Goal: Task Accomplishment & Management: Manage account settings

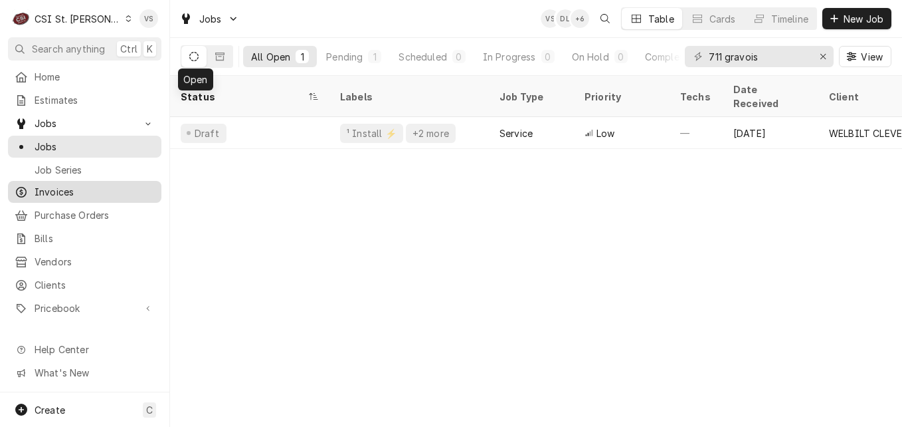
click at [65, 185] on span "Invoices" at bounding box center [95, 192] width 120 height 14
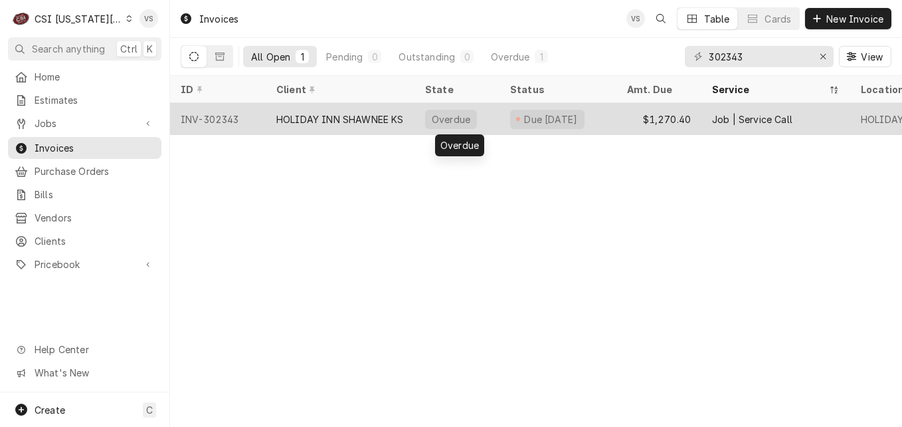
click at [419, 114] on div "Overdue" at bounding box center [457, 119] width 85 height 32
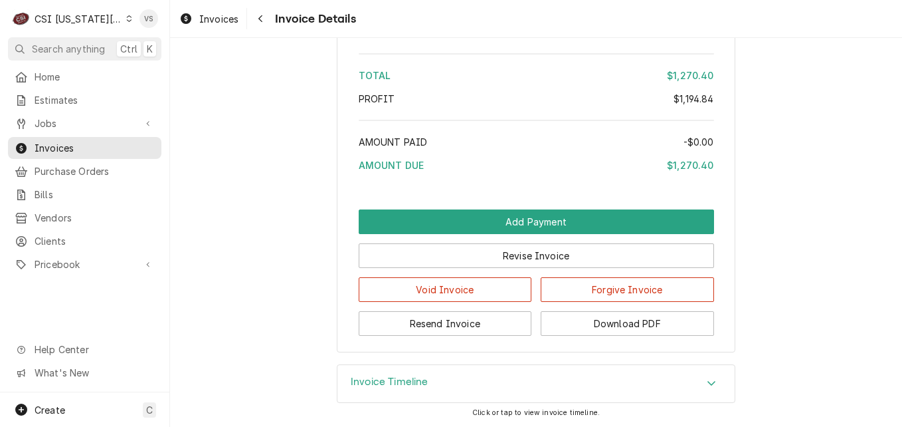
scroll to position [3058, 0]
click at [707, 387] on icon "Accordion Header" at bounding box center [711, 382] width 9 height 11
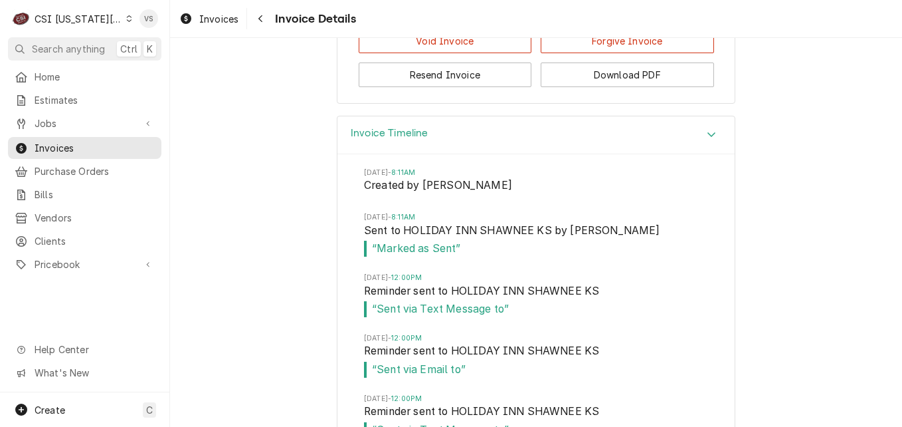
scroll to position [3209, 0]
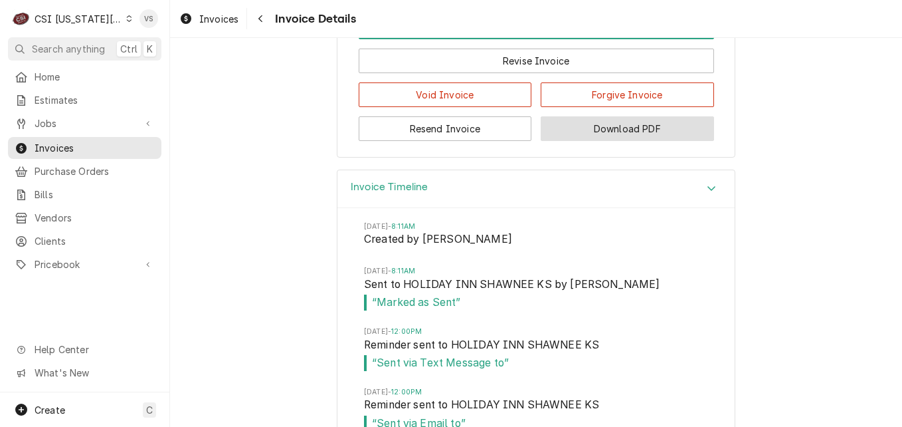
click at [607, 141] on button "Download PDF" at bounding box center [627, 128] width 173 height 25
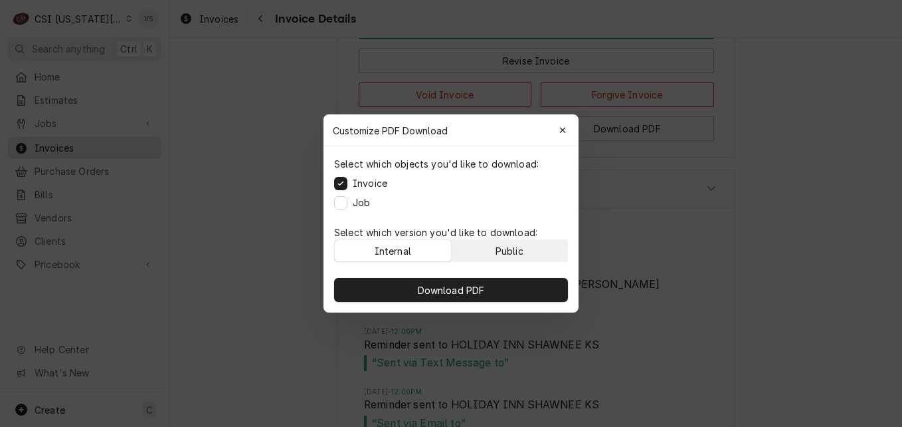
click at [498, 249] on div "Public" at bounding box center [510, 251] width 28 height 14
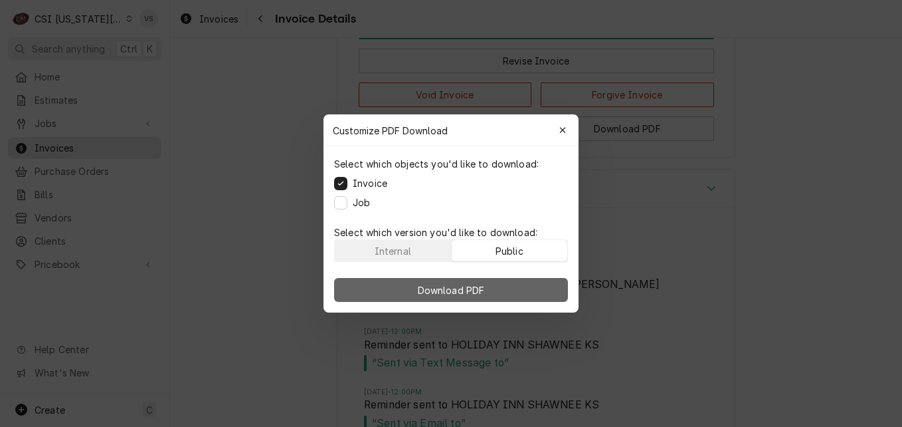
click at [489, 278] on button "Download PDF" at bounding box center [451, 290] width 234 height 24
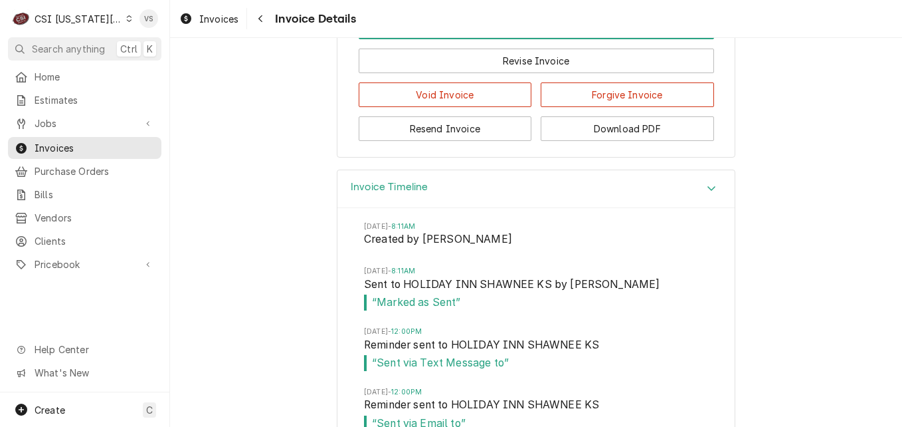
click at [541, 208] on div "Invoice Timeline" at bounding box center [535, 189] width 397 height 38
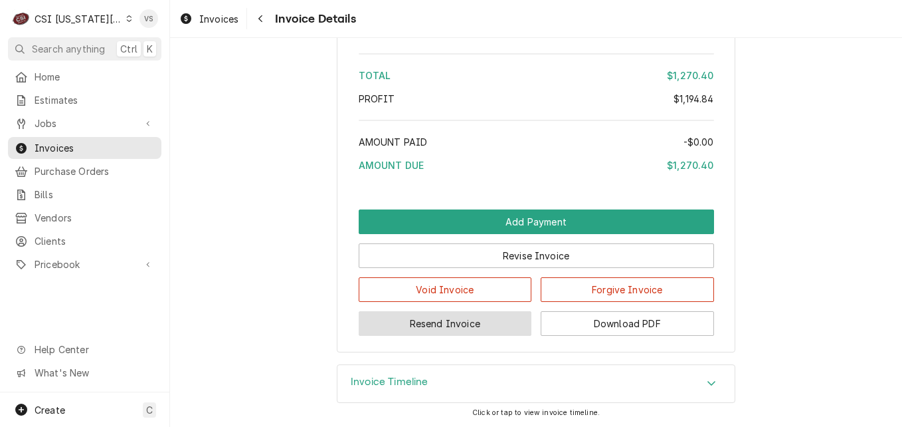
click at [458, 316] on button "Resend Invoice" at bounding box center [445, 323] width 173 height 25
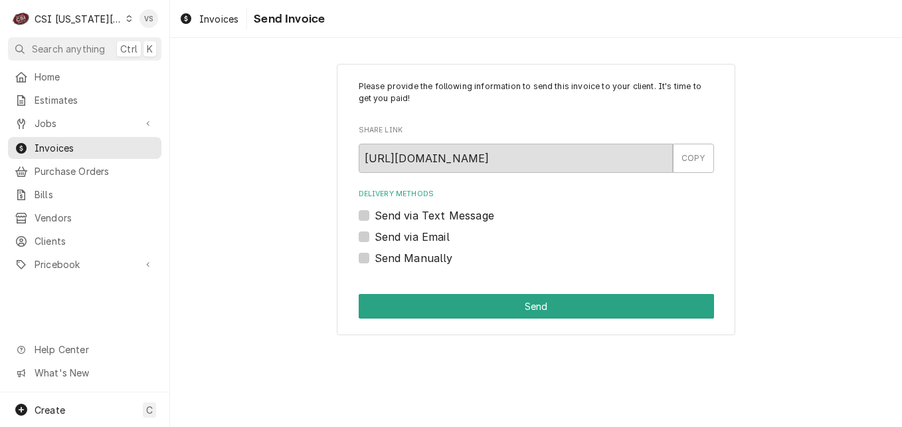
click at [375, 238] on label "Send via Email" at bounding box center [412, 237] width 75 height 16
click at [375, 238] on input "Send via Email" at bounding box center [552, 243] width 355 height 29
checkbox input "true"
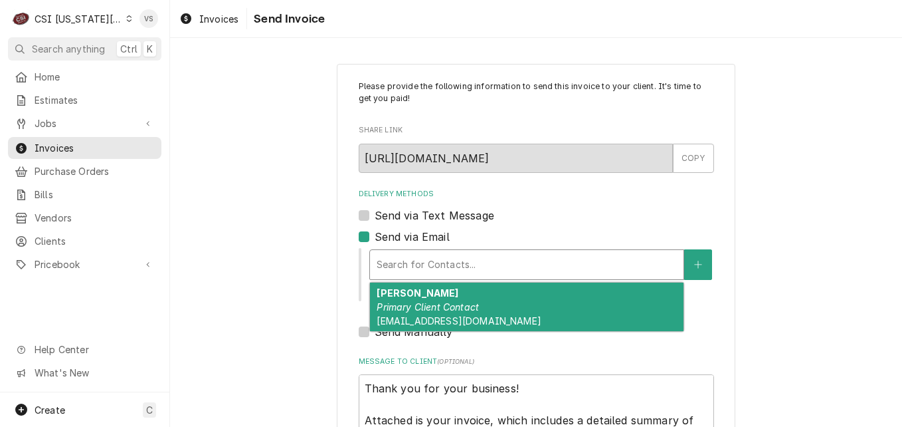
click at [419, 272] on div "Delivery Methods" at bounding box center [527, 264] width 300 height 24
click at [425, 304] on em "Primary Client Contact" at bounding box center [428, 306] width 102 height 11
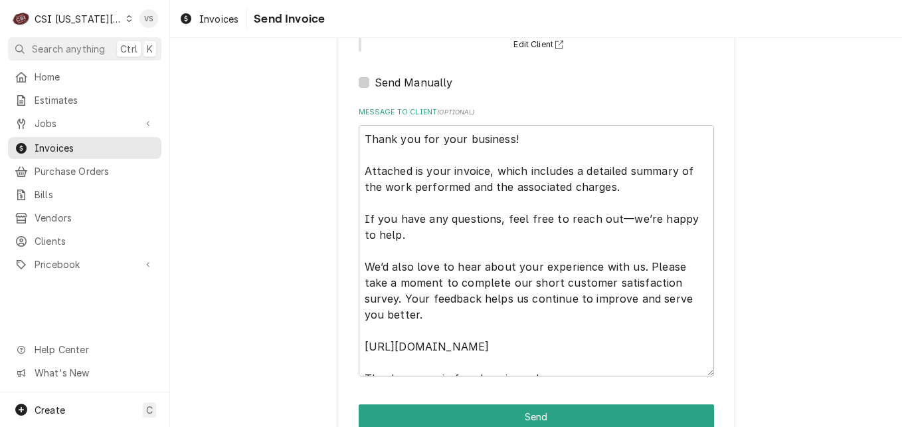
scroll to position [199, 0]
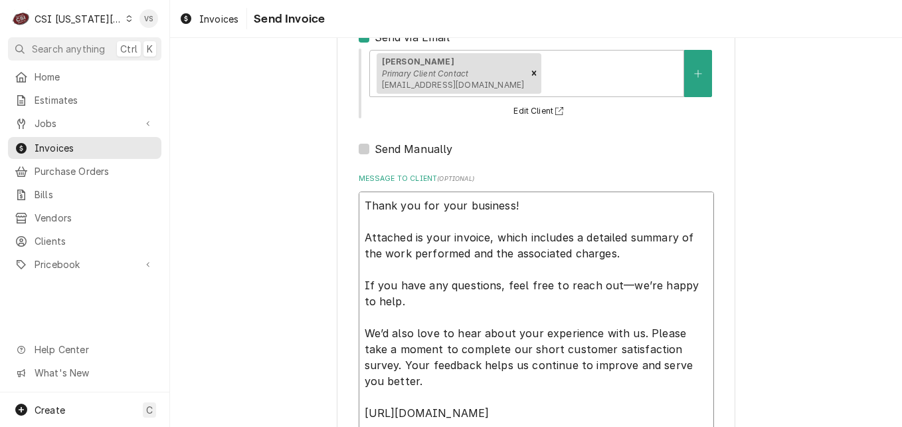
click at [628, 249] on textarea "Thank you for your business! Attached is your invoice, which includes a detaile…" at bounding box center [536, 316] width 355 height 251
type textarea "x"
type textarea "Thank you for your business! Attached is your invoice, which includes a detaile…"
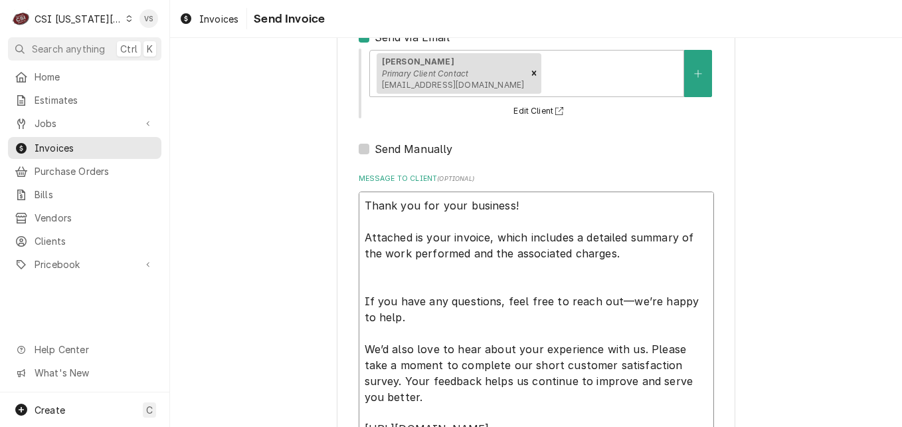
type textarea "x"
type textarea "Thank you for your business! Attached is your invoice, which includes a detaile…"
type textarea "x"
type textarea "Thank you for your business! Attached is your invoice, which includes a detaile…"
type textarea "x"
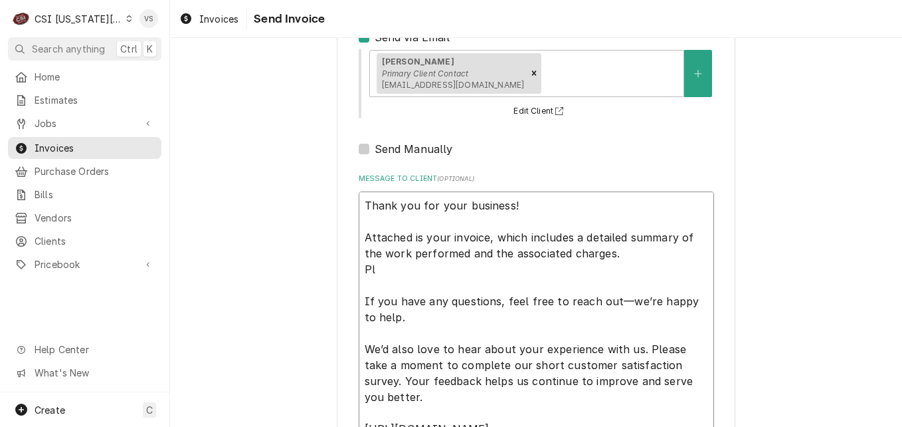
type textarea "Thank you for your business! Attached is your invoice, which includes a detaile…"
type textarea "x"
type textarea "Thank you for your business! Attached is your invoice, which includes a detaile…"
type textarea "x"
type textarea "Thank you for your business! Attached is your invoice, which includes a detaile…"
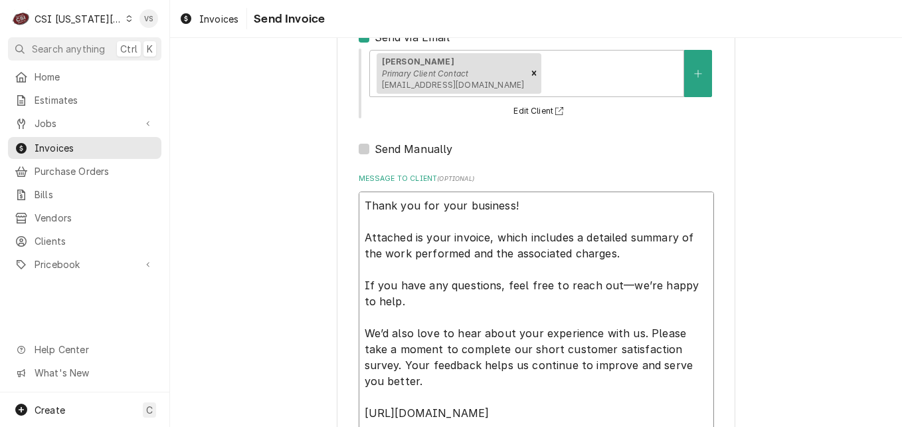
type textarea "x"
type textarea "Thank you for your business! Attached is your invoice, which includes a detaile…"
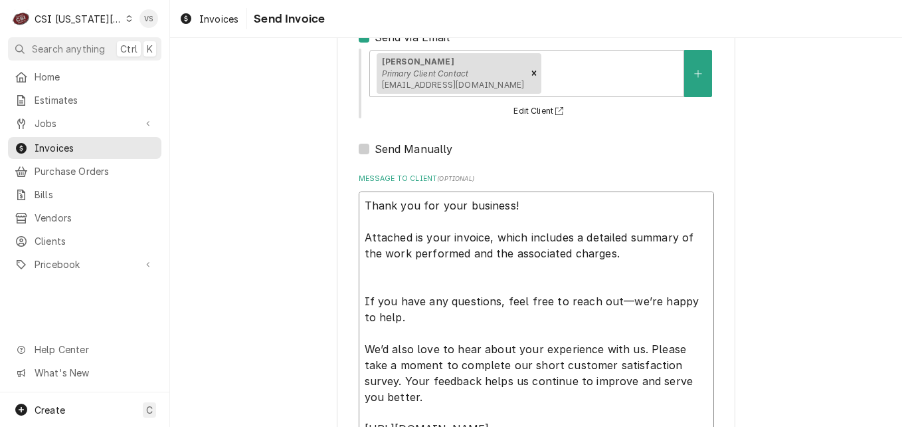
type textarea "x"
type textarea "Thank you for your business! Attached is your invoice, which includes a detaile…"
type textarea "x"
type textarea "Thank you for your business! Attached is your invoice, which includes a detaile…"
type textarea "x"
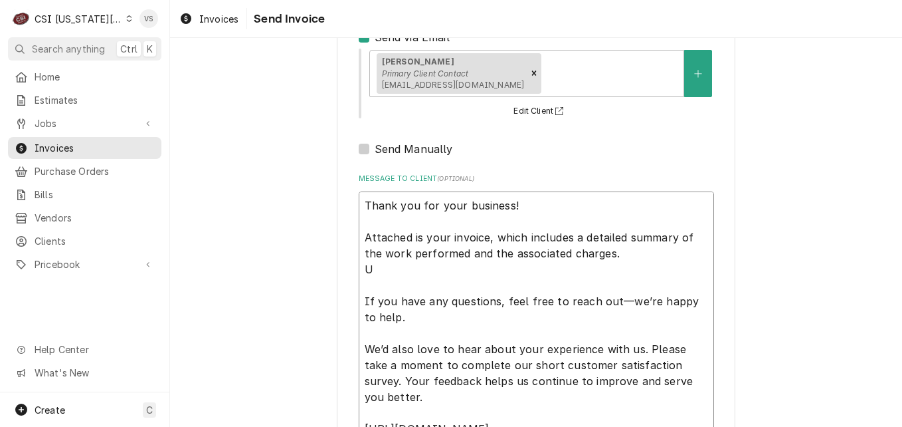
type textarea "Thank you for your business! Attached is your invoice, which includes a detaile…"
type textarea "x"
type textarea "Thank you for your business! Attached is your invoice, which includes a detaile…"
type textarea "x"
type textarea "Thank you for your business! Attached is your invoice, which includes a detaile…"
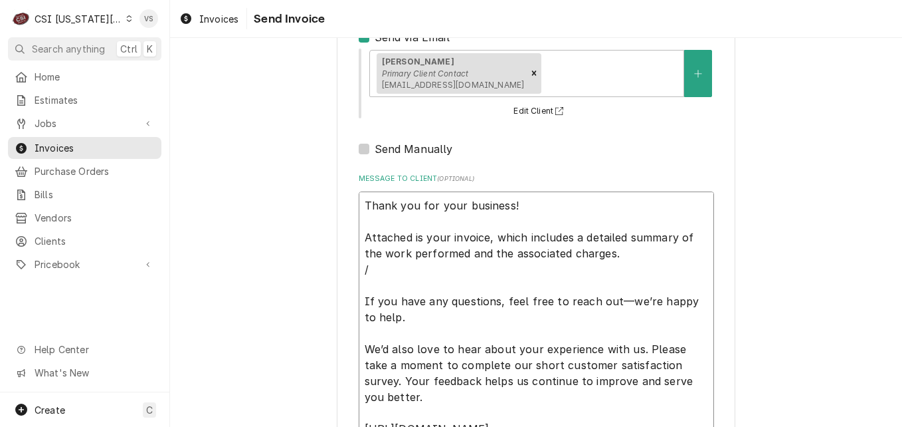
type textarea "x"
type textarea "Thank you for your business! Attached is your invoice, which includes a detaile…"
type textarea "x"
type textarea "Thank you for your business! Attached is your invoice, which includes a detaile…"
type textarea "x"
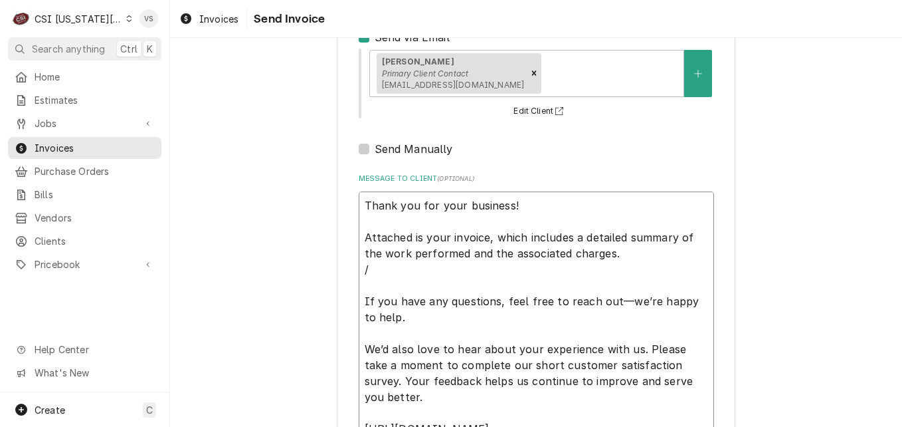
type textarea "Thank you for your business! Attached is your invoice, which includes a detaile…"
type textarea "x"
type textarea "Thank you for your business! Attached is your invoice, which includes a detaile…"
type textarea "x"
type textarea "Thank you for your business! Attached is your invoice, which includes a detaile…"
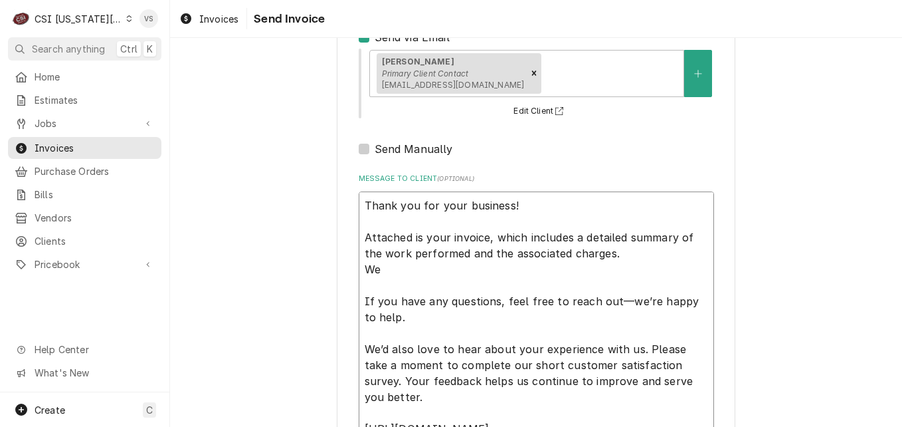
type textarea "x"
type textarea "Thank you for your business! Attached is your invoice, which includes a detaile…"
type textarea "x"
type textarea "Thank you for your business! Attached is your invoice, which includes a detaile…"
type textarea "x"
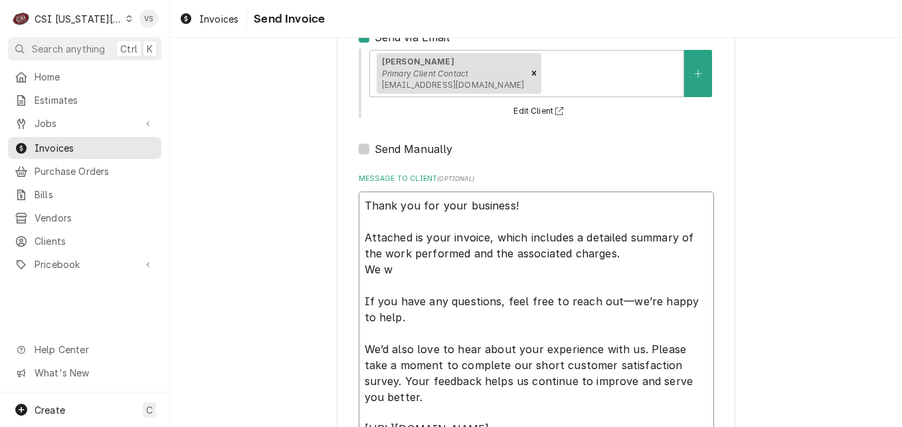
type textarea "Thank you for your business! Attached is your invoice, which includes a detaile…"
type textarea "x"
type textarea "Thank you for your business! Attached is your invoice, which includes a detaile…"
type textarea "x"
type textarea "Thank you for your business! Attached is your invoice, which includes a detaile…"
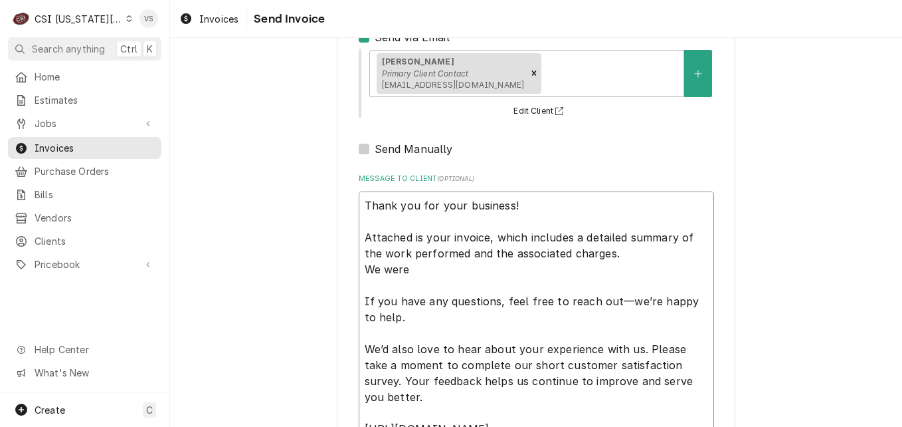
type textarea "x"
type textarea "Thank you for your business! Attached is your invoice, which includes a detaile…"
type textarea "x"
type textarea "Thank you for your business! Attached is your invoice, which includes a detaile…"
type textarea "x"
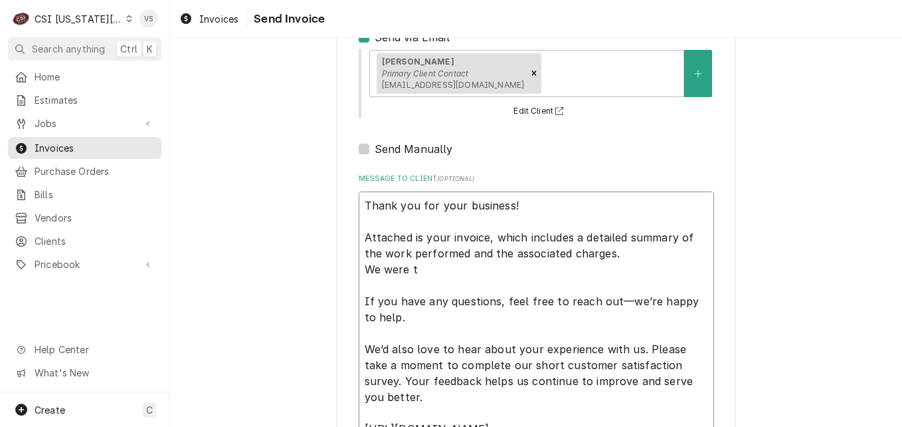
type textarea "Thank you for your business! Attached is your invoice, which includes a detaile…"
type textarea "x"
type textarea "Thank you for your business! Attached is your invoice, which includes a detaile…"
type textarea "x"
type textarea "Thank you for your business! Attached is your invoice, which includes a detaile…"
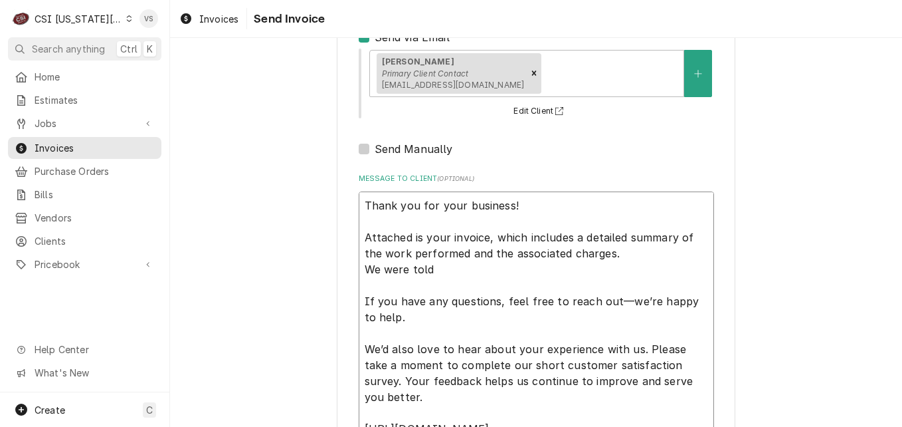
type textarea "x"
type textarea "Thank you for your business! Attached is your invoice, which includes a detaile…"
type textarea "x"
type textarea "Thank you for your business! Attached is your invoice, which includes a detaile…"
type textarea "x"
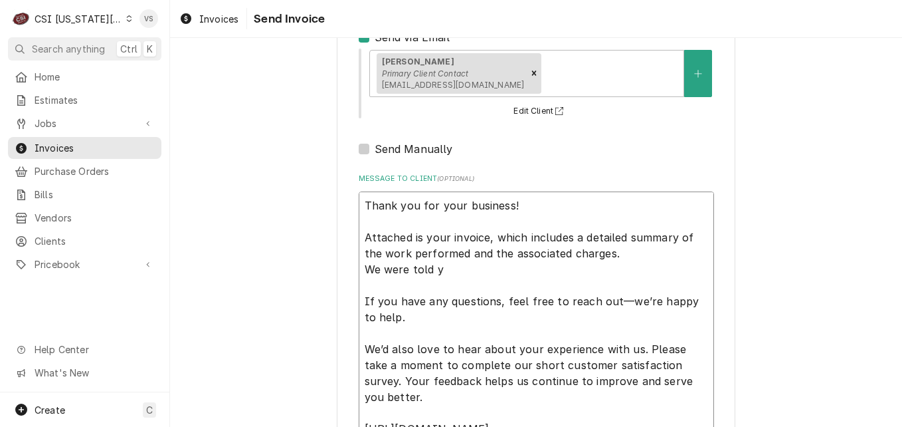
type textarea "Thank you for your business! Attached is your invoice, which includes a detaile…"
type textarea "x"
type textarea "Thank you for your business! Attached is your invoice, which includes a detaile…"
type textarea "x"
type textarea "Thank you for your business! Attached is your invoice, which includes a detaile…"
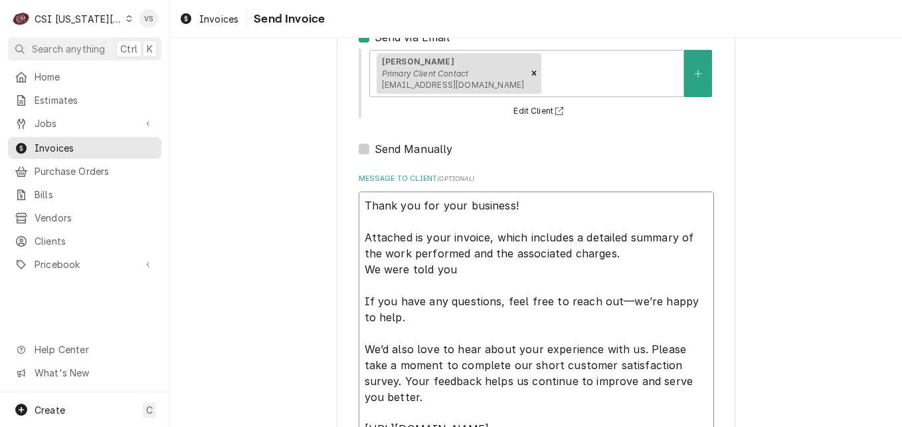
type textarea "x"
type textarea "Thank you for your business! Attached is your invoice, which includes a detaile…"
type textarea "x"
type textarea "Thank you for your business! Attached is your invoice, which includes a detaile…"
type textarea "x"
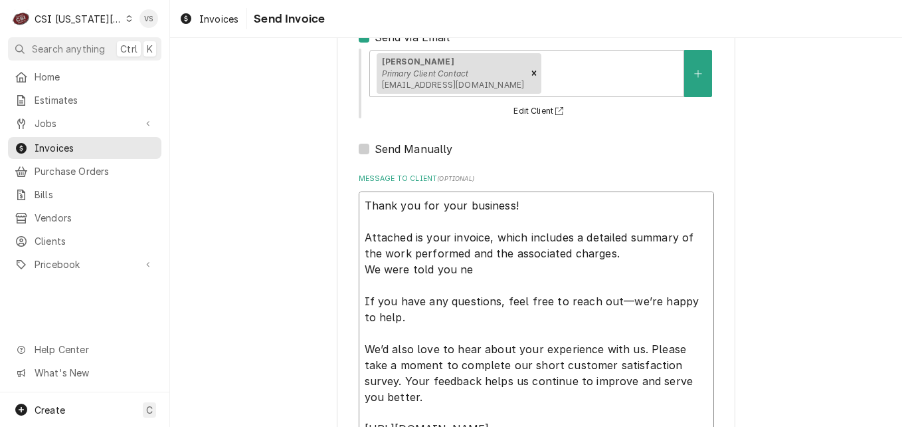
type textarea "Thank you for your business! Attached is your invoice, which includes a detaile…"
type textarea "x"
type textarea "Thank you for your business! Attached is your invoice, which includes a detaile…"
type textarea "x"
type textarea "Thank you for your business! Attached is your invoice, which includes a detaile…"
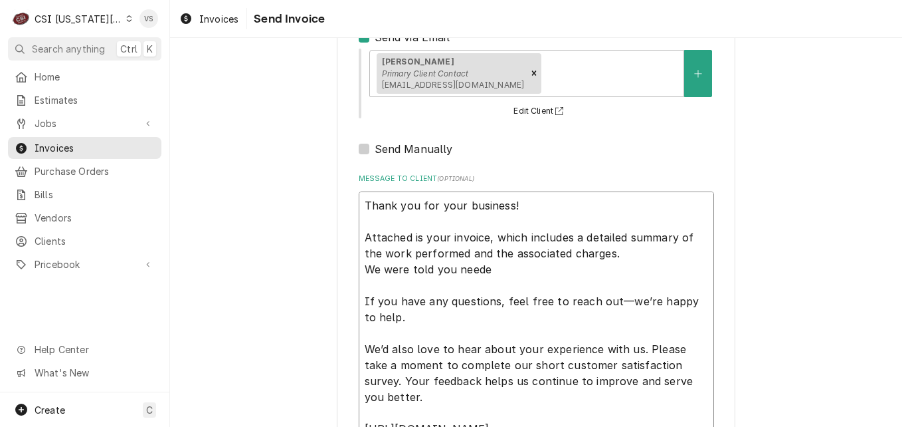
type textarea "x"
type textarea "Thank you for your business! Attached is your invoice, which includes a detaile…"
type textarea "x"
type textarea "Thank you for your business! Attached is your invoice, which includes a detaile…"
type textarea "x"
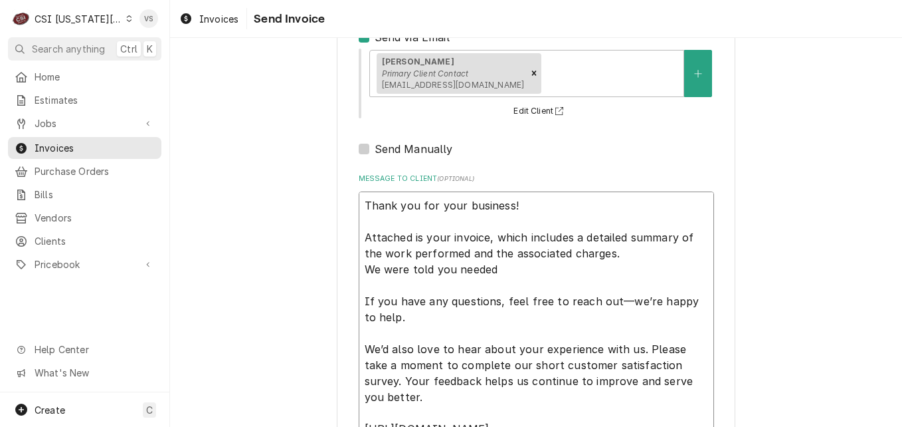
type textarea "Thank you for your business! Attached is your invoice, which includes a detaile…"
type textarea "x"
type textarea "Thank you for your business! Attached is your invoice, which includes a detaile…"
type textarea "x"
type textarea "Thank you for your business! Attached is your invoice, which includes a detaile…"
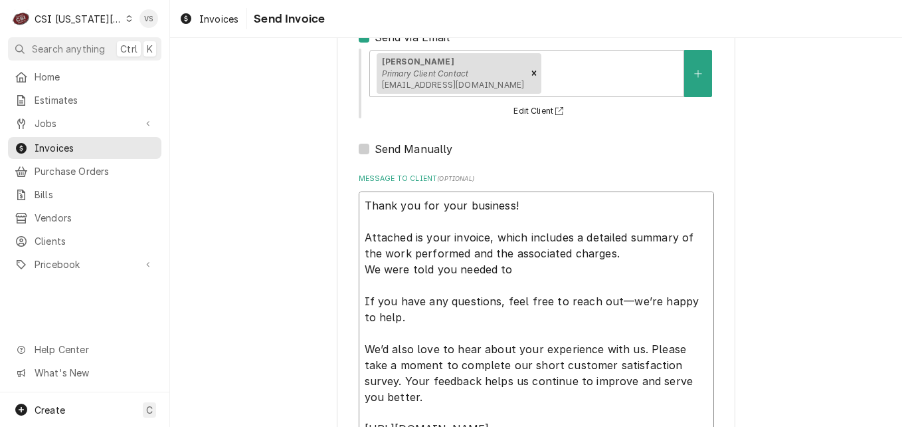
type textarea "x"
type textarea "Thank you for your business! Attached is your invoice, which includes a detaile…"
type textarea "x"
type textarea "Thank you for your business! Attached is your invoice, which includes a detaile…"
type textarea "x"
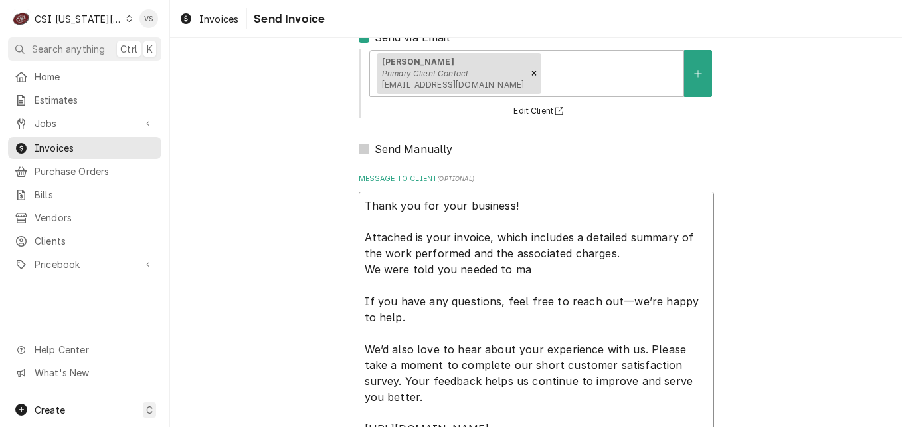
type textarea "Thank you for your business! Attached is your invoice, which includes a detaile…"
type textarea "x"
type textarea "Thank you for your business! Attached is your invoice, which includes a detaile…"
type textarea "x"
type textarea "Thank you for your business! Attached is your invoice, which includes a detaile…"
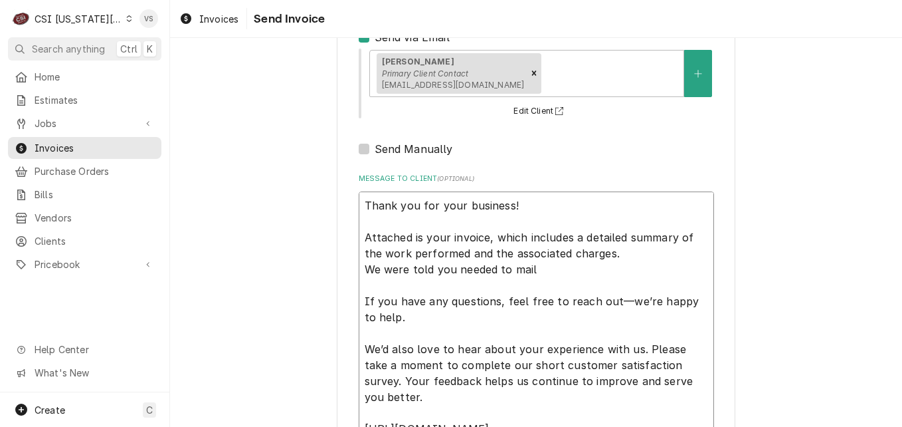
type textarea "x"
type textarea "Thank you for your business! Attached is your invoice, which includes a detaile…"
type textarea "x"
type textarea "Thank you for your business! Attached is your invoice, which includes a detaile…"
type textarea "x"
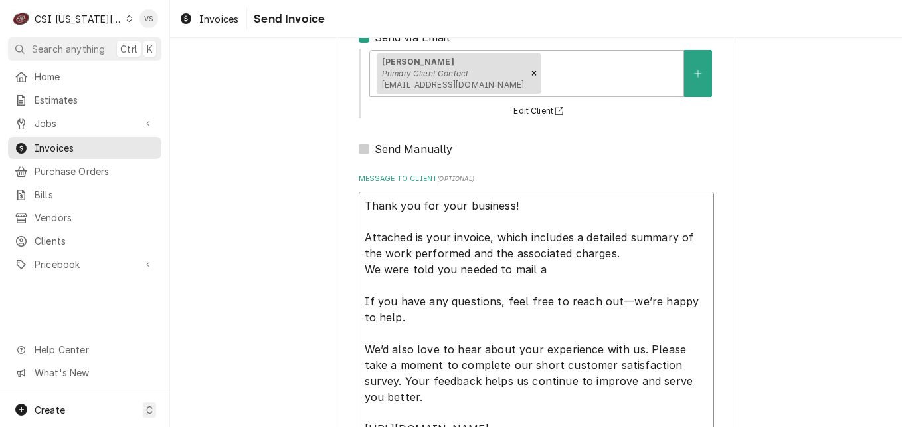
type textarea "Thank you for your business! Attached is your invoice, which includes a detaile…"
type textarea "x"
type textarea "Thank you for your business! Attached is your invoice, which includes a detaile…"
type textarea "x"
type textarea "Thank you for your business! Attached is your invoice, which includes a detaile…"
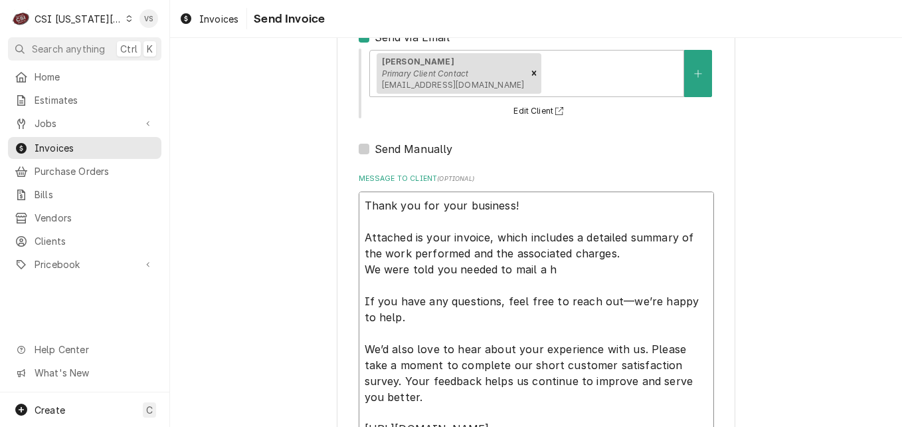
type textarea "x"
type textarea "Thank you for your business! Attached is your invoice, which includes a detaile…"
type textarea "x"
type textarea "Thank you for your business! Attached is your invoice, which includes a detaile…"
type textarea "x"
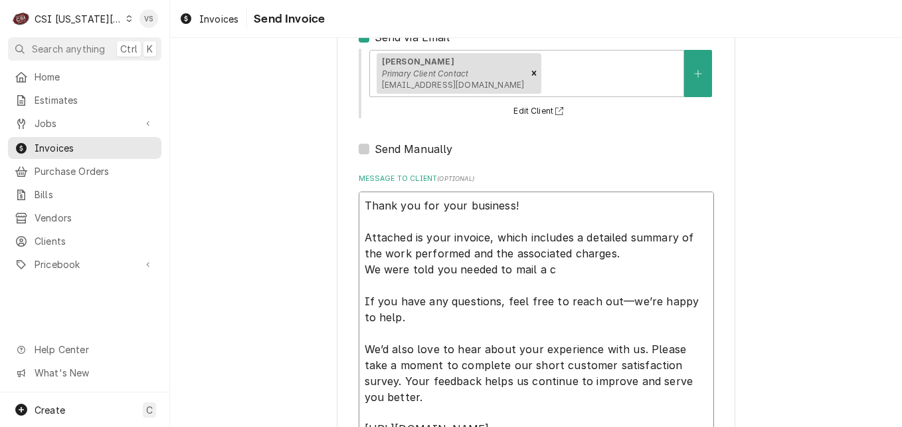
type textarea "Thank you for your business! Attached is your invoice, which includes a detaile…"
type textarea "x"
type textarea "Thank you for your business! Attached is your invoice, which includes a detaile…"
type textarea "x"
type textarea "Thank you for your business! Attached is your invoice, which includes a detaile…"
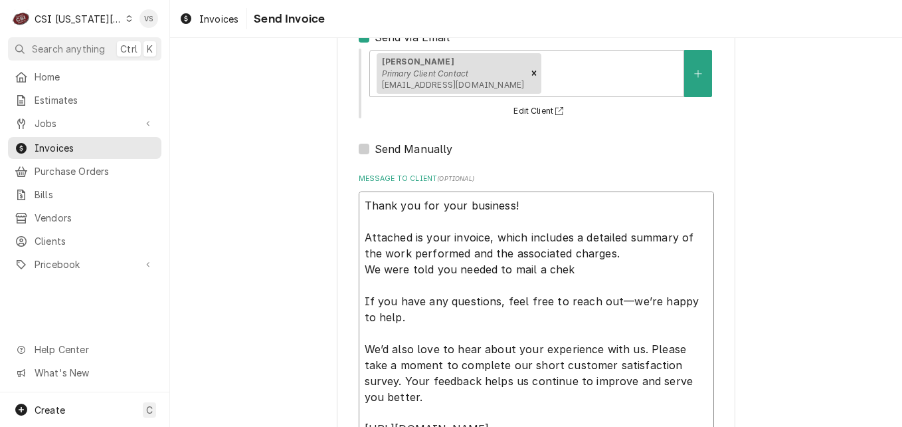
type textarea "x"
type textarea "Thank you for your business! Attached is your invoice, which includes a detaile…"
type textarea "x"
type textarea "Thank you for your business! Attached is your invoice, which includes a detaile…"
type textarea "x"
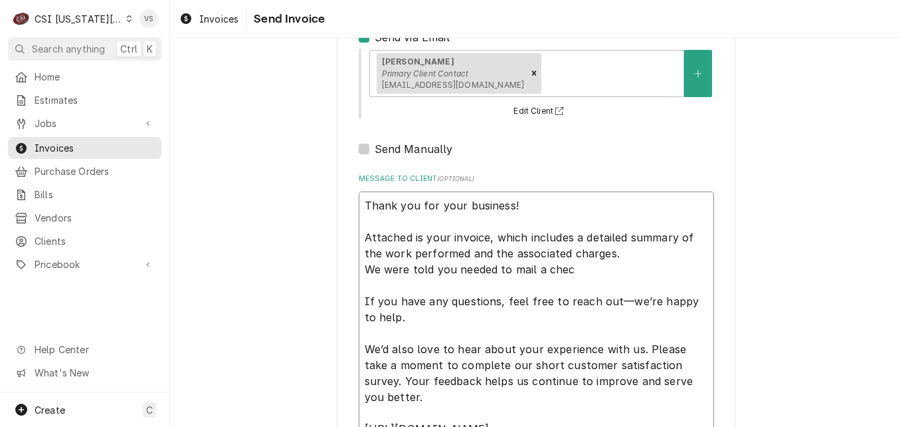
type textarea "Thank you for your business! Attached is your invoice, which includes a detaile…"
type textarea "x"
type textarea "Thank you for your business! Attached is your invoice, which includes a detaile…"
type textarea "x"
type textarea "Thank you for your business! Attached is your invoice, which includes a detaile…"
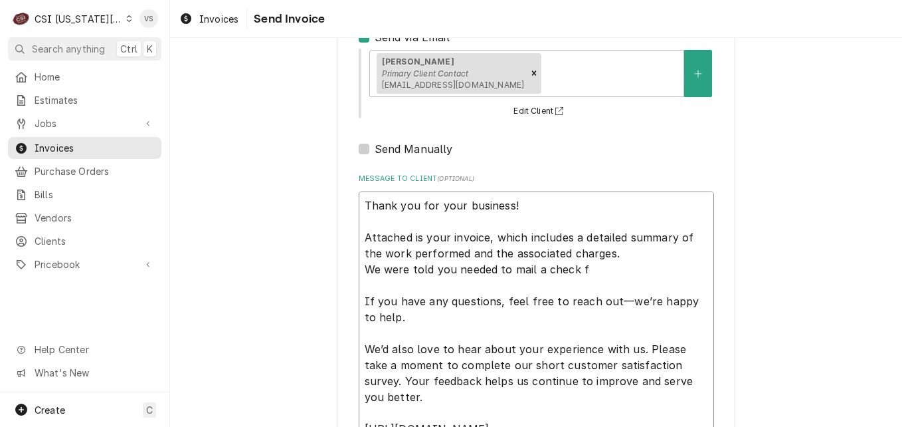
type textarea "x"
type textarea "Thank you for your business! Attached is your invoice, which includes a detaile…"
type textarea "x"
type textarea "Thank you for your business! Attached is your invoice, which includes a detaile…"
type textarea "x"
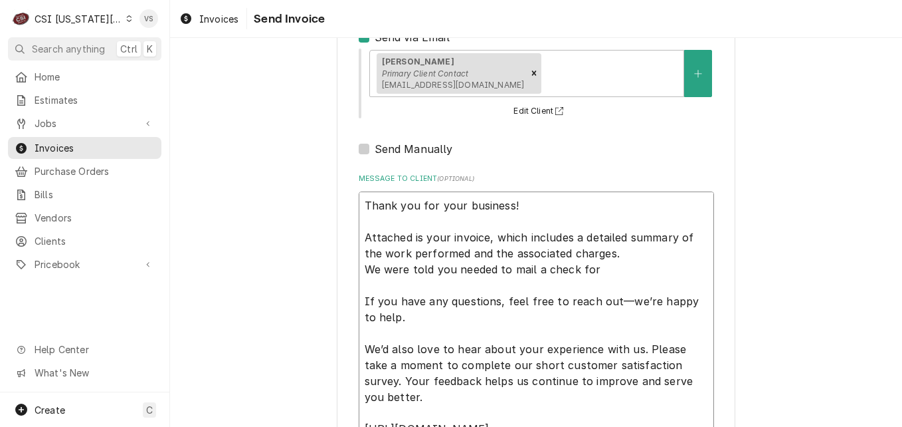
type textarea "Thank you for your business! Attached is your invoice, which includes a detaile…"
type textarea "x"
type textarea "Thank you for your business! Attached is your invoice, which includes a detaile…"
type textarea "x"
type textarea "Thank you for your business! Attached is your invoice, which includes a detaile…"
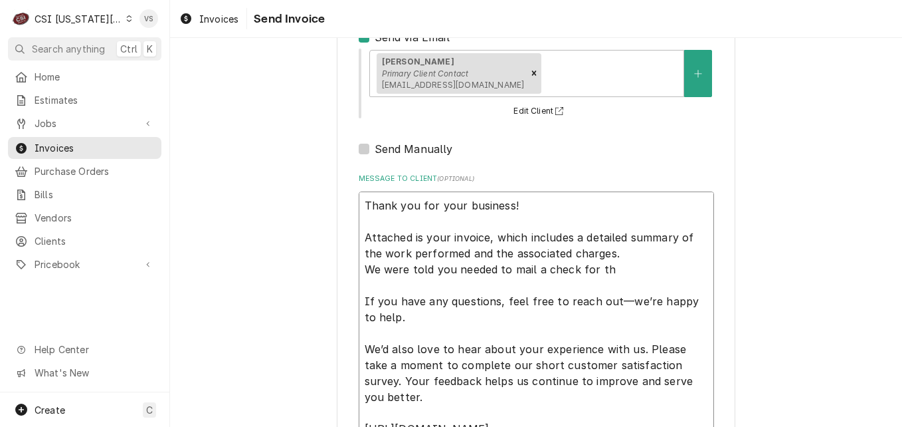
type textarea "x"
type textarea "Thank you for your business! Attached is your invoice, which includes a detaile…"
type textarea "x"
type textarea "Thank you for your business! Attached is your invoice, which includes a detaile…"
type textarea "x"
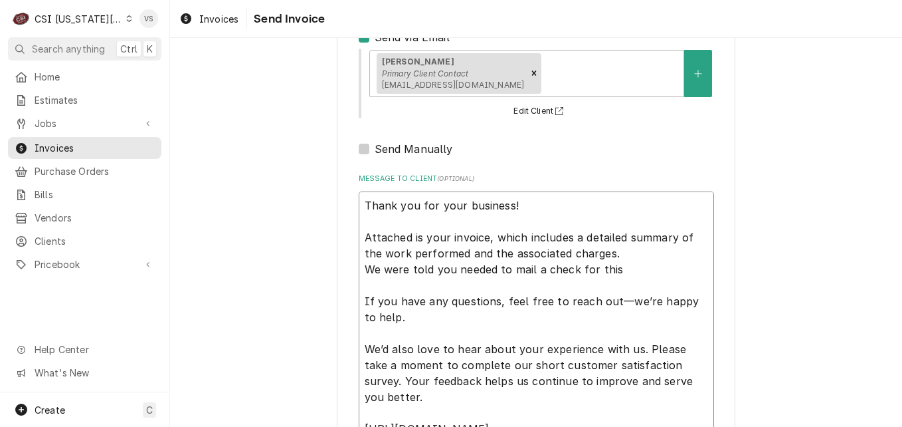
type textarea "Thank you for your business! Attached is your invoice, which includes a detaile…"
type textarea "x"
type textarea "Thank you for your business! Attached is your invoice, which includes a detaile…"
type textarea "x"
type textarea "Thank you for your business! Attached is your invoice, which includes a detaile…"
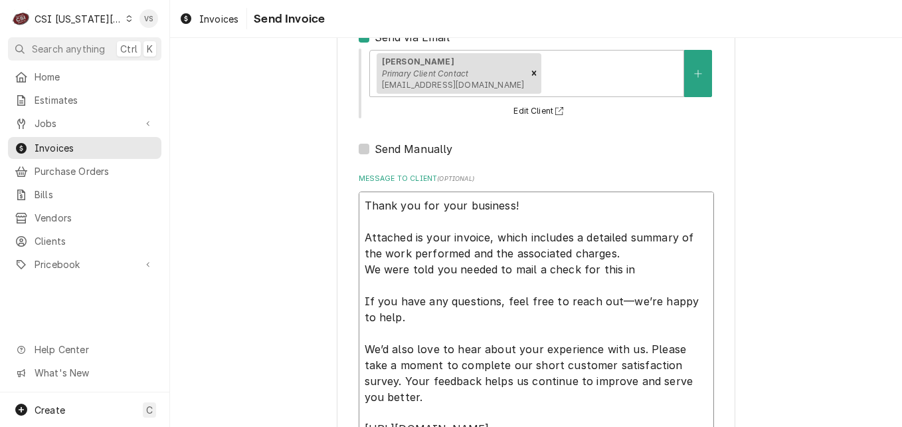
type textarea "x"
type textarea "Thank you for your business! Attached is your invoice, which includes a detaile…"
type textarea "x"
type textarea "Thank you for your business! Attached is your invoice, which includes a detaile…"
type textarea "x"
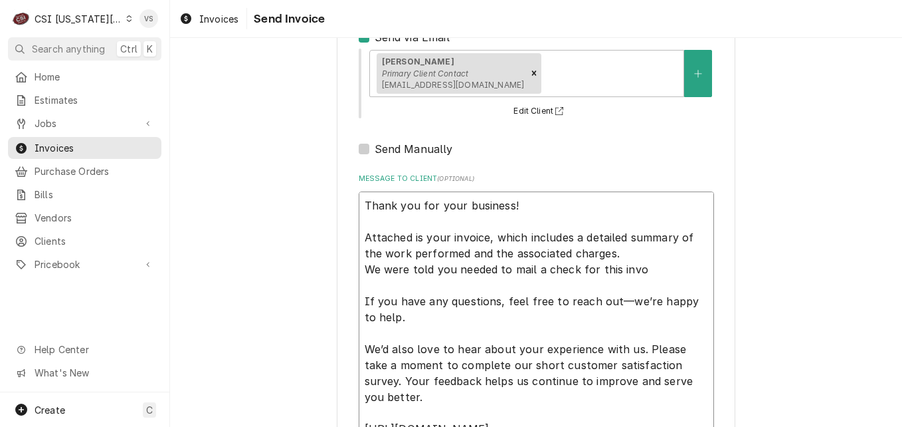
type textarea "Thank you for your business! Attached is your invoice, which includes a detaile…"
type textarea "x"
type textarea "Thank you for your business! Attached is your invoice, which includes a detaile…"
type textarea "x"
type textarea "Thank you for your business! Attached is your invoice, which includes a detaile…"
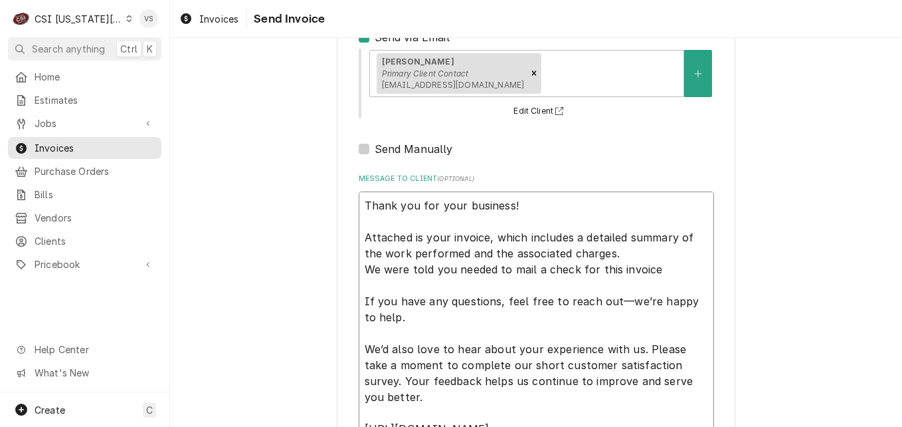
type textarea "x"
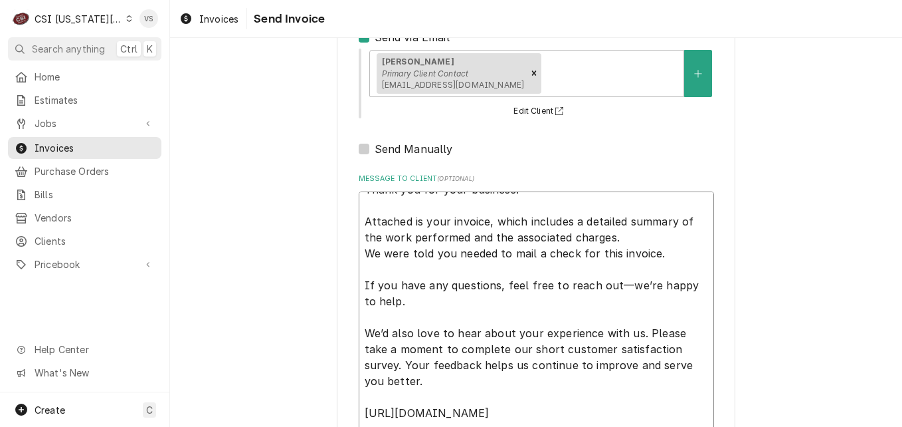
scroll to position [312, 0]
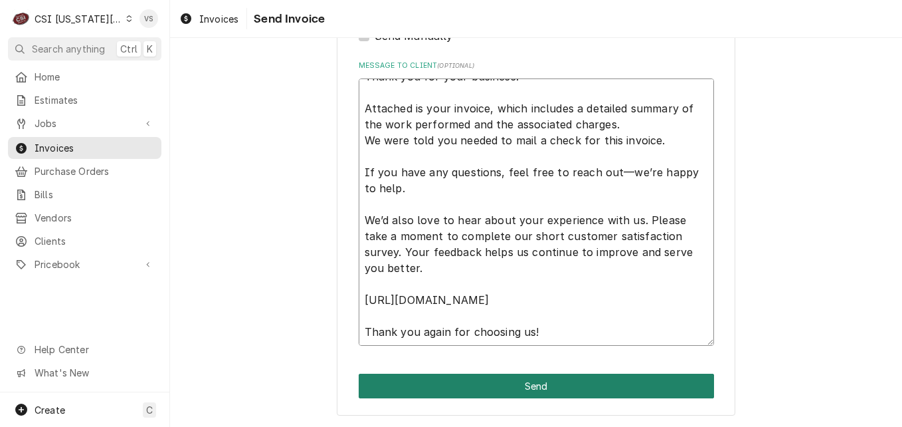
type textarea "Thank you for your business! Attached is your invoice, which includes a detaile…"
click at [406, 379] on button "Send" at bounding box center [536, 385] width 355 height 25
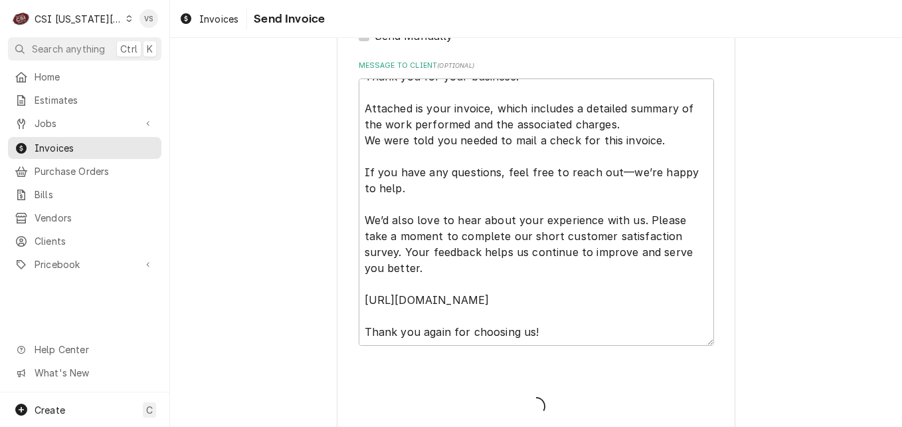
type textarea "x"
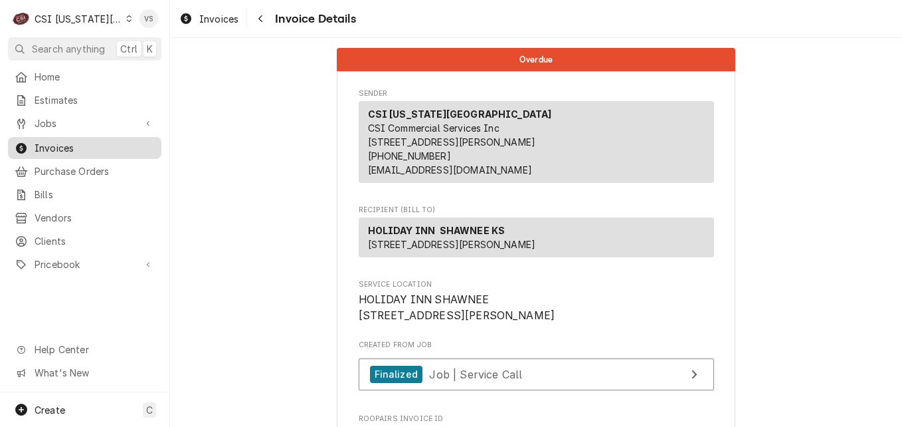
click at [88, 145] on span "Invoices" at bounding box center [95, 148] width 120 height 14
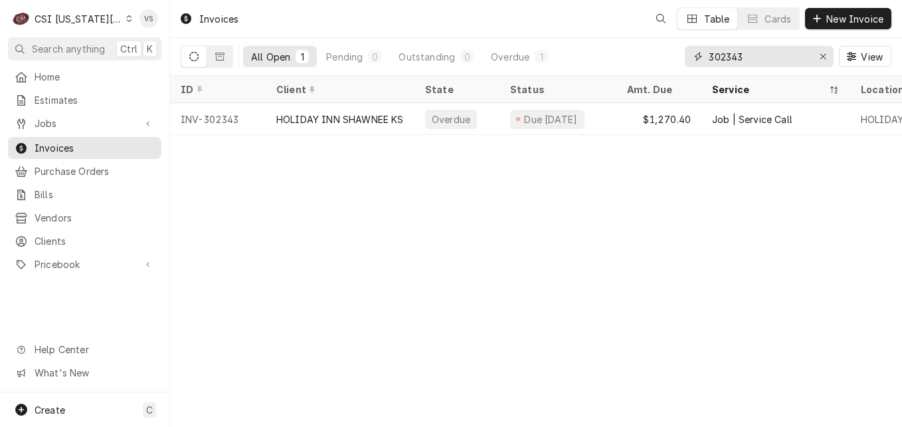
click at [747, 56] on input "302343" at bounding box center [759, 56] width 100 height 21
drag, startPoint x: 745, startPoint y: 57, endPoint x: 722, endPoint y: 64, distance: 24.4
click at [701, 56] on div "302343" at bounding box center [759, 56] width 149 height 21
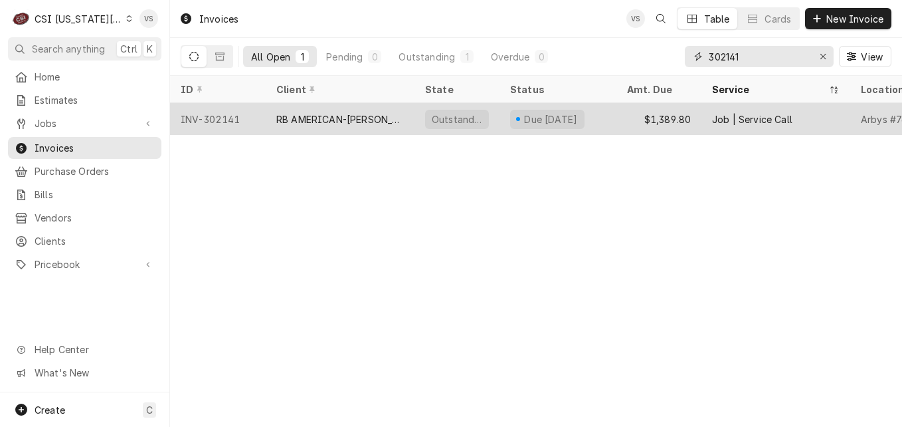
type input "302141"
click at [284, 118] on div "RB AMERICAN-FLYNN GROUP" at bounding box center [340, 119] width 128 height 14
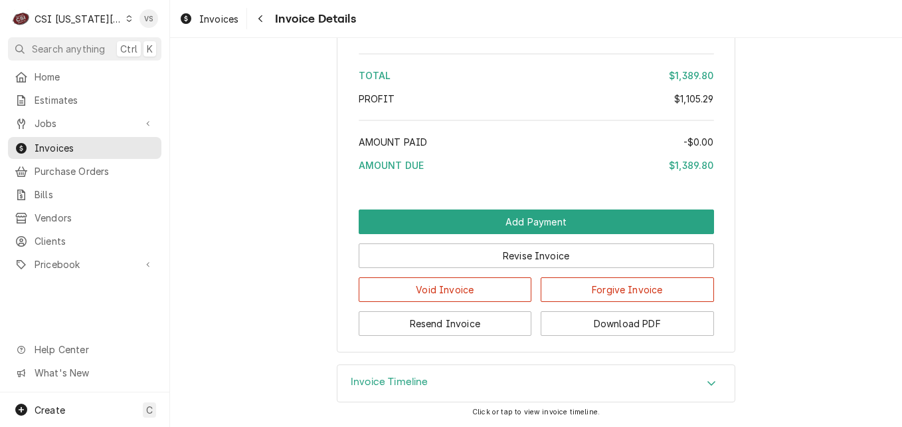
scroll to position [2995, 0]
click at [607, 322] on button "Download PDF" at bounding box center [627, 323] width 173 height 25
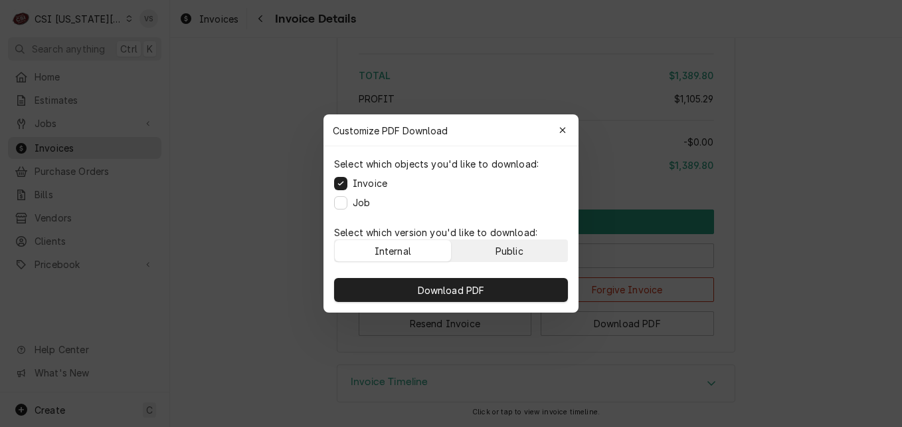
click at [513, 254] on div "Public" at bounding box center [510, 251] width 28 height 14
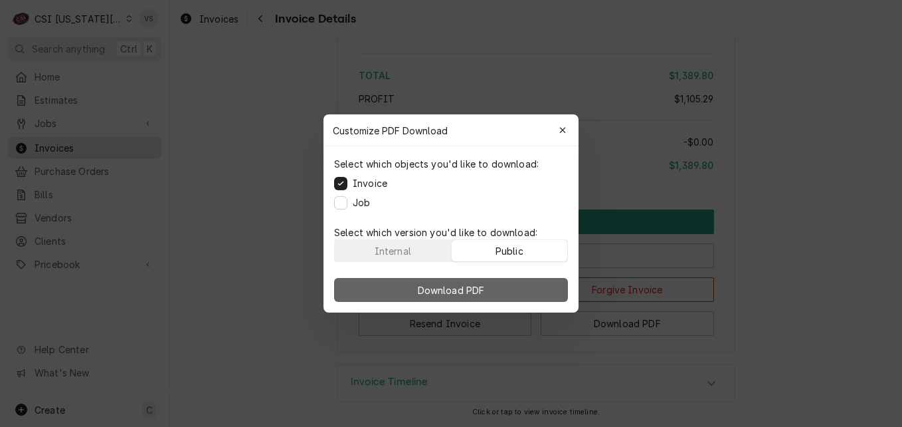
click at [499, 290] on button "Download PDF" at bounding box center [451, 290] width 234 height 24
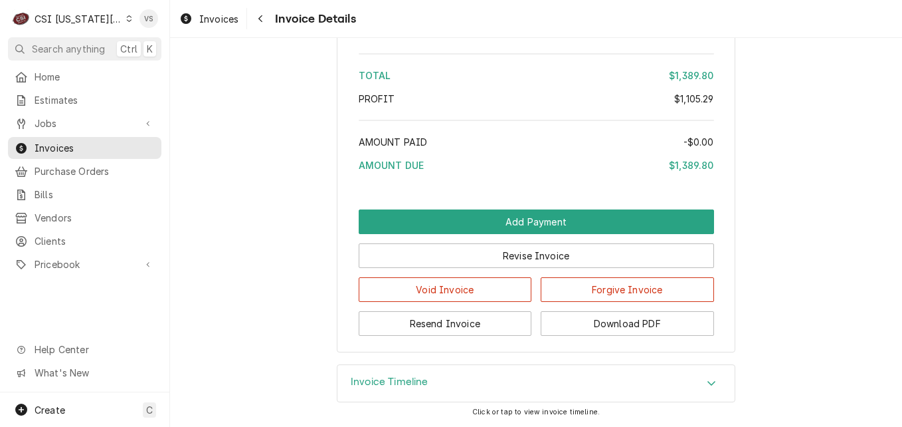
click at [126, 19] on icon "Dynamic Content Wrapper" at bounding box center [129, 18] width 6 height 7
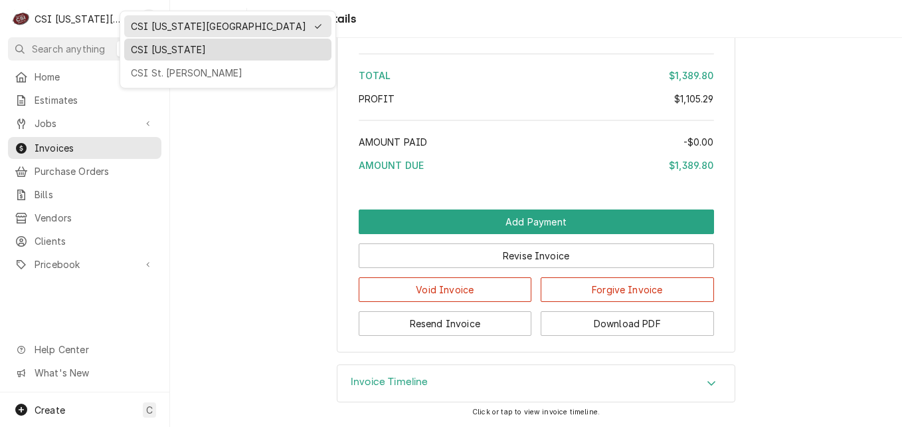
click at [163, 51] on div "CSI Kentucky" at bounding box center [228, 50] width 194 height 14
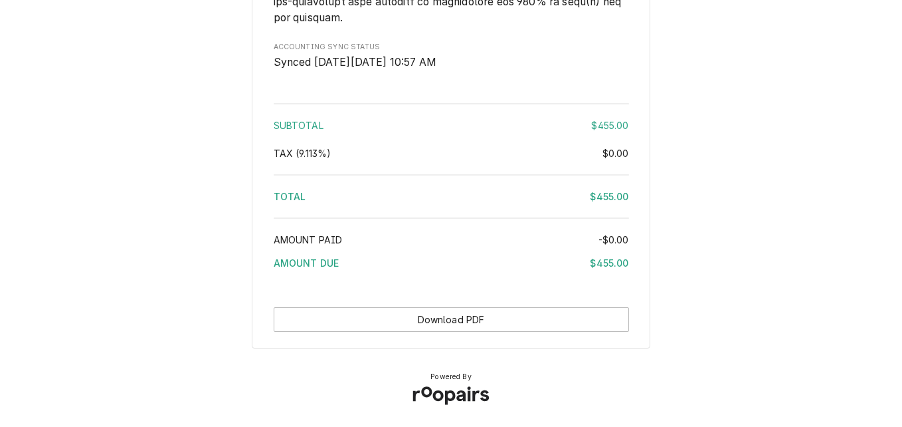
scroll to position [1802, 0]
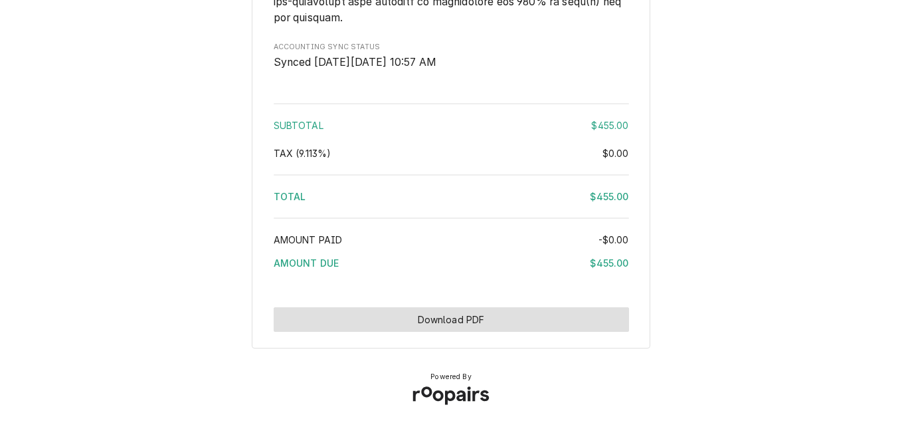
click at [514, 321] on button "Download PDF" at bounding box center [451, 319] width 355 height 25
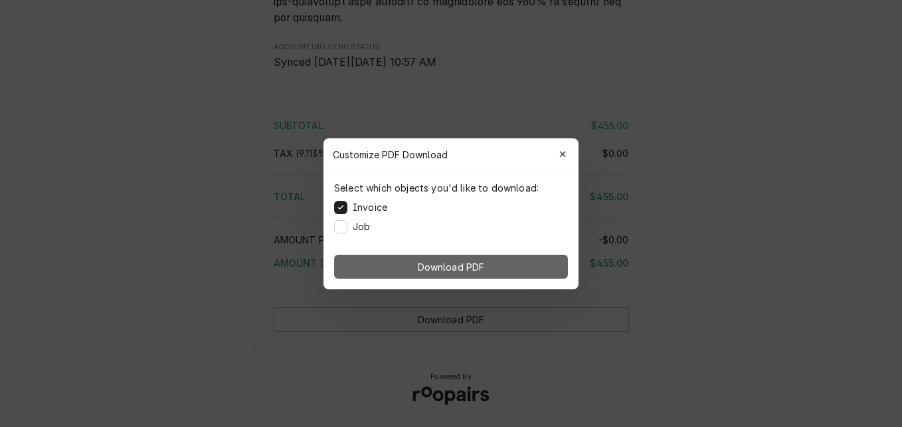
click at [522, 263] on button "Download PDF" at bounding box center [451, 266] width 234 height 24
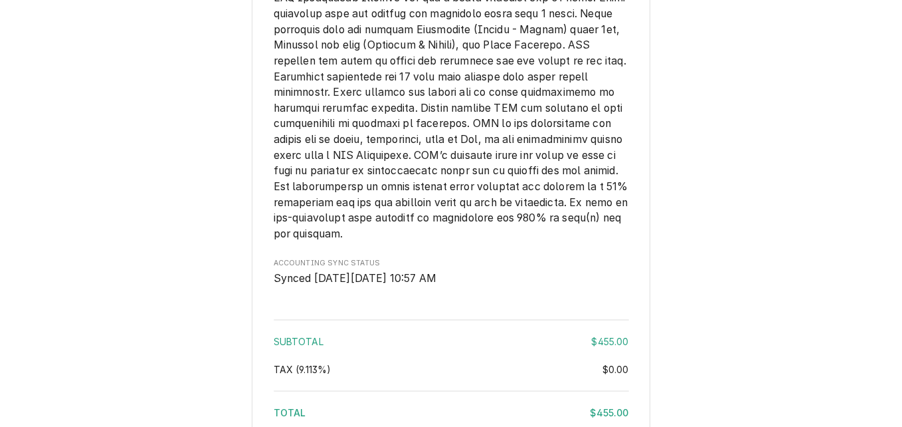
scroll to position [1337, 0]
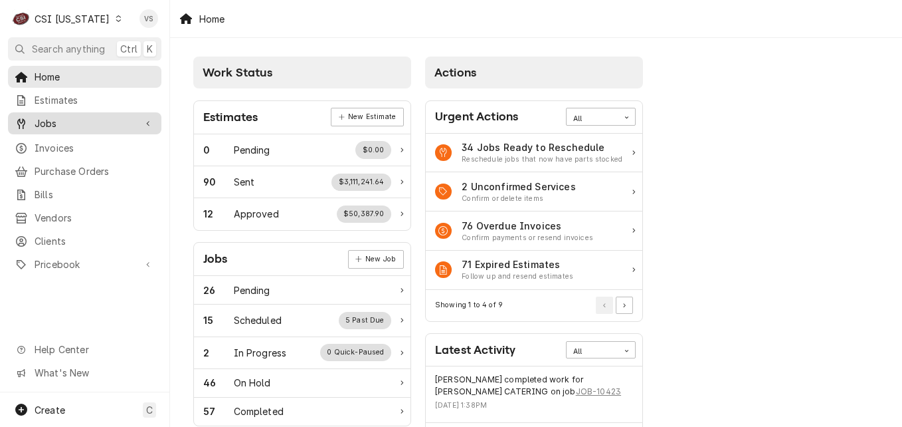
click at [62, 116] on span "Jobs" at bounding box center [85, 123] width 100 height 14
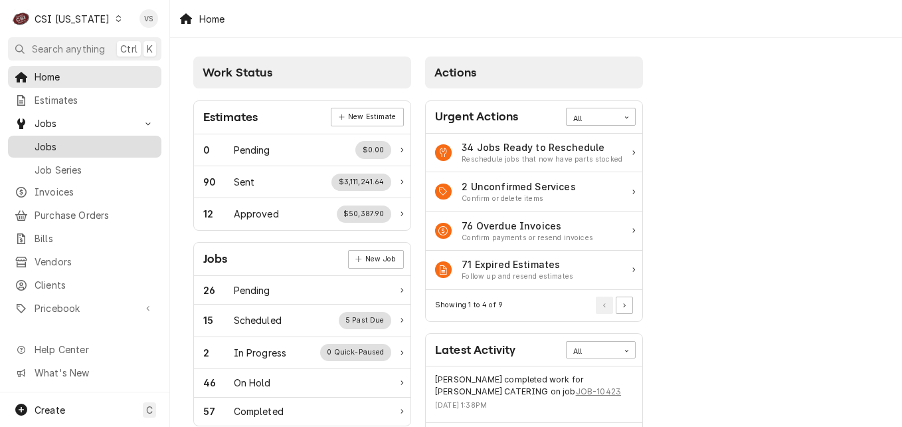
click at [58, 143] on span "Jobs" at bounding box center [95, 147] width 120 height 14
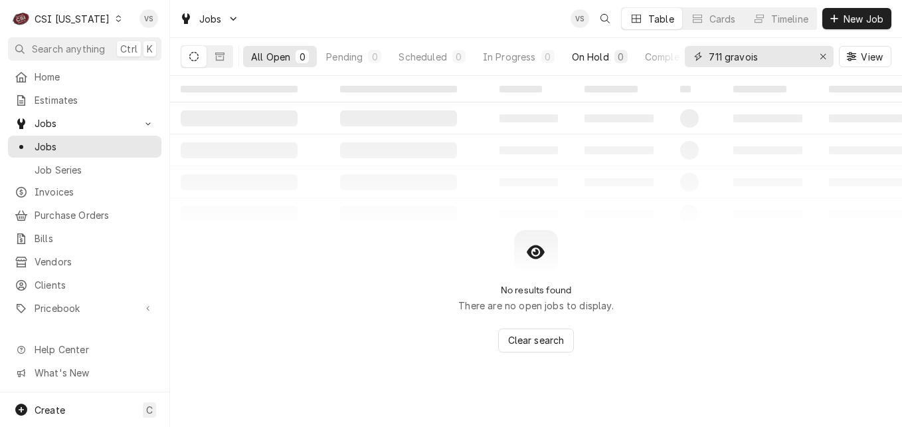
drag, startPoint x: 762, startPoint y: 56, endPoint x: 591, endPoint y: 59, distance: 170.8
click at [591, 59] on div "All Open 0 Pending 0 Scheduled 0 In Progress 0 On Hold 0 Completed 0 711 gravoi…" at bounding box center [536, 56] width 711 height 37
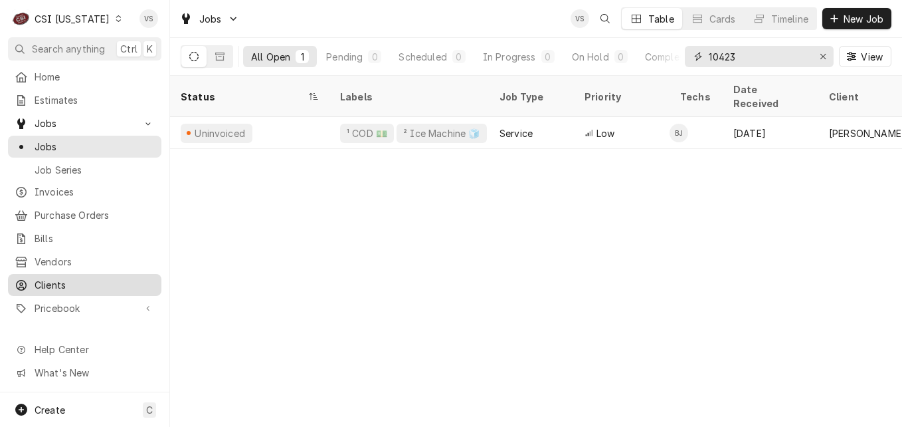
type input "10423"
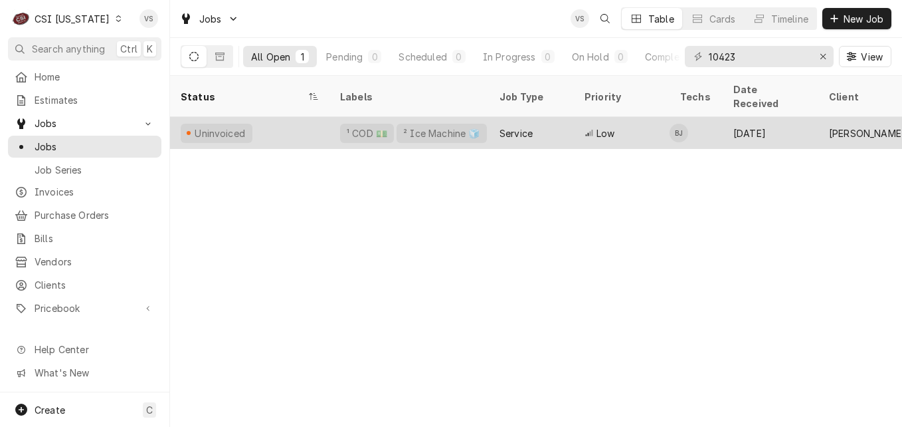
click at [274, 117] on div "Uninvoiced" at bounding box center [249, 133] width 159 height 32
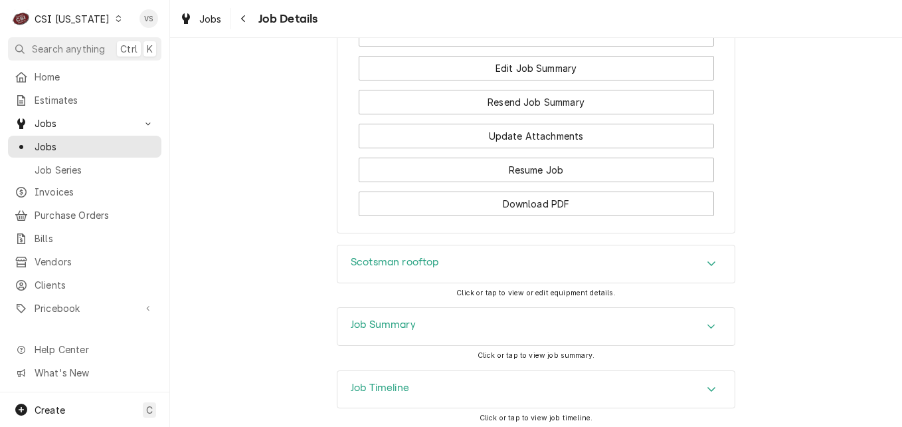
scroll to position [1518, 0]
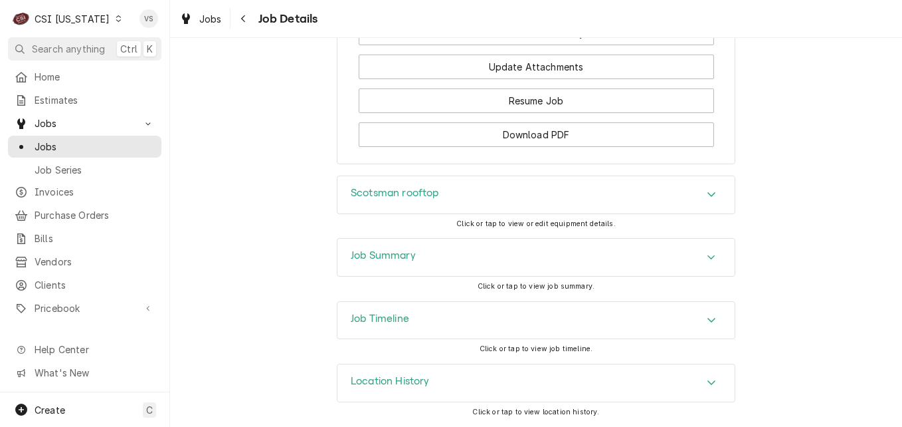
click at [708, 385] on icon "Accordion Header" at bounding box center [711, 382] width 9 height 11
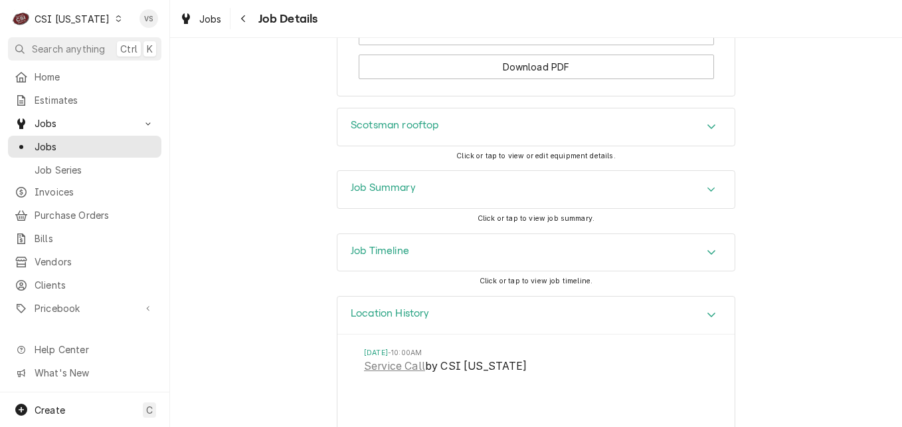
scroll to position [1641, 0]
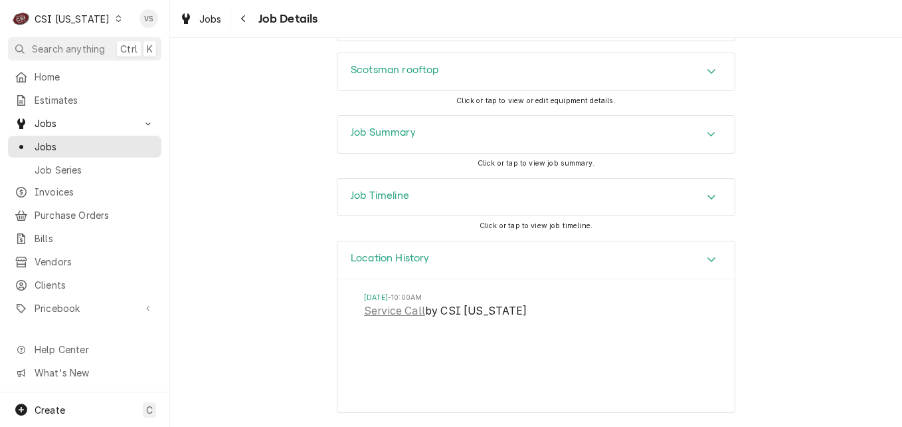
click at [280, 278] on div "Location History Thu, Aug 15, 2024 - 10:00AM Service Call by CSI Kentucky" at bounding box center [536, 333] width 732 height 186
click at [238, 222] on div "Job Timeline Click or tap to view job timeline." at bounding box center [536, 209] width 732 height 62
click at [66, 140] on span "Jobs" at bounding box center [95, 147] width 120 height 14
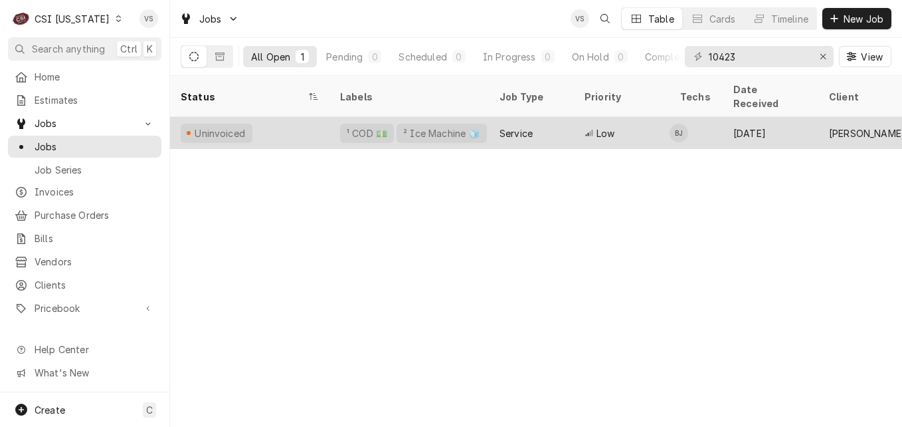
click at [312, 117] on div "Uninvoiced" at bounding box center [249, 133] width 159 height 32
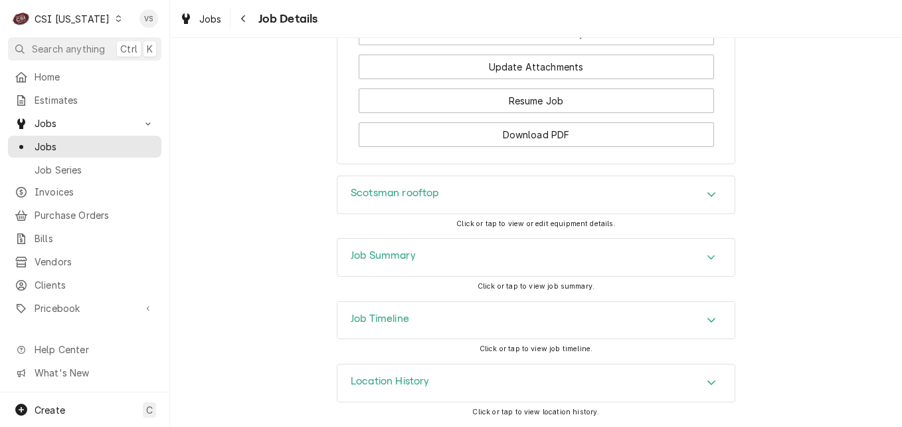
scroll to position [1518, 0]
click at [708, 320] on icon "Accordion Header" at bounding box center [711, 319] width 9 height 11
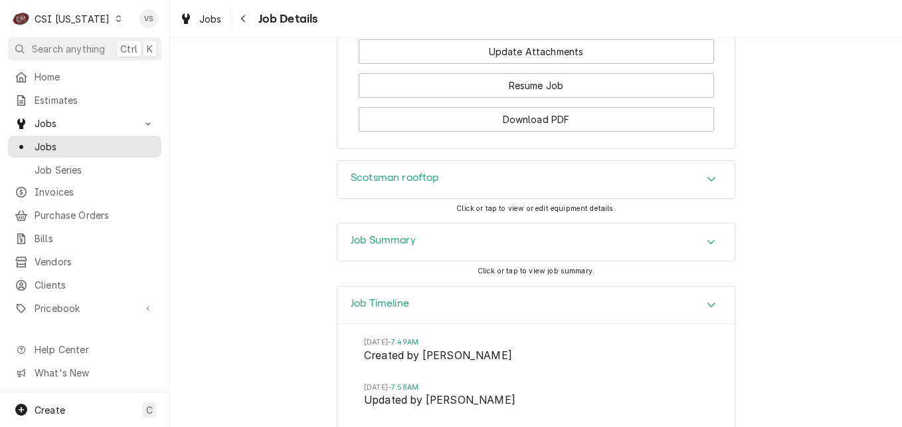
click at [271, 204] on div "Scotsman rooftop Click or tap to view or edit equipment details." at bounding box center [536, 191] width 732 height 62
click at [69, 278] on span "Clients" at bounding box center [95, 285] width 120 height 14
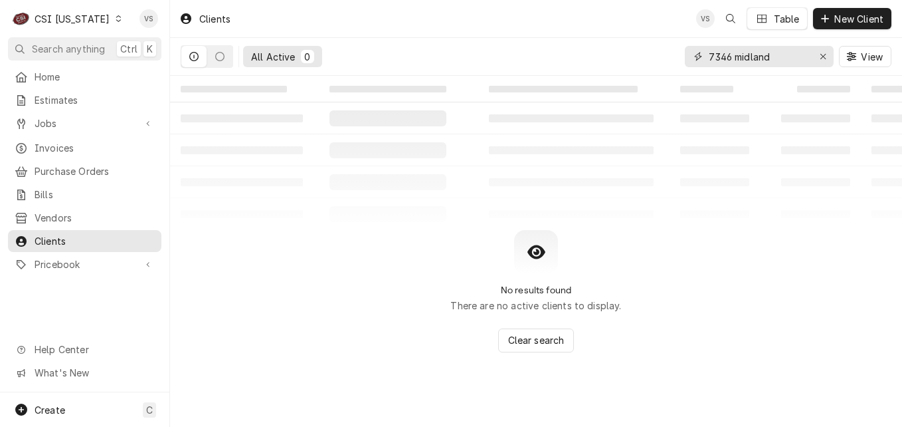
click at [779, 55] on input "7346 midland" at bounding box center [759, 56] width 100 height 21
click at [682, 60] on div "All Active 0 [STREET_ADDRESS]" at bounding box center [536, 56] width 711 height 37
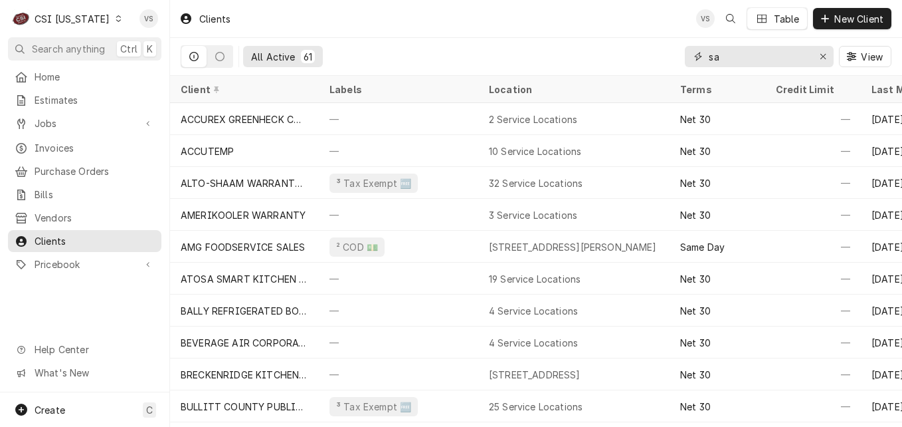
type input "s"
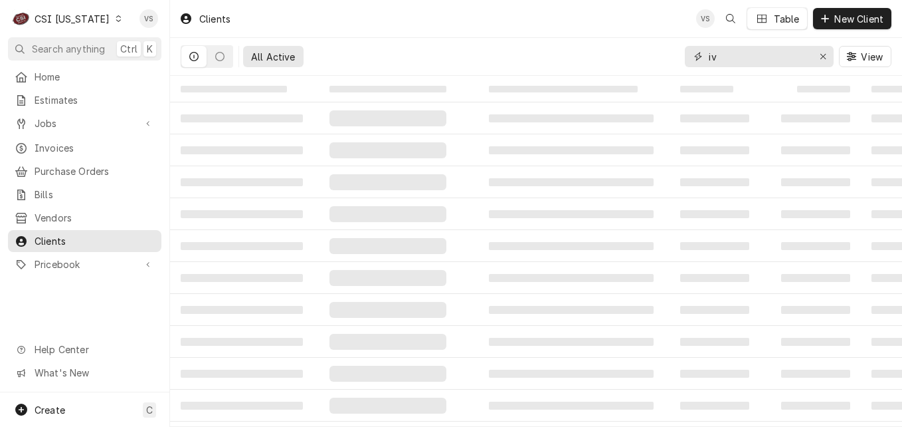
type input "i"
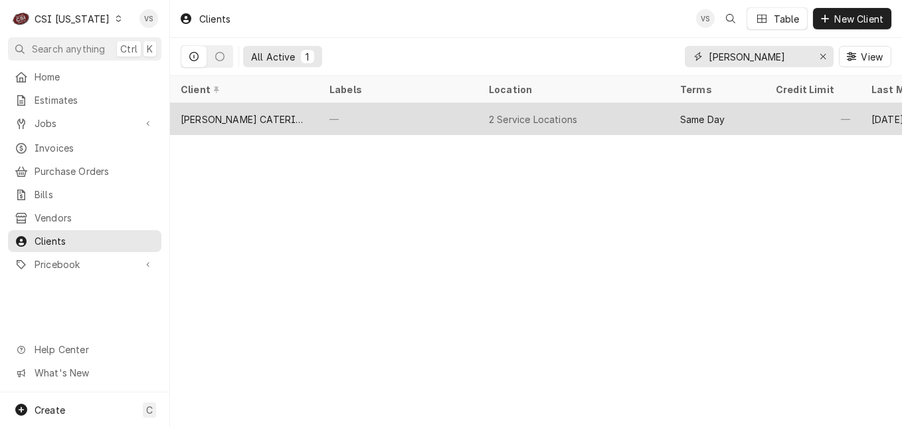
type input "[PERSON_NAME]"
click at [269, 118] on div "[PERSON_NAME] CATERING" at bounding box center [244, 119] width 149 height 32
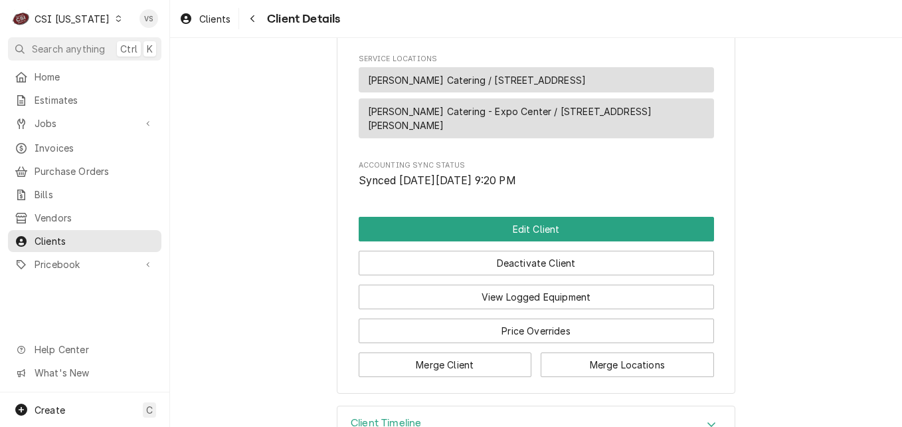
scroll to position [598, 0]
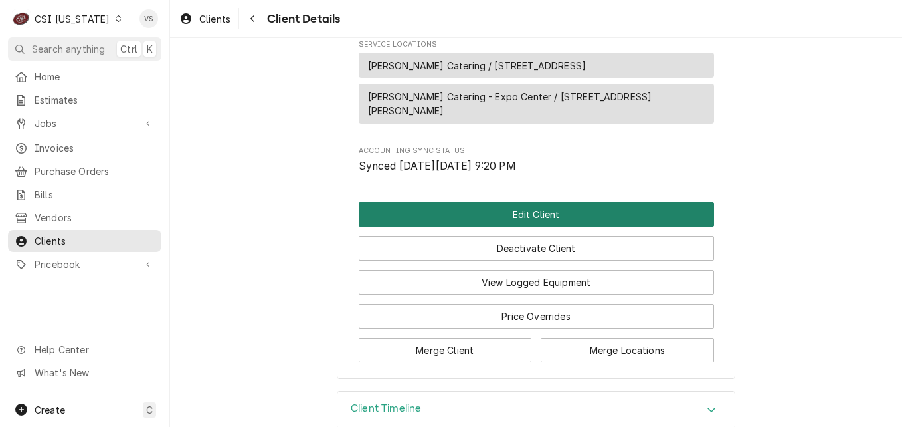
click at [488, 216] on button "Edit Client" at bounding box center [536, 214] width 355 height 25
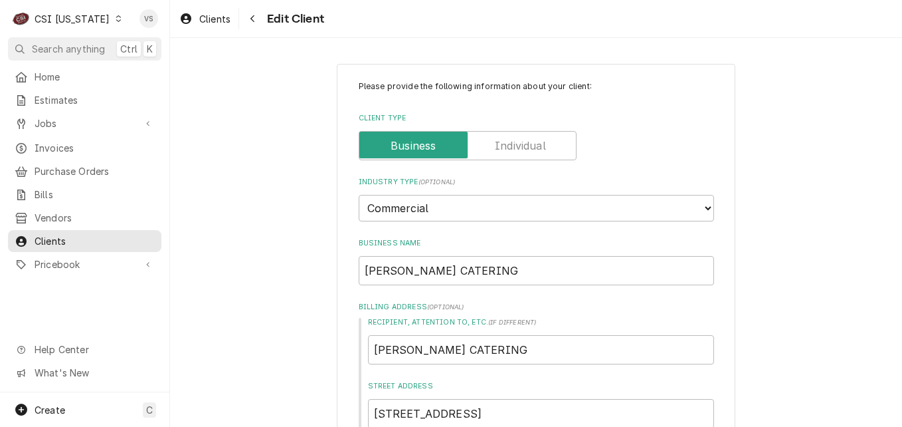
scroll to position [664, 0]
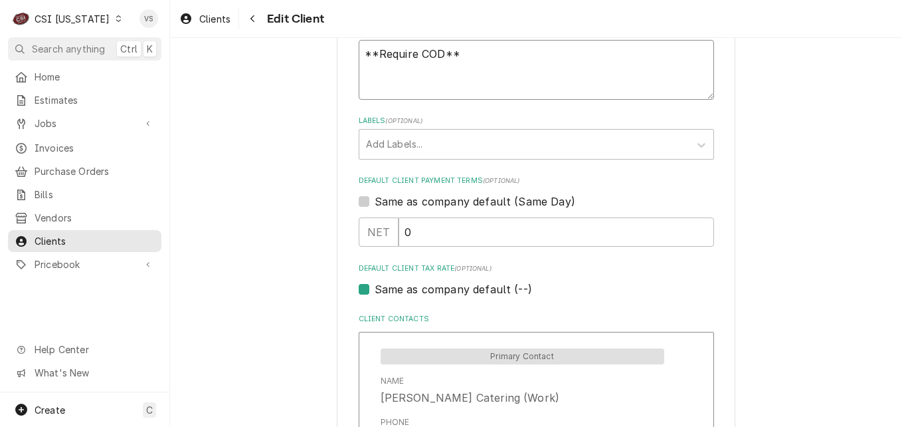
click at [478, 53] on textarea "**Require COD**" at bounding box center [536, 70] width 355 height 60
type textarea "x"
type textarea "**Require COD**"
click at [366, 66] on textarea "**Require COD**" at bounding box center [536, 70] width 355 height 60
paste textarea "378348715521040"
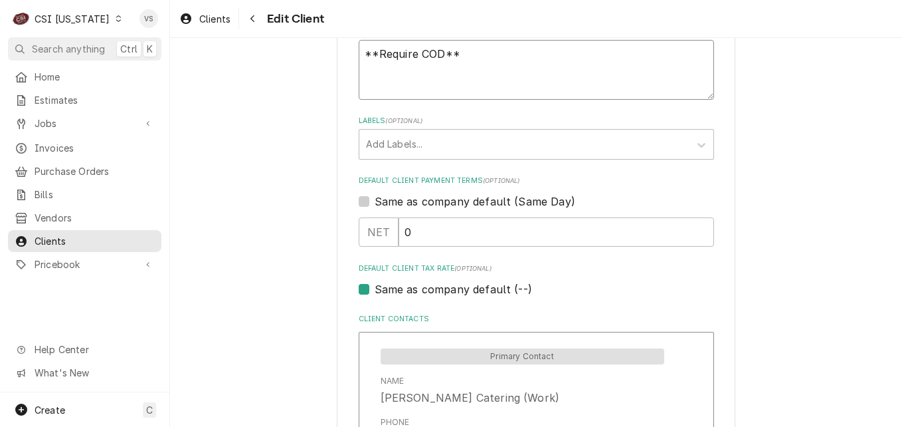
type textarea "x"
type textarea "**Require COD** 378348715521040"
type textarea "x"
type textarea "**Require COD** 378348715521040"
type textarea "x"
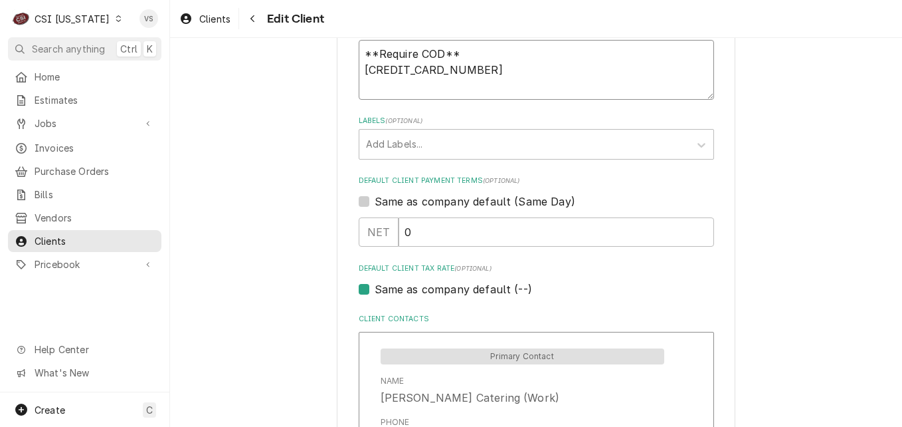
type textarea "**Require COD** 378348715521040"
type textarea "x"
type textarea "**Require COD** 378348715521040"
type textarea "x"
type textarea "**Require COD** 378348715521040 0"
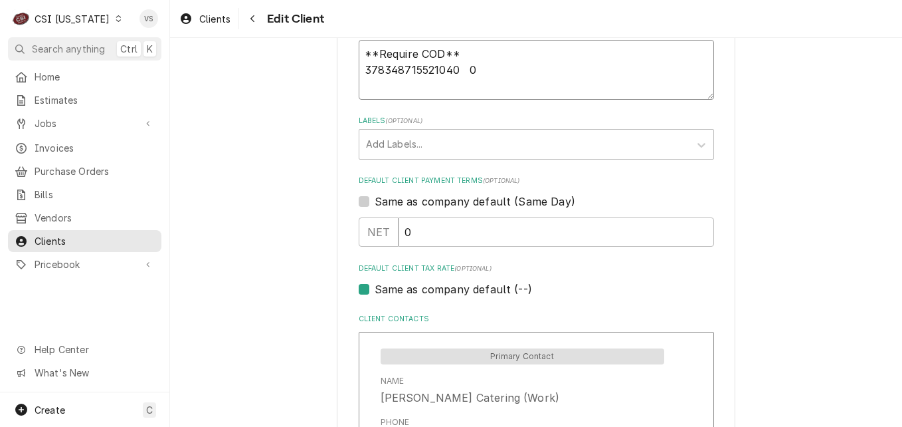
type textarea "x"
type textarea "**Require COD** 378348715521040 01"
type textarea "x"
type textarea "**Require COD** 378348715521040 01/"
type textarea "x"
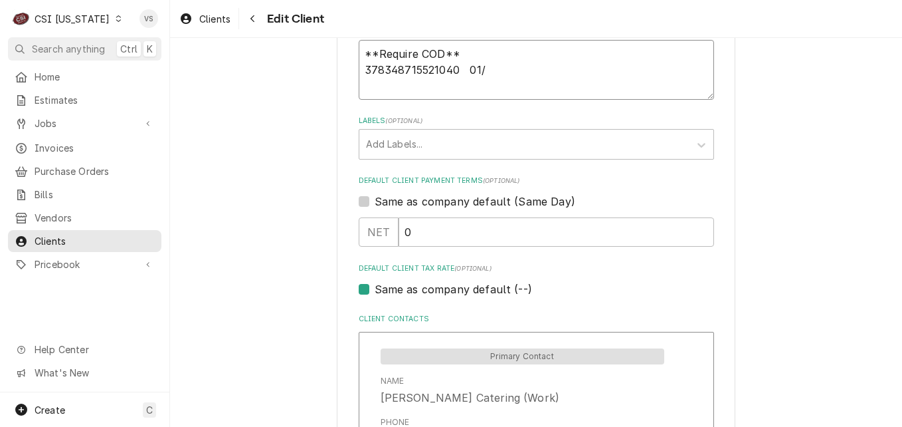
type textarea "**Require COD** 378348715521040 01/2"
type textarea "x"
type textarea "**Require COD** 378348715521040 01/28"
type textarea "x"
type textarea "**Require COD** 378348715521040 01/28"
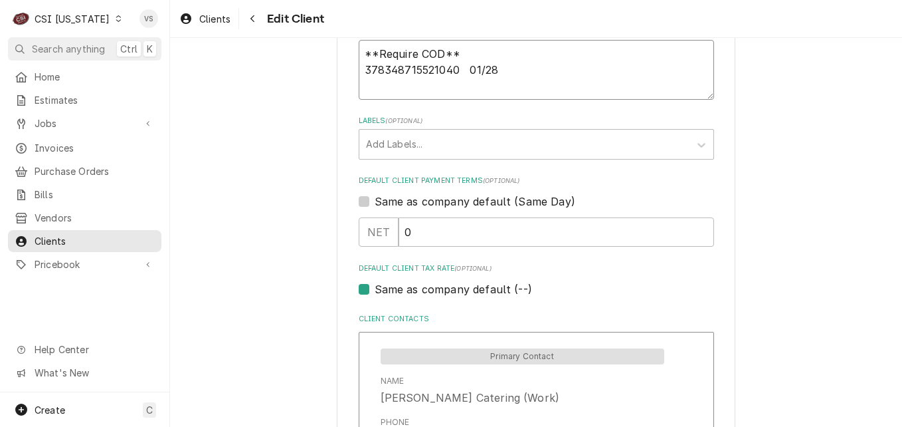
type textarea "x"
type textarea "**Require COD** 378348715521040 01/28"
type textarea "x"
type textarea "**Require COD** 378348715521040 01/28"
type textarea "x"
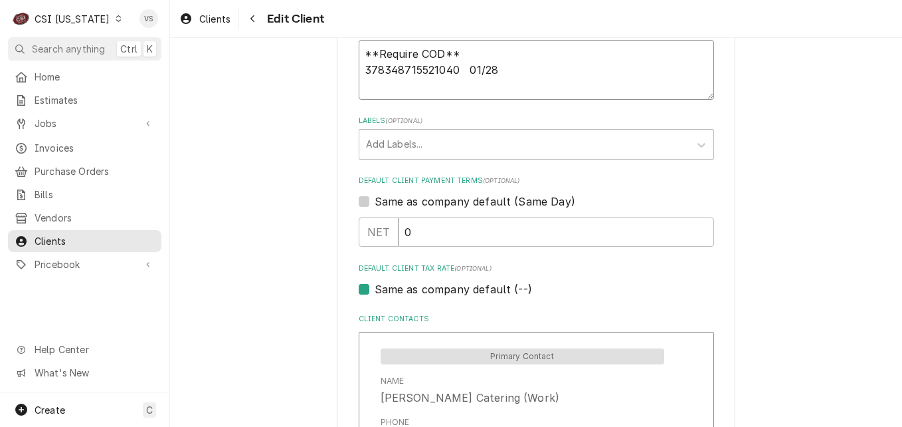
type textarea "**Require COD** 378348715521040 01/28"
type textarea "x"
type textarea "**Require COD** 378348715521040 01/28 9"
type textarea "x"
type textarea "**Require COD** 378348715521040 01/28 91"
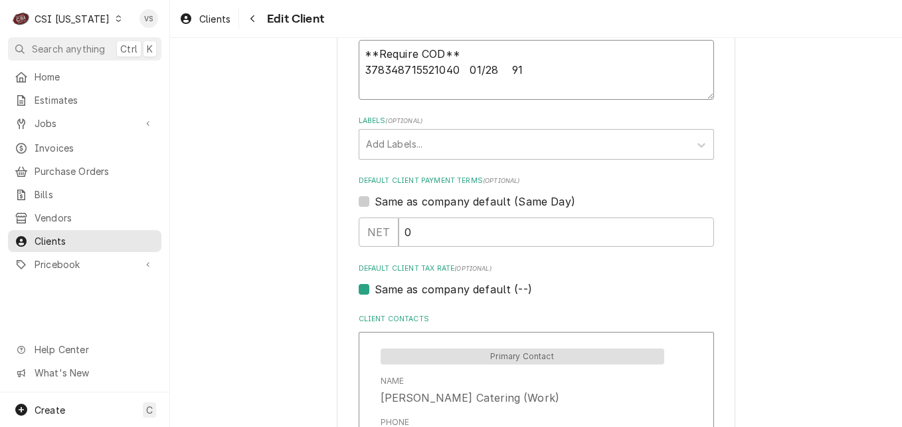
type textarea "x"
type textarea "**Require COD** 378348715521040 01/28 914"
type textarea "x"
type textarea "**Require COD** 378348715521040 01/28 9144"
type textarea "x"
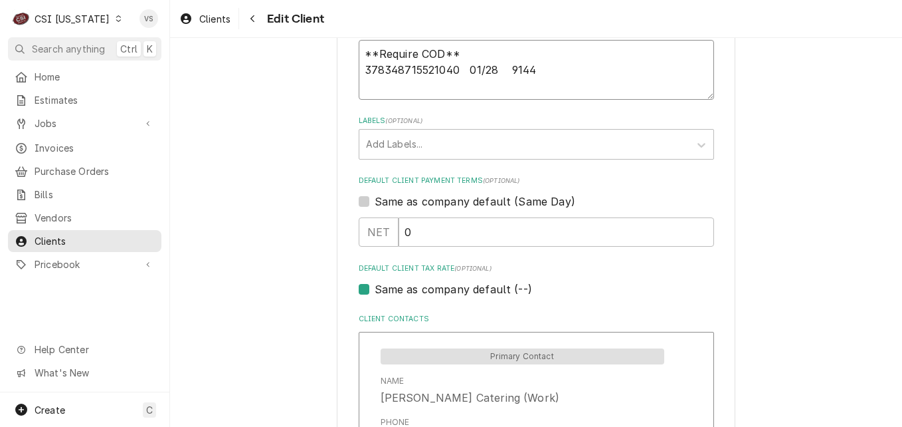
type textarea "**Require COD** 378348715521040 01/28 9144"
type textarea "x"
type textarea "**Require COD** 378348715521040 01/28 9144 A"
type textarea "x"
type textarea "**Require COD** 378348715521040 01/28 9144 Aa"
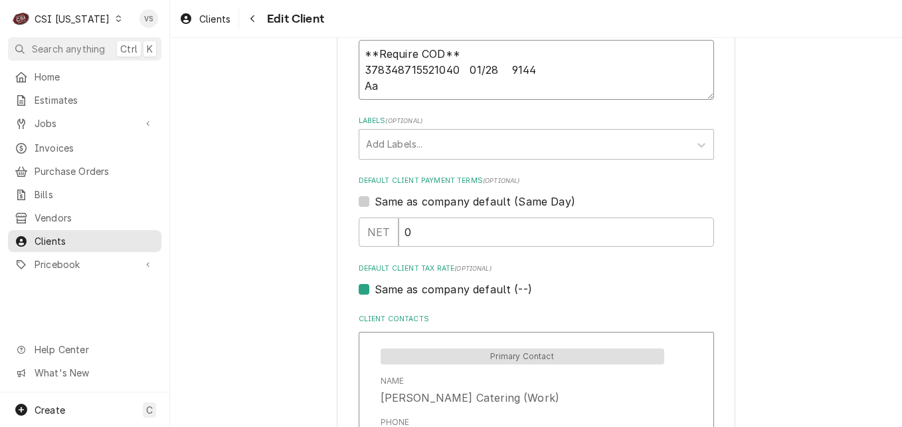
type textarea "x"
type textarea "**Require COD** 378348715521040 01/28 9144 Aar"
type textarea "x"
type textarea "**Require COD** 378348715521040 01/28 9144 Aaro"
type textarea "x"
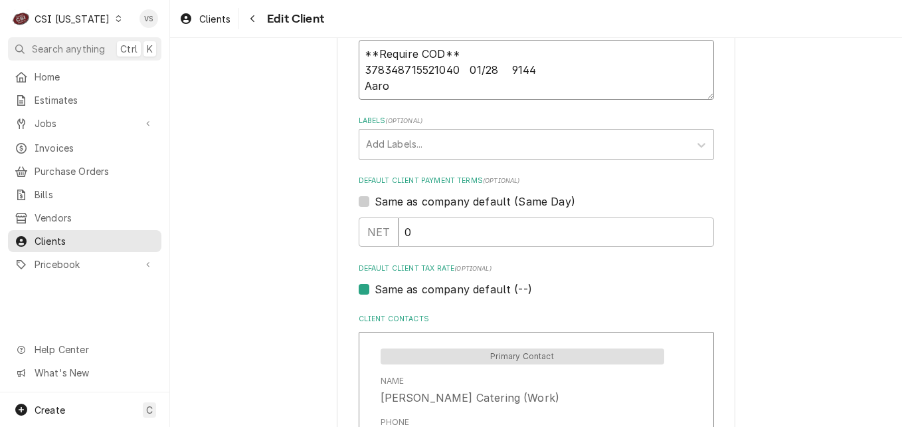
type textarea "**Require COD** 378348715521040 01/28 9144 Aaron"
type textarea "x"
type textarea "**Require COD** 378348715521040 01/28 9144 Aaron"
type textarea "x"
type textarea "**Require COD** 378348715521040 01/28 9144 Aaron S"
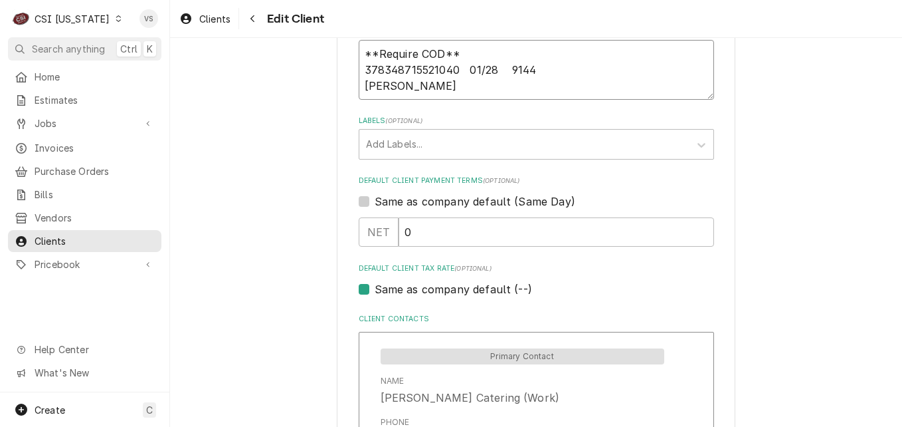
type textarea "x"
type textarea "**Require COD** 378348715521040 01/28 9144 Aaron Si"
type textarea "x"
type textarea "**Require COD** 378348715521040 01/28 9144 Aaron Siv"
type textarea "x"
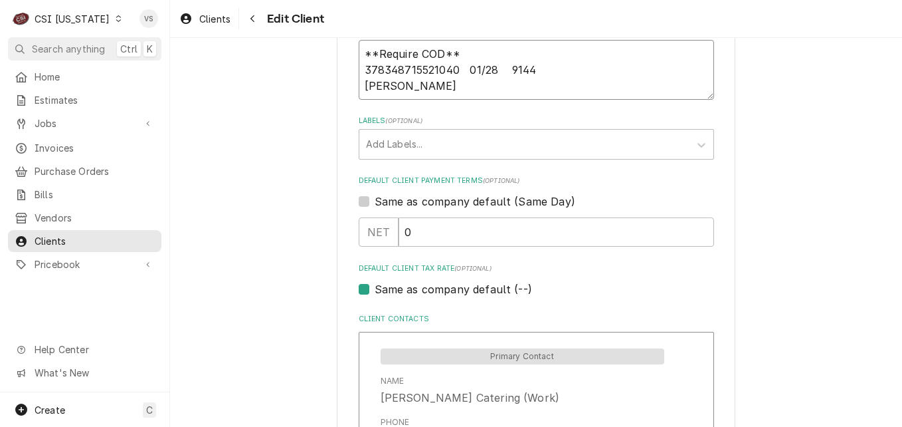
type textarea "**Require COD** 378348715521040 01/28 9144 Aaron Sivo"
type textarea "x"
type textarea "**Require COD** 378348715521040 01/28 9144 Aaron Sivor"
type textarea "x"
type textarea "**Require COD** 378348715521040 01/28 9144 Aaron Sivori"
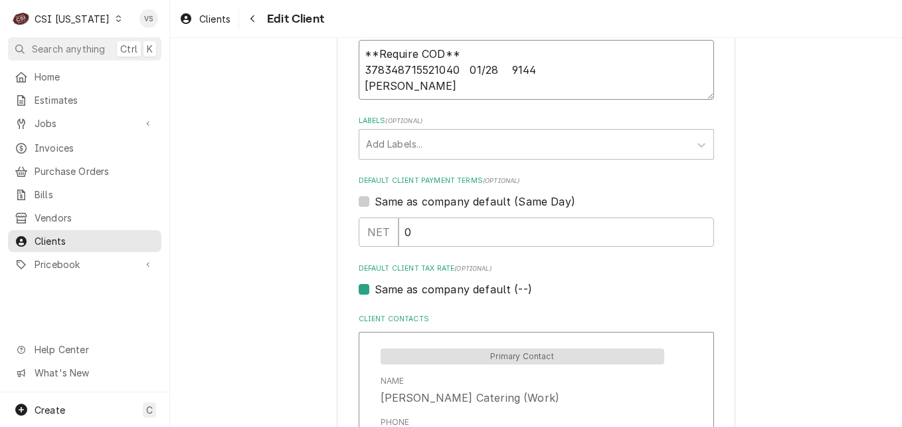
type textarea "x"
type textarea "**Require COD** 378348715521040 01/28 9144 Aaron Sivori"
type textarea "x"
type textarea "**Require COD** 378348715521040 01/28 9144 Aaron Sivori"
type textarea "x"
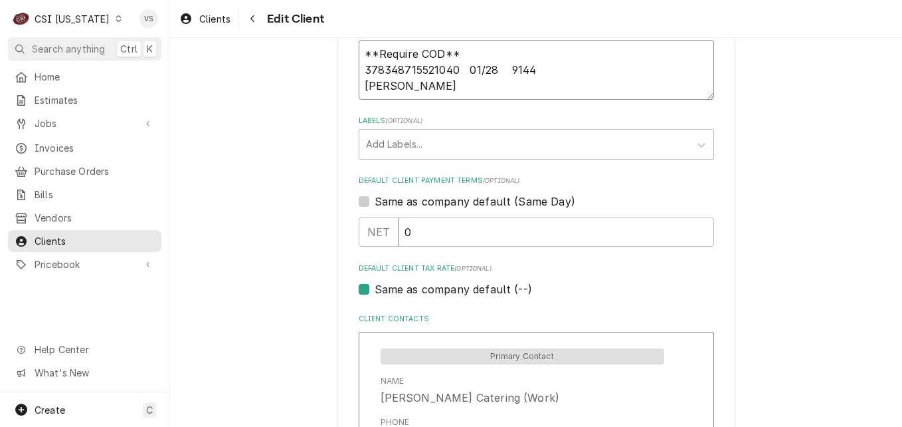
type textarea "**Require COD** 378348715521040 01/28 9144 Aaron Sivori"
click at [437, 85] on textarea "**Require COD** 378348715521040 01/28 9144 Aaron Sivori" at bounding box center [536, 70] width 355 height 60
type textarea "x"
type textarea "**Require COD** 378348715521040 01/28 9144 Aaron Sivori"
paste textarea "9111 FAIRMOUNT ROAD"
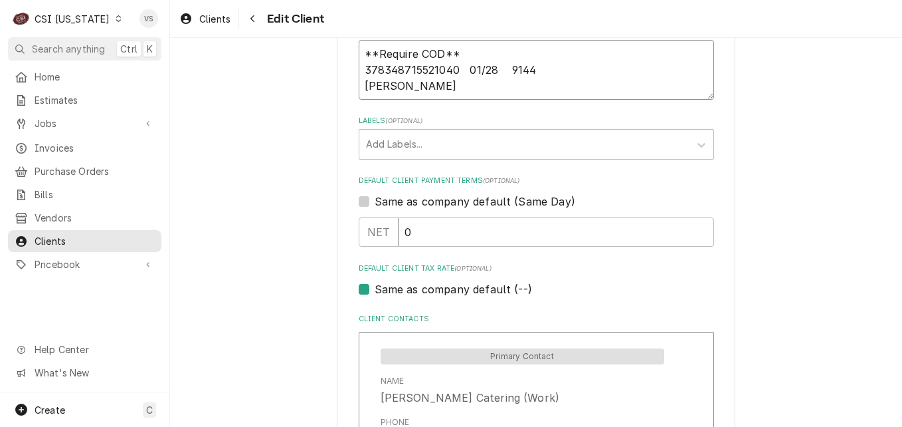
type textarea "x"
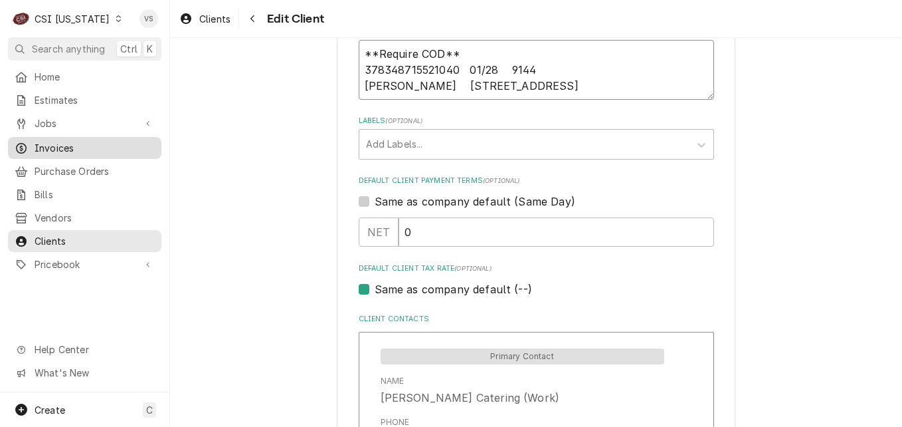
type textarea "**Require COD** 378348715521040 01/28 9144 Aaron Sivori 9111 FAIRMOUNT ROAD"
click at [586, 88] on textarea "**Require COD** 378348715521040 01/28 9144 Aaron Sivori 9111 FAIRMOUNT ROAD" at bounding box center [536, 70] width 355 height 60
type textarea "x"
type textarea "**Require COD** 378348715521040 01/28 9144 Aaron Sivori 9111 FAIRMOUNT ROAD"
type textarea "x"
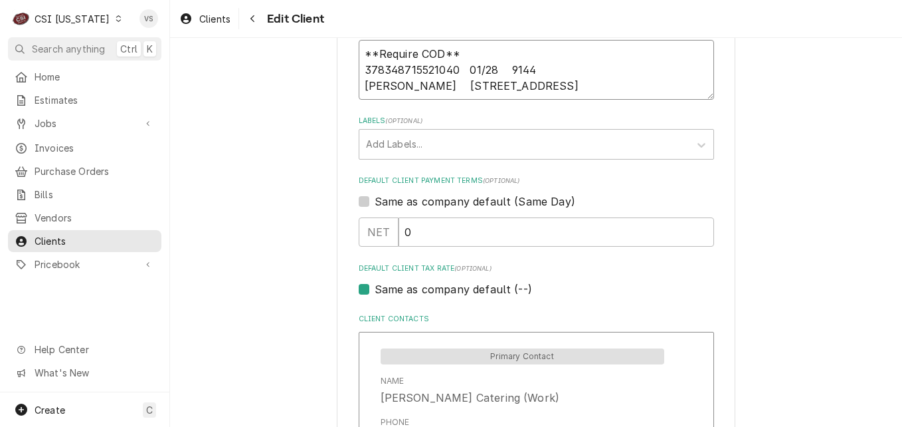
type textarea "**Require COD** 378348715521040 01/28 9144 Aaron Sivori 9111 FAIRMOUNT ROAD l"
type textarea "x"
type textarea "**Require COD** 378348715521040 01/28 9144 Aaron Sivori 9111 FAIRMOUNT ROAD lO"
type textarea "x"
type textarea "**Require COD** 378348715521040 01/28 9144 Aaron Sivori 9111 FAIRMOUNT ROAD lOU"
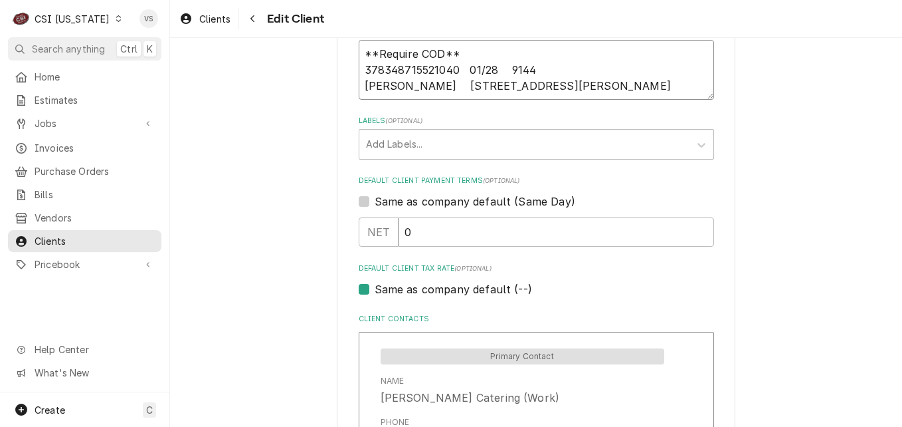
type textarea "x"
type textarea "**Require COD** 378348715521040 01/28 9144 Aaron Sivori 9111 FAIRMOUNT ROAD lOUI"
type textarea "x"
type textarea "**Require COD** 378348715521040 01/28 9144 Aaron Sivori 9111 FAIRMOUNT ROAD lOU"
type textarea "x"
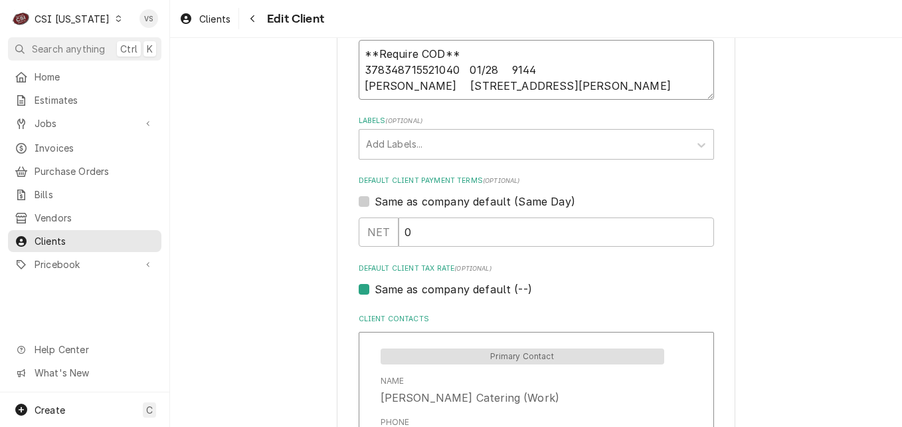
type textarea "**Require COD** 378348715521040 01/28 9144 Aaron Sivori 9111 FAIRMOUNT ROAD lO"
type textarea "x"
type textarea "**Require COD** 378348715521040 01/28 9144 Aaron Sivori 9111 FAIRMOUNT ROAD l"
type textarea "x"
type textarea "**Require COD** 378348715521040 01/28 9144 Aaron Sivori 9111 FAIRMOUNT ROAD"
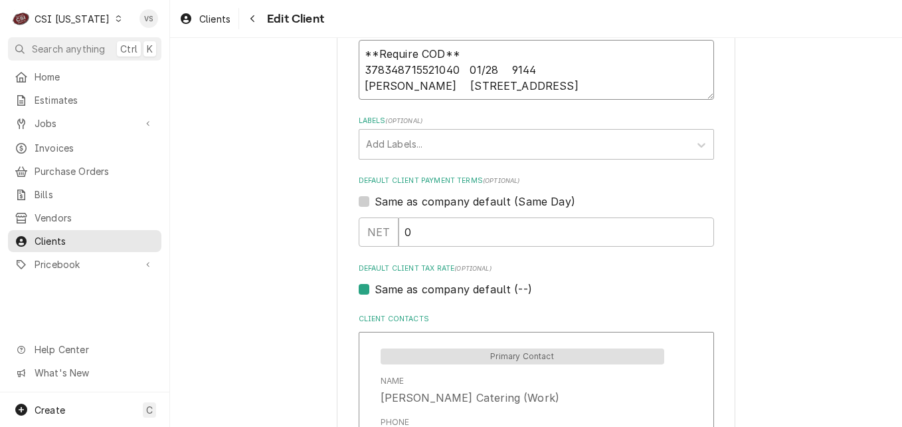
type textarea "x"
type textarea "**Require COD** 378348715521040 01/28 9144 Aaron Sivori 9111 FAIRMOUNT ROAD L"
type textarea "x"
type textarea "**Require COD** 378348715521040 01/28 9144 Aaron Sivori 9111 FAIRMOUNT ROAD LO"
type textarea "x"
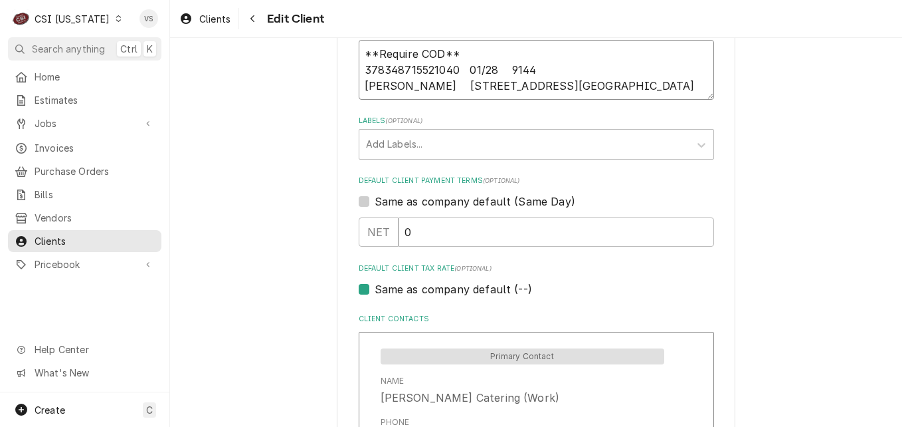
type textarea "**Require COD** 378348715521040 01/28 9144 Aaron Sivori 9111 FAIRMOUNT ROAD LOU"
type textarea "x"
type textarea "**Require COD** 378348715521040 01/28 9144 Aaron Sivori 9111 FAIRMOUNT ROAD LOUI"
type textarea "x"
type textarea "**Require COD** 378348715521040 01/28 9144 Aaron Sivori 9111 FAIRMOUNT ROAD LOU…"
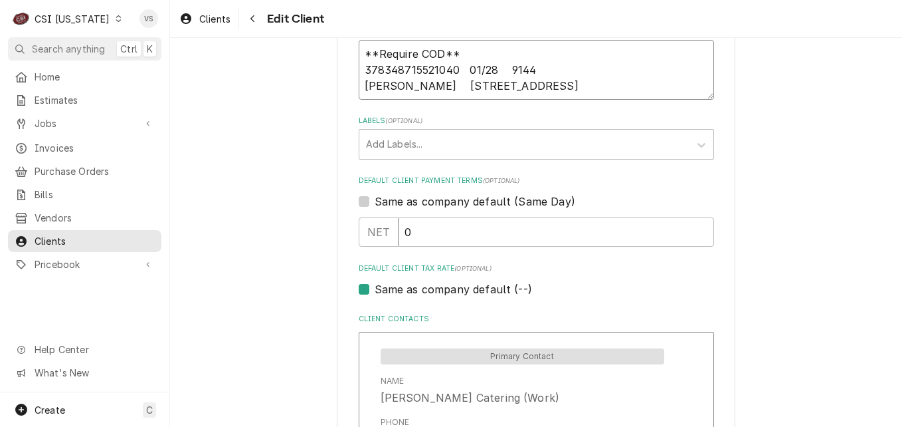
type textarea "x"
type textarea "**Require COD** 378348715521040 01/28 9144 Aaron Sivori 9111 FAIRMOUNT ROAD LOU…"
type textarea "x"
type textarea "**Require COD** 378348715521040 01/28 9144 Aaron Sivori 9111 FAIRMOUNT ROAD LOU…"
type textarea "x"
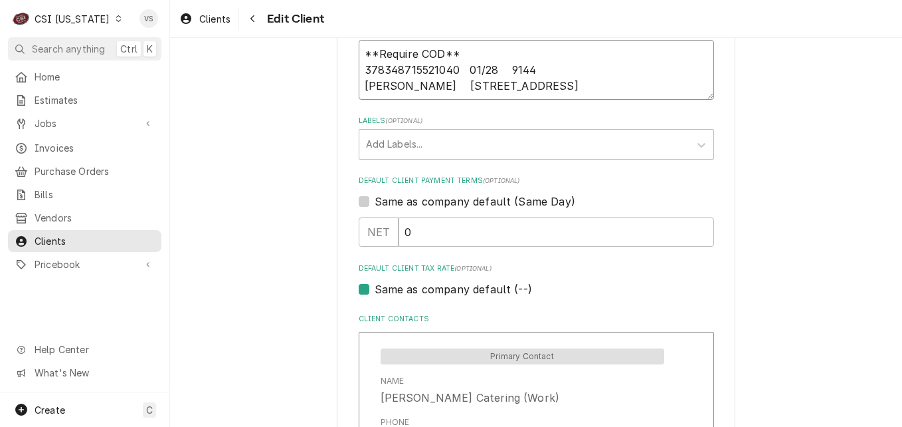
type textarea "**Require COD** 378348715521040 01/28 9144 Aaron Sivori 9111 FAIRMOUNT ROAD LOU…"
type textarea "x"
type textarea "**Require COD** 378348715521040 01/28 9144 Aaron Sivori 9111 FAIRMOUNT ROAD LOU…"
type textarea "x"
type textarea "**Require COD** 378348715521040 01/28 9144 Aaron Sivori 9111 FAIRMOUNT ROAD LOU…"
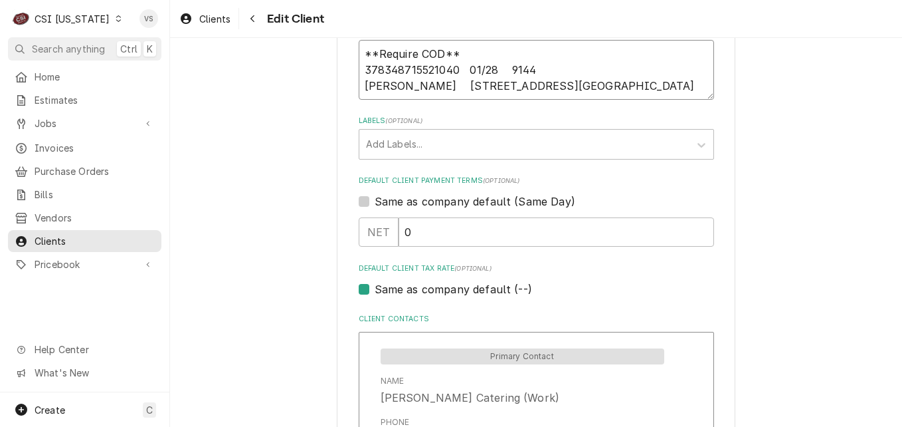
type textarea "x"
type textarea "**Require COD** 378348715521040 01/28 9144 Aaron Sivori 9111 FAIRMOUNT ROAD LOU…"
type textarea "x"
type textarea "**Require COD** 378348715521040 01/28 9144 Aaron Sivori 9111 FAIRMOUNT ROAD LOU…"
type textarea "x"
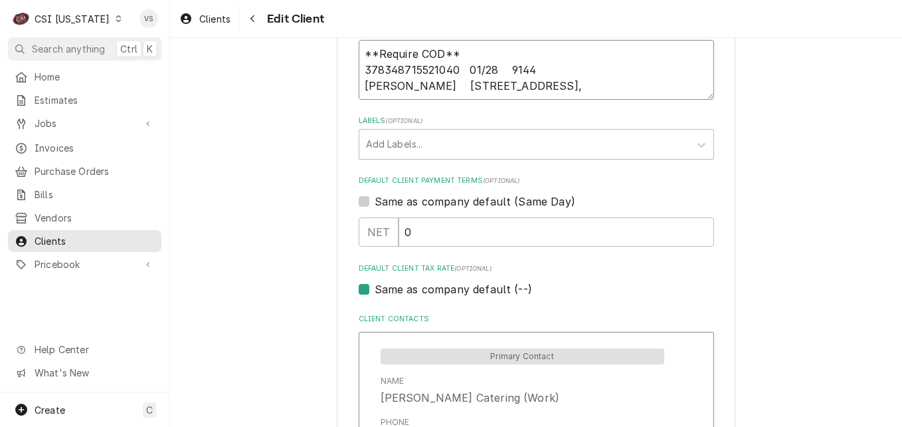
type textarea "**Require COD** 378348715521040 01/28 9144 Aaron Sivori 9111 FAIRMOUNT ROAD LOU…"
type textarea "x"
type textarea "**Require COD** 378348715521040 01/28 9144 Aaron Sivori 9111 FAIRMOUNT ROAD LOU…"
type textarea "x"
type textarea "**Require COD** 378348715521040 01/28 9144 Aaron Sivori 9111 FAIRMOUNT ROAD LOU…"
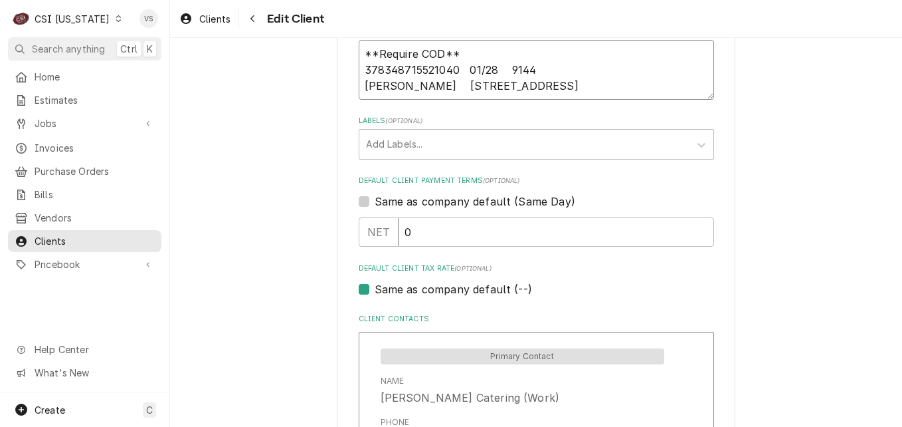
type textarea "x"
type textarea "**Require COD** 378348715521040 01/28 9144 Aaron Sivori 9111 FAIRMOUNT ROAD LOU…"
type textarea "x"
type textarea "**Require COD** 378348715521040 01/28 9144 Aaron Sivori 9111 FAIRMOUNT ROAD LOU…"
type textarea "x"
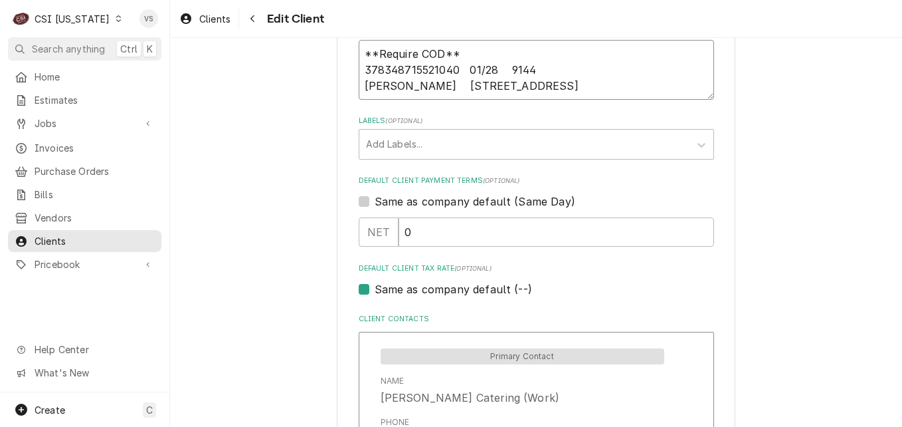
type textarea "**Require COD** 378348715521040 01/28 9144 Aaron Sivori 9111 FAIRMOUNT ROAD LOU…"
type textarea "x"
type textarea "**Require COD** 378348715521040 01/28 9144 Aaron Sivori 9111 FAIRMOUNT ROAD LOU…"
type textarea "x"
type textarea "**Require COD** 378348715521040 01/28 9144 Aaron Sivori 9111 FAIRMOUNT ROAD LOU…"
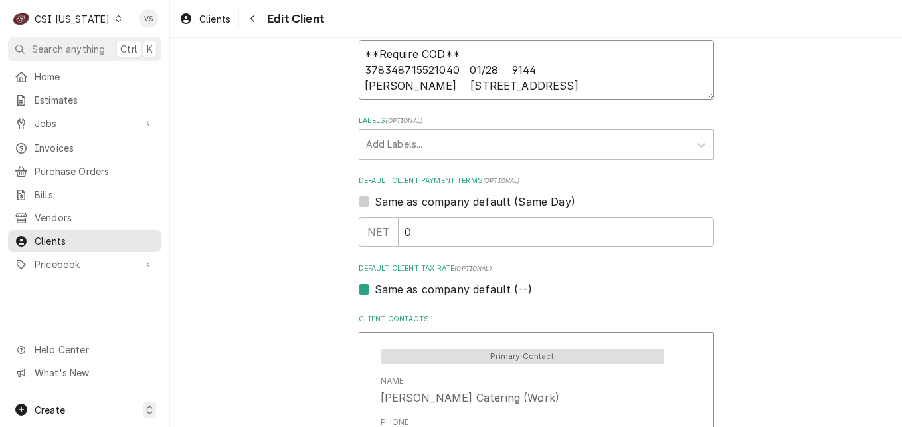
type textarea "x"
type textarea "**Require COD** 378348715521040 01/28 9144 Aaron Sivori 9111 FAIRMOUNT ROAD LOU…"
type textarea "x"
type textarea "**Require COD** 378348715521040 01/28 9144 Aaron Sivori 9111 FAIRMOUNT ROAD LOU…"
type textarea "x"
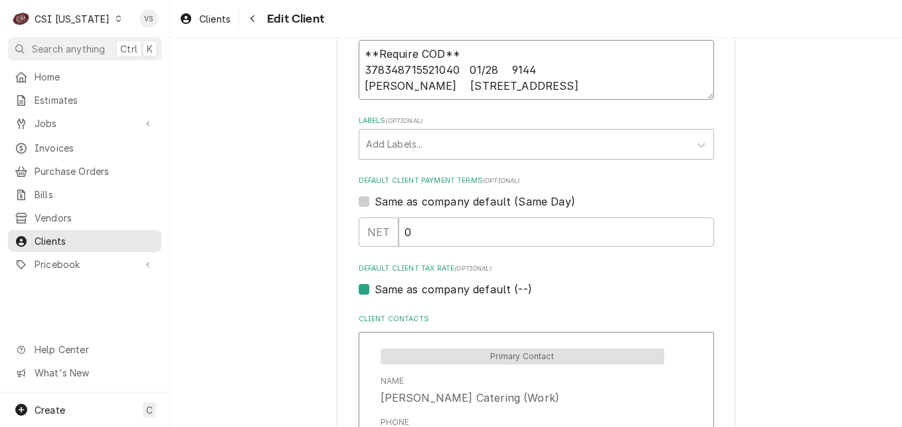
type textarea "**Require COD** 378348715521040 01/28 9144 Aaron Sivori 9111 FAIRMOUNT ROAD LOU…"
type textarea "x"
type textarea "**Require COD** 378348715521040 01/28 9144 Aaron Sivori 9111 FAIRMOUNT ROAD LOU…"
type textarea "x"
type textarea "**Require COD** 378348715521040 01/28 9144 Aaron Sivori 9111 FAIRMOUNT ROAD LOU…"
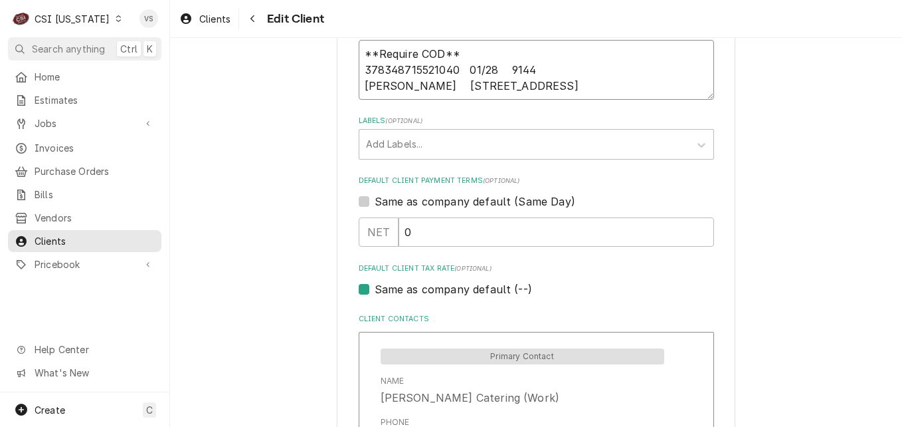
type textarea "x"
type textarea "**Require COD** 378348715521040 01/28 9144 Aaron Sivori 9111 FAIRMOUNT ROAD LOU…"
drag, startPoint x: 453, startPoint y: 68, endPoint x: 354, endPoint y: 70, distance: 99.0
click at [359, 70] on textarea "**Require COD** 378348715521040 01/28 9144 Aaron Sivori 9111 FAIRMOUNT ROAD LOU…" at bounding box center [536, 70] width 355 height 60
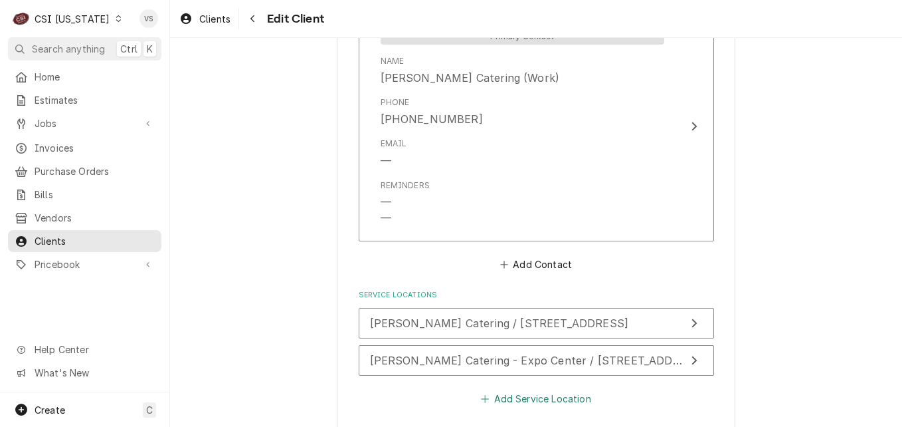
scroll to position [1046, 0]
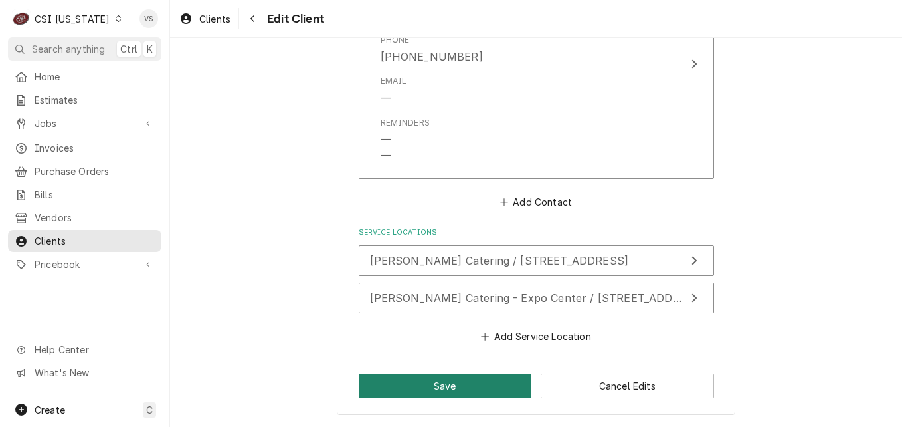
click at [444, 383] on button "Save" at bounding box center [445, 385] width 173 height 25
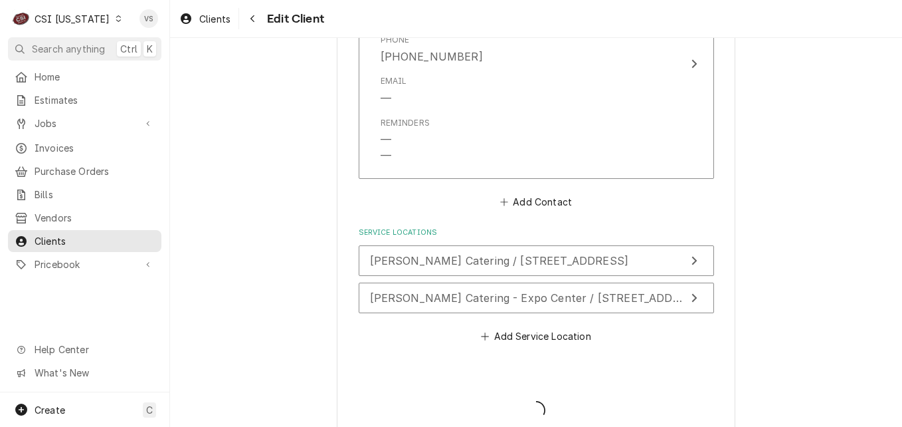
type textarea "x"
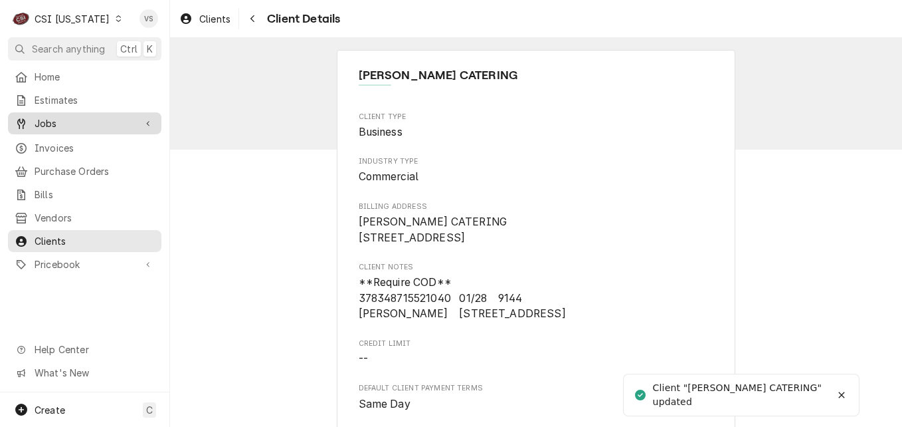
click at [64, 119] on span "Jobs" at bounding box center [85, 123] width 100 height 14
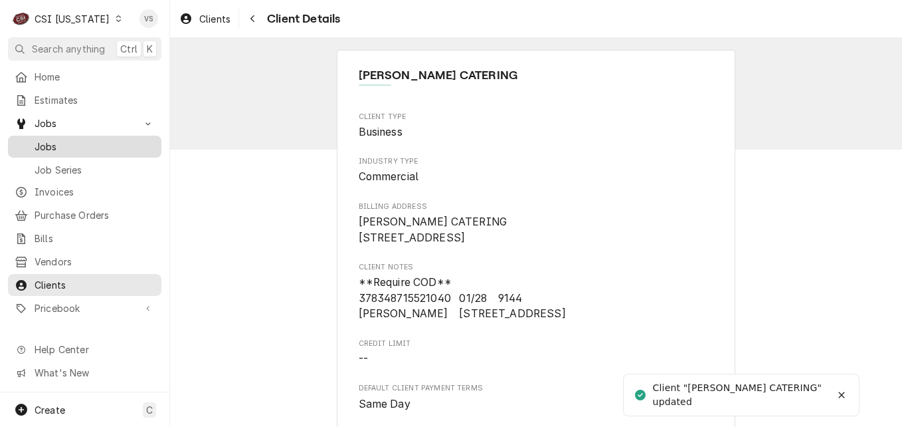
click at [52, 144] on span "Jobs" at bounding box center [95, 147] width 120 height 14
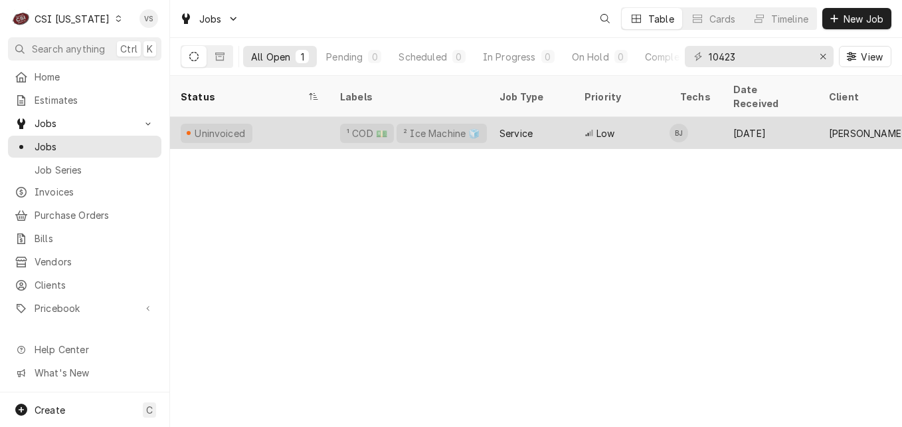
click at [300, 118] on div "Uninvoiced" at bounding box center [249, 133] width 159 height 32
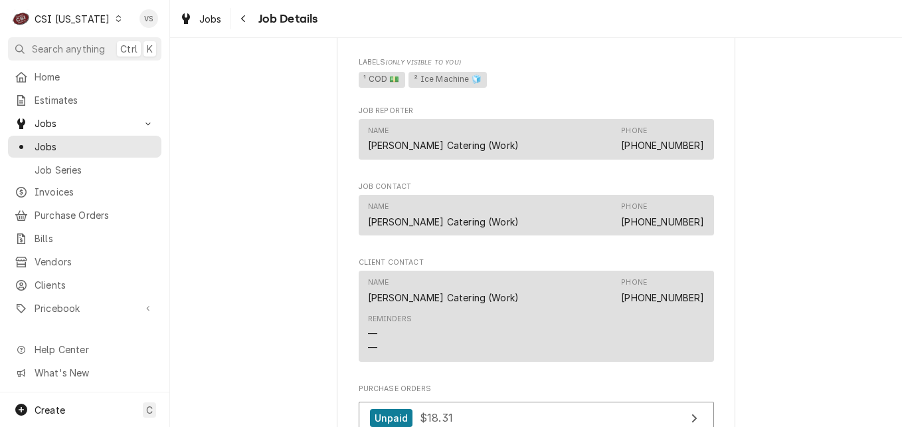
scroll to position [1262, 0]
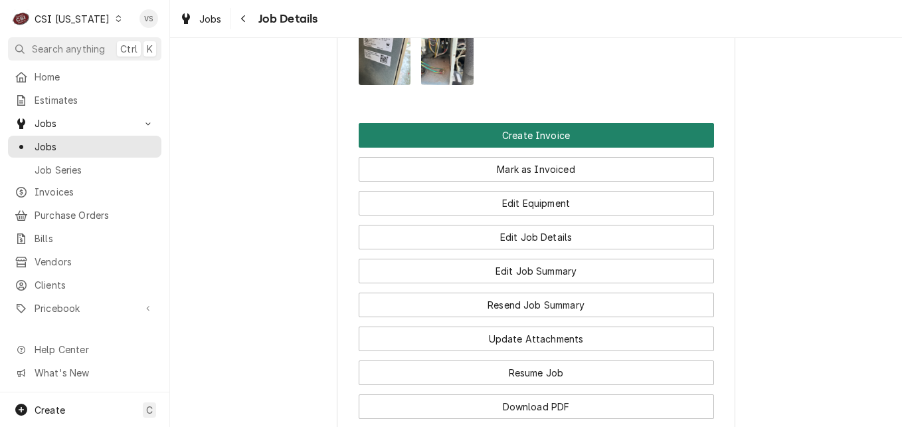
click at [495, 147] on button "Create Invoice" at bounding box center [536, 135] width 355 height 25
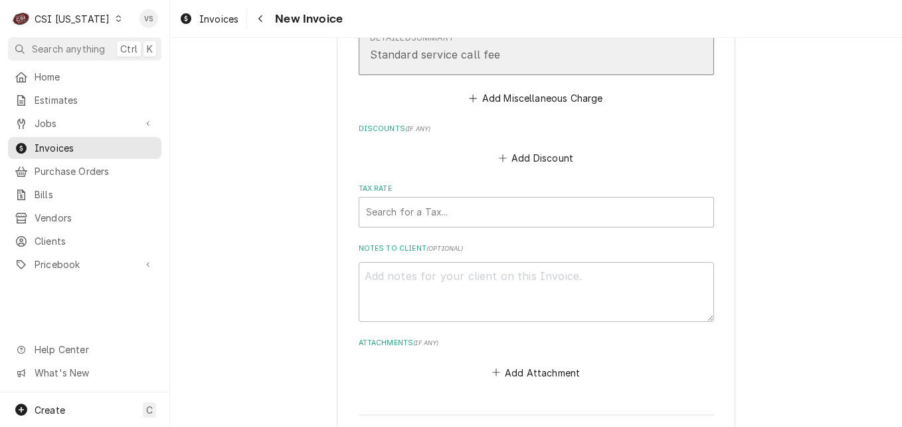
scroll to position [3388, 0]
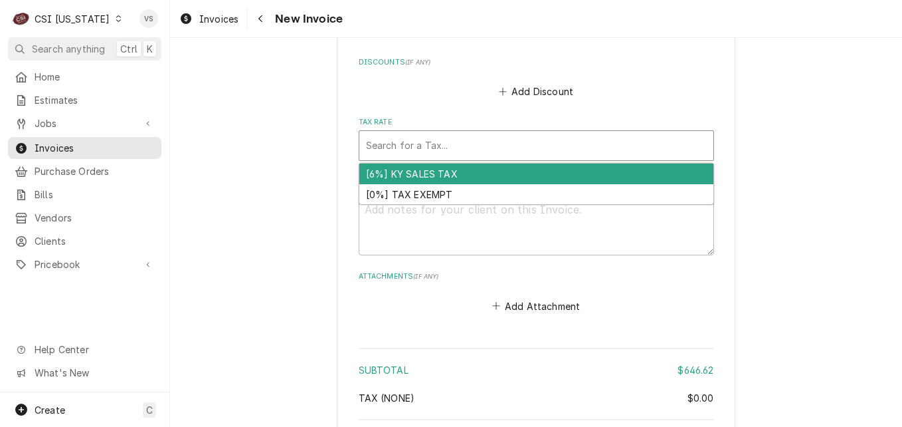
click at [374, 147] on div "Tax Rate" at bounding box center [536, 146] width 341 height 24
click at [392, 172] on div "[6%] KY SALES TAX" at bounding box center [536, 173] width 354 height 21
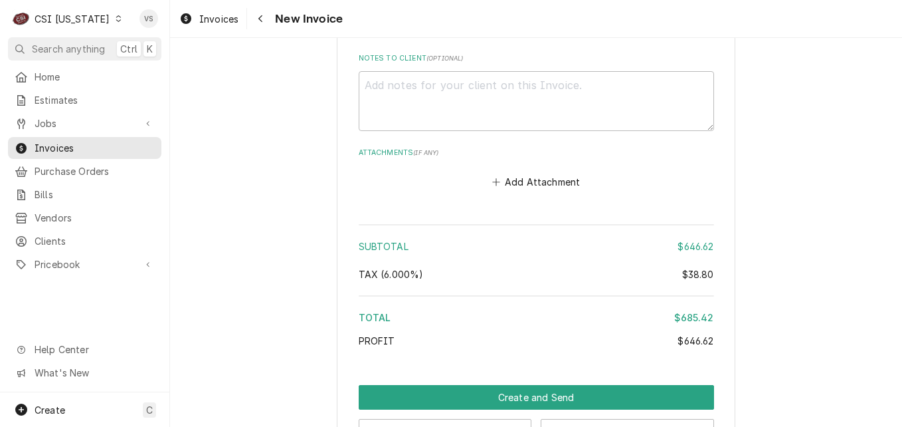
scroll to position [3579, 0]
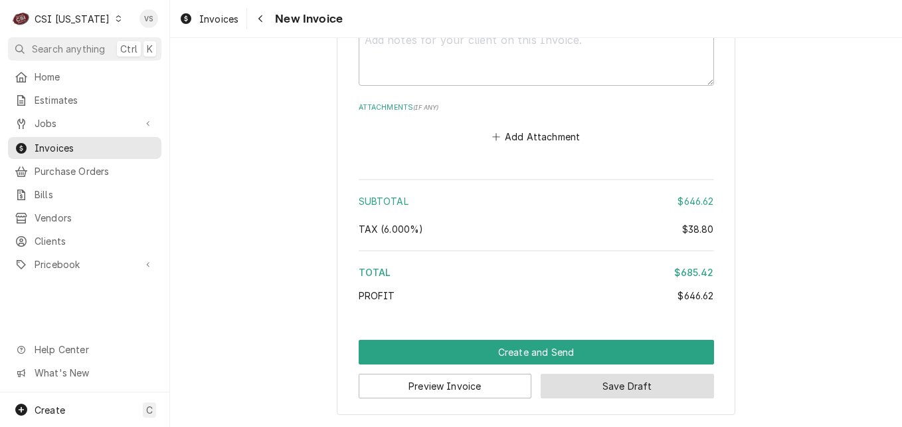
click at [637, 387] on button "Save Draft" at bounding box center [627, 385] width 173 height 25
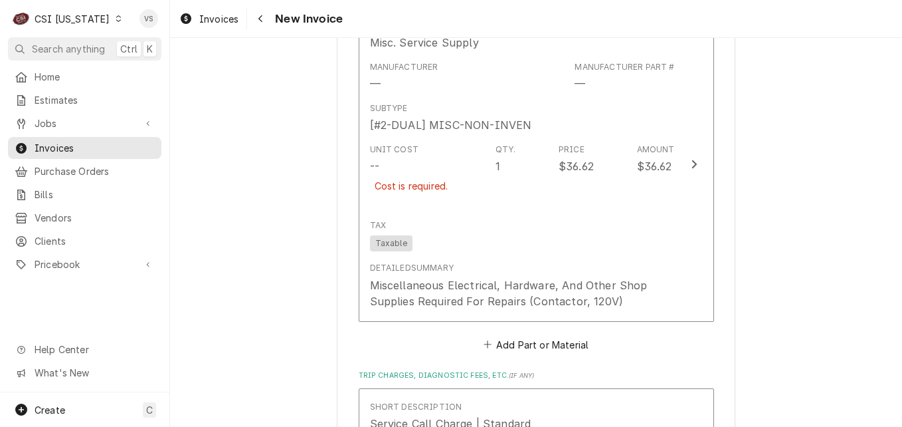
scroll to position [2841, 0]
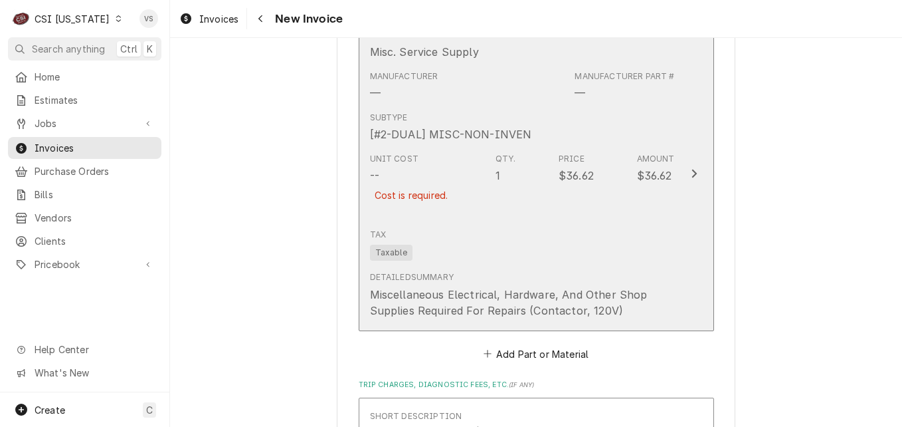
click at [476, 218] on div "Unit Cost -- Cost is required. Qty. 1 Price $36.62 Amount $36.62" at bounding box center [522, 185] width 305 height 76
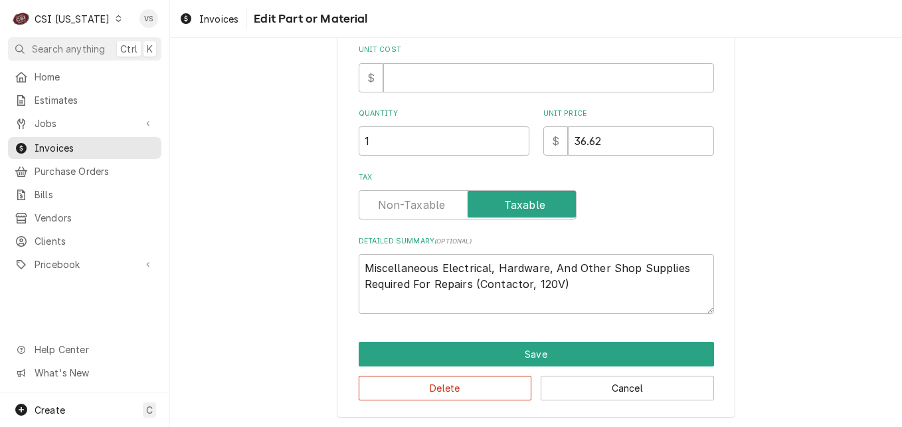
scroll to position [258, 0]
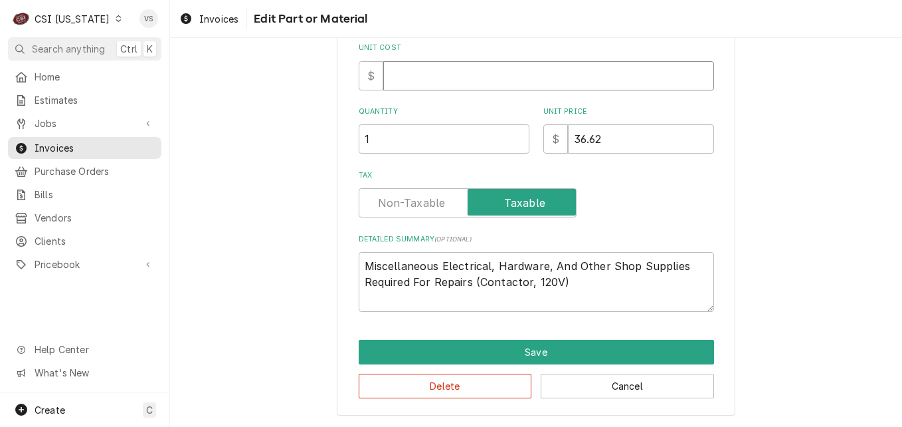
click at [388, 74] on input "Unit Cost" at bounding box center [548, 75] width 331 height 29
type textarea "x"
type input "1"
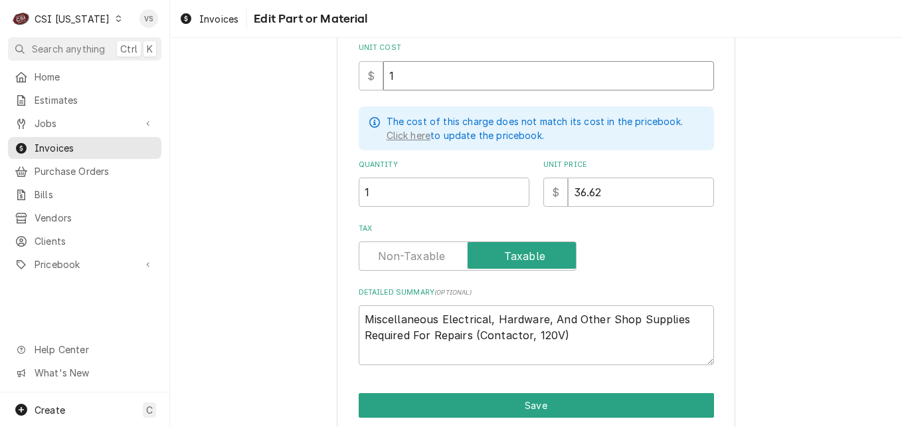
type textarea "x"
type input "18"
type textarea "x"
type input "18.3"
type textarea "x"
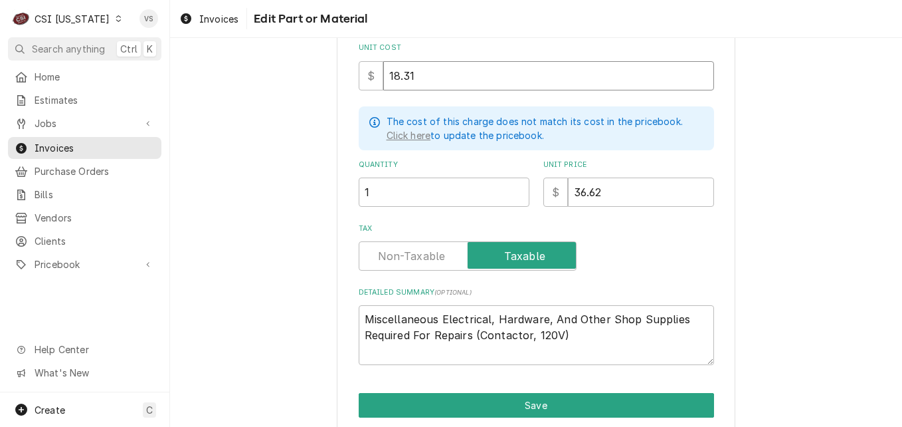
type input "18.31"
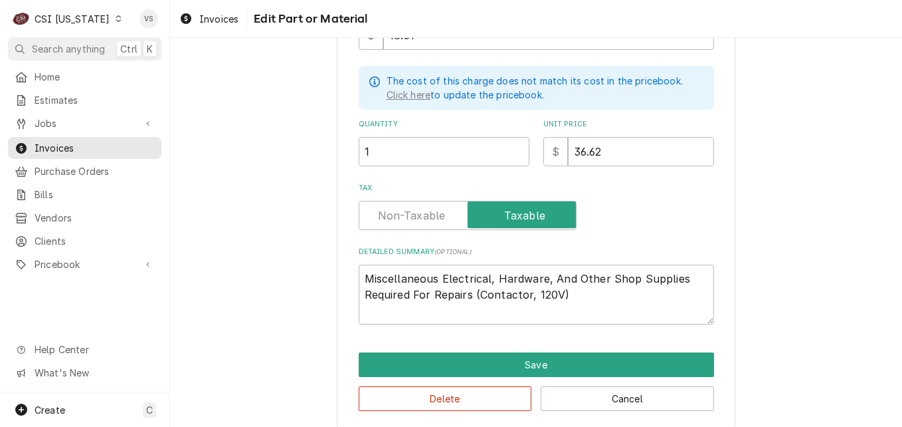
scroll to position [310, 0]
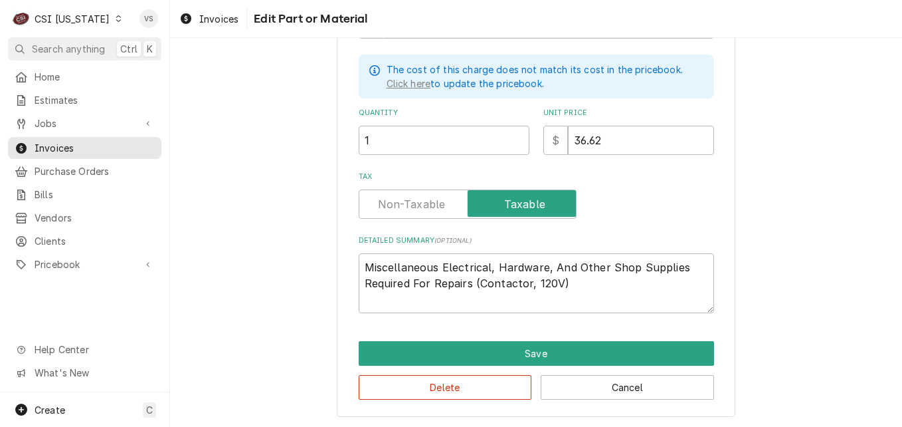
click at [481, 399] on div "Use the fields below to edit this part or material: Short Description Misc. Ser…" at bounding box center [536, 85] width 399 height 663
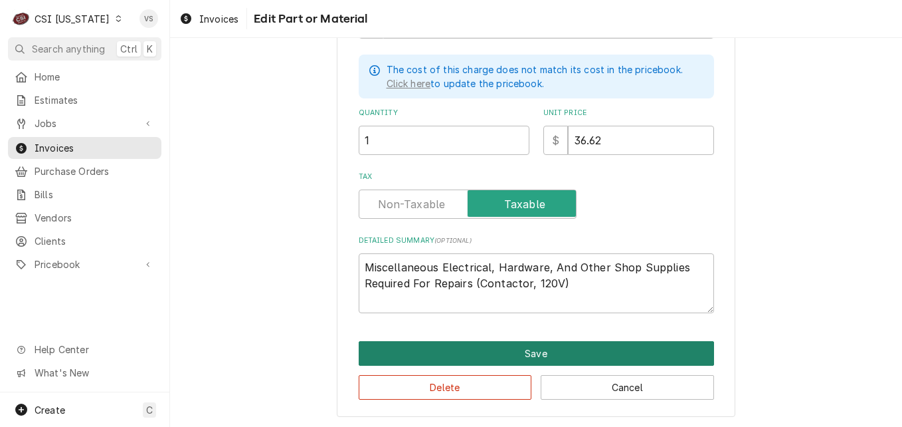
click at [486, 350] on button "Save" at bounding box center [536, 353] width 355 height 25
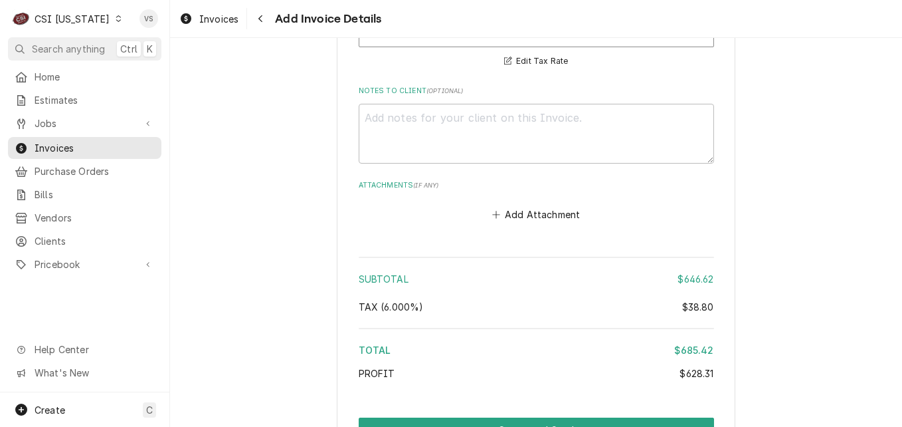
scroll to position [3644, 0]
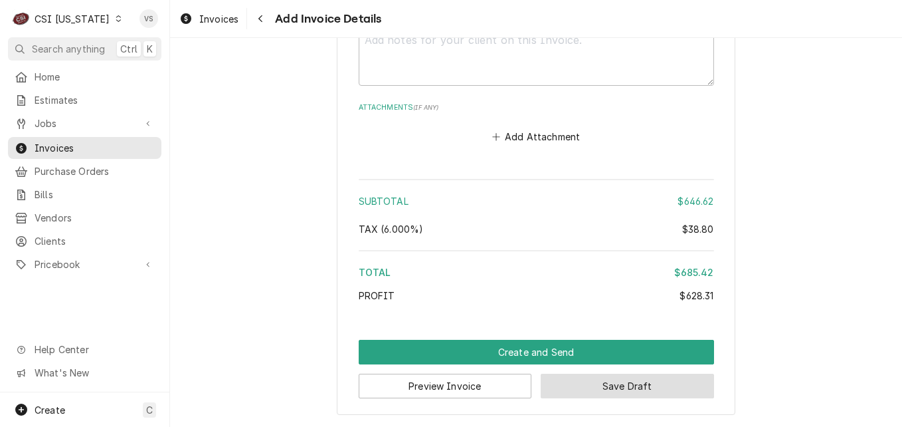
click at [605, 391] on button "Save Draft" at bounding box center [627, 385] width 173 height 25
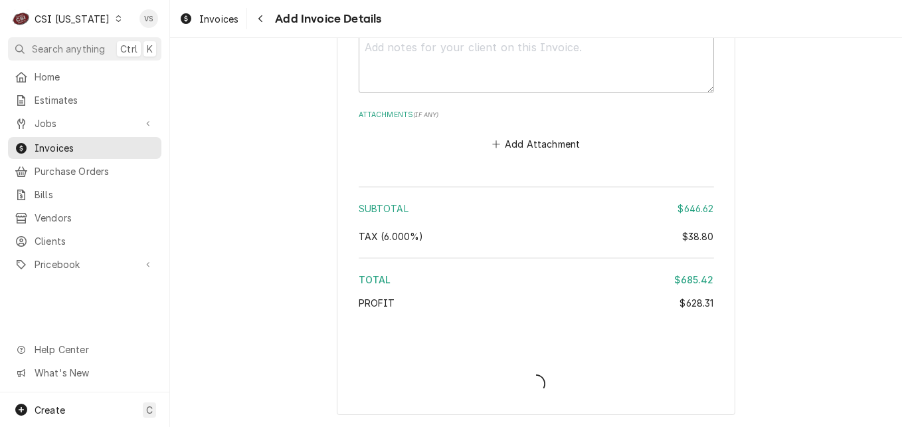
type textarea "x"
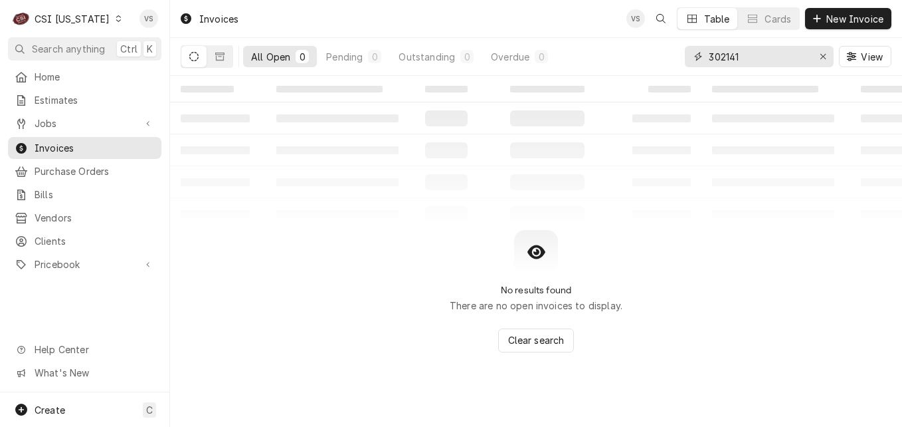
drag, startPoint x: 747, startPoint y: 54, endPoint x: 603, endPoint y: 76, distance: 146.5
click at [629, 67] on div "All Open 0 Pending 0 Outstanding 0 Overdue 0 302141 View" at bounding box center [536, 56] width 711 height 37
type input "10443"
click at [120, 147] on span "Invoices" at bounding box center [95, 148] width 120 height 14
click at [746, 53] on input "10443" at bounding box center [759, 56] width 100 height 21
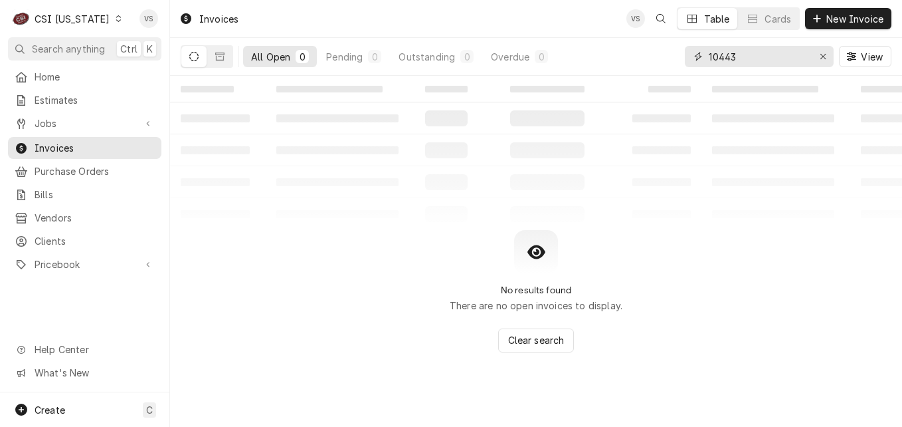
click at [682, 58] on div "All Open 0 Pending 0 Outstanding 0 Overdue 0 10443 View" at bounding box center [536, 56] width 711 height 37
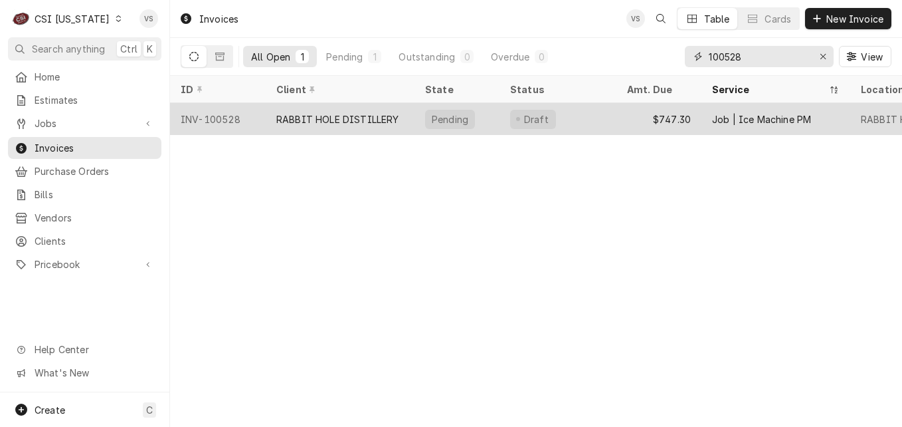
type input "100528"
click at [332, 118] on div "RABBIT HOLE DISTILLERY" at bounding box center [337, 119] width 123 height 14
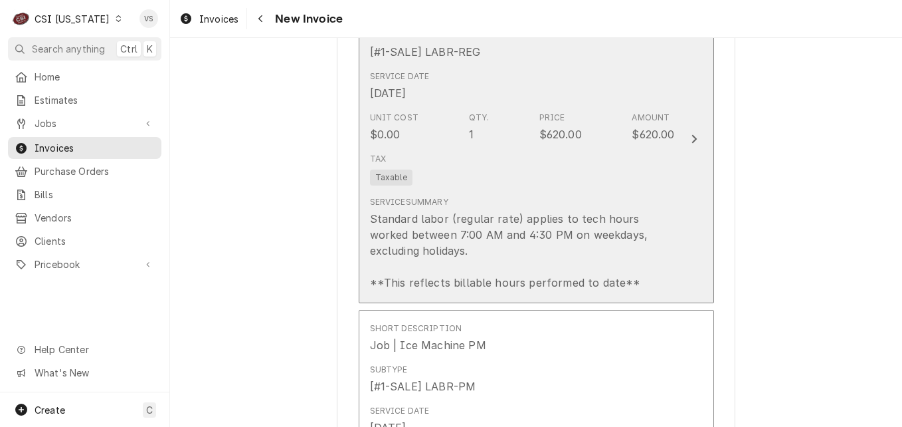
scroll to position [1329, 0]
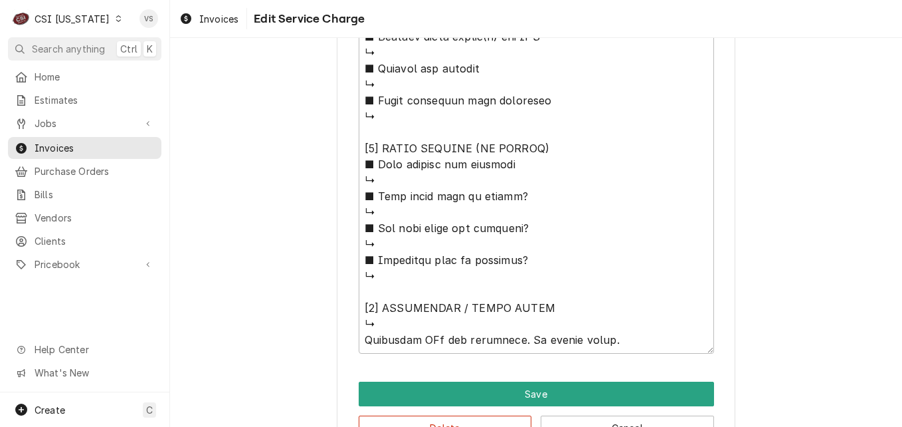
scroll to position [1024, 0]
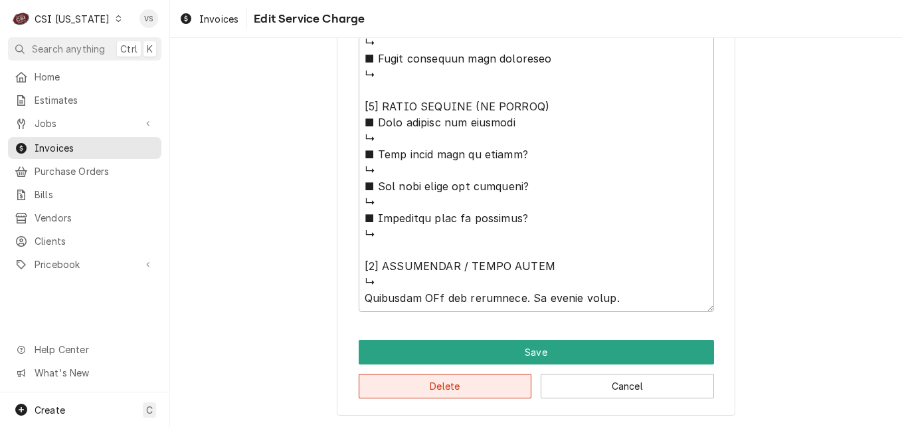
click at [486, 385] on button "Delete" at bounding box center [445, 385] width 173 height 25
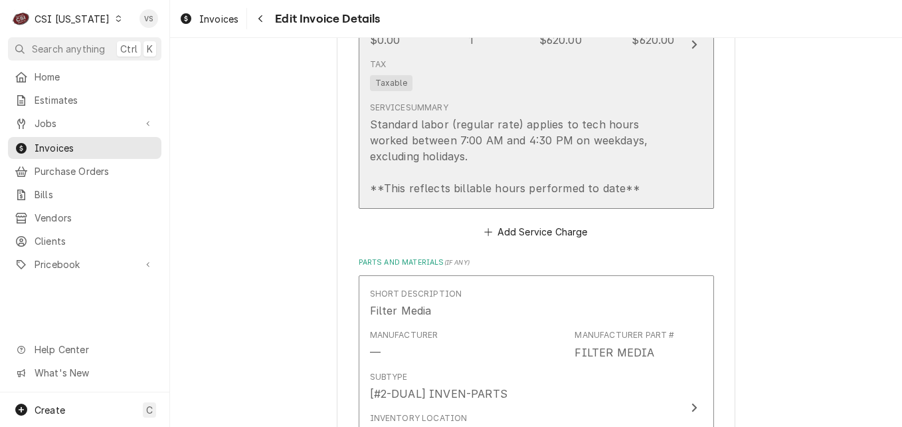
scroll to position [1155, 0]
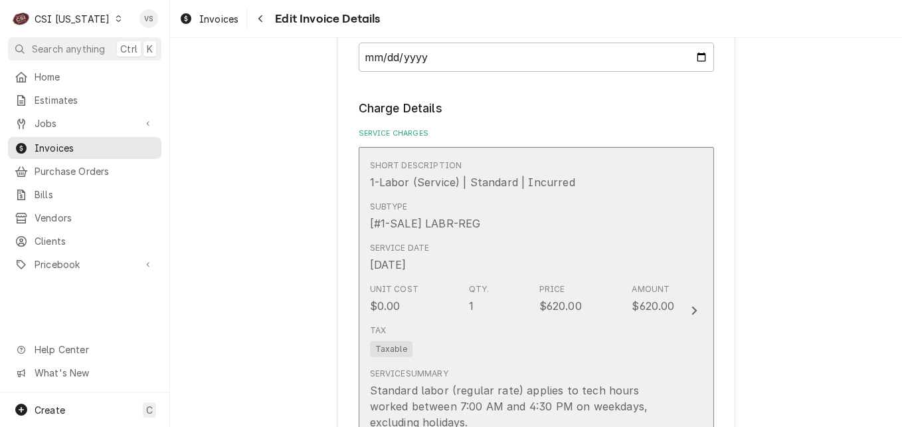
click at [530, 103] on div "Please provide the following information to create your invoice: Client Details…" at bounding box center [536, 174] width 355 height 2498
click at [581, 361] on div "Tax Taxable" at bounding box center [522, 340] width 305 height 43
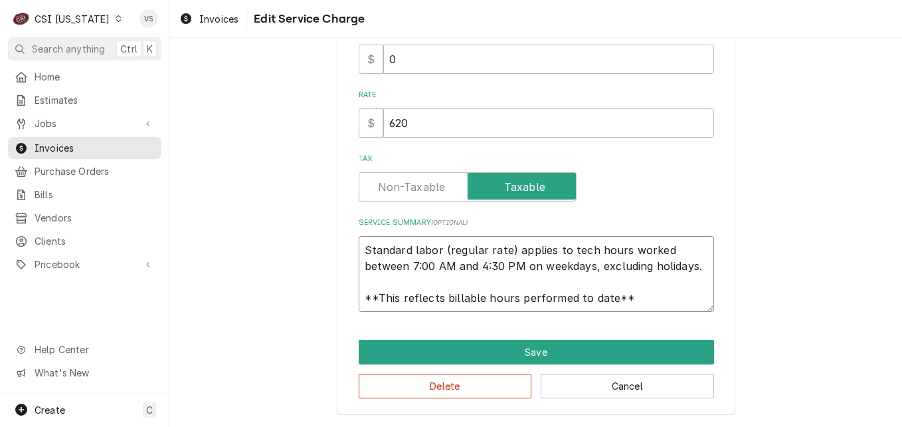
scroll to position [16, 0]
drag, startPoint x: 524, startPoint y: 240, endPoint x: 656, endPoint y: 322, distance: 154.5
click at [656, 322] on div "Use the fields below to edit this service charge Short Description 1-Labor (Ser…" at bounding box center [536, 60] width 399 height 709
type textarea "x"
type textarea "c"
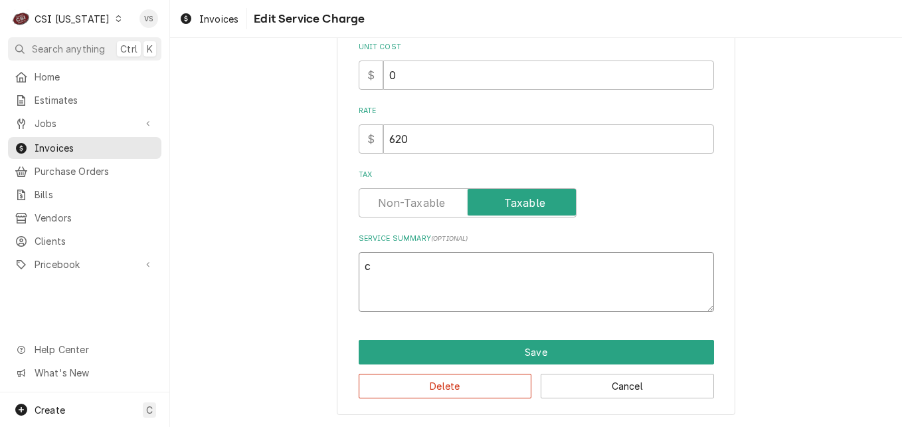
scroll to position [341, 0]
type textarea "x"
type textarea "cO"
type textarea "x"
type textarea "cOM"
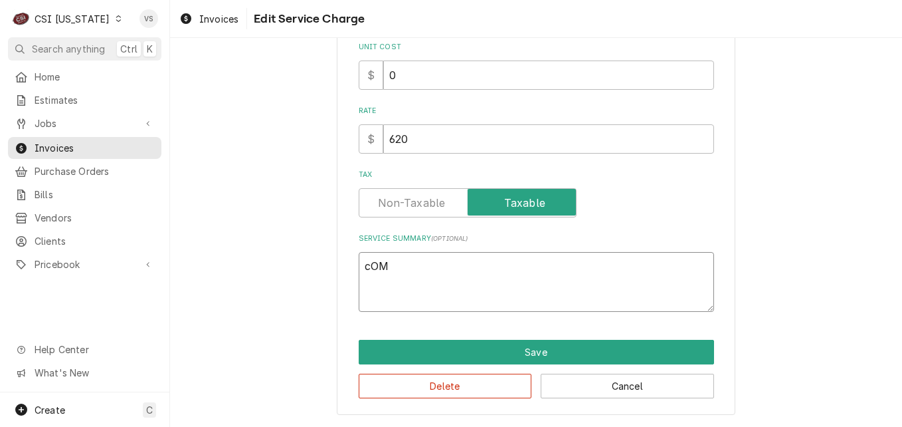
type textarea "x"
type textarea "cOMP"
type textarea "x"
type textarea "cOMPL"
type textarea "x"
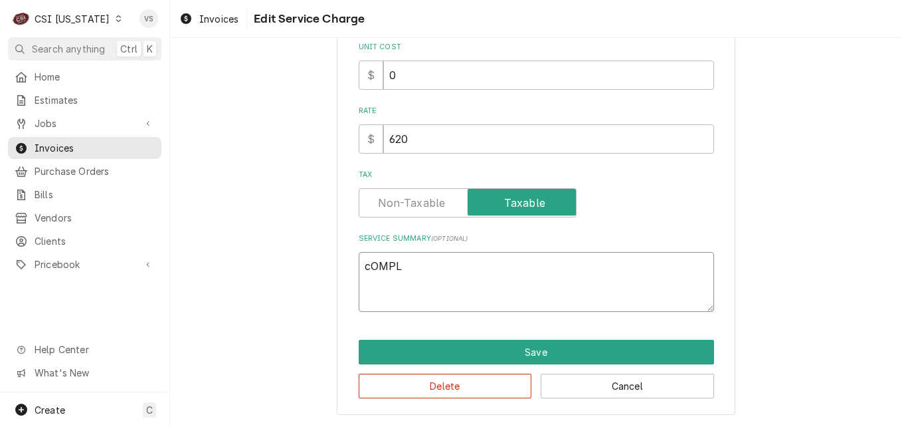
type textarea "cOMP"
type textarea "x"
type textarea "cOM"
type textarea "x"
type textarea "cO"
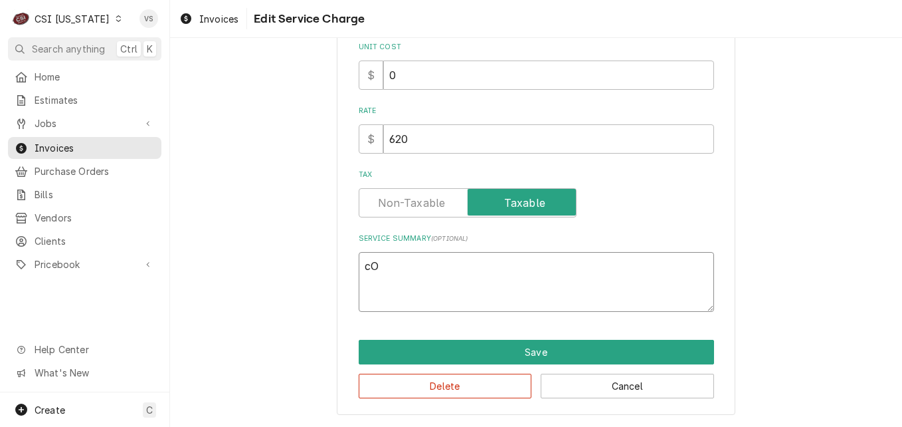
type textarea "x"
type textarea "c"
type textarea "x"
type textarea "c"
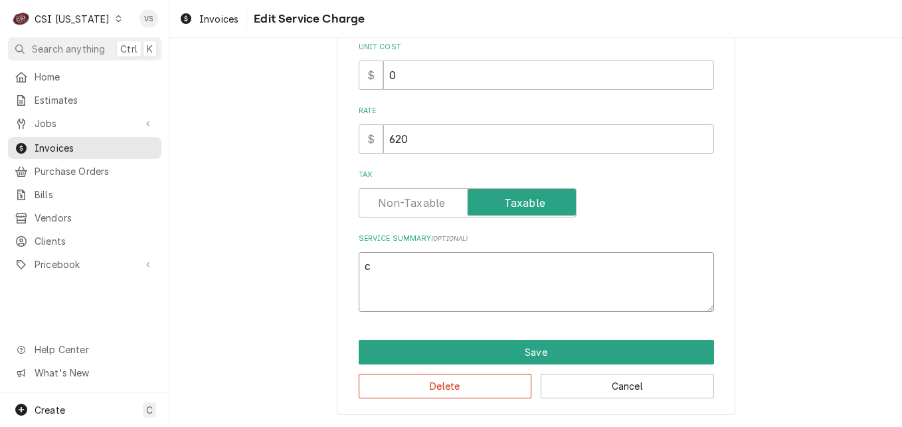
type textarea "x"
type textarea "co"
type textarea "x"
type textarea "com"
type textarea "x"
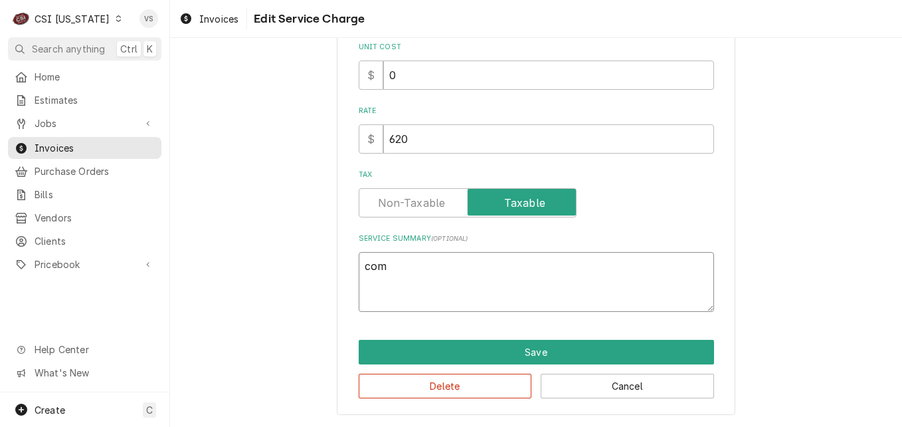
type textarea "comp"
type textarea "x"
type textarea "com"
type textarea "x"
type textarea "co"
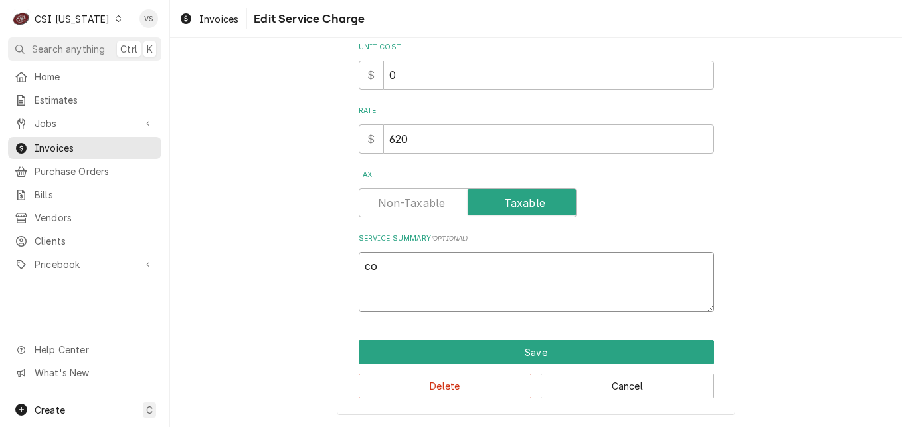
type textarea "x"
type textarea "c"
type textarea "x"
type textarea "C"
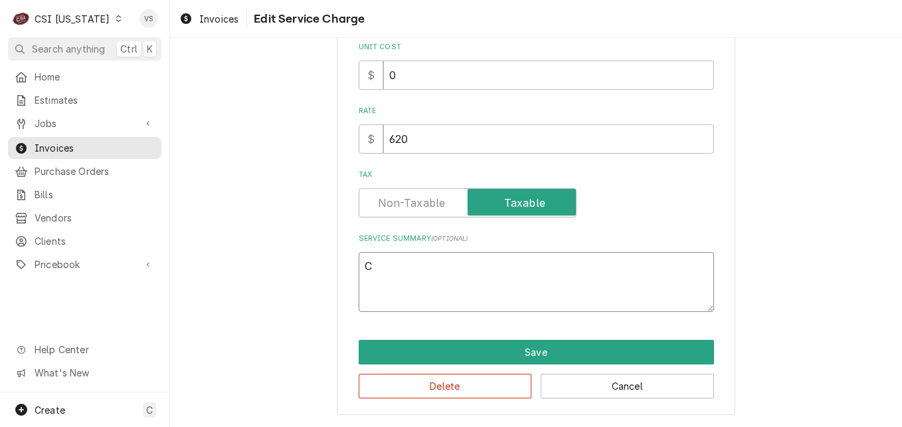
type textarea "x"
type textarea "Co"
type textarea "x"
type textarea "Com"
type textarea "x"
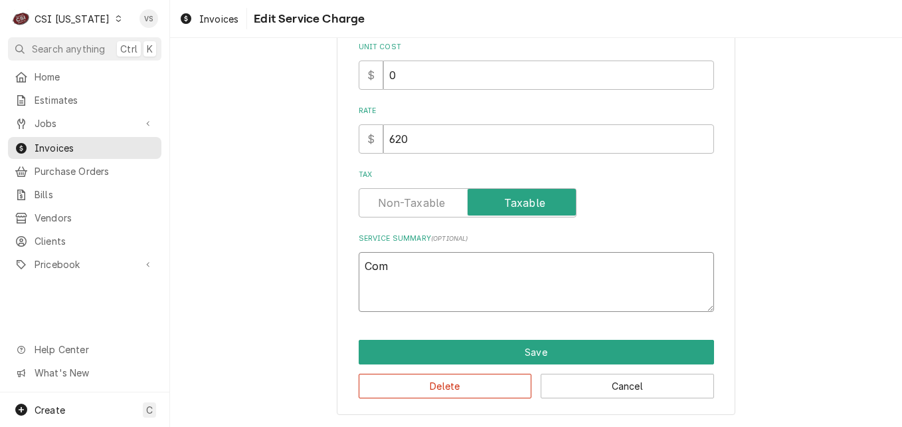
type textarea "Comp"
type textarea "x"
type textarea "Compl"
type textarea "x"
type textarea "Comple"
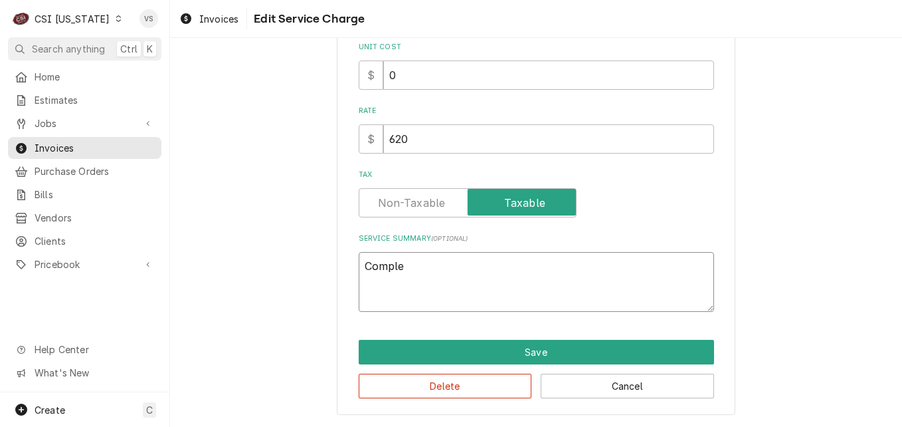
type textarea "x"
type textarea "Complet"
type textarea "x"
type textarea "Complete"
type textarea "x"
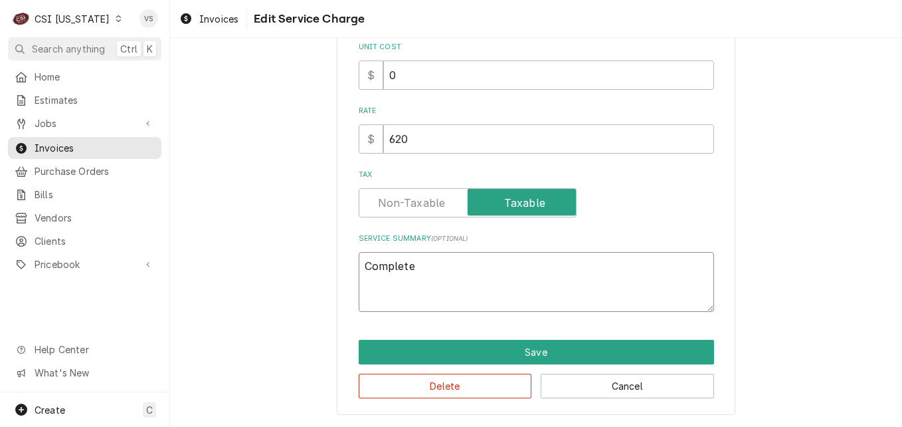
type textarea "Completed"
type textarea "x"
type textarea "Completed"
type textarea "x"
type textarea "Completed p"
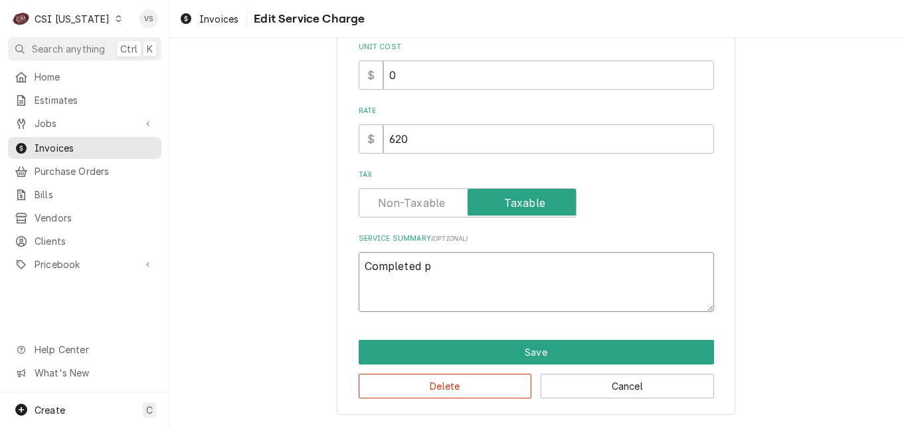
type textarea "x"
type textarea "Completed pm"
type textarea "x"
type textarea "Completed pm"
type textarea "x"
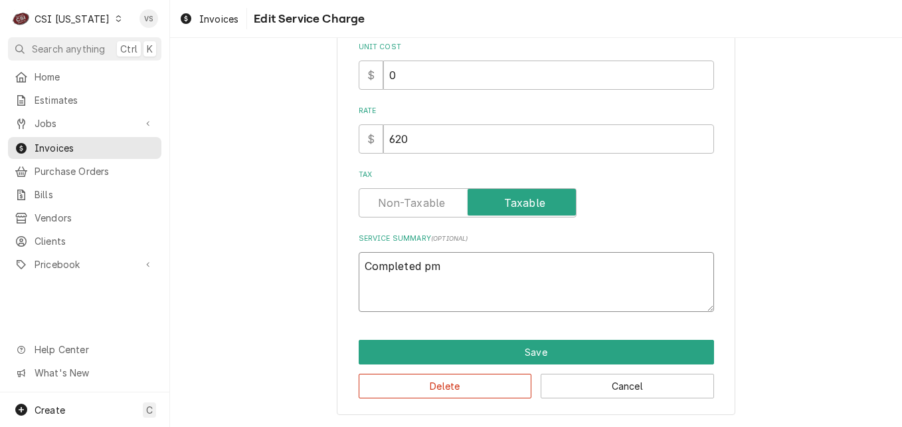
type textarea "Completed pm a"
type textarea "x"
type textarea "Completed pm ag"
type textarea "x"
type textarea "Completed pm agr"
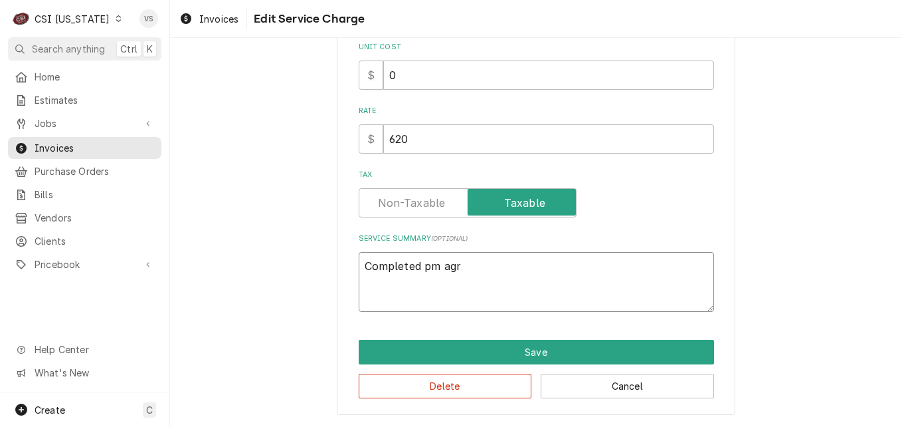
type textarea "x"
type textarea "Completed pm agre"
type textarea "x"
type textarea "Completed pm agree"
type textarea "x"
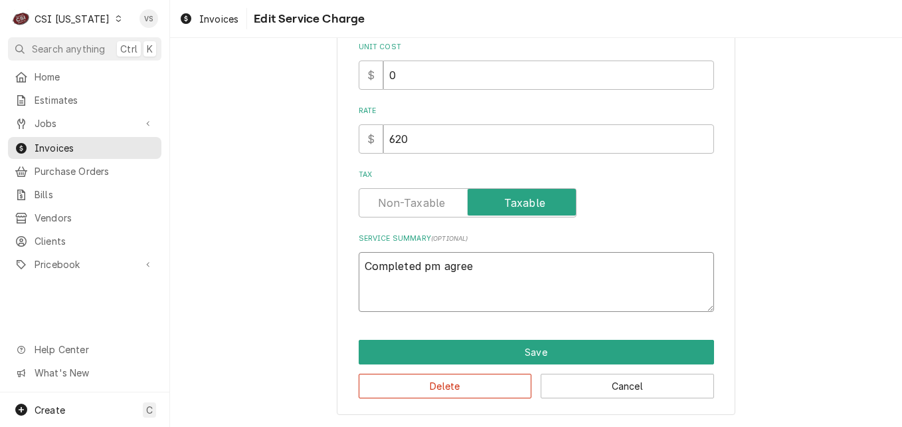
type textarea "Completed pm agreem"
type textarea "x"
type textarea "Completed pm agreeme"
type textarea "x"
type textarea "Completed pm agreemen"
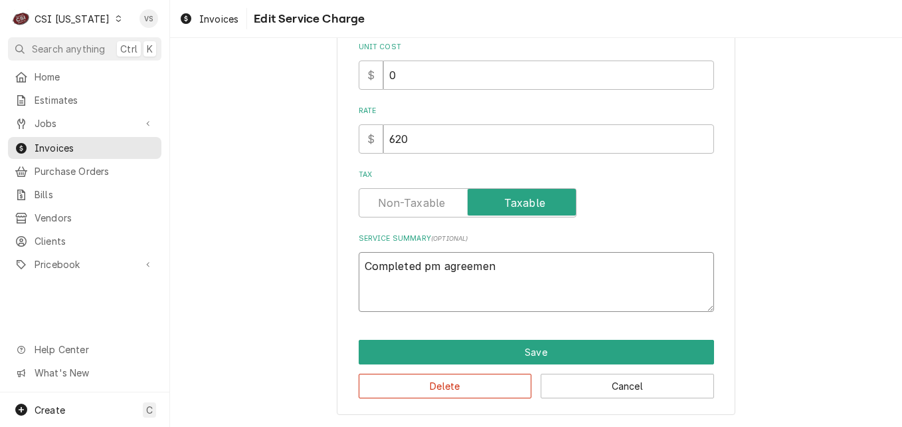
type textarea "x"
type textarea "Completed pm agreement"
type textarea "x"
type textarea "Completed pm agreement"
type textarea "x"
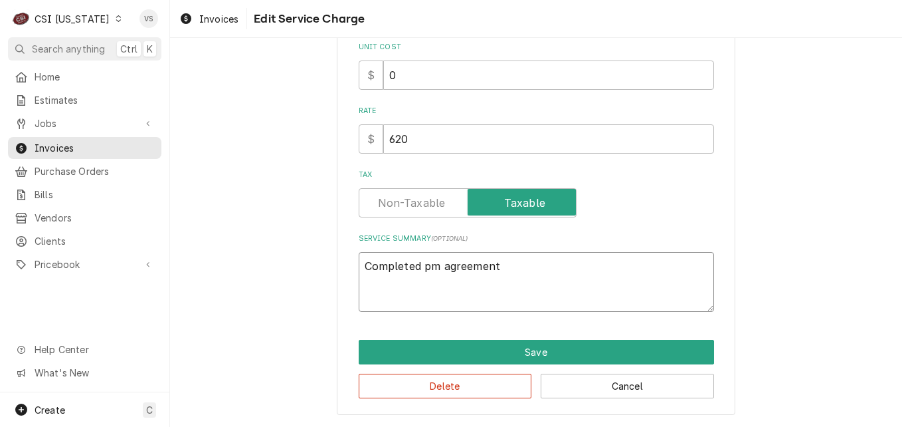
type textarea "Completed pm agreement o"
type textarea "x"
type textarea "Completed pm agreement on"
type textarea "x"
type textarea "Completed pm agreement on"
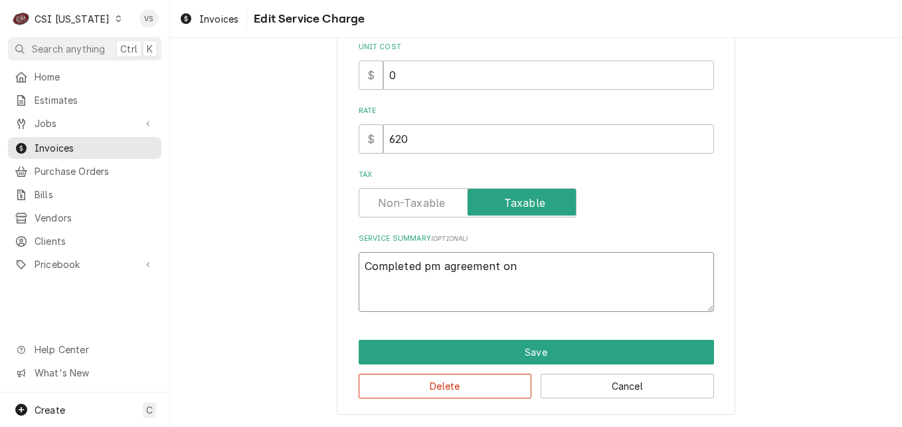
type textarea "x"
type textarea "Completed pm agreement on c"
type textarea "x"
type textarea "Completed pm agreement on co"
type textarea "x"
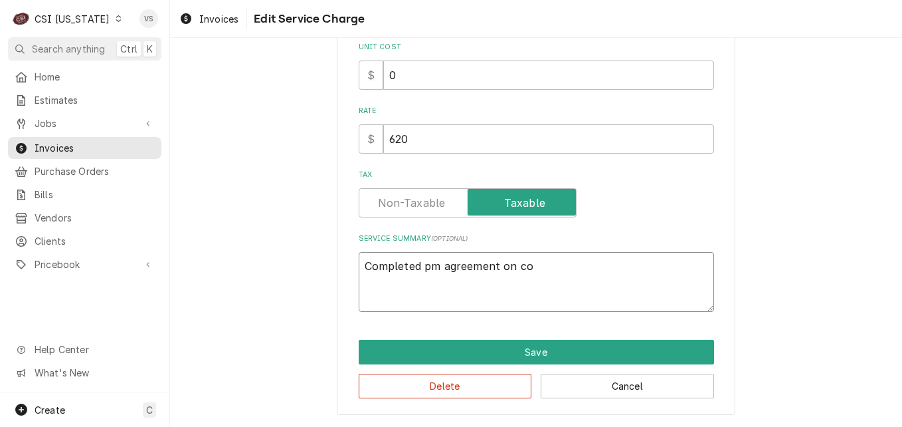
type textarea "Completed pm agreement on coo"
type textarea "x"
type textarea "Completed pm agreement on cook"
type textarea "x"
type textarea "Completed pm agreement on cooki"
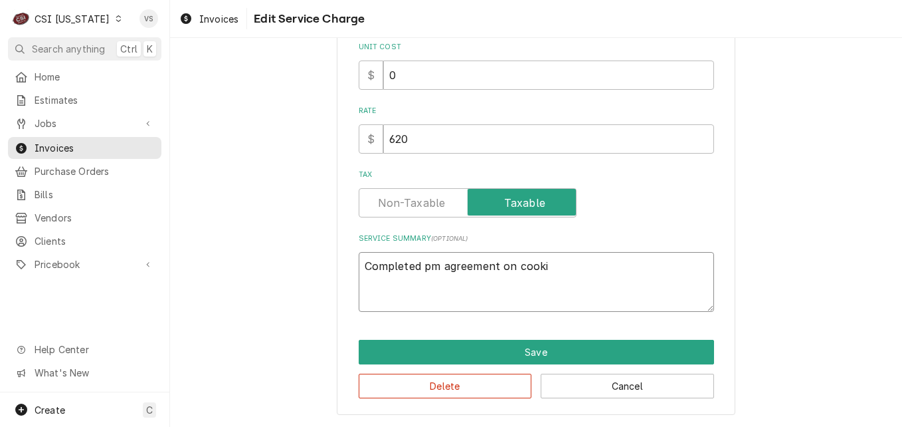
type textarea "x"
type textarea "Completed pm agreement on cookin"
type textarea "x"
type textarea "Completed pm agreement on cooking"
type textarea "x"
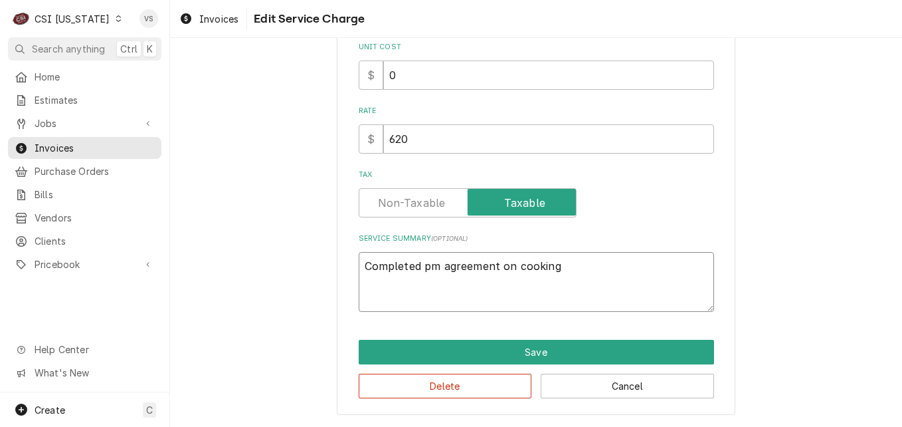
type textarea "Completed pm agreement on cooking"
type textarea "x"
type textarea "Completed pm agreement on cooking"
type textarea "x"
type textarea "Completed pm agreement on cookin"
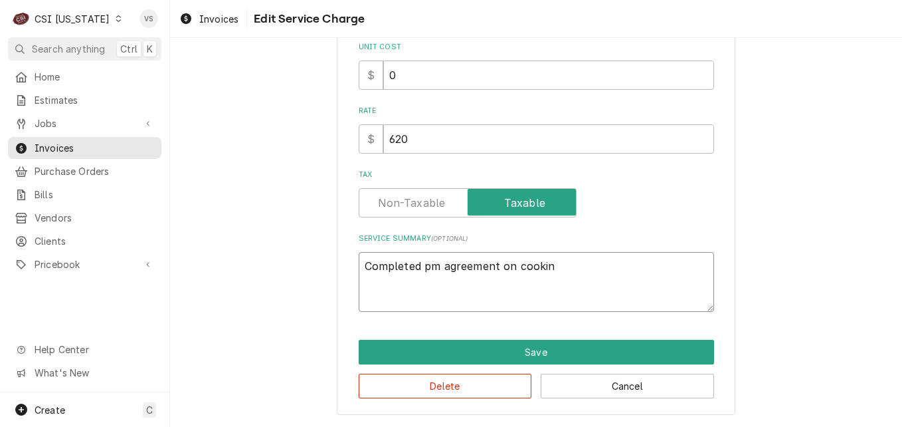
type textarea "x"
type textarea "Completed pm agreement on cooki"
type textarea "x"
type textarea "Completed pm agreement on cook"
type textarea "x"
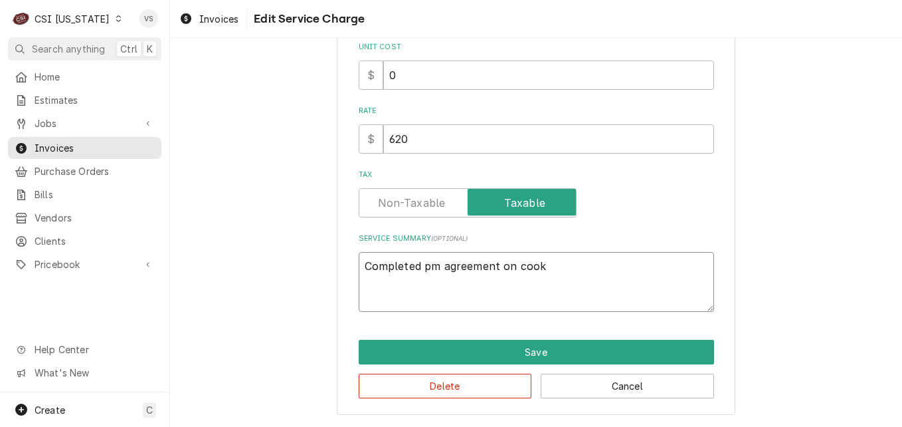
type textarea "Completed pm agreement on coo"
type textarea "x"
type textarea "Completed pm agreement on co"
type textarea "x"
type textarea "Completed pm agreement on c"
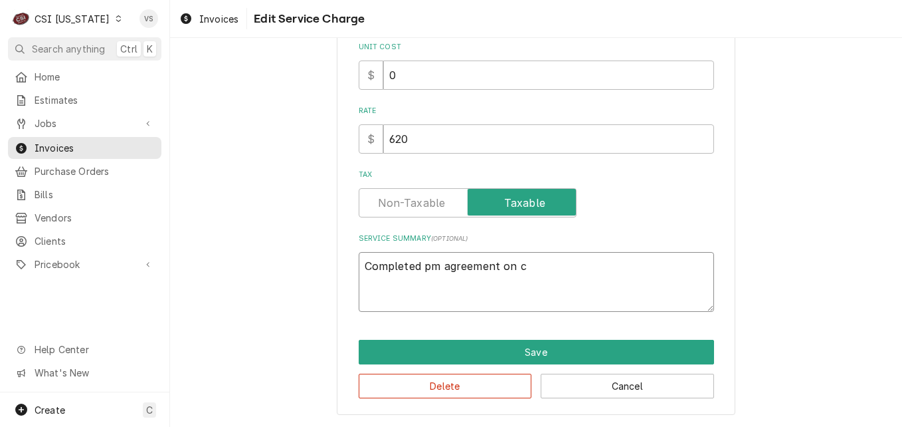
type textarea "x"
type textarea "Completed pm agreement on"
type textarea "x"
type textarea "Completed pm agreement on c"
type textarea "x"
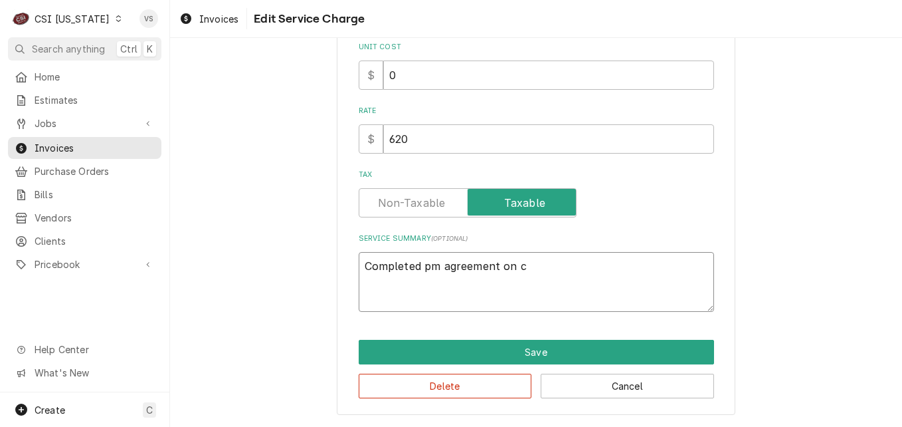
type textarea "Completed pm agreement on co"
type textarea "x"
type textarea "Completed pm agreement on coo"
type textarea "x"
type textarea "Completed pm agreement on cook"
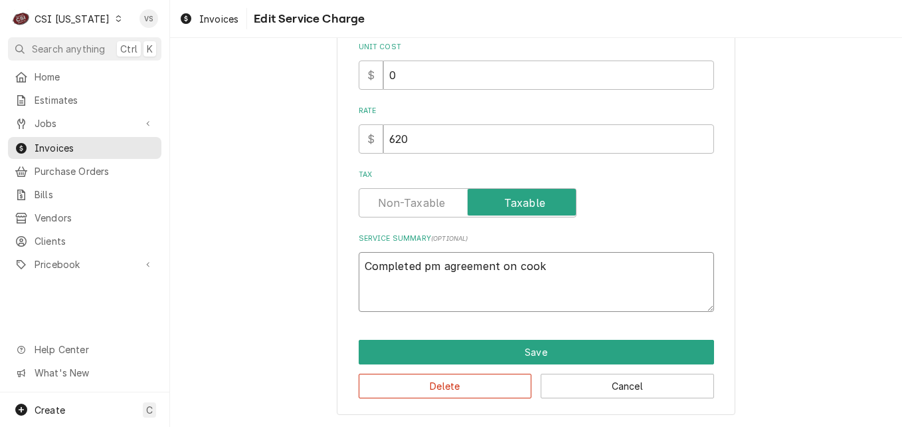
type textarea "x"
type textarea "Completed pm agreement on cooki"
type textarea "x"
type textarea "Completed pm agreement on cookin"
type textarea "x"
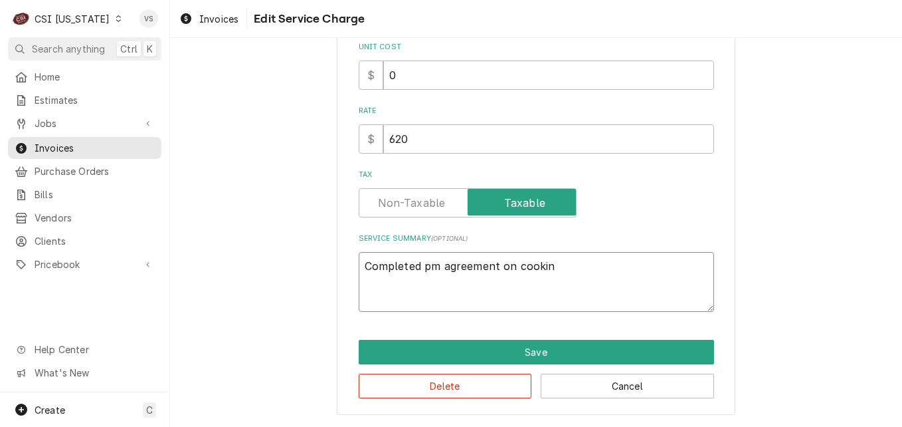
type textarea "Completed pm agreement on cooking"
type textarea "x"
type textarea "Completed pm agreement on cooking"
type textarea "x"
type textarea "Completed pm agreement on cooking a"
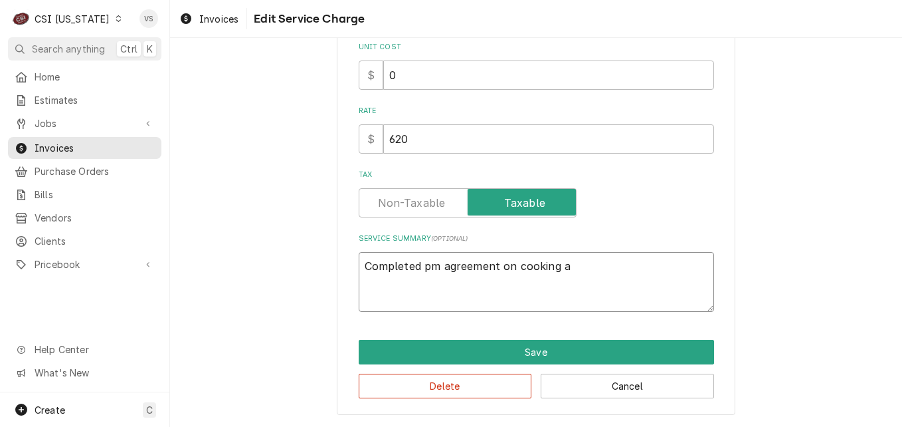
type textarea "x"
type textarea "Completed pm agreement on cooking an"
type textarea "x"
type textarea "Completed pm agreement on cooking anr"
type textarea "x"
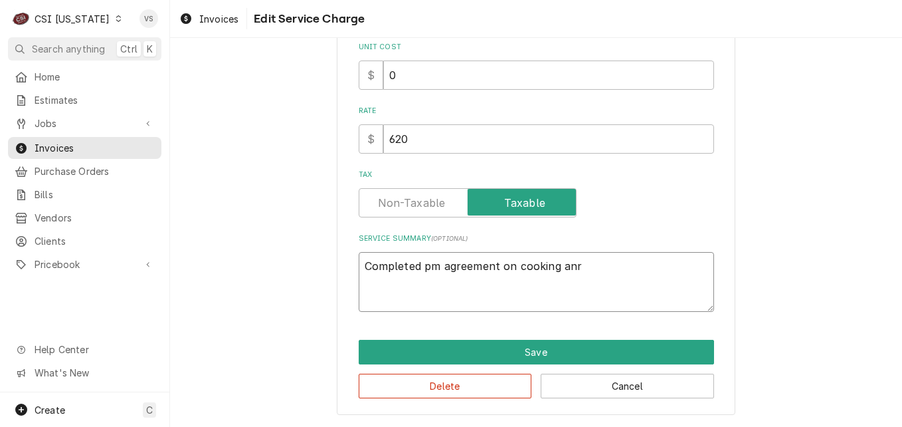
type textarea "Completed pm agreement on cooking anre"
type textarea "x"
type textarea "Completed pm agreement on cooking anr"
type textarea "x"
type textarea "Completed pm agreement on cooking an"
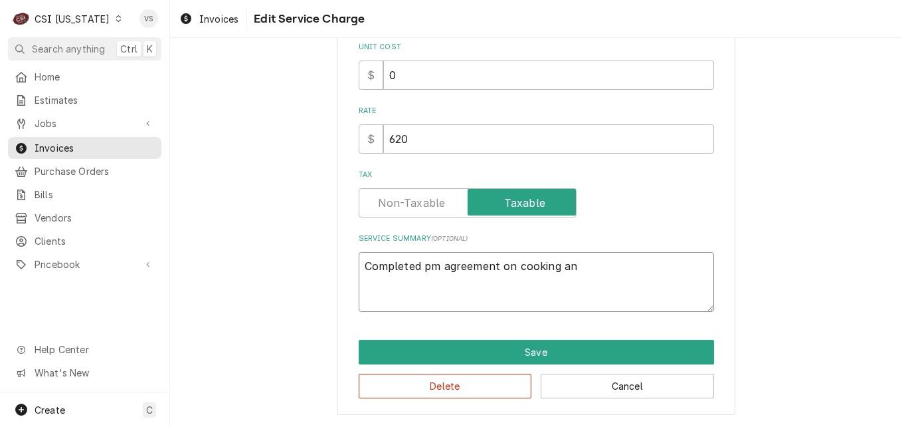
type textarea "x"
type textarea "Completed pm agreement on cooking and"
type textarea "x"
type textarea "Completed pm agreement on cooking and"
type textarea "x"
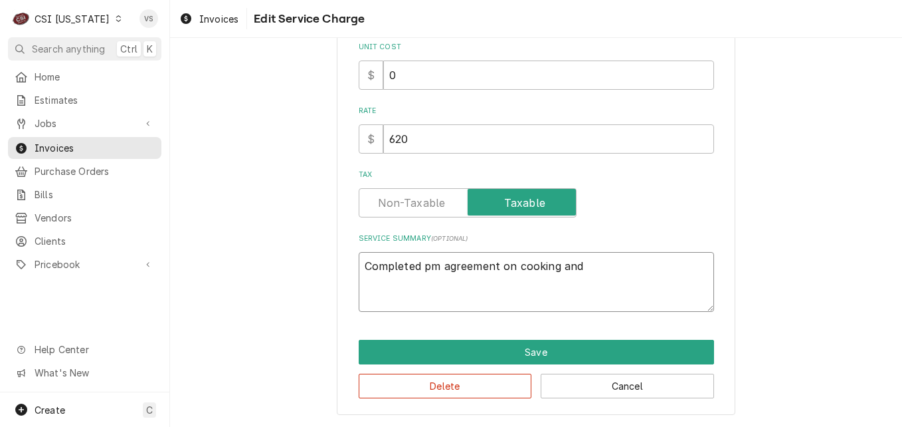
type textarea "Completed pm agreement on cooking and r"
type textarea "x"
type textarea "Completed pm agreement on cooking and re"
type textarea "x"
type textarea "Completed pm agreement on cooking and ref"
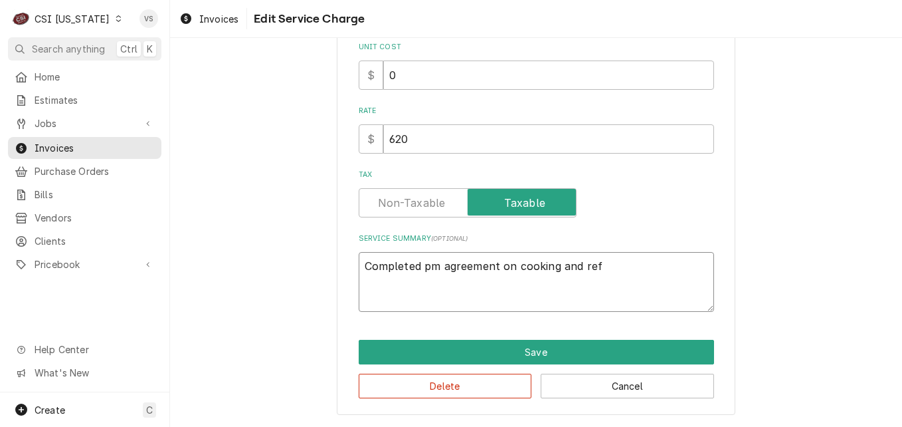
type textarea "x"
type textarea "Completed pm agreement on cooking and refr"
type textarea "x"
type textarea "Completed pm agreement on cooking and refri"
type textarea "x"
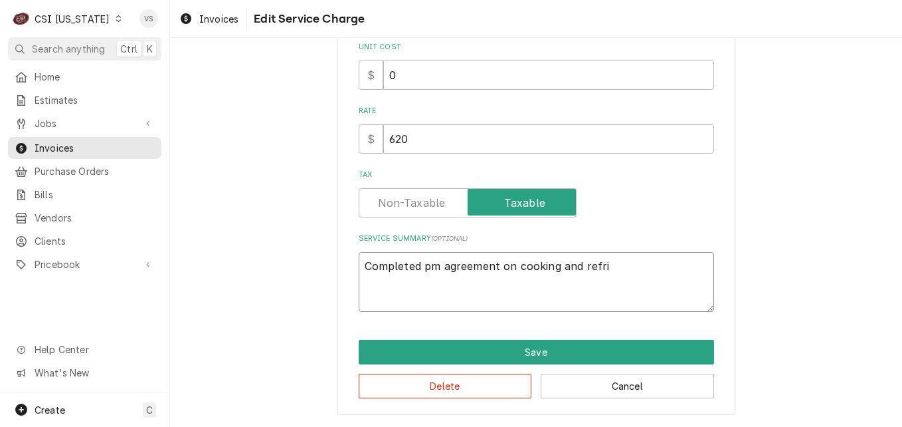
type textarea "Completed pm agreement on cooking and refrig"
type textarea "x"
type textarea "Completed pm agreement on cooking and refrige"
type textarea "x"
type textarea "Completed pm agreement on cooking and refriger"
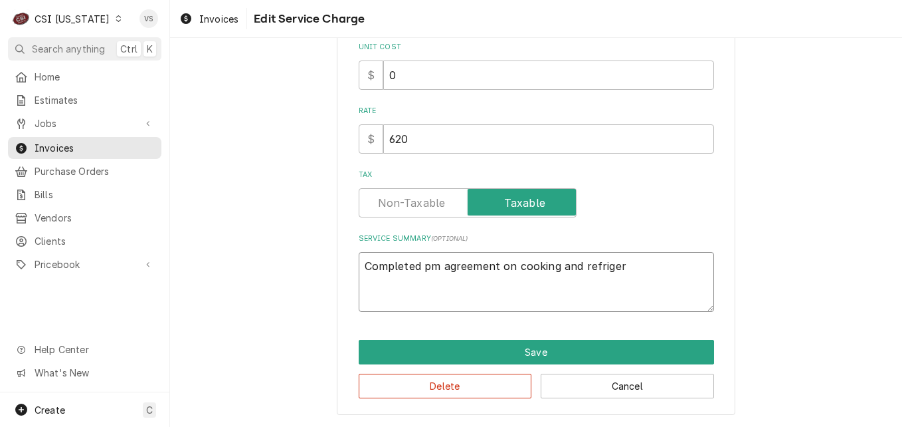
type textarea "x"
type textarea "Completed pm agreement on cooking and refrigera"
type textarea "x"
type textarea "Completed pm agreement on cooking and refrigerat"
type textarea "x"
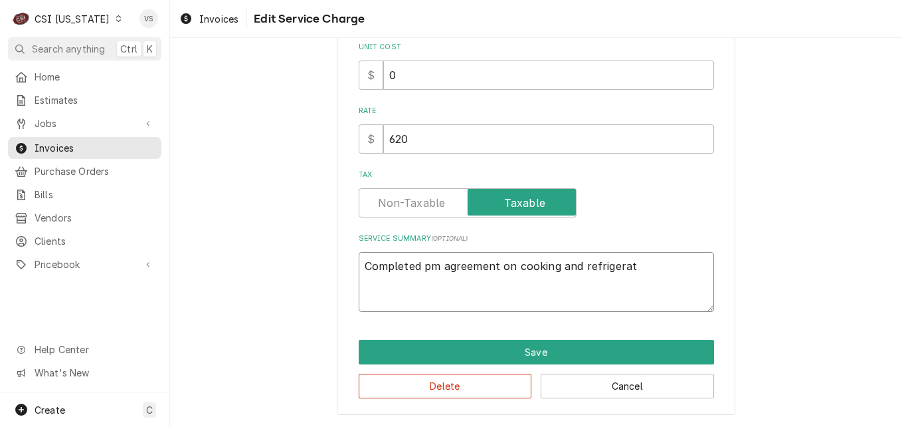
type textarea "Completed pm agreement on cooking and refrigerati"
type textarea "x"
type textarea "Completed pm agreement on cooking and refrigeratio"
type textarea "x"
type textarea "Completed pm agreement on cooking and refrigeration"
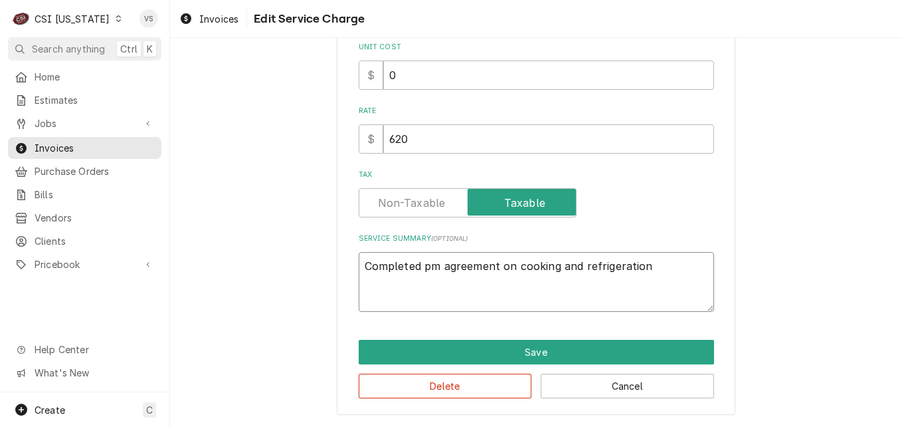
type textarea "x"
type textarea "Completed pm agreement on cooking and refrigeration"
type textarea "x"
type textarea "Completed pm agreement on cooking and refrigeration e"
type textarea "x"
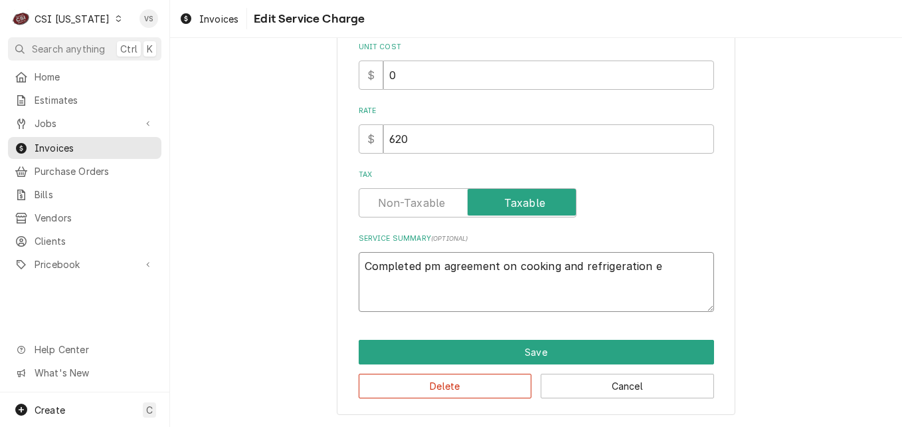
type textarea "Completed pm agreement on cooking and refrigeration eq"
type textarea "x"
type textarea "Completed pm agreement on cooking and refrigeration equ"
type textarea "x"
type textarea "Completed pm agreement on cooking and refrigeration equi"
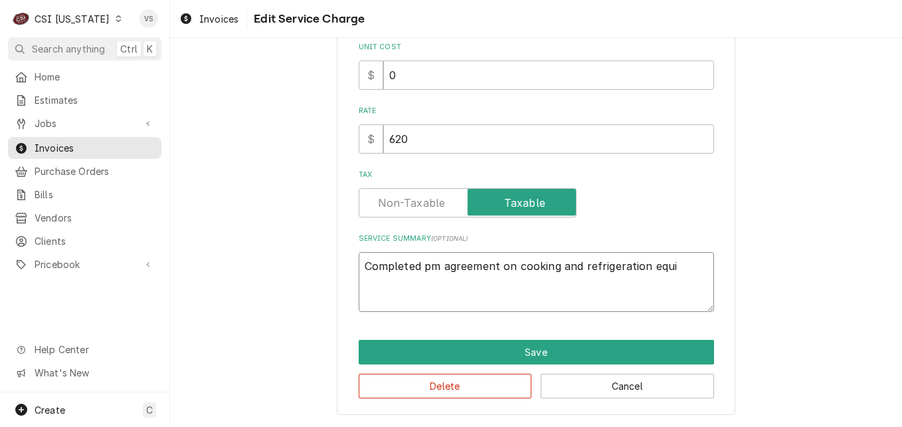
type textarea "x"
type textarea "Completed pm agreement on cooking and refrigeration equip"
type textarea "x"
type textarea "Completed pm agreement on cooking and refrigeration equipm"
type textarea "x"
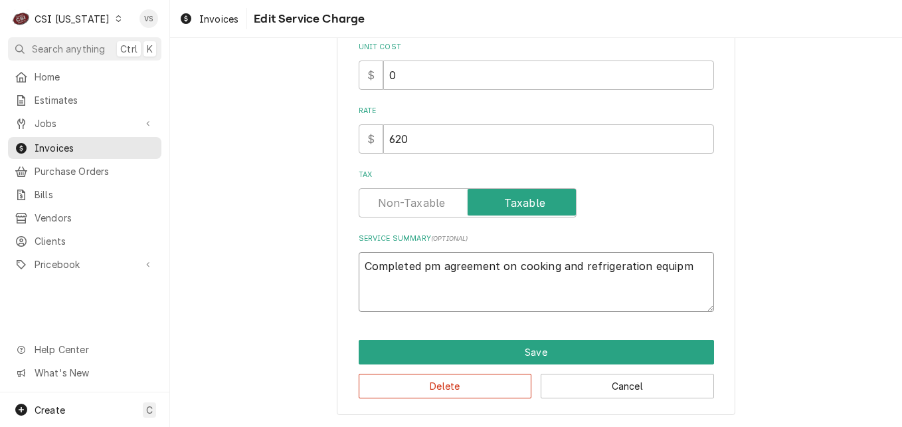
type textarea "Completed pm agreement on cooking and refrigeration equipme"
type textarea "x"
type textarea "Completed pm agreement on cooking and refrigeration equipmen"
type textarea "x"
type textarea "Completed pm agreement on cooking and refrigeration equipment"
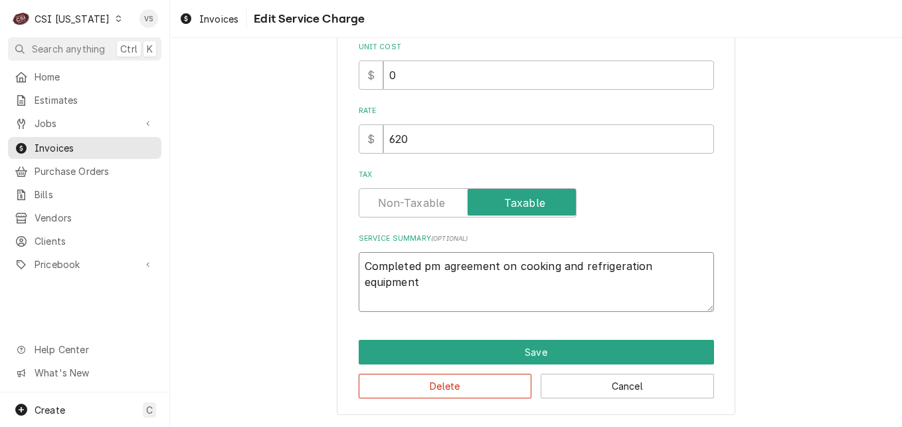
type textarea "x"
type textarea "Completed pm agreement on cooking and refrigeration equipment,"
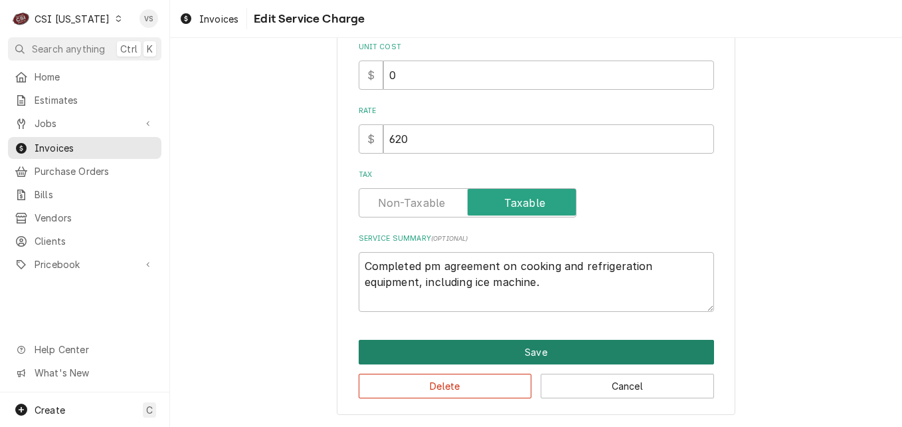
click at [618, 351] on button "Save" at bounding box center [536, 351] width 355 height 25
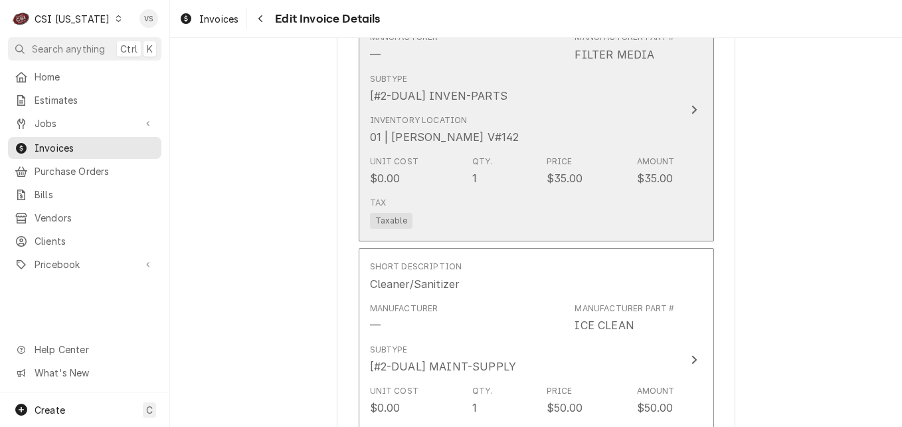
scroll to position [2497, 0]
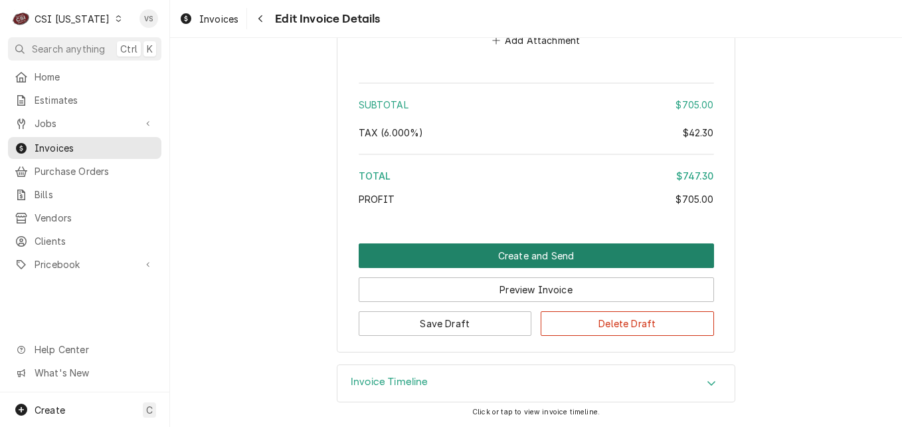
click at [541, 254] on button "Create and Send" at bounding box center [536, 255] width 355 height 25
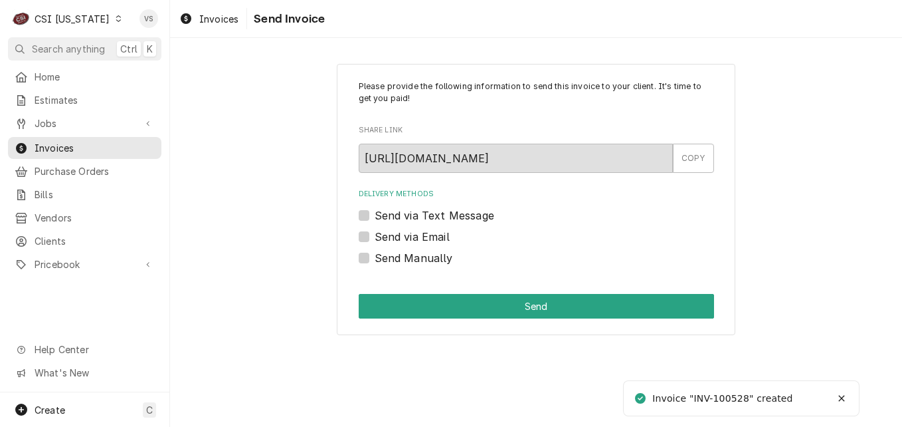
click at [375, 259] on label "Send Manually" at bounding box center [414, 258] width 78 height 16
click at [375, 259] on input "Send Manually" at bounding box center [552, 264] width 355 height 29
checkbox input "true"
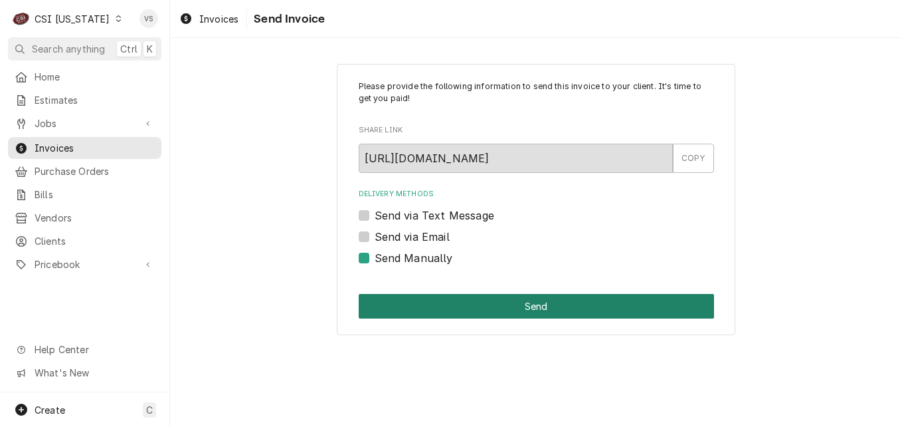
click at [426, 306] on button "Send" at bounding box center [536, 306] width 355 height 25
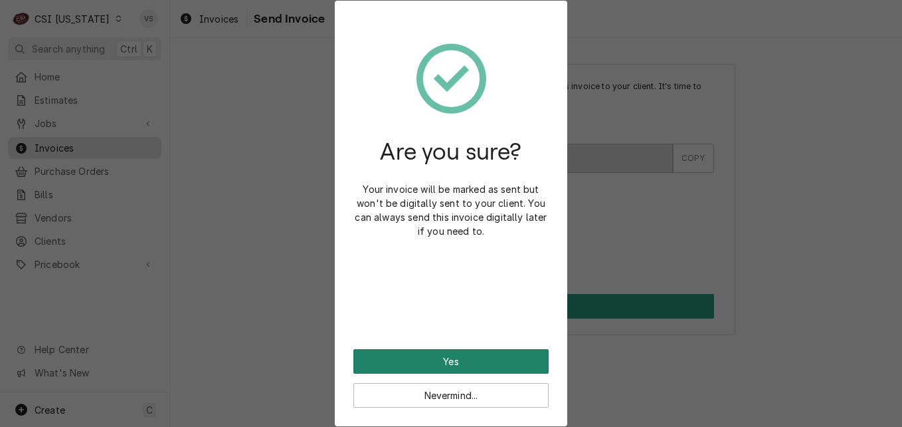
click at [465, 359] on button "Yes" at bounding box center [450, 361] width 195 height 25
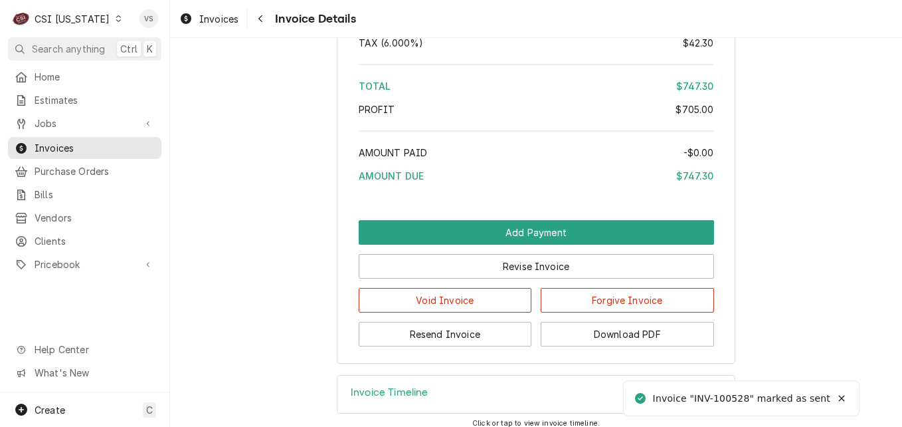
scroll to position [2378, 0]
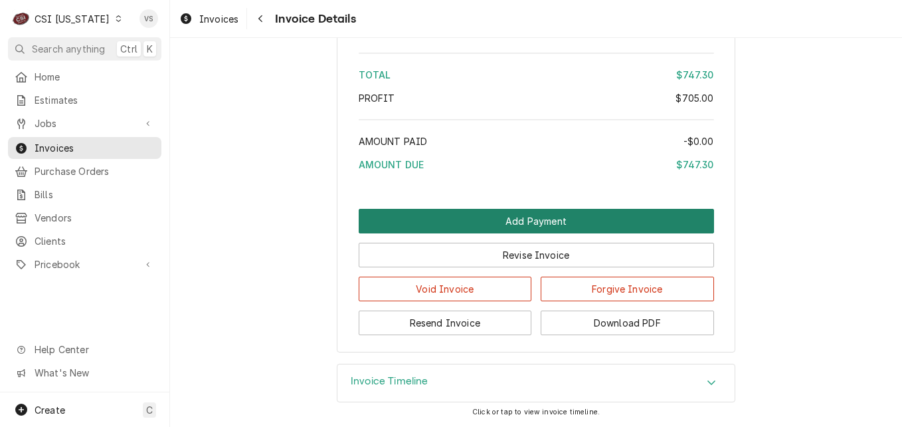
click at [432, 229] on button "Add Payment" at bounding box center [536, 221] width 355 height 25
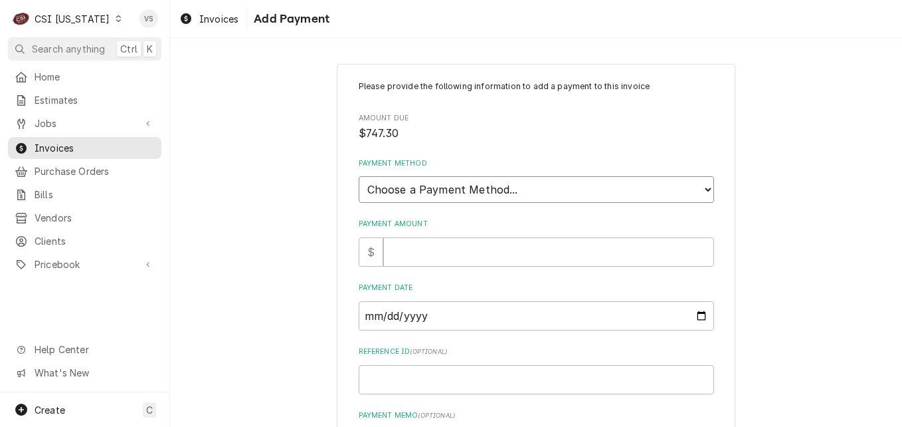
click at [439, 195] on select "Choose a Payment Method... Cash Check Credit/Debit Card ACH/eCheck Other" at bounding box center [536, 189] width 355 height 27
select select "3"
click at [359, 176] on select "Choose a Payment Method... Cash Check Credit/Debit Card ACH/eCheck Other" at bounding box center [536, 189] width 355 height 27
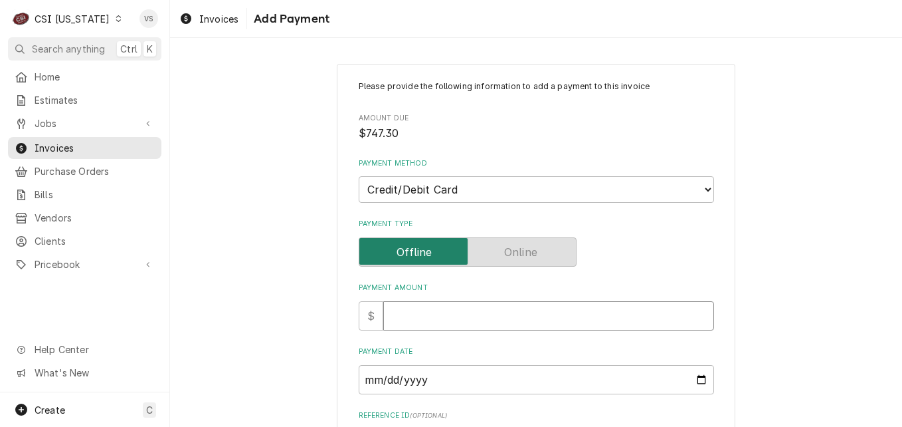
click at [405, 322] on input "Payment Amount" at bounding box center [548, 315] width 331 height 29
type textarea "x"
type input "7"
type textarea "x"
type input "74"
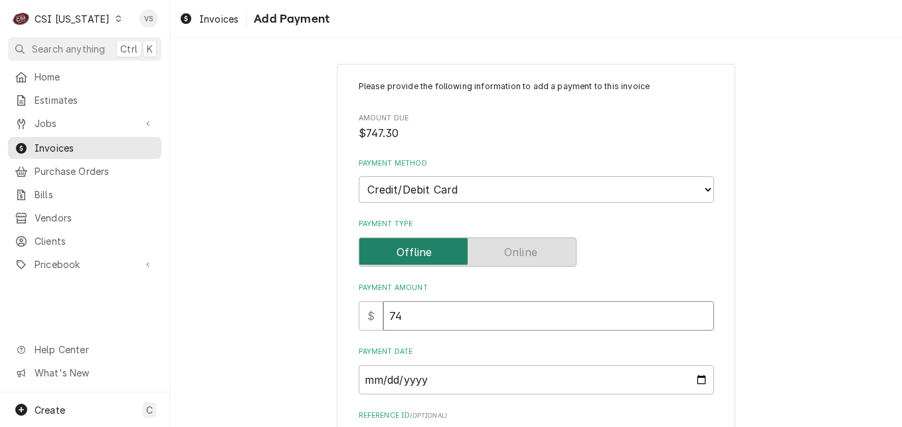
type textarea "x"
type input "747"
type textarea "x"
type input "747.0"
type textarea "x"
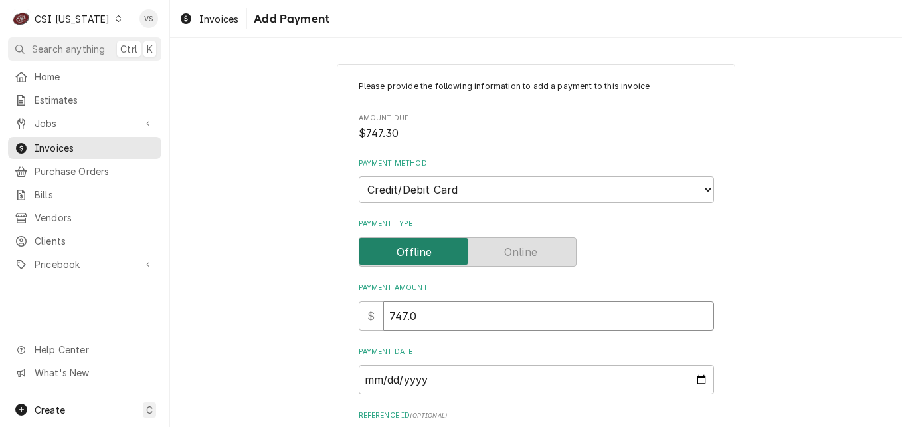
type input "747"
type textarea "x"
type input "747.3"
type textarea "x"
type input "747.30"
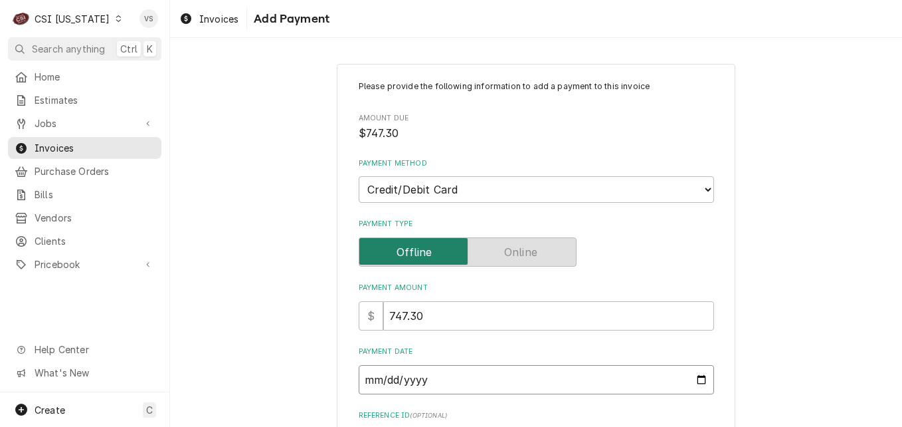
click at [698, 380] on input "Payment Date" at bounding box center [536, 379] width 355 height 29
type input "2025-08-11"
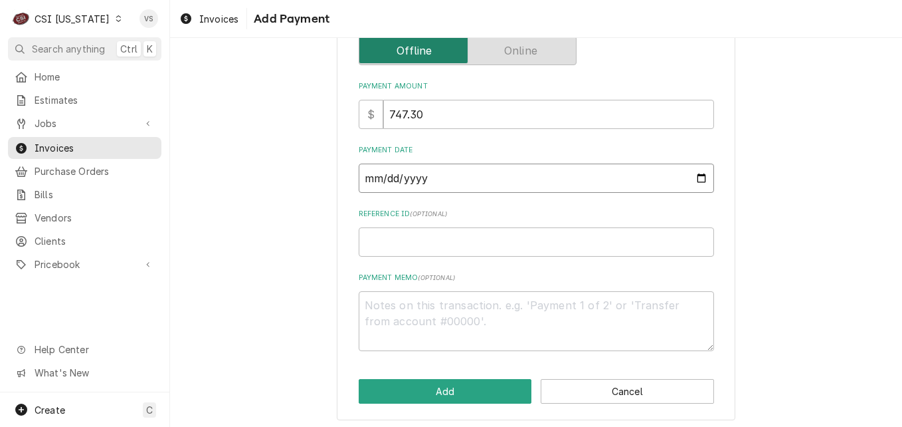
scroll to position [207, 0]
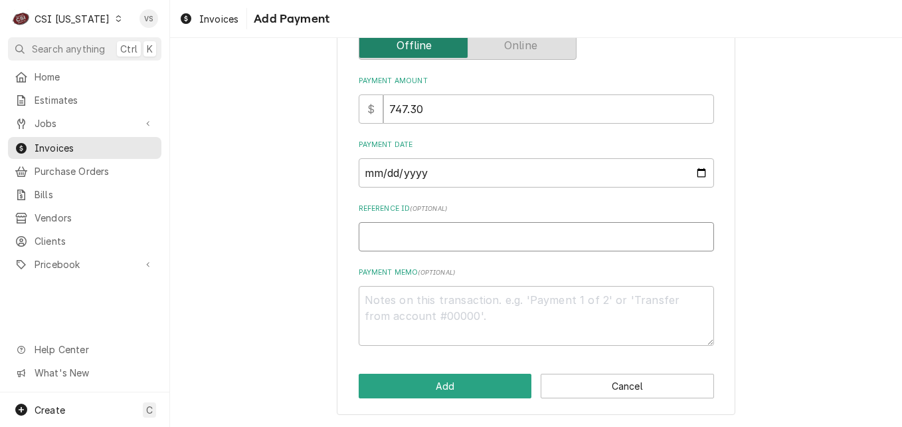
click at [370, 235] on input "Reference ID ( optional )" at bounding box center [536, 236] width 355 height 29
type textarea "x"
type input "0"
type textarea "x"
type input "04"
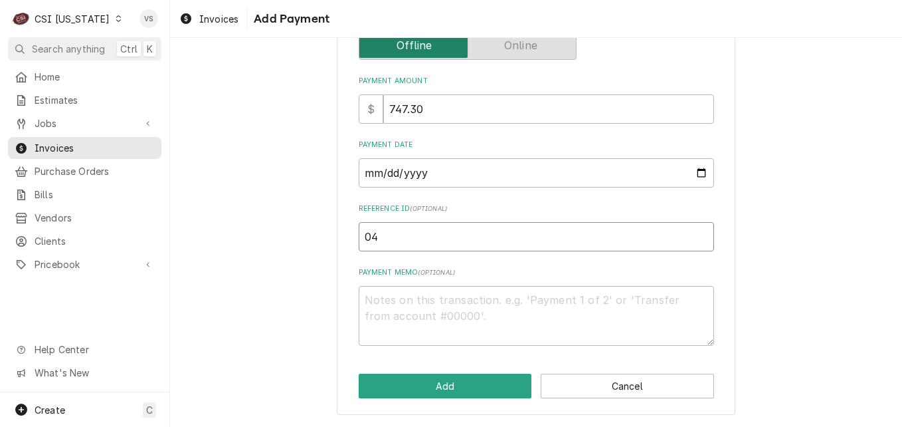
type textarea "x"
type input "042"
type textarea "x"
type input "0421"
type textarea "x"
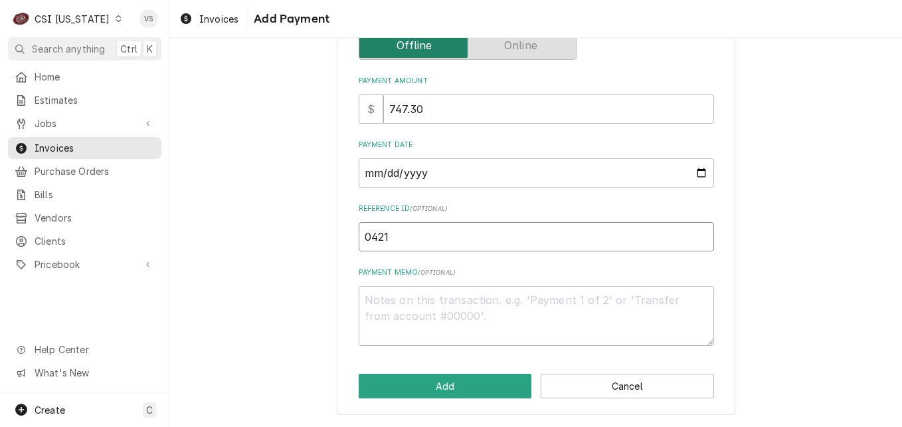
type input "04210"
type textarea "x"
type input "042107"
click at [402, 292] on textarea "Payment Memo ( optional )" at bounding box center [536, 316] width 355 height 60
type textarea "x"
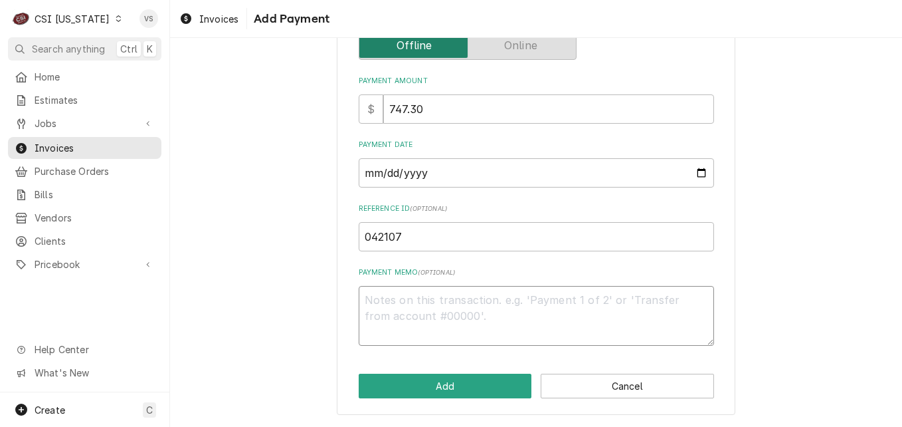
type textarea "M"
type textarea "x"
type textarea "Ma"
type textarea "x"
type textarea "Mas"
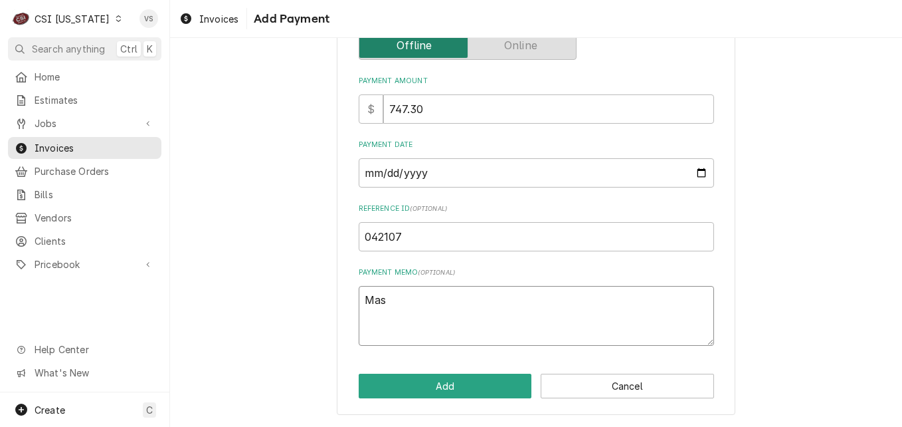
type textarea "x"
type textarea "Mast"
type textarea "x"
type textarea "Maste"
type textarea "x"
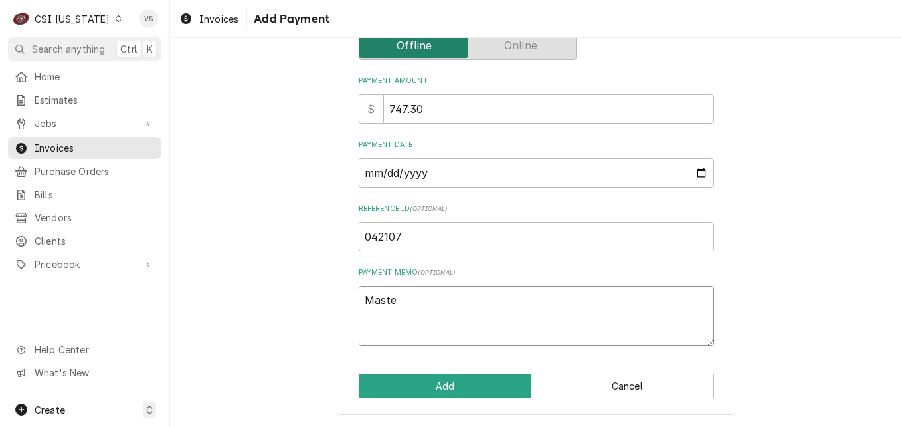
type textarea "Master"
type textarea "x"
type textarea "Masterc"
type textarea "x"
type textarea "Masterca"
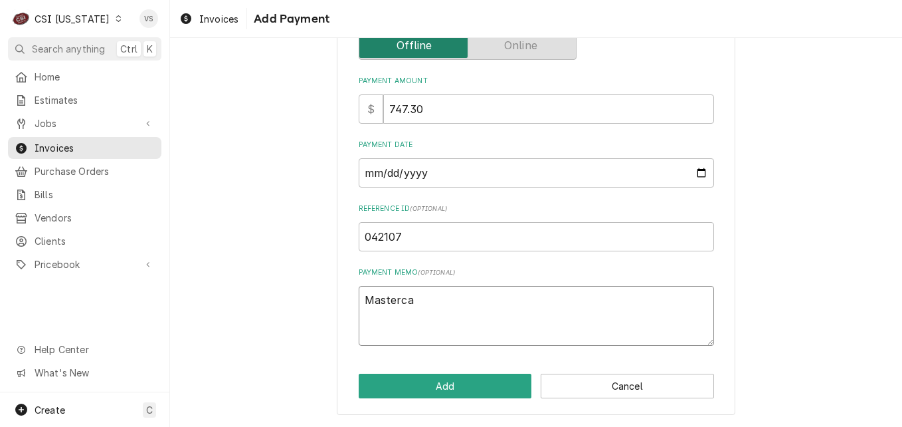
type textarea "x"
type textarea "Mastercar"
type textarea "x"
type textarea "Mastercard"
type textarea "x"
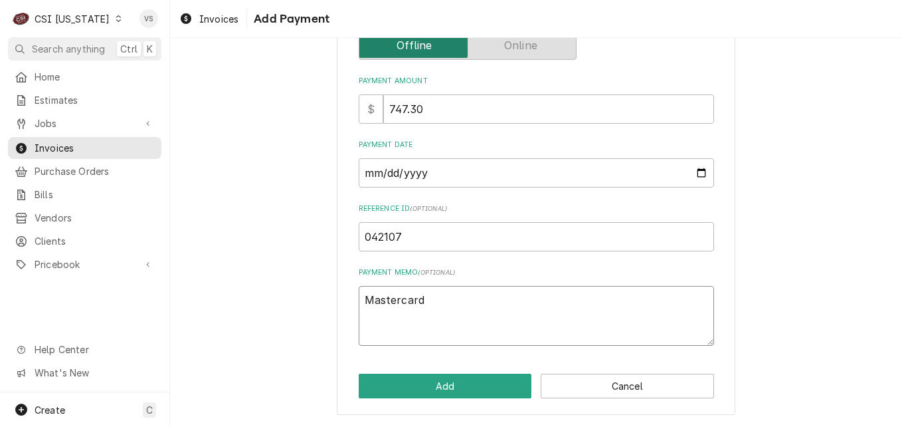
type textarea "Mastercard"
type textarea "x"
type textarea "Mastercard 0"
type textarea "x"
type textarea "Mastercard 05"
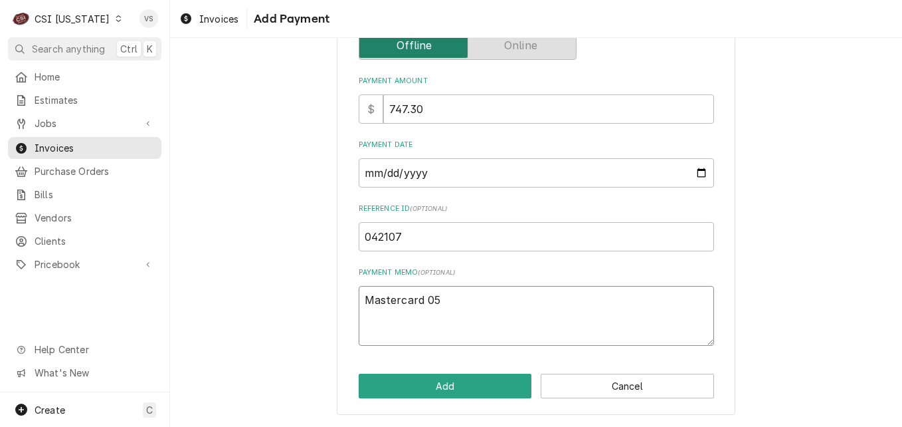
type textarea "x"
type textarea "Mastercard 055"
type textarea "x"
type textarea "Mastercard 0558"
click at [451, 380] on button "Add" at bounding box center [445, 385] width 173 height 25
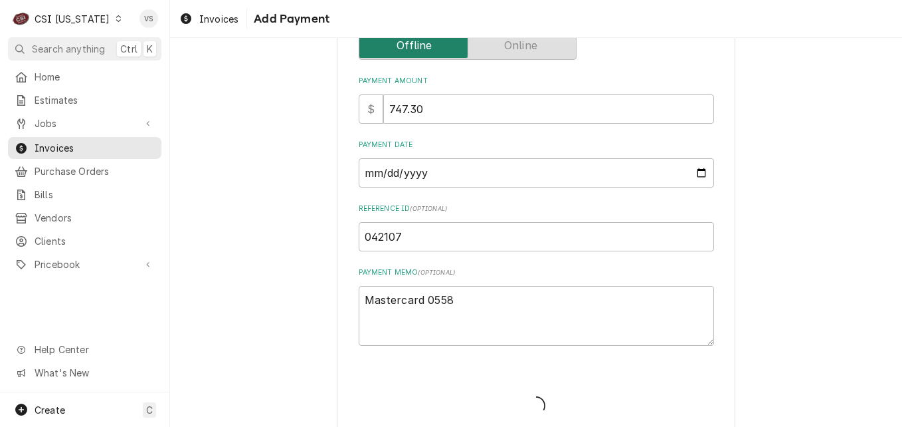
type textarea "x"
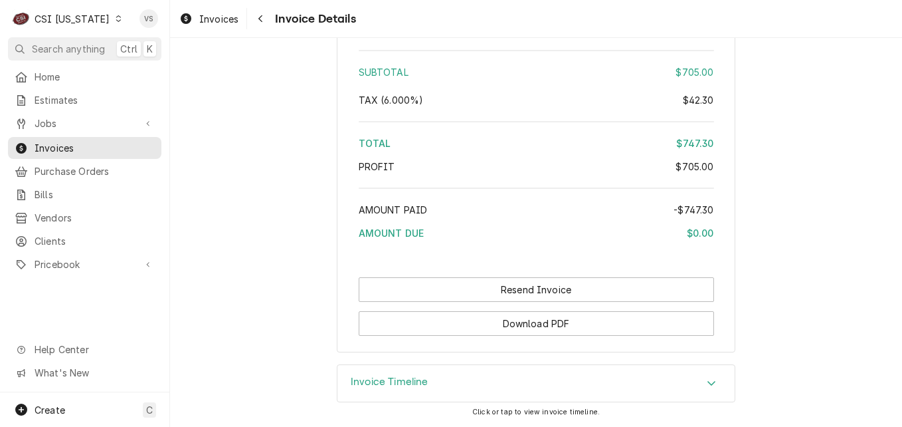
scroll to position [2534, 0]
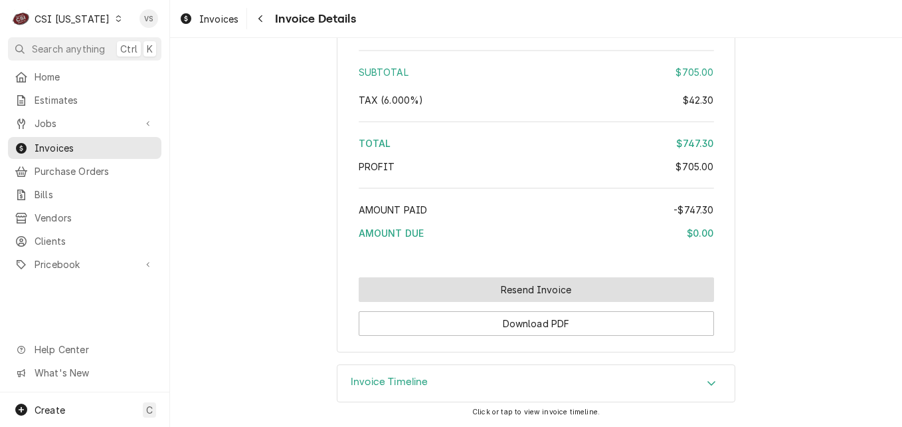
click at [488, 290] on button "Resend Invoice" at bounding box center [536, 289] width 355 height 25
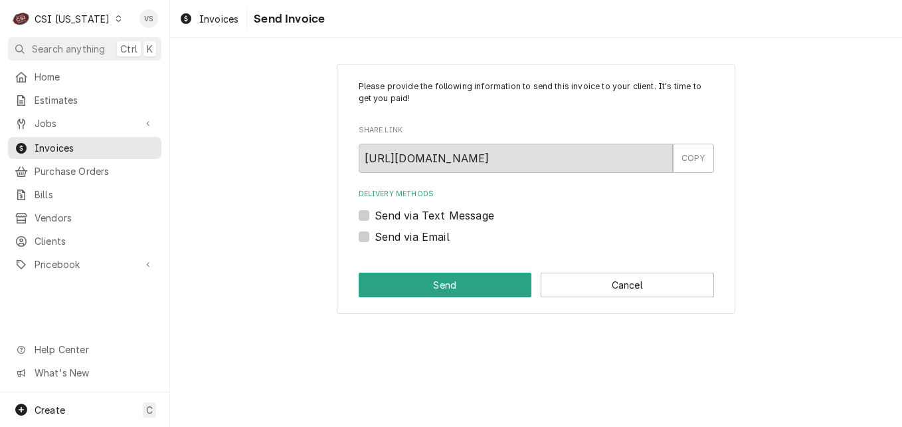
click at [375, 236] on label "Send via Email" at bounding box center [412, 237] width 75 height 16
click at [375, 236] on input "Send via Email" at bounding box center [552, 243] width 355 height 29
checkbox input "true"
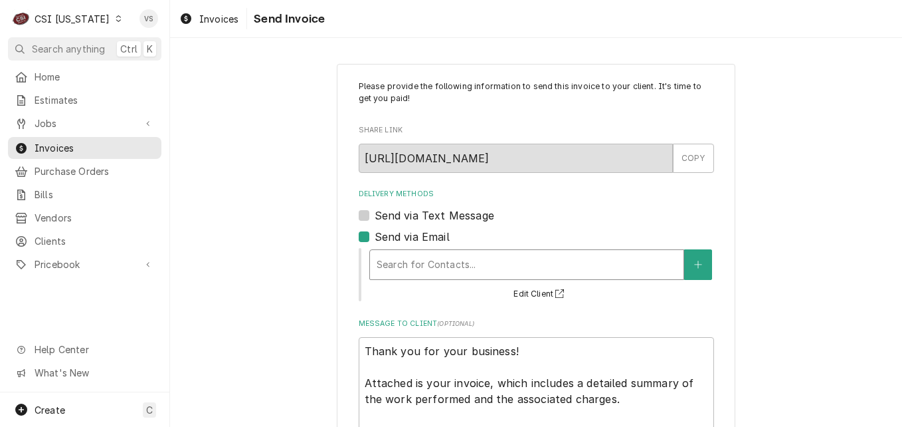
click at [392, 262] on div "Delivery Methods" at bounding box center [527, 264] width 300 height 24
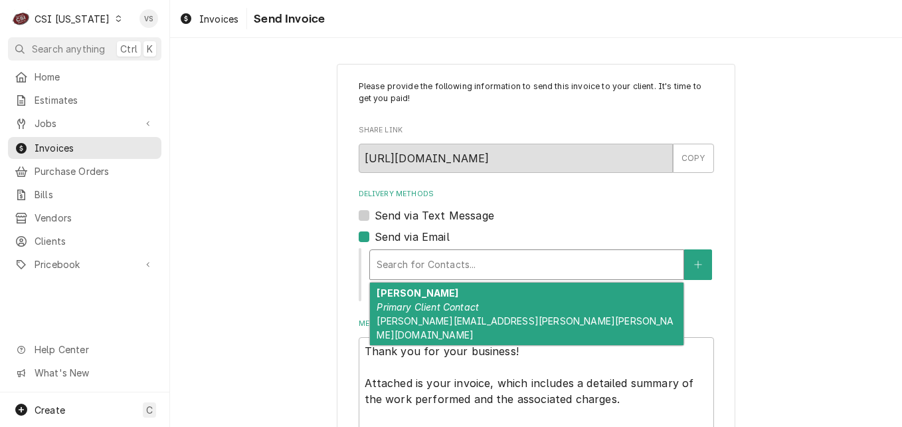
click at [413, 308] on em "Primary Client Contact" at bounding box center [428, 306] width 102 height 11
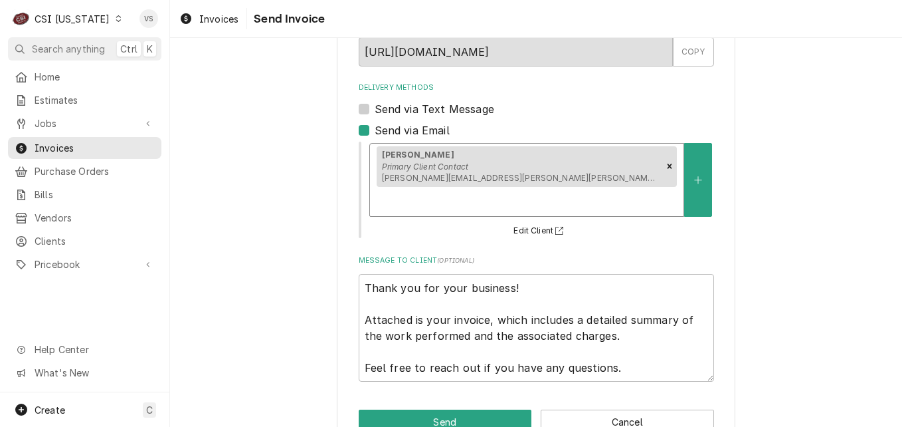
scroll to position [116, 0]
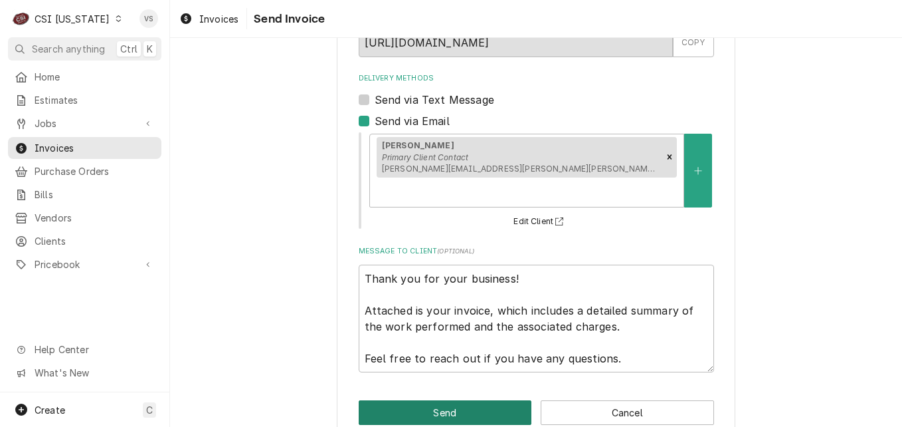
click at [440, 400] on button "Send" at bounding box center [445, 412] width 173 height 25
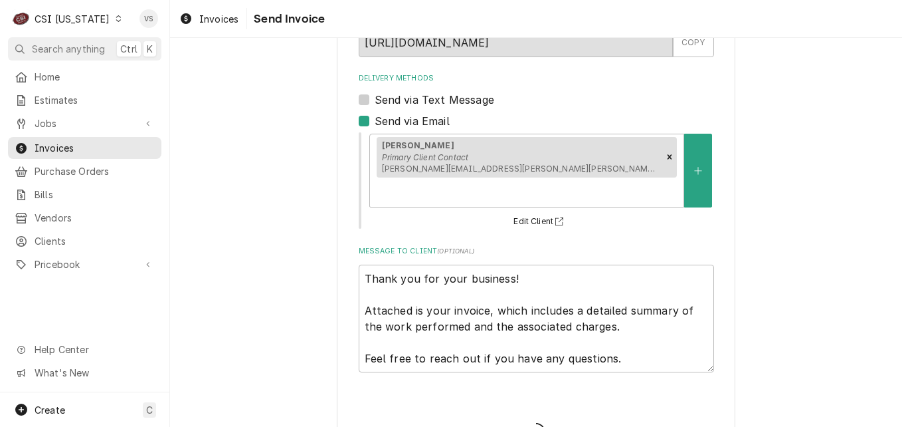
type textarea "x"
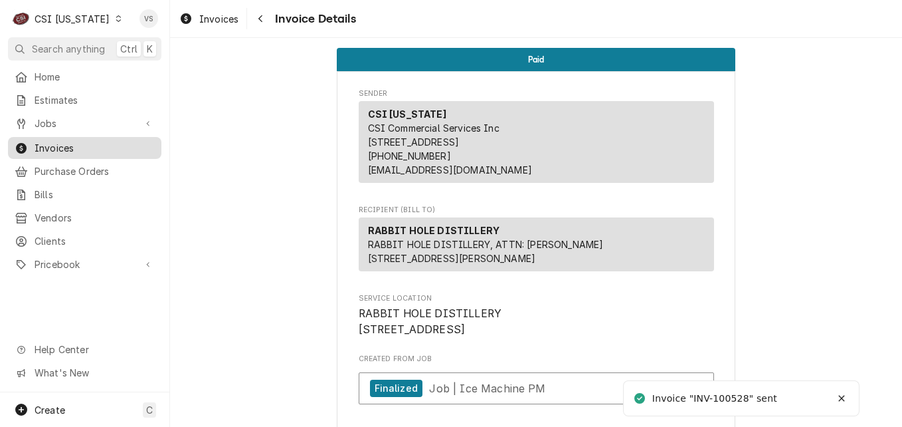
click at [97, 149] on span "Invoices" at bounding box center [95, 148] width 120 height 14
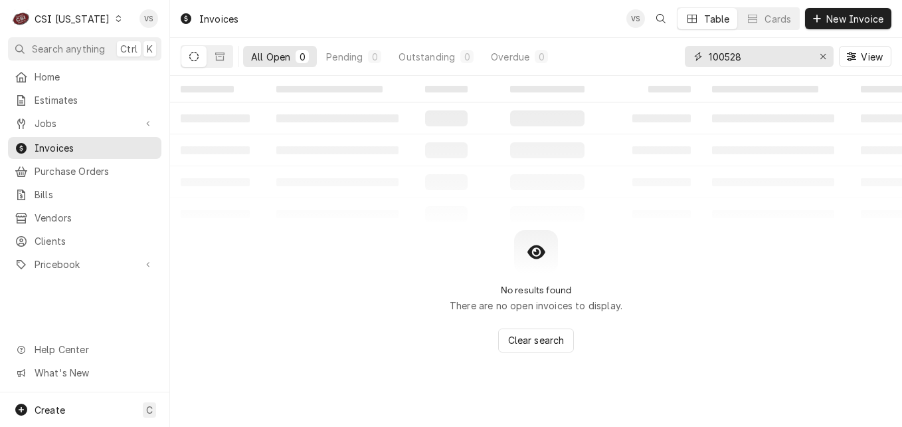
drag, startPoint x: 755, startPoint y: 59, endPoint x: 733, endPoint y: 60, distance: 21.9
click at [733, 60] on input "100528" at bounding box center [759, 56] width 100 height 21
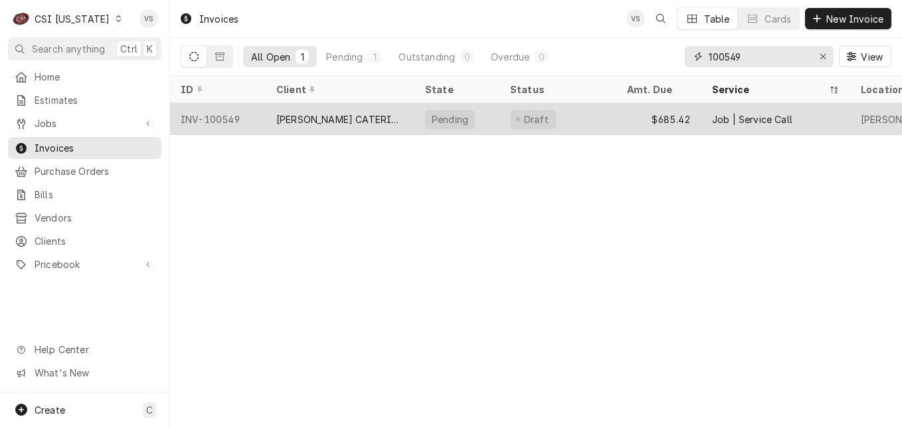
type input "100549"
click at [318, 118] on div "[PERSON_NAME] CATERING" at bounding box center [340, 119] width 128 height 14
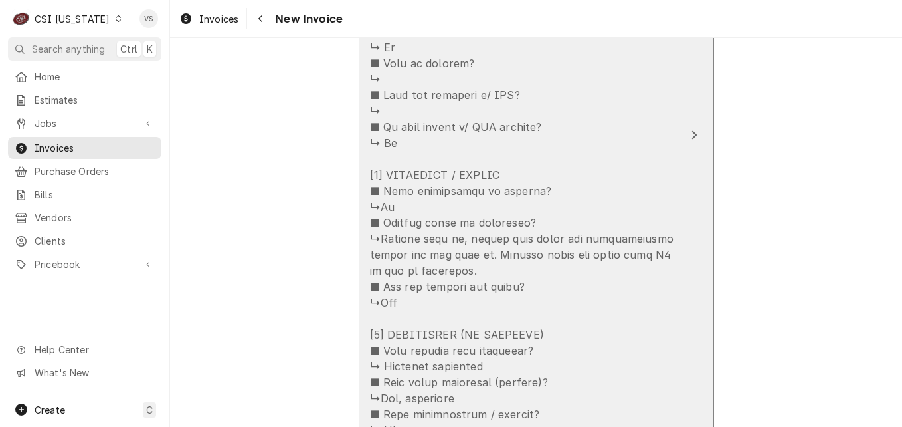
scroll to position [1727, 0]
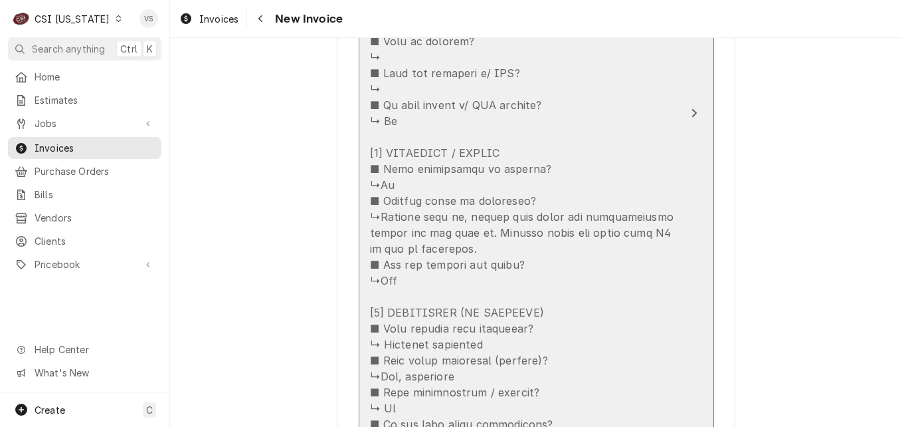
drag, startPoint x: 374, startPoint y: 216, endPoint x: 387, endPoint y: 214, distance: 13.4
click at [387, 214] on div "Update Line Item" at bounding box center [522, 224] width 305 height 957
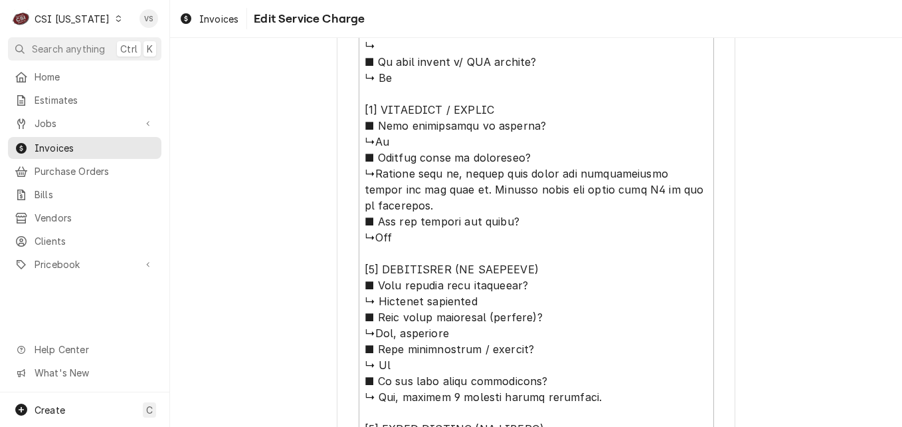
scroll to position [963, 0]
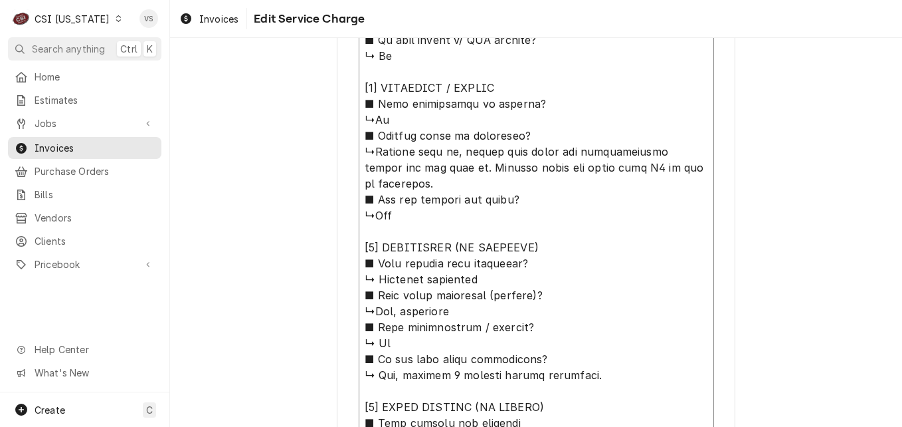
drag, startPoint x: 371, startPoint y: 152, endPoint x: 609, endPoint y: 187, distance: 240.3
click at [609, 187] on textarea "Service Summary ( optional )" at bounding box center [536, 159] width 355 height 969
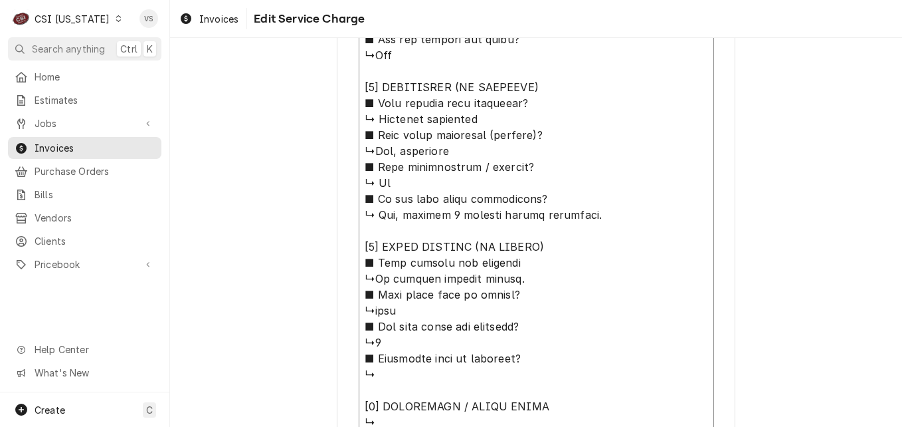
scroll to position [1295, 0]
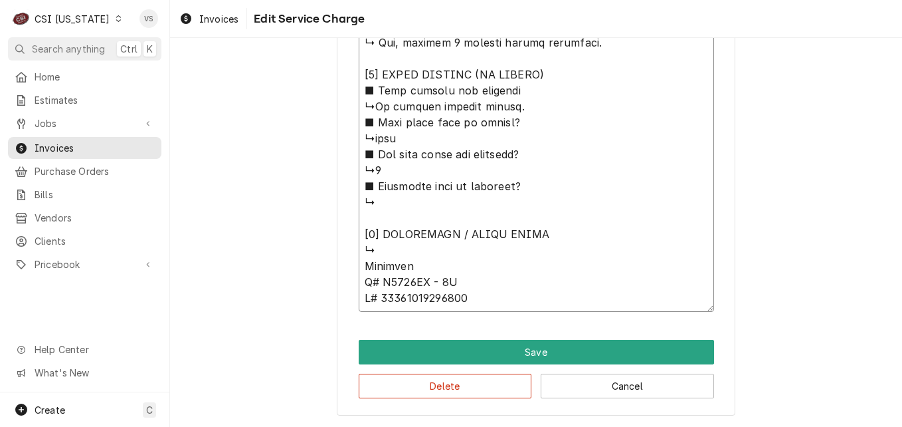
type textarea "x"
type textarea "⚠️ LORE IPSUMDOLORSI ⚠️ ✪ Ametcons adi elitsedd eiusmodt ✪ Incidid utlabore etd…"
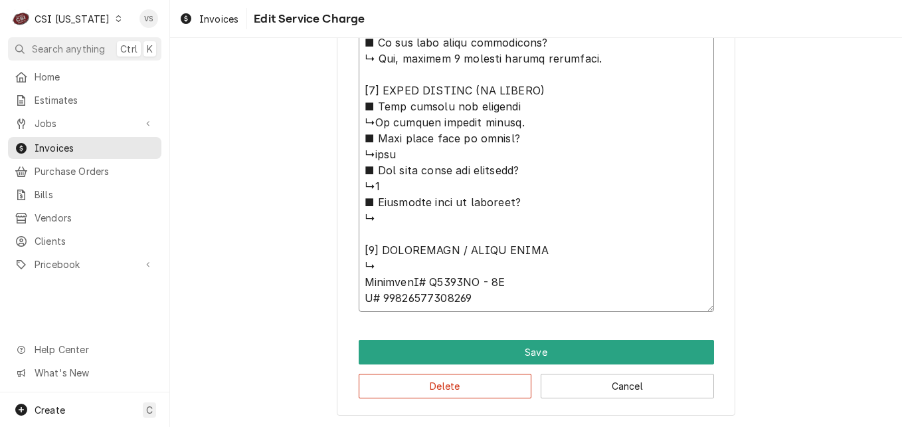
scroll to position [1279, 0]
type textarea "x"
type textarea "⚠️ LORE IPSUMDOLORSI ⚠️ ✪ Ametcons adi elitsedd eiusmodt ✪ Incidid utlabore etd…"
type textarea "x"
type textarea "⚠️ LORE IPSUMDOLORSI ⚠️ ✪ Ametcons adi elitsedd eiusmodt ✪ Incidid utlabore etd…"
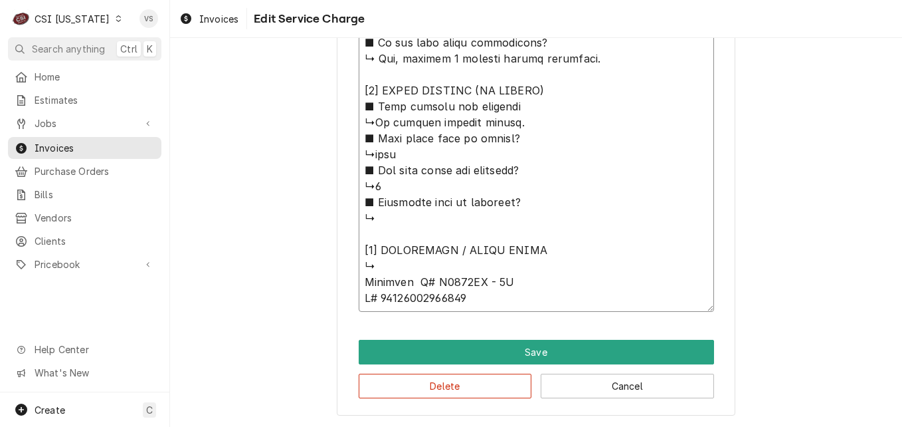
type textarea "x"
type textarea "⚠️ LORE IPSUMDOLORSI ⚠️ ✪ Ametcons adi elitsedd eiusmodt ✪ Incidid utlabore etd…"
type textarea "x"
type textarea "⚠️ LORE IPSUMDOLORSI ⚠️ ✪ Ametcons adi elitsedd eiusmodt ✪ Incidid utlabore etd…"
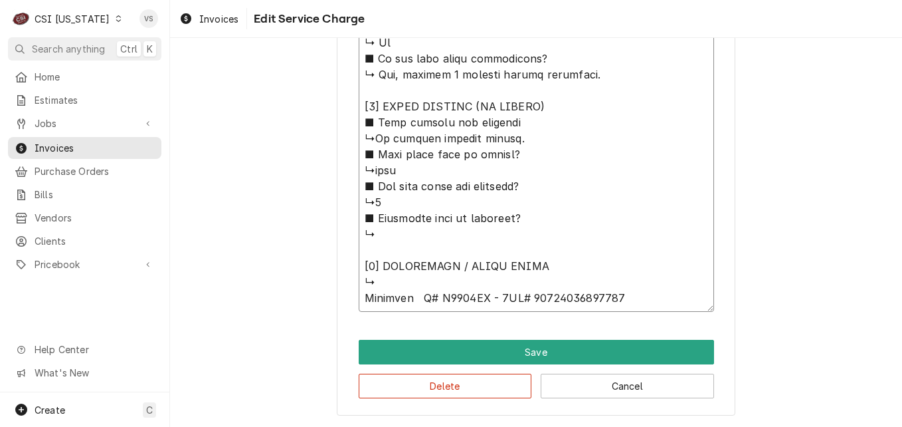
scroll to position [1263, 0]
type textarea "x"
type textarea "⚠️ LORE IPSUMDOLORSI ⚠️ ✪ Ametcons adi elitsedd eiusmodt ✪ Incidid utlabore etd…"
type textarea "x"
type textarea "⚠️ 𝗙𝗢𝗥𝗠 𝗜𝗡𝗦𝗧𝗥𝗨𝗖𝗧𝗜𝗢𝗡𝗦 ⚠️ ✪ 𝗖𝗼𝗺𝗽𝗹𝗲𝘁𝗲 𝗮𝗹𝗹 𝗿𝗲𝗹𝗲𝘃𝗮𝗻𝘁 𝘀𝗲𝗰𝘁𝗶𝗼𝗻𝘀 ✪ 𝗣𝗿𝗼𝘃𝗶𝗱𝗲 𝗱𝗲𝘁𝗮𝗶𝗹𝗲𝗱 𝗮𝗻𝘀…"
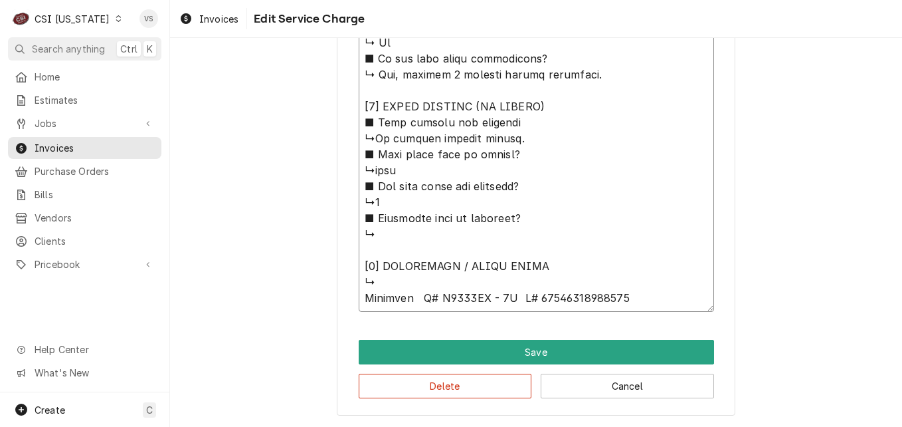
type textarea "x"
type textarea "⚠️ 𝗙𝗢𝗥𝗠 𝗜𝗡𝗦𝗧𝗥𝗨𝗖𝗧𝗜𝗢𝗡𝗦 ⚠️ ✪ 𝗖𝗼𝗺𝗽𝗹𝗲𝘁𝗲 𝗮𝗹𝗹 𝗿𝗲𝗹𝗲𝘃𝗮𝗻𝘁 𝘀𝗲𝗰𝘁𝗶𝗼𝗻𝘀 ✪ 𝗣𝗿𝗼𝘃𝗶𝗱𝗲 𝗱𝗲𝘁𝗮𝗶𝗹𝗲𝗱 𝗮𝗻𝘀…"
type textarea "x"
type textarea "⚠️ 𝗙𝗢𝗥𝗠 𝗜𝗡𝗦𝗧𝗥𝗨𝗖𝗧𝗜𝗢𝗡𝗦 ⚠️ ✪ 𝗖𝗼𝗺𝗽𝗹𝗲𝘁𝗲 𝗮𝗹𝗹 𝗿𝗲𝗹𝗲𝘃𝗮𝗻𝘁 𝘀𝗲𝗰𝘁𝗶𝗼𝗻𝘀 ✪ 𝗣𝗿𝗼𝘃𝗶𝗱𝗲 𝗱𝗲𝘁𝗮𝗶𝗹𝗲𝗱 𝗮𝗻𝘀…"
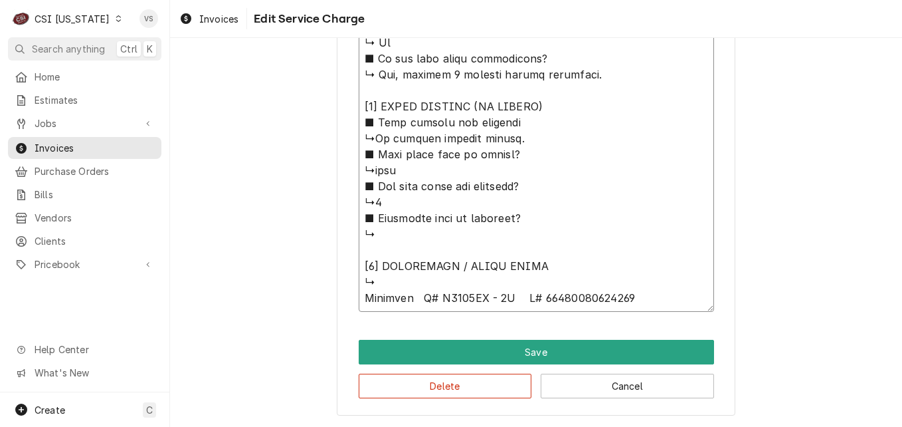
type textarea "x"
type textarea "⚠️ 𝗙𝗢𝗥𝗠 𝗜𝗡𝗦𝗧𝗥𝗨𝗖𝗧𝗜𝗢𝗡𝗦 ⚠️ ✪ 𝗖𝗼𝗺𝗽𝗹𝗲𝘁𝗲 𝗮𝗹𝗹 𝗿𝗲𝗹𝗲𝘃𝗮𝗻𝘁 𝘀𝗲𝗰𝘁𝗶𝗼𝗻𝘀 ✪ 𝗣𝗿𝗼𝘃𝗶𝗱𝗲 𝗱𝗲𝘁𝗮𝗶𝗹𝗲𝗱 𝗮𝗻𝘀…"
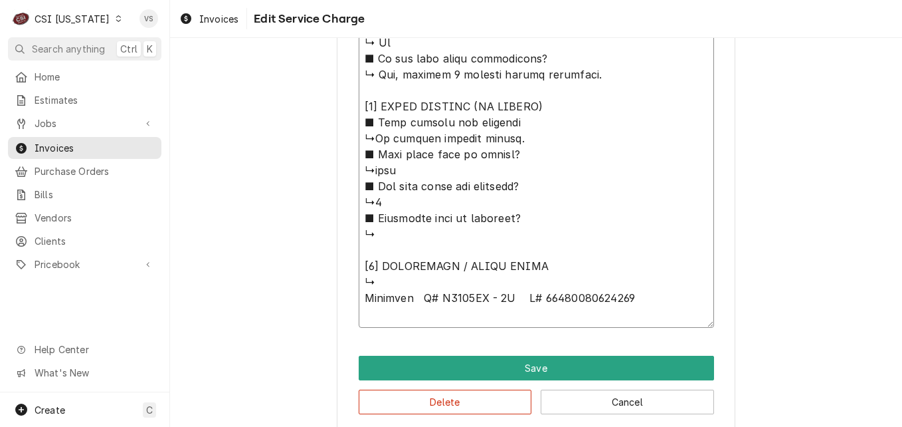
paste textarea "Powered unit on, filled with water but refrigeration system did not come on. Ch…"
type textarea "x"
type textarea "⚠️ 𝗙𝗢𝗥𝗠 𝗜𝗡𝗦𝗧𝗥𝗨𝗖𝗧𝗜𝗢𝗡𝗦 ⚠️ ✪ 𝗖𝗼𝗺𝗽𝗹𝗲𝘁𝗲 𝗮𝗹𝗹 𝗿𝗲𝗹𝗲𝘃𝗮𝗻𝘁 𝘀𝗲𝗰𝘁𝗶𝗼𝗻𝘀 ✪ 𝗣𝗿𝗼𝘃𝗶𝗱𝗲 𝗱𝗲𝘁𝗮𝗶𝗹𝗲𝗱 𝗮𝗻𝘀…"
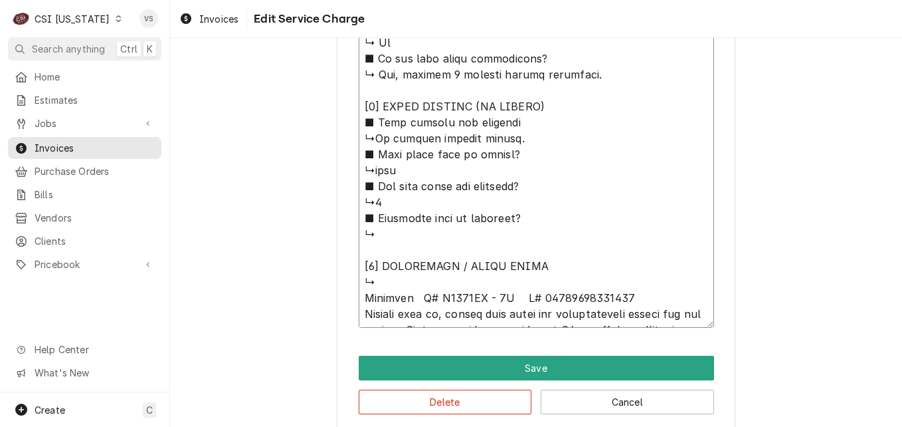
scroll to position [10, 0]
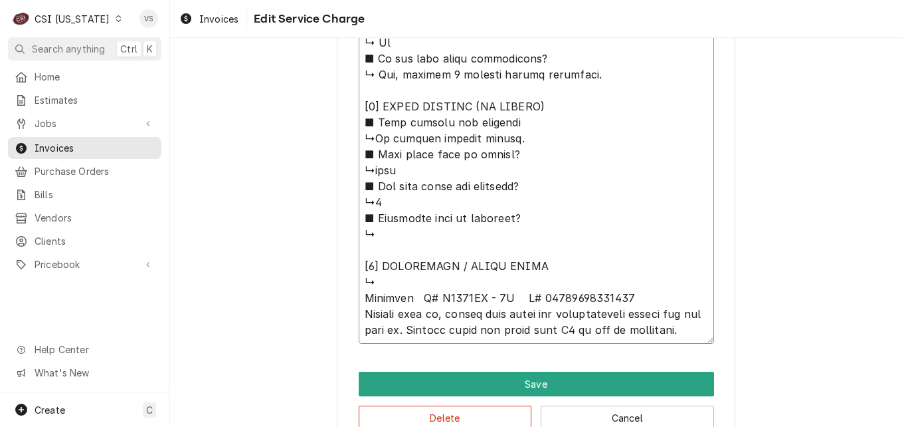
type textarea "x"
type textarea "⚠️ 𝗙𝗢𝗥𝗠 𝗜𝗡𝗦𝗧𝗥𝗨𝗖𝗧𝗜𝗢𝗡𝗦 ⚠️ ✪ 𝗖𝗼𝗺𝗽𝗹𝗲𝘁𝗲 𝗮𝗹𝗹 𝗿𝗲𝗹𝗲𝘃𝗮𝗻𝘁 𝘀𝗲𝗰𝘁𝗶𝗼𝗻𝘀 ✪ 𝗣𝗿𝗼𝘃𝗶𝗱𝗲 𝗱𝗲𝘁𝗮𝗶𝗹𝗲𝗱 𝗮𝗻𝘀…"
type textarea "x"
type textarea "⚠️ 𝗙𝗢𝗥𝗠 𝗜𝗡𝗦𝗧𝗥𝗨𝗖𝗧𝗜𝗢𝗡𝗦 ⚠️ ✪ 𝗖𝗼𝗺𝗽𝗹𝗲𝘁𝗲 𝗮𝗹𝗹 𝗿𝗲𝗹𝗲𝘃𝗮𝗻𝘁 𝘀𝗲𝗰𝘁𝗶𝗼𝗻𝘀 ✪ 𝗣𝗿𝗼𝘃𝗶𝗱𝗲 𝗱𝗲𝘁𝗮𝗶𝗹𝗲𝗱 𝗮𝗻𝘀…"
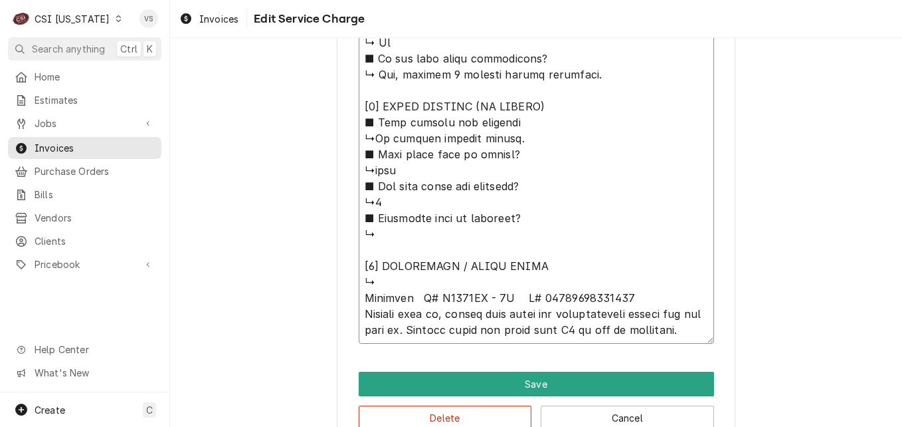
type textarea "x"
type textarea "⚠️ 𝗙𝗢𝗥𝗠 𝗜𝗡𝗦𝗧𝗥𝗨𝗖𝗧𝗜𝗢𝗡𝗦 ⚠️ ✪ 𝗖𝗼𝗺𝗽𝗹𝗲𝘁𝗲 𝗮𝗹𝗹 𝗿𝗲𝗹𝗲𝘃𝗮𝗻𝘁 𝘀𝗲𝗰𝘁𝗶𝗼𝗻𝘀 ✪ 𝗣𝗿𝗼𝘃𝗶𝗱𝗲 𝗱𝗲𝘁𝗮𝗶𝗹𝗲𝗱 𝗮𝗻𝘀…"
type textarea "x"
type textarea "⚠️ 𝗙𝗢𝗥𝗠 𝗜𝗡𝗦𝗧𝗥𝗨𝗖𝗧𝗜𝗢𝗡𝗦 ⚠️ ✪ 𝗖𝗼𝗺𝗽𝗹𝗲𝘁𝗲 𝗮𝗹𝗹 𝗿𝗲𝗹𝗲𝘃𝗮𝗻𝘁 𝘀𝗲𝗰𝘁𝗶𝗼𝗻𝘀 ✪ 𝗣𝗿𝗼𝘃𝗶𝗱𝗲 𝗱𝗲𝘁𝗮𝗶𝗹𝗲𝗱 𝗮𝗻𝘀…"
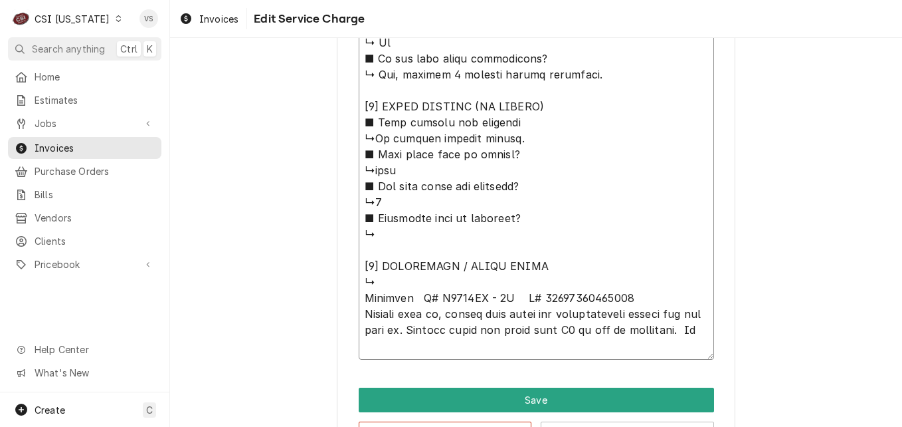
scroll to position [0, 0]
type textarea "x"
type textarea "⚠️ 𝗙𝗢𝗥𝗠 𝗜𝗡𝗦𝗧𝗥𝗨𝗖𝗧𝗜𝗢𝗡𝗦 ⚠️ ✪ 𝗖𝗼𝗺𝗽𝗹𝗲𝘁𝗲 𝗮𝗹𝗹 𝗿𝗲𝗹𝗲𝘃𝗮𝗻𝘁 𝘀𝗲𝗰𝘁𝗶𝗼𝗻𝘀 ✪ 𝗣𝗿𝗼𝘃𝗶𝗱𝗲 𝗱𝗲𝘁𝗮𝗶𝗹𝗲𝗱 𝗮𝗻𝘀…"
type textarea "x"
type textarea "⚠️ 𝗙𝗢𝗥𝗠 𝗜𝗡𝗦𝗧𝗥𝗨𝗖𝗧𝗜𝗢𝗡𝗦 ⚠️ ✪ 𝗖𝗼𝗺𝗽𝗹𝗲𝘁𝗲 𝗮𝗹𝗹 𝗿𝗲𝗹𝗲𝘃𝗮𝗻𝘁 𝘀𝗲𝗰𝘁𝗶𝗼𝗻𝘀 ✪ 𝗣𝗿𝗼𝘃𝗶𝗱𝗲 𝗱𝗲𝘁𝗮𝗶𝗹𝗲𝗱 𝗮𝗻𝘀…"
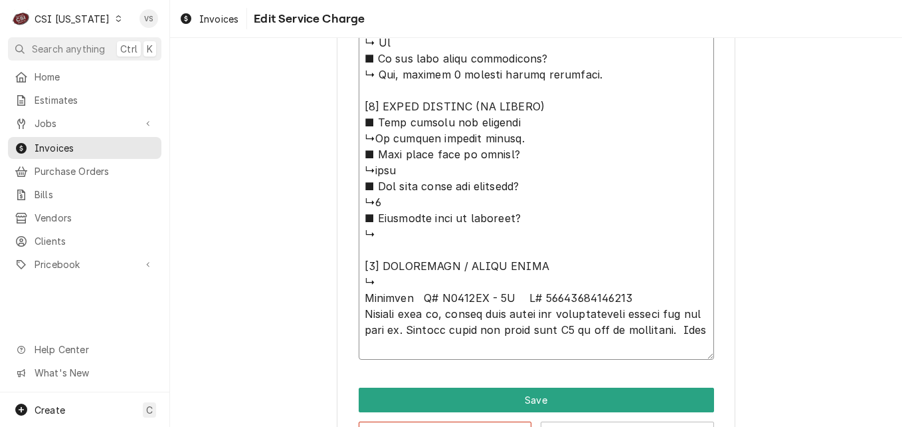
type textarea "x"
type textarea "⚠️ 𝗙𝗢𝗥𝗠 𝗜𝗡𝗦𝗧𝗥𝗨𝗖𝗧𝗜𝗢𝗡𝗦 ⚠️ ✪ 𝗖𝗼𝗺𝗽𝗹𝗲𝘁𝗲 𝗮𝗹𝗹 𝗿𝗲𝗹𝗲𝘃𝗮𝗻𝘁 𝘀𝗲𝗰𝘁𝗶𝗼𝗻𝘀 ✪ 𝗣𝗿𝗼𝘃𝗶𝗱𝗲 𝗱𝗲𝘁𝗮𝗶𝗹𝗲𝗱 𝗮𝗻𝘀…"
type textarea "x"
type textarea "⚠️ 𝗙𝗢𝗥𝗠 𝗜𝗡𝗦𝗧𝗥𝗨𝗖𝗧𝗜𝗢𝗡𝗦 ⚠️ ✪ 𝗖𝗼𝗺𝗽𝗹𝗲𝘁𝗲 𝗮𝗹𝗹 𝗿𝗲𝗹𝗲𝘃𝗮𝗻𝘁 𝘀𝗲𝗰𝘁𝗶𝗼𝗻𝘀 ✪ 𝗣𝗿𝗼𝘃𝗶𝗱𝗲 𝗱𝗲𝘁𝗮𝗶𝗹𝗲𝗱 𝗮𝗻𝘀…"
type textarea "x"
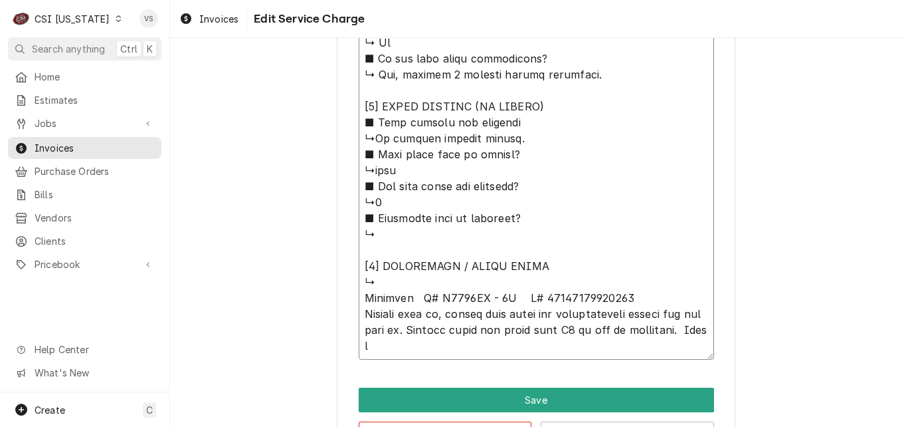
type textarea "⚠️ 𝗙𝗢𝗥𝗠 𝗜𝗡𝗦𝗧𝗥𝗨𝗖𝗧𝗜𝗢𝗡𝗦 ⚠️ ✪ 𝗖𝗼𝗺𝗽𝗹𝗲𝘁𝗲 𝗮𝗹𝗹 𝗿𝗲𝗹𝗲𝘃𝗮𝗻𝘁 𝘀𝗲𝗰𝘁𝗶𝗼𝗻𝘀 ✪ 𝗣𝗿𝗼𝘃𝗶𝗱𝗲 𝗱𝗲𝘁𝗮𝗶𝗹𝗲𝗱 𝗮𝗻𝘀…"
type textarea "x"
type textarea "⚠️ 𝗙𝗢𝗥𝗠 𝗜𝗡𝗦𝗧𝗥𝗨𝗖𝗧𝗜𝗢𝗡𝗦 ⚠️ ✪ 𝗖𝗼𝗺𝗽𝗹𝗲𝘁𝗲 𝗮𝗹𝗹 𝗿𝗲𝗹𝗲𝘃𝗮𝗻𝘁 𝘀𝗲𝗰𝘁𝗶𝗼𝗻𝘀 ✪ 𝗣𝗿𝗼𝘃𝗶𝗱𝗲 𝗱𝗲𝘁𝗮𝗶𝗹𝗲𝗱 𝗮𝗻𝘀…"
type textarea "x"
type textarea "⚠️ 𝗙𝗢𝗥𝗠 𝗜𝗡𝗦𝗧𝗥𝗨𝗖𝗧𝗜𝗢𝗡𝗦 ⚠️ ✪ 𝗖𝗼𝗺𝗽𝗹𝗲𝘁𝗲 𝗮𝗹𝗹 𝗿𝗲𝗹𝗲𝘃𝗮𝗻𝘁 𝘀𝗲𝗰𝘁𝗶𝗼𝗻𝘀 ✪ 𝗣𝗿𝗼𝘃𝗶𝗱𝗲 𝗱𝗲𝘁𝗮𝗶𝗹𝗲𝗱 𝗮𝗻𝘀…"
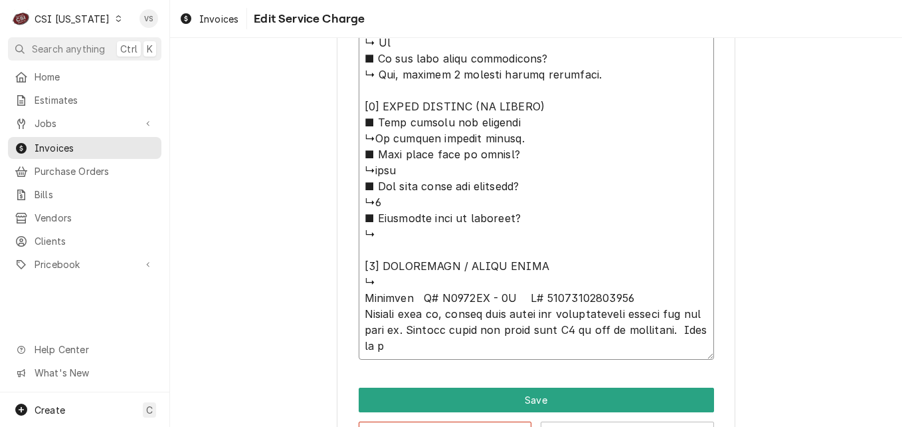
type textarea "x"
type textarea "⚠️ 𝗙𝗢𝗥𝗠 𝗜𝗡𝗦𝗧𝗥𝗨𝗖𝗧𝗜𝗢𝗡𝗦 ⚠️ ✪ 𝗖𝗼𝗺𝗽𝗹𝗲𝘁𝗲 𝗮𝗹𝗹 𝗿𝗲𝗹𝗲𝘃𝗮𝗻𝘁 𝘀𝗲𝗰𝘁𝗶𝗼𝗻𝘀 ✪ 𝗣𝗿𝗼𝘃𝗶𝗱𝗲 𝗱𝗲𝘁𝗮𝗶𝗹𝗲𝗱 𝗮𝗻𝘀…"
type textarea "x"
type textarea "⚠️ 𝗙𝗢𝗥𝗠 𝗜𝗡𝗦𝗧𝗥𝗨𝗖𝗧𝗜𝗢𝗡𝗦 ⚠️ ✪ 𝗖𝗼𝗺𝗽𝗹𝗲𝘁𝗲 𝗮𝗹𝗹 𝗿𝗲𝗹𝗲𝘃𝗮𝗻𝘁 𝘀𝗲𝗰𝘁𝗶𝗼𝗻𝘀 ✪ 𝗣𝗿𝗼𝘃𝗶𝗱𝗲 𝗱𝗲𝘁𝗮𝗶𝗹𝗲𝗱 𝗮𝗻𝘀…"
type textarea "x"
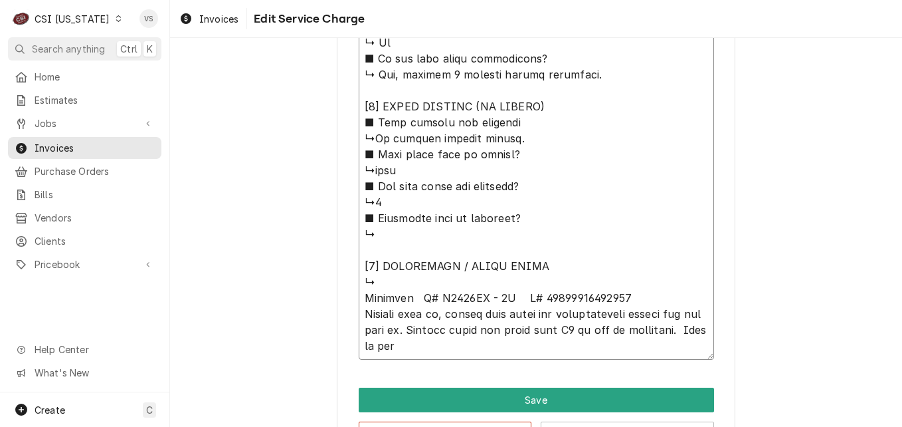
type textarea "⚠️ 𝗙𝗢𝗥𝗠 𝗜𝗡𝗦𝗧𝗥𝗨𝗖𝗧𝗜𝗢𝗡𝗦 ⚠️ ✪ 𝗖𝗼𝗺𝗽𝗹𝗲𝘁𝗲 𝗮𝗹𝗹 𝗿𝗲𝗹𝗲𝘃𝗮𝗻𝘁 𝘀𝗲𝗰𝘁𝗶𝗼𝗻𝘀 ✪ 𝗣𝗿𝗼𝘃𝗶𝗱𝗲 𝗱𝗲𝘁𝗮𝗶𝗹𝗲𝗱 𝗮𝗻𝘀…"
type textarea "x"
type textarea "⚠️ 𝗙𝗢𝗥𝗠 𝗜𝗡𝗦𝗧𝗥𝗨𝗖𝗧𝗜𝗢𝗡𝗦 ⚠️ ✪ 𝗖𝗼𝗺𝗽𝗹𝗲𝘁𝗲 𝗮𝗹𝗹 𝗿𝗲𝗹𝗲𝘃𝗮𝗻𝘁 𝘀𝗲𝗰𝘁𝗶𝗼𝗻𝘀 ✪ 𝗣𝗿𝗼𝘃𝗶𝗱𝗲 𝗱𝗲𝘁𝗮𝗶𝗹𝗲𝗱 𝗮𝗻𝘀…"
type textarea "x"
type textarea "⚠️ 𝗙𝗢𝗥𝗠 𝗜𝗡𝗦𝗧𝗥𝗨𝗖𝗧𝗜𝗢𝗡𝗦 ⚠️ ✪ 𝗖𝗼𝗺𝗽𝗹𝗲𝘁𝗲 𝗮𝗹𝗹 𝗿𝗲𝗹𝗲𝘃𝗮𝗻𝘁 𝘀𝗲𝗰𝘁𝗶𝗼𝗻𝘀 ✪ 𝗣𝗿𝗼𝘃𝗶𝗱𝗲 𝗱𝗲𝘁𝗮𝗶𝗹𝗲𝗱 𝗮𝗻𝘀…"
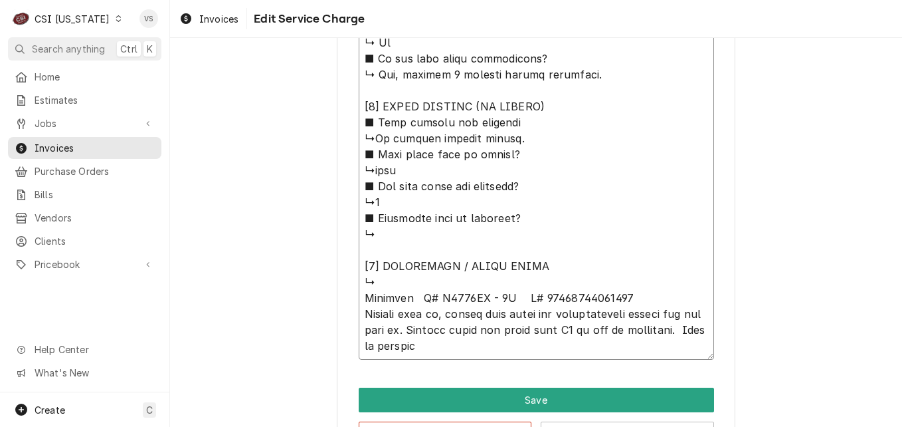
type textarea "x"
type textarea "⚠️ 𝗙𝗢𝗥𝗠 𝗜𝗡𝗦𝗧𝗥𝗨𝗖𝗧𝗜𝗢𝗡𝗦 ⚠️ ✪ 𝗖𝗼𝗺𝗽𝗹𝗲𝘁𝗲 𝗮𝗹𝗹 𝗿𝗲𝗹𝗲𝘃𝗮𝗻𝘁 𝘀𝗲𝗰𝘁𝗶𝗼𝗻𝘀 ✪ 𝗣𝗿𝗼𝘃𝗶𝗱𝗲 𝗱𝗲𝘁𝗮𝗶𝗹𝗲𝗱 𝗮𝗻𝘀…"
type textarea "x"
type textarea "⚠️ 𝗙𝗢𝗥𝗠 𝗜𝗡𝗦𝗧𝗥𝗨𝗖𝗧𝗜𝗢𝗡𝗦 ⚠️ ✪ 𝗖𝗼𝗺𝗽𝗹𝗲𝘁𝗲 𝗮𝗹𝗹 𝗿𝗲𝗹𝗲𝘃𝗮𝗻𝘁 𝘀𝗲𝗰𝘁𝗶𝗼𝗻𝘀 ✪ 𝗣𝗿𝗼𝘃𝗶𝗱𝗲 𝗱𝗲𝘁𝗮𝗶𝗹𝗲𝗱 𝗮𝗻𝘀…"
type textarea "x"
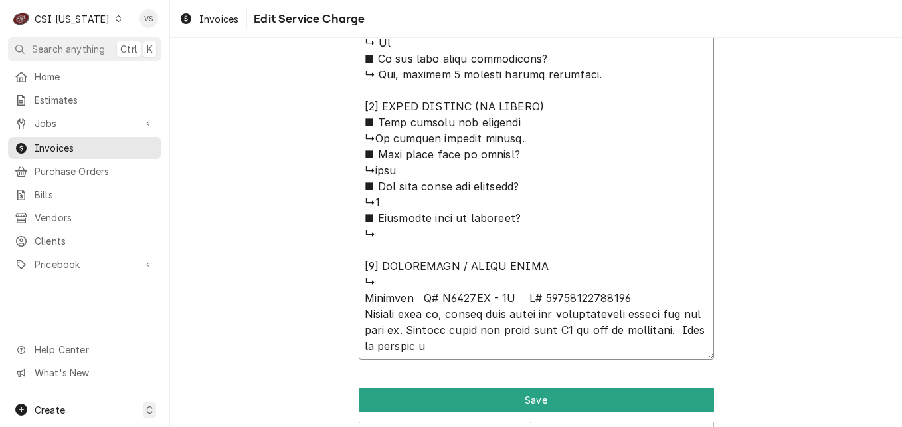
type textarea "⚠️ 𝗙𝗢𝗥𝗠 𝗜𝗡𝗦𝗧𝗥𝗨𝗖𝗧𝗜𝗢𝗡𝗦 ⚠️ ✪ 𝗖𝗼𝗺𝗽𝗹𝗲𝘁𝗲 𝗮𝗹𝗹 𝗿𝗲𝗹𝗲𝘃𝗮𝗻𝘁 𝘀𝗲𝗰𝘁𝗶𝗼𝗻𝘀 ✪ 𝗣𝗿𝗼𝘃𝗶𝗱𝗲 𝗱𝗲𝘁𝗮𝗶𝗹𝗲𝗱 𝗮𝗻𝘀…"
type textarea "x"
type textarea "⚠️ 𝗙𝗢𝗥𝗠 𝗜𝗡𝗦𝗧𝗥𝗨𝗖𝗧𝗜𝗢𝗡𝗦 ⚠️ ✪ 𝗖𝗼𝗺𝗽𝗹𝗲𝘁𝗲 𝗮𝗹𝗹 𝗿𝗲𝗹𝗲𝘃𝗮𝗻𝘁 𝘀𝗲𝗰𝘁𝗶𝗼𝗻𝘀 ✪ 𝗣𝗿𝗼𝘃𝗶𝗱𝗲 𝗱𝗲𝘁𝗮𝗶𝗹𝗲𝗱 𝗮𝗻𝘀…"
type textarea "x"
type textarea "⚠️ 𝗙𝗢𝗥𝗠 𝗜𝗡𝗦𝗧𝗥𝗨𝗖𝗧𝗜𝗢𝗡𝗦 ⚠️ ✪ 𝗖𝗼𝗺𝗽𝗹𝗲𝘁𝗲 𝗮𝗹𝗹 𝗿𝗲𝗹𝗲𝘃𝗮𝗻𝘁 𝘀𝗲𝗰𝘁𝗶𝗼𝗻𝘀 ✪ 𝗣𝗿𝗼𝘃𝗶𝗱𝗲 𝗱𝗲𝘁𝗮𝗶𝗹𝗲𝗱 𝗮𝗻𝘀…"
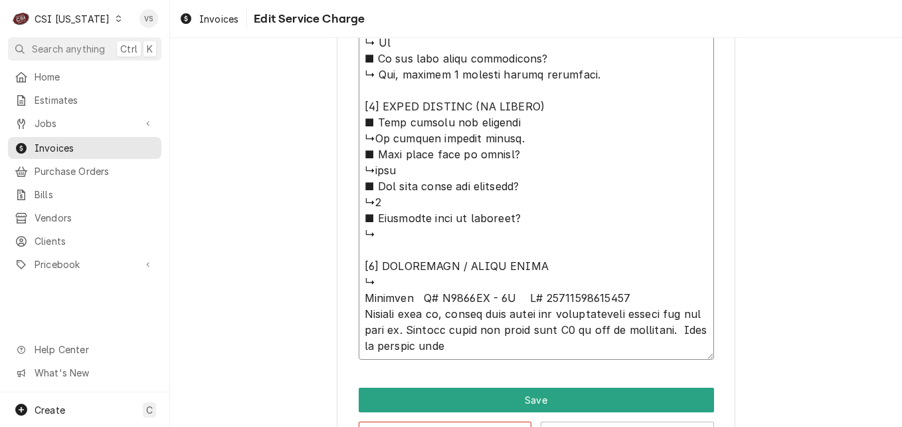
type textarea "x"
type textarea "⚠️ 𝗙𝗢𝗥𝗠 𝗜𝗡𝗦𝗧𝗥𝗨𝗖𝗧𝗜𝗢𝗡𝗦 ⚠️ ✪ 𝗖𝗼𝗺𝗽𝗹𝗲𝘁𝗲 𝗮𝗹𝗹 𝗿𝗲𝗹𝗲𝘃𝗮𝗻𝘁 𝘀𝗲𝗰𝘁𝗶𝗼𝗻𝘀 ✪ 𝗣𝗿𝗼𝘃𝗶𝗱𝗲 𝗱𝗲𝘁𝗮𝗶𝗹𝗲𝗱 𝗮𝗻𝘀…"
type textarea "x"
type textarea "⚠️ 𝗙𝗢𝗥𝗠 𝗜𝗡𝗦𝗧𝗥𝗨𝗖𝗧𝗜𝗢𝗡𝗦 ⚠️ ✪ 𝗖𝗼𝗺𝗽𝗹𝗲𝘁𝗲 𝗮𝗹𝗹 𝗿𝗲𝗹𝗲𝘃𝗮𝗻𝘁 𝘀𝗲𝗰𝘁𝗶𝗼𝗻𝘀 ✪ 𝗣𝗿𝗼𝘃𝗶𝗱𝗲 𝗱𝗲𝘁𝗮𝗶𝗹𝗲𝗱 𝗮𝗻𝘀…"
type textarea "x"
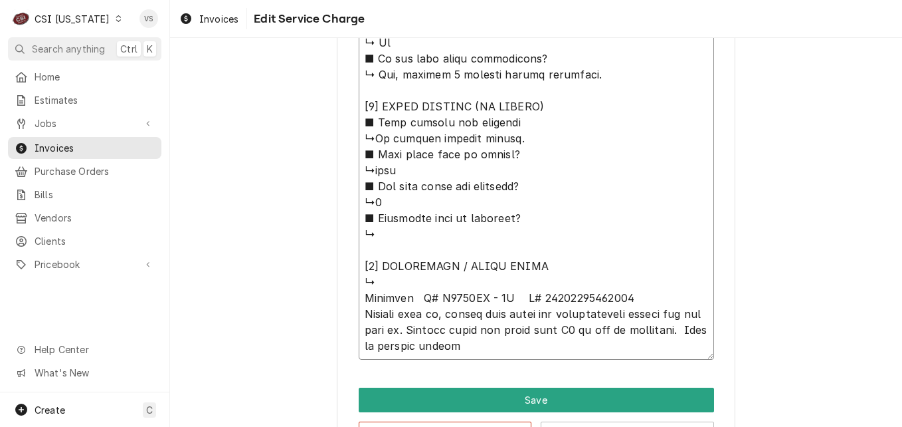
type textarea "⚠️ 𝗙𝗢𝗥𝗠 𝗜𝗡𝗦𝗧𝗥𝗨𝗖𝗧𝗜𝗢𝗡𝗦 ⚠️ ✪ 𝗖𝗼𝗺𝗽𝗹𝗲𝘁𝗲 𝗮𝗹𝗹 𝗿𝗲𝗹𝗲𝘃𝗮𝗻𝘁 𝘀𝗲𝗰𝘁𝗶𝗼𝗻𝘀 ✪ 𝗣𝗿𝗼𝘃𝗶𝗱𝗲 𝗱𝗲𝘁𝗮𝗶𝗹𝗲𝗱 𝗮𝗻𝘀…"
type textarea "x"
type textarea "⚠️ 𝗙𝗢𝗥𝗠 𝗜𝗡𝗦𝗧𝗥𝗨𝗖𝗧𝗜𝗢𝗡𝗦 ⚠️ ✪ 𝗖𝗼𝗺𝗽𝗹𝗲𝘁𝗲 𝗮𝗹𝗹 𝗿𝗲𝗹𝗲𝘃𝗮𝗻𝘁 𝘀𝗲𝗰𝘁𝗶𝗼𝗻𝘀 ✪ 𝗣𝗿𝗼𝘃𝗶𝗱𝗲 𝗱𝗲𝘁𝗮𝗶𝗹𝗲𝗱 𝗮𝗻𝘀…"
type textarea "x"
type textarea "⚠️ 𝗙𝗢𝗥𝗠 𝗜𝗡𝗦𝗧𝗥𝗨𝗖𝗧𝗜𝗢𝗡𝗦 ⚠️ ✪ 𝗖𝗼𝗺𝗽𝗹𝗲𝘁𝗲 𝗮𝗹𝗹 𝗿𝗲𝗹𝗲𝘃𝗮𝗻𝘁 𝘀𝗲𝗰𝘁𝗶𝗼𝗻𝘀 ✪ 𝗣𝗿𝗼𝘃𝗶𝗱𝗲 𝗱𝗲𝘁𝗮𝗶𝗹𝗲𝗱 𝗮𝗻𝘀…"
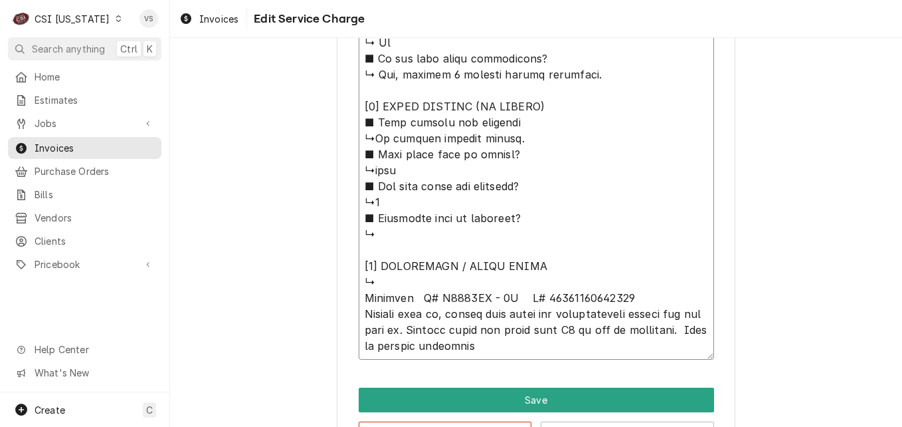
type textarea "x"
type textarea "⚠️ 𝗙𝗢𝗥𝗠 𝗜𝗡𝗦𝗧𝗥𝗨𝗖𝗧𝗜𝗢𝗡𝗦 ⚠️ ✪ 𝗖𝗼𝗺𝗽𝗹𝗲𝘁𝗲 𝗮𝗹𝗹 𝗿𝗲𝗹𝗲𝘃𝗮𝗻𝘁 𝘀𝗲𝗰𝘁𝗶𝗼𝗻𝘀 ✪ 𝗣𝗿𝗼𝘃𝗶𝗱𝗲 𝗱𝗲𝘁𝗮𝗶𝗹𝗲𝗱 𝗮𝗻𝘀…"
type textarea "x"
type textarea "⚠️ 𝗙𝗢𝗥𝗠 𝗜𝗡𝗦𝗧𝗥𝗨𝗖𝗧𝗜𝗢𝗡𝗦 ⚠️ ✪ 𝗖𝗼𝗺𝗽𝗹𝗲𝘁𝗲 𝗮𝗹𝗹 𝗿𝗲𝗹𝗲𝘃𝗮𝗻𝘁 𝘀𝗲𝗰𝘁𝗶𝗼𝗻𝘀 ✪ 𝗣𝗿𝗼𝘃𝗶𝗱𝗲 𝗱𝗲𝘁𝗮𝗶𝗹𝗲𝗱 𝗮𝗻𝘀…"
type textarea "x"
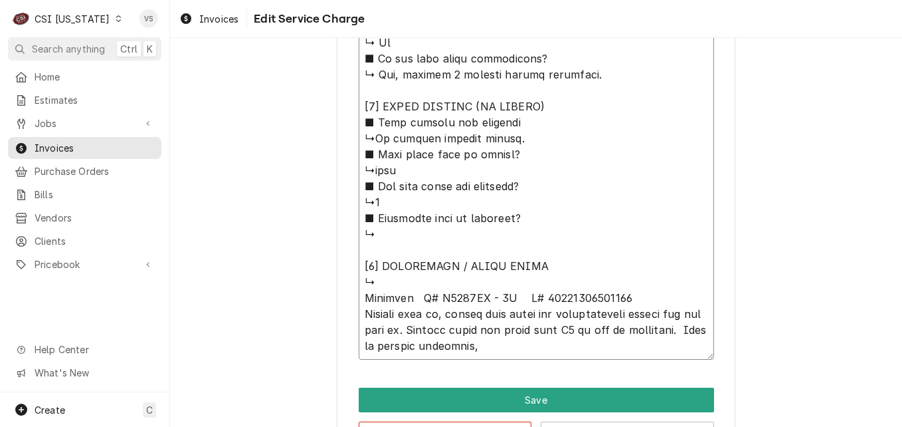
type textarea "⚠️ 𝗙𝗢𝗥𝗠 𝗜𝗡𝗦𝗧𝗥𝗨𝗖𝗧𝗜𝗢𝗡𝗦 ⚠️ ✪ 𝗖𝗼𝗺𝗽𝗹𝗲𝘁𝗲 𝗮𝗹𝗹 𝗿𝗲𝗹𝗲𝘃𝗮𝗻𝘁 𝘀𝗲𝗰𝘁𝗶𝗼𝗻𝘀 ✪ 𝗣𝗿𝗼𝘃𝗶𝗱𝗲 𝗱𝗲𝘁𝗮𝗶𝗹𝗲𝗱 𝗮𝗻𝘀…"
type textarea "x"
type textarea "⚠️ 𝗙𝗢𝗥𝗠 𝗜𝗡𝗦𝗧𝗥𝗨𝗖𝗧𝗜𝗢𝗡𝗦 ⚠️ ✪ 𝗖𝗼𝗺𝗽𝗹𝗲𝘁𝗲 𝗮𝗹𝗹 𝗿𝗲𝗹𝗲𝘃𝗮𝗻𝘁 𝘀𝗲𝗰𝘁𝗶𝗼𝗻𝘀 ✪ 𝗣𝗿𝗼𝘃𝗶𝗱𝗲 𝗱𝗲𝘁𝗮𝗶𝗹𝗲𝗱 𝗮𝗻𝘀…"
type textarea "x"
type textarea "⚠️ 𝗙𝗢𝗥𝗠 𝗜𝗡𝗦𝗧𝗥𝗨𝗖𝗧𝗜𝗢𝗡𝗦 ⚠️ ✪ 𝗖𝗼𝗺𝗽𝗹𝗲𝘁𝗲 𝗮𝗹𝗹 𝗿𝗲𝗹𝗲𝘃𝗮𝗻𝘁 𝘀𝗲𝗰𝘁𝗶𝗼𝗻𝘀 ✪ 𝗣𝗿𝗼𝘃𝗶𝗱𝗲 𝗱𝗲𝘁𝗮𝗶𝗹𝗲𝗱 𝗮𝗻𝘀…"
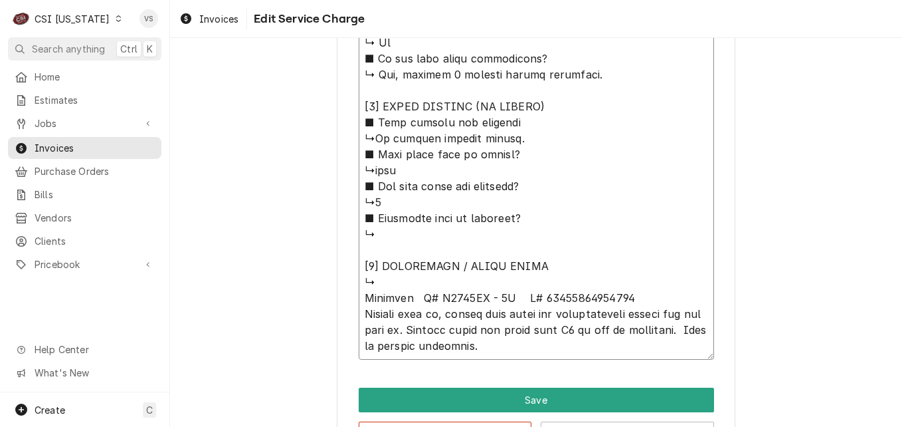
type textarea "x"
type textarea "⚠️ 𝗙𝗢𝗥𝗠 𝗜𝗡𝗦𝗧𝗥𝗨𝗖𝗧𝗜𝗢𝗡𝗦 ⚠️ ✪ 𝗖𝗼𝗺𝗽𝗹𝗲𝘁𝗲 𝗮𝗹𝗹 𝗿𝗲𝗹𝗲𝘃𝗮𝗻𝘁 𝘀𝗲𝗰𝘁𝗶𝗼𝗻𝘀 ✪ 𝗣𝗿𝗼𝘃𝗶𝗱𝗲 𝗱𝗲𝘁𝗮𝗶𝗹𝗲𝗱 𝗮𝗻𝘀…"
type textarea "x"
type textarea "⚠️ 𝗙𝗢𝗥𝗠 𝗜𝗡𝗦𝗧𝗥𝗨𝗖𝗧𝗜𝗢𝗡𝗦 ⚠️ ✪ 𝗖𝗼𝗺𝗽𝗹𝗲𝘁𝗲 𝗮𝗹𝗹 𝗿𝗲𝗹𝗲𝘃𝗮𝗻𝘁 𝘀𝗲𝗰𝘁𝗶𝗼𝗻𝘀 ✪ 𝗣𝗿𝗼𝘃𝗶𝗱𝗲 𝗱𝗲𝘁𝗮𝗶𝗹𝗲𝗱 𝗮𝗻𝘀…"
type textarea "x"
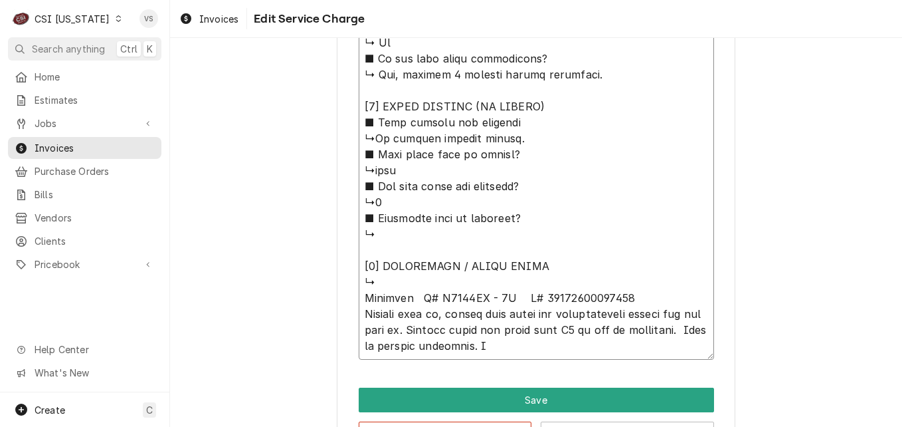
type textarea "⚠️ 𝗙𝗢𝗥𝗠 𝗜𝗡𝗦𝗧𝗥𝗨𝗖𝗧𝗜𝗢𝗡𝗦 ⚠️ ✪ 𝗖𝗼𝗺𝗽𝗹𝗲𝘁𝗲 𝗮𝗹𝗹 𝗿𝗲𝗹𝗲𝘃𝗮𝗻𝘁 𝘀𝗲𝗰𝘁𝗶𝗼𝗻𝘀 ✪ 𝗣𝗿𝗼𝘃𝗶𝗱𝗲 𝗱𝗲𝘁𝗮𝗶𝗹𝗲𝗱 𝗮𝗻𝘀…"
type textarea "x"
type textarea "⚠️ 𝗙𝗢𝗥𝗠 𝗜𝗡𝗦𝗧𝗥𝗨𝗖𝗧𝗜𝗢𝗡𝗦 ⚠️ ✪ 𝗖𝗼𝗺𝗽𝗹𝗲𝘁𝗲 𝗮𝗹𝗹 𝗿𝗲𝗹𝗲𝘃𝗮𝗻𝘁 𝘀𝗲𝗰𝘁𝗶𝗼𝗻𝘀 ✪ 𝗣𝗿𝗼𝘃𝗶𝗱𝗲 𝗱𝗲𝘁𝗮𝗶𝗹𝗲𝗱 𝗮𝗻𝘀…"
type textarea "x"
type textarea "⚠️ 𝗙𝗢𝗥𝗠 𝗜𝗡𝗦𝗧𝗥𝗨𝗖𝗧𝗜𝗢𝗡𝗦 ⚠️ ✪ 𝗖𝗼𝗺𝗽𝗹𝗲𝘁𝗲 𝗮𝗹𝗹 𝗿𝗲𝗹𝗲𝘃𝗮𝗻𝘁 𝘀𝗲𝗰𝘁𝗶𝗼𝗻𝘀 ✪ 𝗣𝗿𝗼𝘃𝗶𝗱𝗲 𝗱𝗲𝘁𝗮𝗶𝗹𝗲𝗱 𝗮𝗻𝘀…"
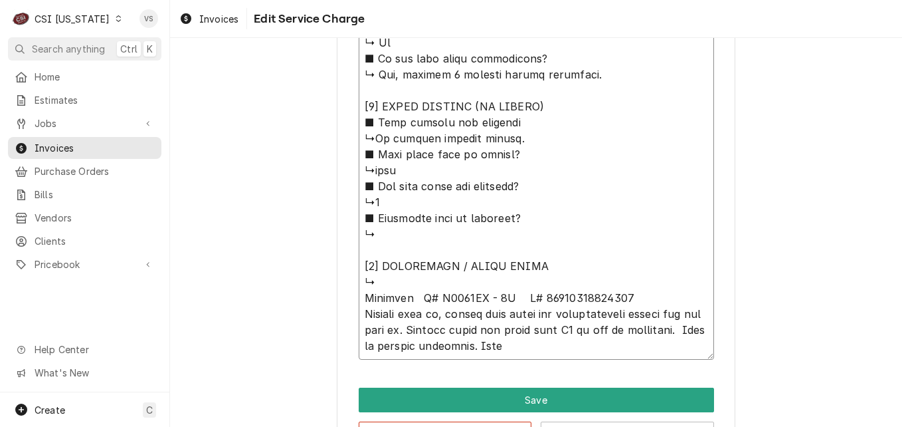
type textarea "x"
type textarea "⚠️ 𝗙𝗢𝗥𝗠 𝗜𝗡𝗦𝗧𝗥𝗨𝗖𝗧𝗜𝗢𝗡𝗦 ⚠️ ✪ 𝗖𝗼𝗺𝗽𝗹𝗲𝘁𝗲 𝗮𝗹𝗹 𝗿𝗲𝗹𝗲𝘃𝗮𝗻𝘁 𝘀𝗲𝗰𝘁𝗶𝗼𝗻𝘀 ✪ 𝗣𝗿𝗼𝘃𝗶𝗱𝗲 𝗱𝗲𝘁𝗮𝗶𝗹𝗲𝗱 𝗮𝗻𝘀…"
type textarea "x"
type textarea "⚠️ 𝗙𝗢𝗥𝗠 𝗜𝗡𝗦𝗧𝗥𝗨𝗖𝗧𝗜𝗢𝗡𝗦 ⚠️ ✪ 𝗖𝗼𝗺𝗽𝗹𝗲𝘁𝗲 𝗮𝗹𝗹 𝗿𝗲𝗹𝗲𝘃𝗮𝗻𝘁 𝘀𝗲𝗰𝘁𝗶𝗼𝗻𝘀 ✪ 𝗣𝗿𝗼𝘃𝗶𝗱𝗲 𝗱𝗲𝘁𝗮𝗶𝗹𝗲𝗱 𝗮𝗻𝘀…"
type textarea "x"
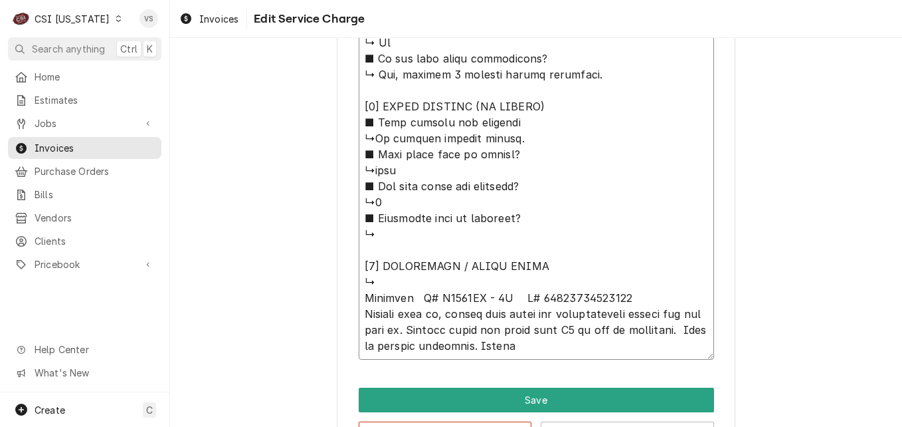
type textarea "⚠️ 𝗙𝗢𝗥𝗠 𝗜𝗡𝗦𝗧𝗥𝗨𝗖𝗧𝗜𝗢𝗡𝗦 ⚠️ ✪ 𝗖𝗼𝗺𝗽𝗹𝗲𝘁𝗲 𝗮𝗹𝗹 𝗿𝗲𝗹𝗲𝘃𝗮𝗻𝘁 𝘀𝗲𝗰𝘁𝗶𝗼𝗻𝘀 ✪ 𝗣𝗿𝗼𝘃𝗶𝗱𝗲 𝗱𝗲𝘁𝗮𝗶𝗹𝗲𝗱 𝗮𝗻𝘀…"
type textarea "x"
type textarea "⚠️ 𝗙𝗢𝗥𝗠 𝗜𝗡𝗦𝗧𝗥𝗨𝗖𝗧𝗜𝗢𝗡𝗦 ⚠️ ✪ 𝗖𝗼𝗺𝗽𝗹𝗲𝘁𝗲 𝗮𝗹𝗹 𝗿𝗲𝗹𝗲𝘃𝗮𝗻𝘁 𝘀𝗲𝗰𝘁𝗶𝗼𝗻𝘀 ✪ 𝗣𝗿𝗼𝘃𝗶𝗱𝗲 𝗱𝗲𝘁𝗮𝗶𝗹𝗲𝗱 𝗮𝗻𝘀…"
type textarea "x"
type textarea "⚠️ 𝗙𝗢𝗥𝗠 𝗜𝗡𝗦𝗧𝗥𝗨𝗖𝗧𝗜𝗢𝗡𝗦 ⚠️ ✪ 𝗖𝗼𝗺𝗽𝗹𝗲𝘁𝗲 𝗮𝗹𝗹 𝗿𝗲𝗹𝗲𝘃𝗮𝗻𝘁 𝘀𝗲𝗰𝘁𝗶𝗼𝗻𝘀 ✪ 𝗣𝗿𝗼𝘃𝗶𝗱𝗲 𝗱𝗲𝘁𝗮𝗶𝗹𝗲𝗱 𝗮𝗻𝘀…"
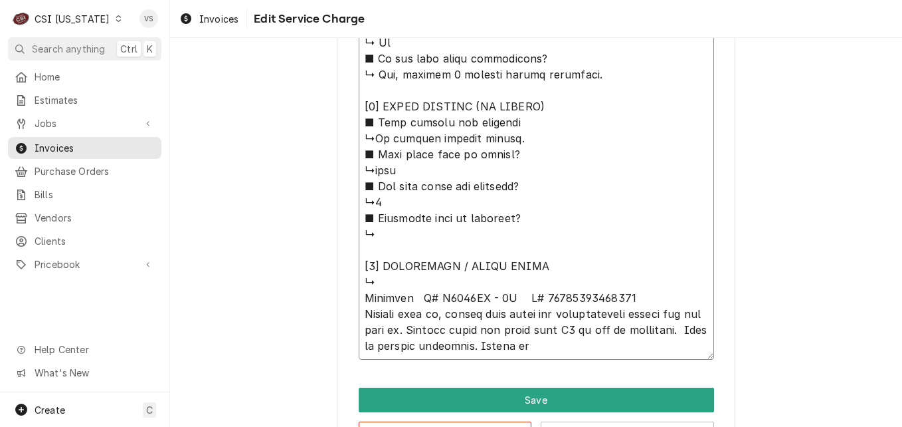
type textarea "x"
type textarea "⚠️ 𝗙𝗢𝗥𝗠 𝗜𝗡𝗦𝗧𝗥𝗨𝗖𝗧𝗜𝗢𝗡𝗦 ⚠️ ✪ 𝗖𝗼𝗺𝗽𝗹𝗲𝘁𝗲 𝗮𝗹𝗹 𝗿𝗲𝗹𝗲𝘃𝗮𝗻𝘁 𝘀𝗲𝗰𝘁𝗶𝗼𝗻𝘀 ✪ 𝗣𝗿𝗼𝘃𝗶𝗱𝗲 𝗱𝗲𝘁𝗮𝗶𝗹𝗲𝗱 𝗮𝗻𝘀…"
type textarea "x"
type textarea "⚠️ 𝗙𝗢𝗥𝗠 𝗜𝗡𝗦𝗧𝗥𝗨𝗖𝗧𝗜𝗢𝗡𝗦 ⚠️ ✪ 𝗖𝗼𝗺𝗽𝗹𝗲𝘁𝗲 𝗮𝗹𝗹 𝗿𝗲𝗹𝗲𝘃𝗮𝗻𝘁 𝘀𝗲𝗰𝘁𝗶𝗼𝗻𝘀 ✪ 𝗣𝗿𝗼𝘃𝗶𝗱𝗲 𝗱𝗲𝘁𝗮𝗶𝗹𝗲𝗱 𝗮𝗻𝘀…"
type textarea "x"
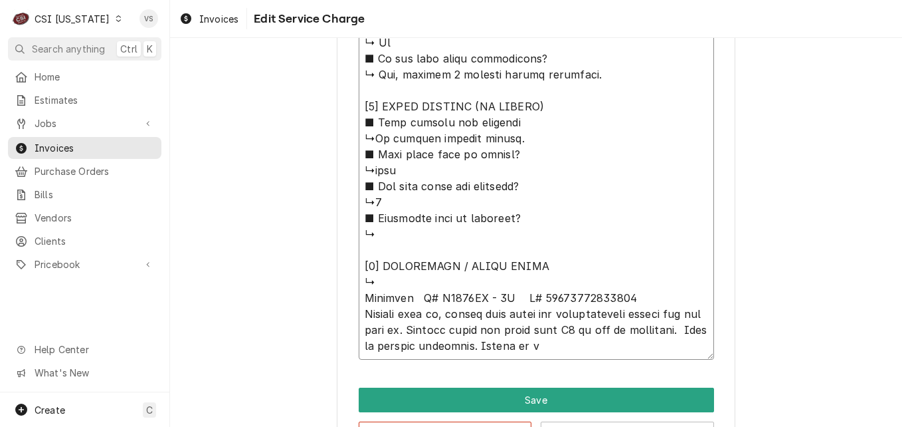
type textarea "⚠️ 𝗙𝗢𝗥𝗠 𝗜𝗡𝗦𝗧𝗥𝗨𝗖𝗧𝗜𝗢𝗡𝗦 ⚠️ ✪ 𝗖𝗼𝗺𝗽𝗹𝗲𝘁𝗲 𝗮𝗹𝗹 𝗿𝗲𝗹𝗲𝘃𝗮𝗻𝘁 𝘀𝗲𝗰𝘁𝗶𝗼𝗻𝘀 ✪ 𝗣𝗿𝗼𝘃𝗶𝗱𝗲 𝗱𝗲𝘁𝗮𝗶𝗹𝗲𝗱 𝗮𝗻𝘀…"
type textarea "x"
type textarea "⚠️ 𝗙𝗢𝗥𝗠 𝗜𝗡𝗦𝗧𝗥𝗨𝗖𝗧𝗜𝗢𝗡𝗦 ⚠️ ✪ 𝗖𝗼𝗺𝗽𝗹𝗲𝘁𝗲 𝗮𝗹𝗹 𝗿𝗲𝗹𝗲𝘃𝗮𝗻𝘁 𝘀𝗲𝗰𝘁𝗶𝗼𝗻𝘀 ✪ 𝗣𝗿𝗼𝘃𝗶𝗱𝗲 𝗱𝗲𝘁𝗮𝗶𝗹𝗲𝗱 𝗮𝗻𝘀…"
type textarea "x"
type textarea "⚠️ 𝗙𝗢𝗥𝗠 𝗜𝗡𝗦𝗧𝗥𝗨𝗖𝗧𝗜𝗢𝗡𝗦 ⚠️ ✪ 𝗖𝗼𝗺𝗽𝗹𝗲𝘁𝗲 𝗮𝗹𝗹 𝗿𝗲𝗹𝗲𝘃𝗮𝗻𝘁 𝘀𝗲𝗰𝘁𝗶𝗼𝗻𝘀 ✪ 𝗣𝗿𝗼𝘃𝗶𝗱𝗲 𝗱𝗲𝘁𝗮𝗶𝗹𝗲𝗱 𝗮𝗻𝘀…"
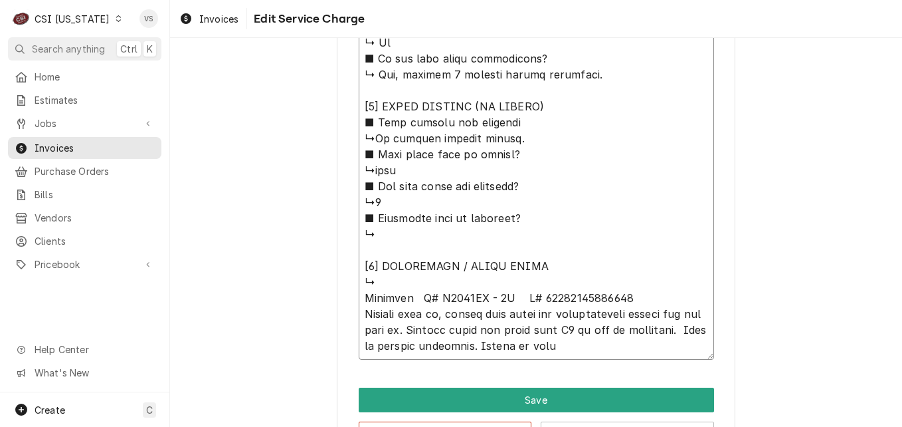
type textarea "x"
type textarea "⚠️ 𝗙𝗢𝗥𝗠 𝗜𝗡𝗦𝗧𝗥𝗨𝗖𝗧𝗜𝗢𝗡𝗦 ⚠️ ✪ 𝗖𝗼𝗺𝗽𝗹𝗲𝘁𝗲 𝗮𝗹𝗹 𝗿𝗲𝗹𝗲𝘃𝗮𝗻𝘁 𝘀𝗲𝗰𝘁𝗶𝗼𝗻𝘀 ✪ 𝗣𝗿𝗼𝘃𝗶𝗱𝗲 𝗱𝗲𝘁𝗮𝗶𝗹𝗲𝗱 𝗮𝗻𝘀…"
type textarea "x"
type textarea "⚠️ 𝗙𝗢𝗥𝗠 𝗜𝗡𝗦𝗧𝗥𝗨𝗖𝗧𝗜𝗢𝗡𝗦 ⚠️ ✪ 𝗖𝗼𝗺𝗽𝗹𝗲𝘁𝗲 𝗮𝗹𝗹 𝗿𝗲𝗹𝗲𝘃𝗮𝗻𝘁 𝘀𝗲𝗰𝘁𝗶𝗼𝗻𝘀 ✪ 𝗣𝗿𝗼𝘃𝗶𝗱𝗲 𝗱𝗲𝘁𝗮𝗶𝗹𝗲𝗱 𝗮𝗻𝘀…"
type textarea "x"
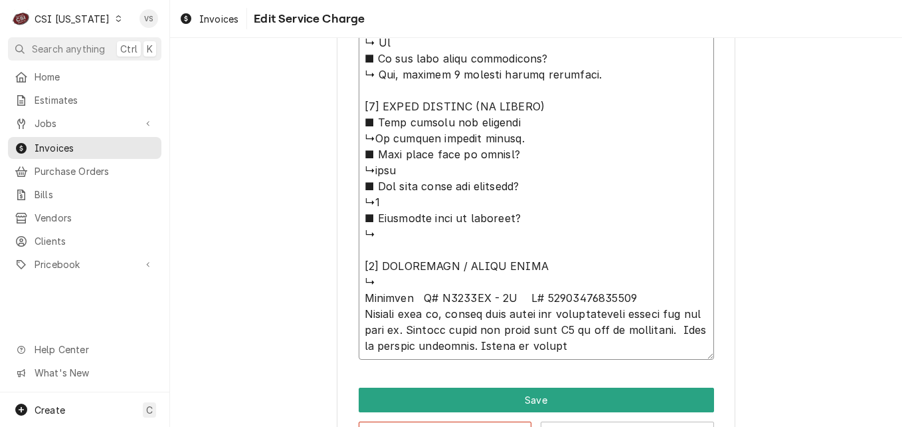
type textarea "⚠️ 𝗙𝗢𝗥𝗠 𝗜𝗡𝗦𝗧𝗥𝗨𝗖𝗧𝗜𝗢𝗡𝗦 ⚠️ ✪ 𝗖𝗼𝗺𝗽𝗹𝗲𝘁𝗲 𝗮𝗹𝗹 𝗿𝗲𝗹𝗲𝘃𝗮𝗻𝘁 𝘀𝗲𝗰𝘁𝗶𝗼𝗻𝘀 ✪ 𝗣𝗿𝗼𝘃𝗶𝗱𝗲 𝗱𝗲𝘁𝗮𝗶𝗹𝗲𝗱 𝗮𝗻𝘀…"
type textarea "x"
type textarea "⚠️ 𝗙𝗢𝗥𝗠 𝗜𝗡𝗦𝗧𝗥𝗨𝗖𝗧𝗜𝗢𝗡𝗦 ⚠️ ✪ 𝗖𝗼𝗺𝗽𝗹𝗲𝘁𝗲 𝗮𝗹𝗹 𝗿𝗲𝗹𝗲𝘃𝗮𝗻𝘁 𝘀𝗲𝗰𝘁𝗶𝗼𝗻𝘀 ✪ 𝗣𝗿𝗼𝘃𝗶𝗱𝗲 𝗱𝗲𝘁𝗮𝗶𝗹𝗲𝗱 𝗮𝗻𝘀…"
type textarea "x"
type textarea "⚠️ 𝗙𝗢𝗥𝗠 𝗜𝗡𝗦𝗧𝗥𝗨𝗖𝗧𝗜𝗢𝗡𝗦 ⚠️ ✪ 𝗖𝗼𝗺𝗽𝗹𝗲𝘁𝗲 𝗮𝗹𝗹 𝗿𝗲𝗹𝗲𝘃𝗮𝗻𝘁 𝘀𝗲𝗰𝘁𝗶𝗼𝗻𝘀 ✪ 𝗣𝗿𝗼𝘃𝗶𝗱𝗲 𝗱𝗲𝘁𝗮𝗶𝗹𝗲𝗱 𝗮𝗻𝘀…"
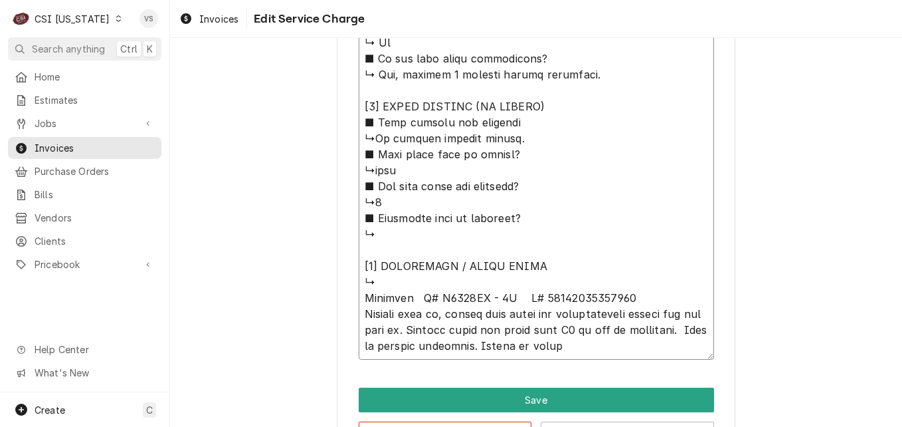
type textarea "x"
type textarea "⚠️ 𝗙𝗢𝗥𝗠 𝗜𝗡𝗦𝗧𝗥𝗨𝗖𝗧𝗜𝗢𝗡𝗦 ⚠️ ✪ 𝗖𝗼𝗺𝗽𝗹𝗲𝘁𝗲 𝗮𝗹𝗹 𝗿𝗲𝗹𝗲𝘃𝗮𝗻𝘁 𝘀𝗲𝗰𝘁𝗶𝗼𝗻𝘀 ✪ 𝗣𝗿𝗼𝘃𝗶𝗱𝗲 𝗱𝗲𝘁𝗮𝗶𝗹𝗲𝗱 𝗮𝗻𝘀…"
type textarea "x"
type textarea "⚠️ 𝗙𝗢𝗥𝗠 𝗜𝗡𝗦𝗧𝗥𝗨𝗖𝗧𝗜𝗢𝗡𝗦 ⚠️ ✪ 𝗖𝗼𝗺𝗽𝗹𝗲𝘁𝗲 𝗮𝗹𝗹 𝗿𝗲𝗹𝗲𝘃𝗮𝗻𝘁 𝘀𝗲𝗰𝘁𝗶𝗼𝗻𝘀 ✪ 𝗣𝗿𝗼𝘃𝗶𝗱𝗲 𝗱𝗲𝘁𝗮𝗶𝗹𝗲𝗱 𝗮𝗻𝘀…"
type textarea "x"
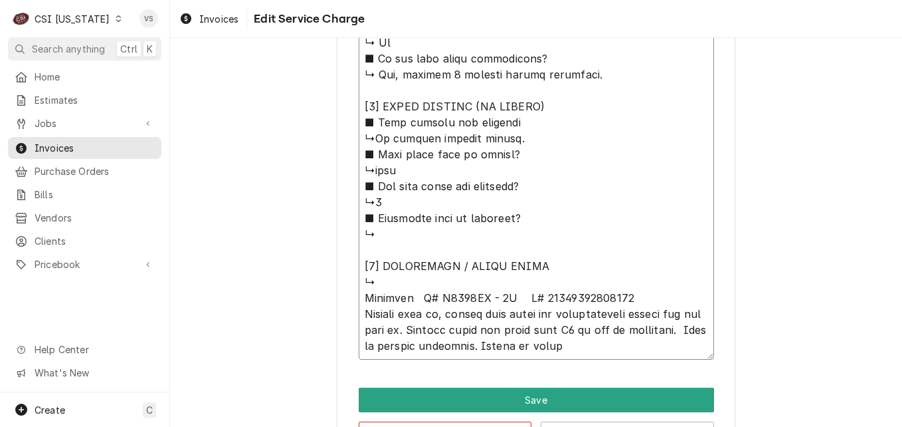
type textarea "⚠️ 𝗙𝗢𝗥𝗠 𝗜𝗡𝗦𝗧𝗥𝗨𝗖𝗧𝗜𝗢𝗡𝗦 ⚠️ ✪ 𝗖𝗼𝗺𝗽𝗹𝗲𝘁𝗲 𝗮𝗹𝗹 𝗿𝗲𝗹𝗲𝘃𝗮𝗻𝘁 𝘀𝗲𝗰𝘁𝗶𝗼𝗻𝘀 ✪ 𝗣𝗿𝗼𝘃𝗶𝗱𝗲 𝗱𝗲𝘁𝗮𝗶𝗹𝗲𝗱 𝗮𝗻𝘀…"
type textarea "x"
type textarea "⚠️ 𝗙𝗢𝗥𝗠 𝗜𝗡𝗦𝗧𝗥𝗨𝗖𝗧𝗜𝗢𝗡𝗦 ⚠️ ✪ 𝗖𝗼𝗺𝗽𝗹𝗲𝘁𝗲 𝗮𝗹𝗹 𝗿𝗲𝗹𝗲𝘃𝗮𝗻𝘁 𝘀𝗲𝗰𝘁𝗶𝗼𝗻𝘀 ✪ 𝗣𝗿𝗼𝘃𝗶𝗱𝗲 𝗱𝗲𝘁𝗮𝗶𝗹𝗲𝗱 𝗮𝗻𝘀…"
type textarea "x"
type textarea "⚠️ 𝗙𝗢𝗥𝗠 𝗜𝗡𝗦𝗧𝗥𝗨𝗖𝗧𝗜𝗢𝗡𝗦 ⚠️ ✪ 𝗖𝗼𝗺𝗽𝗹𝗲𝘁𝗲 𝗮𝗹𝗹 𝗿𝗲𝗹𝗲𝘃𝗮𝗻𝘁 𝘀𝗲𝗰𝘁𝗶𝗼𝗻𝘀 ✪ 𝗣𝗿𝗼𝘃𝗶𝗱𝗲 𝗱𝗲𝘁𝗮𝗶𝗹𝗲𝗱 𝗮𝗻𝘀…"
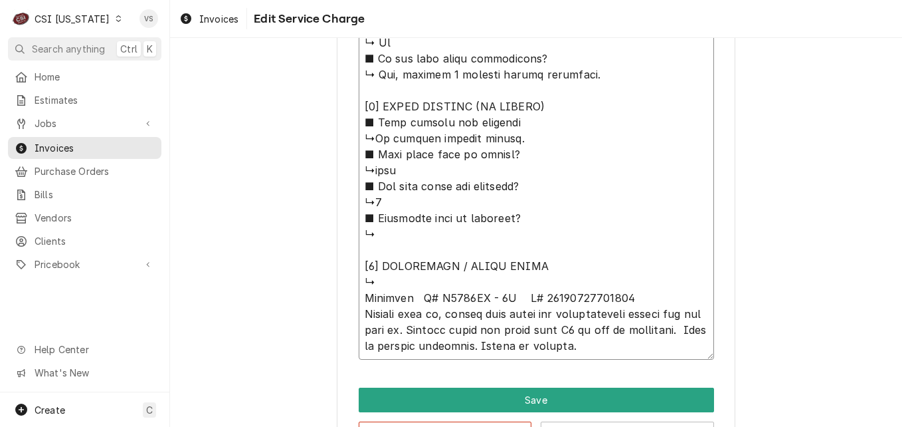
type textarea "x"
type textarea "⚠️ 𝗙𝗢𝗥𝗠 𝗜𝗡𝗦𝗧𝗥𝗨𝗖𝗧𝗜𝗢𝗡𝗦 ⚠️ ✪ 𝗖𝗼𝗺𝗽𝗹𝗲𝘁𝗲 𝗮𝗹𝗹 𝗿𝗲𝗹𝗲𝘃𝗮𝗻𝘁 𝘀𝗲𝗰𝘁𝗶𝗼𝗻𝘀 ✪ 𝗣𝗿𝗼𝘃𝗶𝗱𝗲 𝗱𝗲𝘁𝗮𝗶𝗹𝗲𝗱 𝗮𝗻𝘀…"
type textarea "x"
type textarea "⚠️ 𝗙𝗢𝗥𝗠 𝗜𝗡𝗦𝗧𝗥𝗨𝗖𝗧𝗜𝗢𝗡𝗦 ⚠️ ✪ 𝗖𝗼𝗺𝗽𝗹𝗲𝘁𝗲 𝗮𝗹𝗹 𝗿𝗲𝗹𝗲𝘃𝗮𝗻𝘁 𝘀𝗲𝗰𝘁𝗶𝗼𝗻𝘀 ✪ 𝗣𝗿𝗼𝘃𝗶𝗱𝗲 𝗱𝗲𝘁𝗮𝗶𝗹𝗲𝗱 𝗮𝗻𝘀…"
type textarea "x"
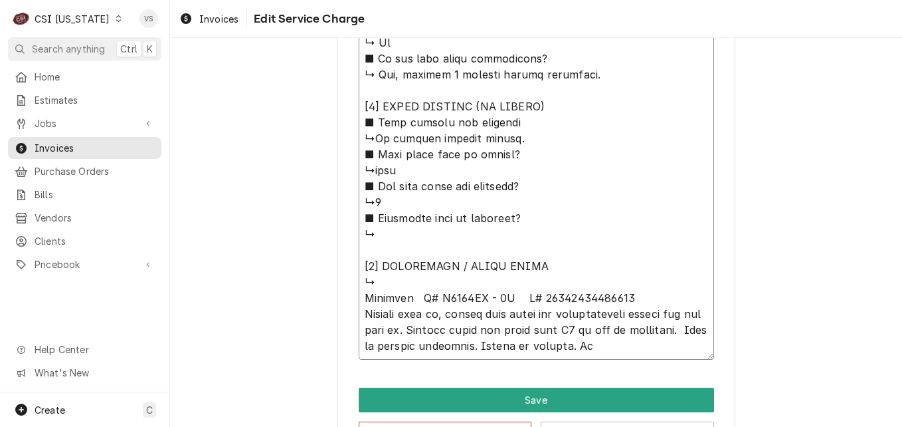
type textarea "⚠️ 𝗙𝗢𝗥𝗠 𝗜𝗡𝗦𝗧𝗥𝗨𝗖𝗧𝗜𝗢𝗡𝗦 ⚠️ ✪ 𝗖𝗼𝗺𝗽𝗹𝗲𝘁𝗲 𝗮𝗹𝗹 𝗿𝗲𝗹𝗲𝘃𝗮𝗻𝘁 𝘀𝗲𝗰𝘁𝗶𝗼𝗻𝘀 ✪ 𝗣𝗿𝗼𝘃𝗶𝗱𝗲 𝗱𝗲𝘁𝗮𝗶𝗹𝗲𝗱 𝗮𝗻𝘀…"
type textarea "x"
type textarea "⚠️ 𝗙𝗢𝗥𝗠 𝗜𝗡𝗦𝗧𝗥𝗨𝗖𝗧𝗜𝗢𝗡𝗦 ⚠️ ✪ 𝗖𝗼𝗺𝗽𝗹𝗲𝘁𝗲 𝗮𝗹𝗹 𝗿𝗲𝗹𝗲𝘃𝗮𝗻𝘁 𝘀𝗲𝗰𝘁𝗶𝗼𝗻𝘀 ✪ 𝗣𝗿𝗼𝘃𝗶𝗱𝗲 𝗱𝗲𝘁𝗮𝗶𝗹𝗲𝗱 𝗮𝗻𝘀…"
type textarea "x"
type textarea "⚠️ 𝗙𝗢𝗥𝗠 𝗜𝗡𝗦𝗧𝗥𝗨𝗖𝗧𝗜𝗢𝗡𝗦 ⚠️ ✪ 𝗖𝗼𝗺𝗽𝗹𝗲𝘁𝗲 𝗮𝗹𝗹 𝗿𝗲𝗹𝗲𝘃𝗮𝗻𝘁 𝘀𝗲𝗰𝘁𝗶𝗼𝗻𝘀 ✪ 𝗣𝗿𝗼𝘃𝗶𝗱𝗲 𝗱𝗲𝘁𝗮𝗶𝗹𝗲𝗱 𝗮𝗻𝘀…"
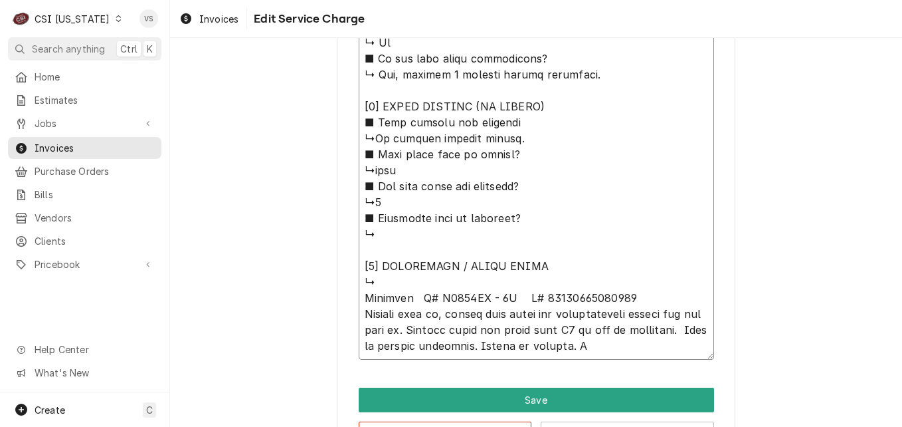
type textarea "x"
type textarea "⚠️ 𝗙𝗢𝗥𝗠 𝗜𝗡𝗦𝗧𝗥𝗨𝗖𝗧𝗜𝗢𝗡𝗦 ⚠️ ✪ 𝗖𝗼𝗺𝗽𝗹𝗲𝘁𝗲 𝗮𝗹𝗹 𝗿𝗲𝗹𝗲𝘃𝗮𝗻𝘁 𝘀𝗲𝗰𝘁𝗶𝗼𝗻𝘀 ✪ 𝗣𝗿𝗼𝘃𝗶𝗱𝗲 𝗱𝗲𝘁𝗮𝗶𝗹𝗲𝗱 𝗮𝗻𝘀…"
type textarea "x"
type textarea "⚠️ 𝗙𝗢𝗥𝗠 𝗜𝗡𝗦𝗧𝗥𝗨𝗖𝗧𝗜𝗢𝗡𝗦 ⚠️ ✪ 𝗖𝗼𝗺𝗽𝗹𝗲𝘁𝗲 𝗮𝗹𝗹 𝗿𝗲𝗹𝗲𝘃𝗮𝗻𝘁 𝘀𝗲𝗰𝘁𝗶𝗼𝗻𝘀 ✪ 𝗣𝗿𝗼𝘃𝗶𝗱𝗲 𝗱𝗲𝘁𝗮𝗶𝗹𝗲𝗱 𝗮𝗻𝘀…"
type textarea "x"
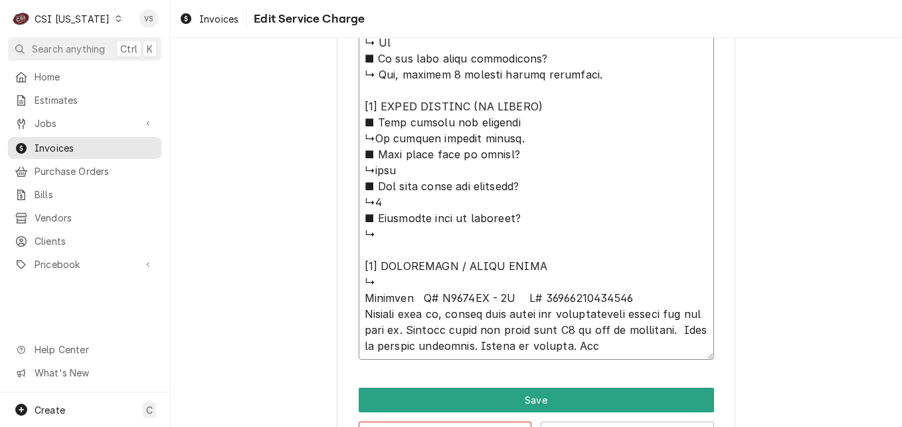
type textarea "⚠️ 𝗙𝗢𝗥𝗠 𝗜𝗡𝗦𝗧𝗥𝗨𝗖𝗧𝗜𝗢𝗡𝗦 ⚠️ ✪ 𝗖𝗼𝗺𝗽𝗹𝗲𝘁𝗲 𝗮𝗹𝗹 𝗿𝗲𝗹𝗲𝘃𝗮𝗻𝘁 𝘀𝗲𝗰𝘁𝗶𝗼𝗻𝘀 ✪ 𝗣𝗿𝗼𝘃𝗶𝗱𝗲 𝗱𝗲𝘁𝗮𝗶𝗹𝗲𝗱 𝗮𝗻𝘀…"
type textarea "x"
type textarea "⚠️ 𝗙𝗢𝗥𝗠 𝗜𝗡𝗦𝗧𝗥𝗨𝗖𝗧𝗜𝗢𝗡𝗦 ⚠️ ✪ 𝗖𝗼𝗺𝗽𝗹𝗲𝘁𝗲 𝗮𝗹𝗹 𝗿𝗲𝗹𝗲𝘃𝗮𝗻𝘁 𝘀𝗲𝗰𝘁𝗶𝗼𝗻𝘀 ✪ 𝗣𝗿𝗼𝘃𝗶𝗱𝗲 𝗱𝗲𝘁𝗮𝗶𝗹𝗲𝗱 𝗮𝗻𝘀…"
type textarea "x"
type textarea "⚠️ 𝗙𝗢𝗥𝗠 𝗜𝗡𝗦𝗧𝗥𝗨𝗖𝗧𝗜𝗢𝗡𝗦 ⚠️ ✪ 𝗖𝗼𝗺𝗽𝗹𝗲𝘁𝗲 𝗮𝗹𝗹 𝗿𝗲𝗹𝗲𝘃𝗮𝗻𝘁 𝘀𝗲𝗰𝘁𝗶𝗼𝗻𝘀 ✪ 𝗣𝗿𝗼𝘃𝗶𝗱𝗲 𝗱𝗲𝘁𝗮𝗶𝗹𝗲𝗱 𝗮𝗻𝘀…"
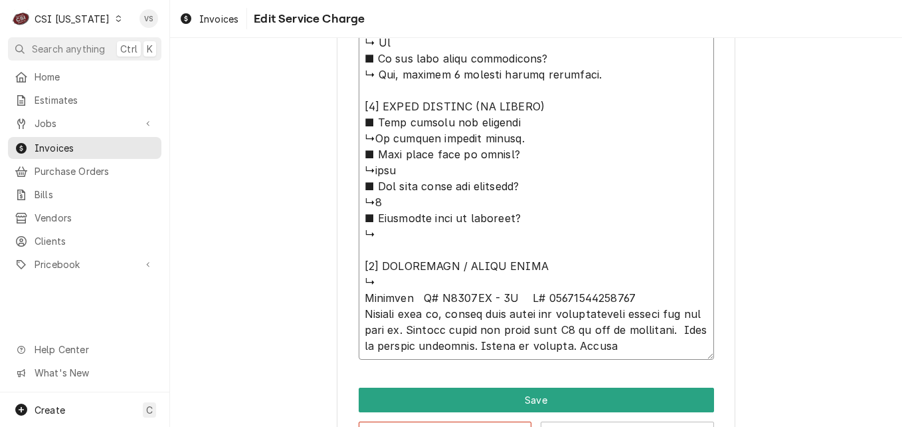
type textarea "x"
type textarea "⚠️ 𝗙𝗢𝗥𝗠 𝗜𝗡𝗦𝗧𝗥𝗨𝗖𝗧𝗜𝗢𝗡𝗦 ⚠️ ✪ 𝗖𝗼𝗺𝗽𝗹𝗲𝘁𝗲 𝗮𝗹𝗹 𝗿𝗲𝗹𝗲𝘃𝗮𝗻𝘁 𝘀𝗲𝗰𝘁𝗶𝗼𝗻𝘀 ✪ 𝗣𝗿𝗼𝘃𝗶𝗱𝗲 𝗱𝗲𝘁𝗮𝗶𝗹𝗲𝗱 𝗮𝗻𝘀…"
type textarea "x"
type textarea "⚠️ 𝗙𝗢𝗥𝗠 𝗜𝗡𝗦𝗧𝗥𝗨𝗖𝗧𝗜𝗢𝗡𝗦 ⚠️ ✪ 𝗖𝗼𝗺𝗽𝗹𝗲𝘁𝗲 𝗮𝗹𝗹 𝗿𝗲𝗹𝗲𝘃𝗮𝗻𝘁 𝘀𝗲𝗰𝘁𝗶𝗼𝗻𝘀 ✪ 𝗣𝗿𝗼𝘃𝗶𝗱𝗲 𝗱𝗲𝘁𝗮𝗶𝗹𝗲𝗱 𝗮𝗻𝘀…"
type textarea "x"
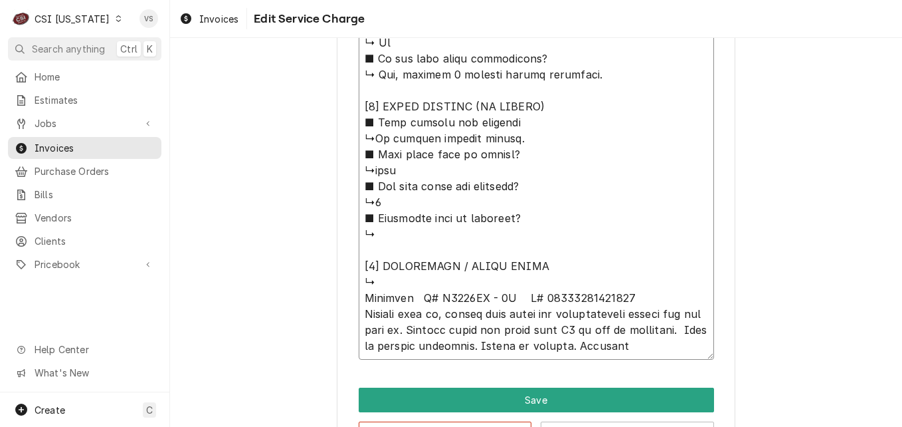
type textarea "⚠️ 𝗙𝗢𝗥𝗠 𝗜𝗡𝗦𝗧𝗥𝗨𝗖𝗧𝗜𝗢𝗡𝗦 ⚠️ ✪ 𝗖𝗼𝗺𝗽𝗹𝗲𝘁𝗲 𝗮𝗹𝗹 𝗿𝗲𝗹𝗲𝘃𝗮𝗻𝘁 𝘀𝗲𝗰𝘁𝗶𝗼𝗻𝘀 ✪ 𝗣𝗿𝗼𝘃𝗶𝗱𝗲 𝗱𝗲𝘁𝗮𝗶𝗹𝗲𝗱 𝗮𝗻𝘀…"
type textarea "x"
type textarea "⚠️ 𝗙𝗢𝗥𝗠 𝗜𝗡𝗦𝗧𝗥𝗨𝗖𝗧𝗜𝗢𝗡𝗦 ⚠️ ✪ 𝗖𝗼𝗺𝗽𝗹𝗲𝘁𝗲 𝗮𝗹𝗹 𝗿𝗲𝗹𝗲𝘃𝗮𝗻𝘁 𝘀𝗲𝗰𝘁𝗶𝗼𝗻𝘀 ✪ 𝗣𝗿𝗼𝘃𝗶𝗱𝗲 𝗱𝗲𝘁𝗮𝗶𝗹𝗲𝗱 𝗮𝗻𝘀…"
type textarea "x"
type textarea "⚠️ 𝗙𝗢𝗥𝗠 𝗜𝗡𝗦𝗧𝗥𝗨𝗖𝗧𝗜𝗢𝗡𝗦 ⚠️ ✪ 𝗖𝗼𝗺𝗽𝗹𝗲𝘁𝗲 𝗮𝗹𝗹 𝗿𝗲𝗹𝗲𝘃𝗮𝗻𝘁 𝘀𝗲𝗰𝘁𝗶𝗼𝗻𝘀 ✪ 𝗣𝗿𝗼𝘃𝗶𝗱𝗲 𝗱𝗲𝘁𝗮𝗶𝗹𝗲𝗱 𝗮𝗻𝘀…"
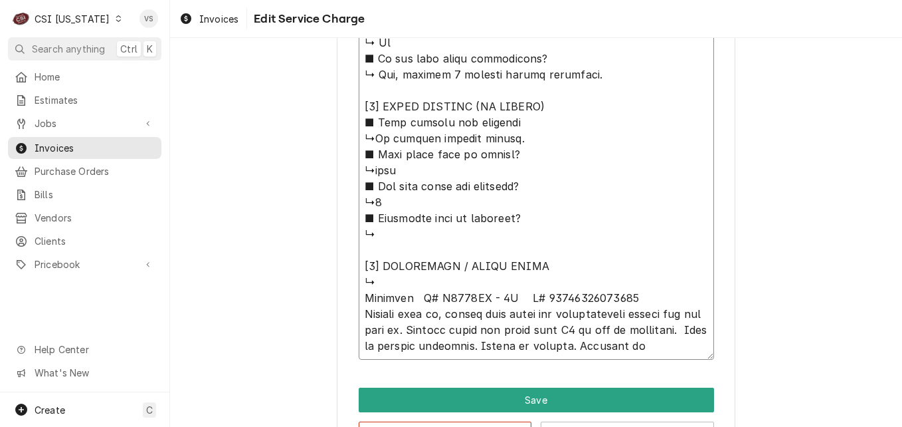
type textarea "x"
type textarea "⚠️ 𝗙𝗢𝗥𝗠 𝗜𝗡𝗦𝗧𝗥𝗨𝗖𝗧𝗜𝗢𝗡𝗦 ⚠️ ✪ 𝗖𝗼𝗺𝗽𝗹𝗲𝘁𝗲 𝗮𝗹𝗹 𝗿𝗲𝗹𝗲𝘃𝗮𝗻𝘁 𝘀𝗲𝗰𝘁𝗶𝗼𝗻𝘀 ✪ 𝗣𝗿𝗼𝘃𝗶𝗱𝗲 𝗱𝗲𝘁𝗮𝗶𝗹𝗲𝗱 𝗮𝗻𝘀…"
type textarea "x"
type textarea "⚠️ 𝗙𝗢𝗥𝗠 𝗜𝗡𝗦𝗧𝗥𝗨𝗖𝗧𝗜𝗢𝗡𝗦 ⚠️ ✪ 𝗖𝗼𝗺𝗽𝗹𝗲𝘁𝗲 𝗮𝗹𝗹 𝗿𝗲𝗹𝗲𝘃𝗮𝗻𝘁 𝘀𝗲𝗰𝘁𝗶𝗼𝗻𝘀 ✪ 𝗣𝗿𝗼𝘃𝗶𝗱𝗲 𝗱𝗲𝘁𝗮𝗶𝗹𝗲𝗱 𝗮𝗻𝘀…"
type textarea "x"
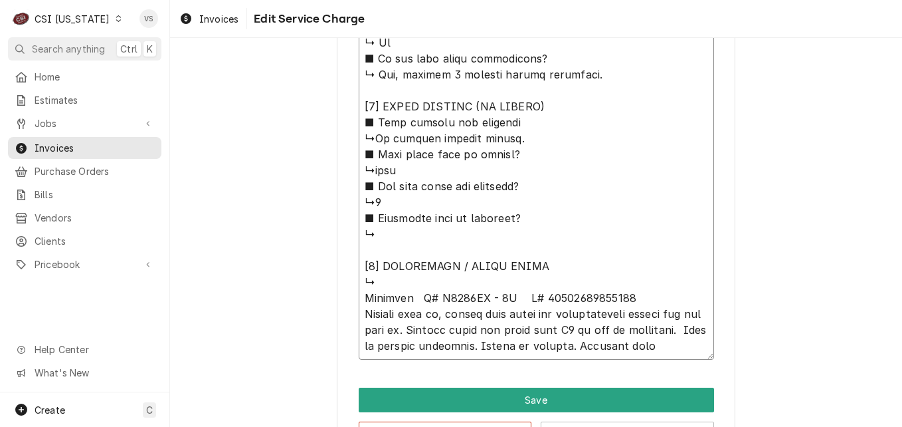
type textarea "⚠️ 𝗙𝗢𝗥𝗠 𝗜𝗡𝗦𝗧𝗥𝗨𝗖𝗧𝗜𝗢𝗡𝗦 ⚠️ ✪ 𝗖𝗼𝗺𝗽𝗹𝗲𝘁𝗲 𝗮𝗹𝗹 𝗿𝗲𝗹𝗲𝘃𝗮𝗻𝘁 𝘀𝗲𝗰𝘁𝗶𝗼𝗻𝘀 ✪ 𝗣𝗿𝗼𝘃𝗶𝗱𝗲 𝗱𝗲𝘁𝗮𝗶𝗹𝗲𝗱 𝗮𝗻𝘀…"
type textarea "x"
type textarea "⚠️ 𝗙𝗢𝗥𝗠 𝗜𝗡𝗦𝗧𝗥𝗨𝗖𝗧𝗜𝗢𝗡𝗦 ⚠️ ✪ 𝗖𝗼𝗺𝗽𝗹𝗲𝘁𝗲 𝗮𝗹𝗹 𝗿𝗲𝗹𝗲𝘃𝗮𝗻𝘁 𝘀𝗲𝗰𝘁𝗶𝗼𝗻𝘀 ✪ 𝗣𝗿𝗼𝘃𝗶𝗱𝗲 𝗱𝗲𝘁𝗮𝗶𝗹𝗲𝗱 𝗮𝗻𝘀…"
type textarea "x"
type textarea "⚠️ 𝗙𝗢𝗥𝗠 𝗜𝗡𝗦𝗧𝗥𝗨𝗖𝗧𝗜𝗢𝗡𝗦 ⚠️ ✪ 𝗖𝗼𝗺𝗽𝗹𝗲𝘁𝗲 𝗮𝗹𝗹 𝗿𝗲𝗹𝗲𝘃𝗮𝗻𝘁 𝘀𝗲𝗰𝘁𝗶𝗼𝗻𝘀 ✪ 𝗣𝗿𝗼𝘃𝗶𝗱𝗲 𝗱𝗲𝘁𝗮𝗶𝗹𝗲𝗱 𝗮𝗻𝘀…"
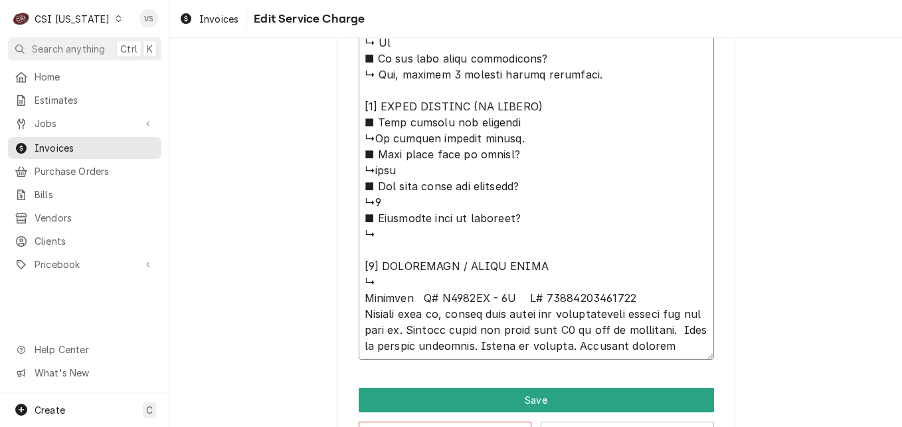
type textarea "x"
type textarea "⚠️ 𝗙𝗢𝗥𝗠 𝗜𝗡𝗦𝗧𝗥𝗨𝗖𝗧𝗜𝗢𝗡𝗦 ⚠️ ✪ 𝗖𝗼𝗺𝗽𝗹𝗲𝘁𝗲 𝗮𝗹𝗹 𝗿𝗲𝗹𝗲𝘃𝗮𝗻𝘁 𝘀𝗲𝗰𝘁𝗶𝗼𝗻𝘀 ✪ 𝗣𝗿𝗼𝘃𝗶𝗱𝗲 𝗱𝗲𝘁𝗮𝗶𝗹𝗲𝗱 𝗮𝗻𝘀…"
type textarea "x"
type textarea "⚠️ 𝗙𝗢𝗥𝗠 𝗜𝗡𝗦𝗧𝗥𝗨𝗖𝗧𝗜𝗢𝗡𝗦 ⚠️ ✪ 𝗖𝗼𝗺𝗽𝗹𝗲𝘁𝗲 𝗮𝗹𝗹 𝗿𝗲𝗹𝗲𝘃𝗮𝗻𝘁 𝘀𝗲𝗰𝘁𝗶𝗼𝗻𝘀 ✪ 𝗣𝗿𝗼𝘃𝗶𝗱𝗲 𝗱𝗲𝘁𝗮𝗶𝗹𝗲𝗱 𝗮𝗻𝘀…"
type textarea "x"
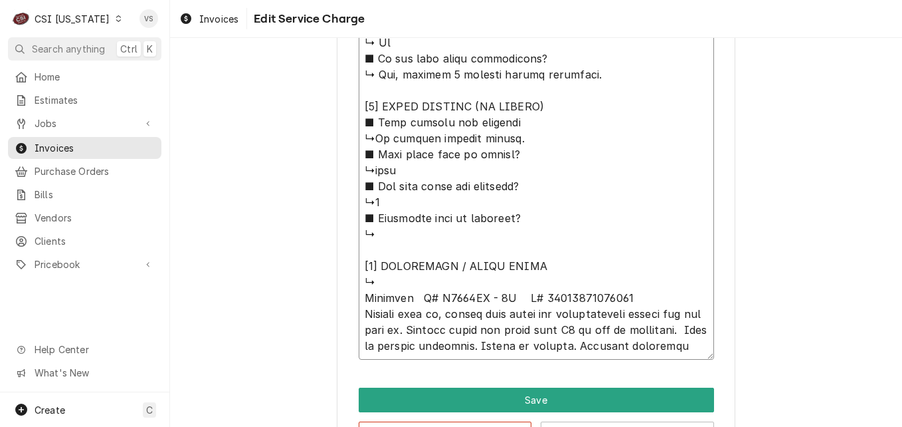
type textarea "⚠️ 𝗙𝗢𝗥𝗠 𝗜𝗡𝗦𝗧𝗥𝗨𝗖𝗧𝗜𝗢𝗡𝗦 ⚠️ ✪ 𝗖𝗼𝗺𝗽𝗹𝗲𝘁𝗲 𝗮𝗹𝗹 𝗿𝗲𝗹𝗲𝘃𝗮𝗻𝘁 𝘀𝗲𝗰𝘁𝗶𝗼𝗻𝘀 ✪ 𝗣𝗿𝗼𝘃𝗶𝗱𝗲 𝗱𝗲𝘁𝗮𝗶𝗹𝗲𝗱 𝗮𝗻𝘀…"
type textarea "x"
type textarea "⚠️ 𝗙𝗢𝗥𝗠 𝗜𝗡𝗦𝗧𝗥𝗨𝗖𝗧𝗜𝗢𝗡𝗦 ⚠️ ✪ 𝗖𝗼𝗺𝗽𝗹𝗲𝘁𝗲 𝗮𝗹𝗹 𝗿𝗲𝗹𝗲𝘃𝗮𝗻𝘁 𝘀𝗲𝗰𝘁𝗶𝗼𝗻𝘀 ✪ 𝗣𝗿𝗼𝘃𝗶𝗱𝗲 𝗱𝗲𝘁𝗮𝗶𝗹𝗲𝗱 𝗮𝗻𝘀…"
type textarea "x"
type textarea "⚠️ 𝗙𝗢𝗥𝗠 𝗜𝗡𝗦𝗧𝗥𝗨𝗖𝗧𝗜𝗢𝗡𝗦 ⚠️ ✪ 𝗖𝗼𝗺𝗽𝗹𝗲𝘁𝗲 𝗮𝗹𝗹 𝗿𝗲𝗹𝗲𝘃𝗮𝗻𝘁 𝘀𝗲𝗰𝘁𝗶𝗼𝗻𝘀 ✪ 𝗣𝗿𝗼𝘃𝗶𝗱𝗲 𝗱𝗲𝘁𝗮𝗶𝗹𝗲𝗱 𝗮𝗻𝘀…"
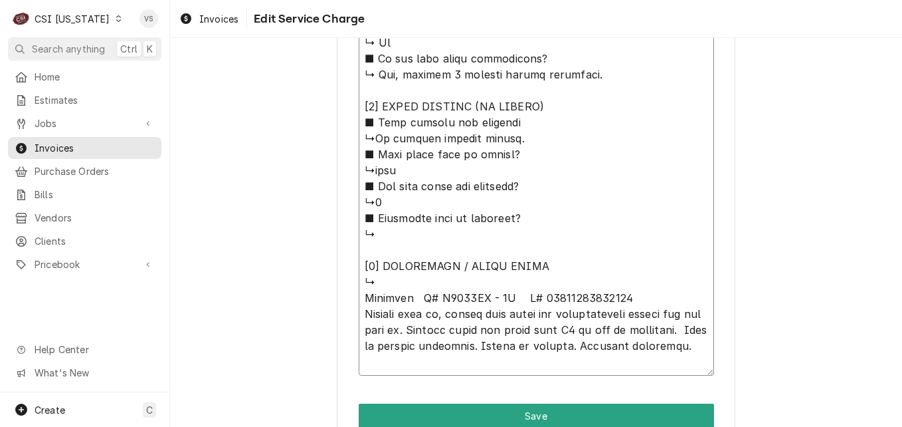
type textarea "x"
type textarea "⚠️ 𝗙𝗢𝗥𝗠 𝗜𝗡𝗦𝗧𝗥𝗨𝗖𝗧𝗜𝗢𝗡𝗦 ⚠️ ✪ 𝗖𝗼𝗺𝗽𝗹𝗲𝘁𝗲 𝗮𝗹𝗹 𝗿𝗲𝗹𝗲𝘃𝗮𝗻𝘁 𝘀𝗲𝗰𝘁𝗶𝗼𝗻𝘀 ✪ 𝗣𝗿𝗼𝘃𝗶𝗱𝗲 𝗱𝗲𝘁𝗮𝗶𝗹𝗲𝗱 𝗮𝗻𝘀…"
type textarea "x"
type textarea "⚠️ 𝗙𝗢𝗥𝗠 𝗜𝗡𝗦𝗧𝗥𝗨𝗖𝗧𝗜𝗢𝗡𝗦 ⚠️ ✪ 𝗖𝗼𝗺𝗽𝗹𝗲𝘁𝗲 𝗮𝗹𝗹 𝗿𝗲𝗹𝗲𝘃𝗮𝗻𝘁 𝘀𝗲𝗰𝘁𝗶𝗼𝗻𝘀 ✪ 𝗣𝗿𝗼𝘃𝗶𝗱𝗲 𝗱𝗲𝘁𝗮𝗶𝗹𝗲𝗱 𝗮𝗻𝘀…"
type textarea "x"
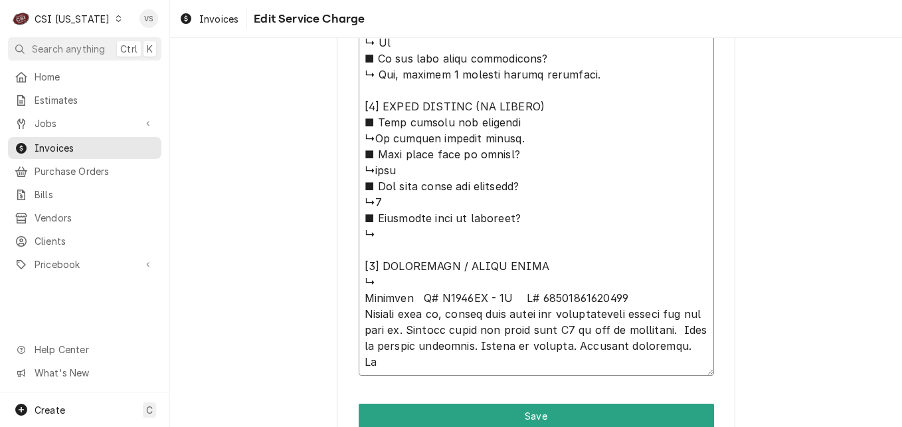
type textarea "⚠️ 𝗙𝗢𝗥𝗠 𝗜𝗡𝗦𝗧𝗥𝗨𝗖𝗧𝗜𝗢𝗡𝗦 ⚠️ ✪ 𝗖𝗼𝗺𝗽𝗹𝗲𝘁𝗲 𝗮𝗹𝗹 𝗿𝗲𝗹𝗲𝘃𝗮𝗻𝘁 𝘀𝗲𝗰𝘁𝗶𝗼𝗻𝘀 ✪ 𝗣𝗿𝗼𝘃𝗶𝗱𝗲 𝗱𝗲𝘁𝗮𝗶𝗹𝗲𝗱 𝗮𝗻𝘀…"
type textarea "x"
type textarea "⚠️ 𝗙𝗢𝗥𝗠 𝗜𝗡𝗦𝗧𝗥𝗨𝗖𝗧𝗜𝗢𝗡𝗦 ⚠️ ✪ 𝗖𝗼𝗺𝗽𝗹𝗲𝘁𝗲 𝗮𝗹𝗹 𝗿𝗲𝗹𝗲𝘃𝗮𝗻𝘁 𝘀𝗲𝗰𝘁𝗶𝗼𝗻𝘀 ✪ 𝗣𝗿𝗼𝘃𝗶𝗱𝗲 𝗱𝗲𝘁𝗮𝗶𝗹𝗲𝗱 𝗮𝗻𝘀…"
type textarea "x"
type textarea "⚠️ 𝗙𝗢𝗥𝗠 𝗜𝗡𝗦𝗧𝗥𝗨𝗖𝗧𝗜𝗢𝗡𝗦 ⚠️ ✪ 𝗖𝗼𝗺𝗽𝗹𝗲𝘁𝗲 𝗮𝗹𝗹 𝗿𝗲𝗹𝗲𝘃𝗮𝗻𝘁 𝘀𝗲𝗰𝘁𝗶𝗼𝗻𝘀 ✪ 𝗣𝗿𝗼𝘃𝗶𝗱𝗲 𝗱𝗲𝘁𝗮𝗶𝗹𝗲𝗱 𝗮𝗻𝘀…"
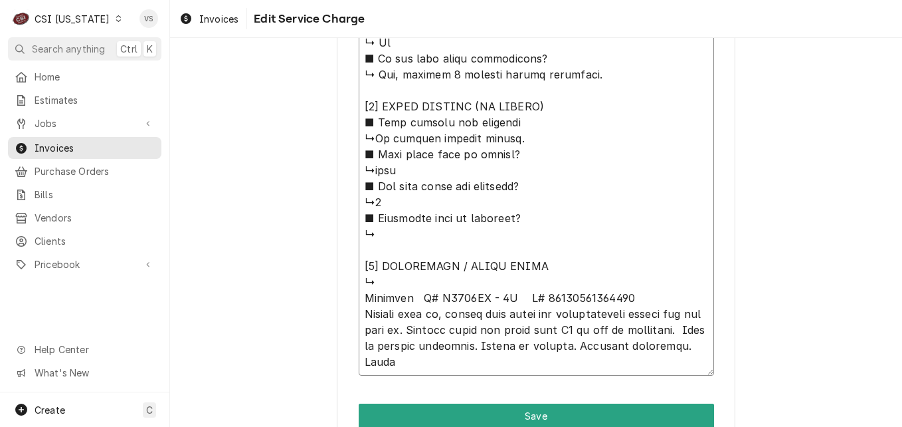
type textarea "x"
type textarea "⚠️ 𝗙𝗢𝗥𝗠 𝗜𝗡𝗦𝗧𝗥𝗨𝗖𝗧𝗜𝗢𝗡𝗦 ⚠️ ✪ 𝗖𝗼𝗺𝗽𝗹𝗲𝘁𝗲 𝗮𝗹𝗹 𝗿𝗲𝗹𝗲𝘃𝗮𝗻𝘁 𝘀𝗲𝗰𝘁𝗶𝗼𝗻𝘀 ✪ 𝗣𝗿𝗼𝘃𝗶𝗱𝗲 𝗱𝗲𝘁𝗮𝗶𝗹𝗲𝗱 𝗮𝗻𝘀…"
type textarea "x"
type textarea "⚠️ 𝗙𝗢𝗥𝗠 𝗜𝗡𝗦𝗧𝗥𝗨𝗖𝗧𝗜𝗢𝗡𝗦 ⚠️ ✪ 𝗖𝗼𝗺𝗽𝗹𝗲𝘁𝗲 𝗮𝗹𝗹 𝗿𝗲𝗹𝗲𝘃𝗮𝗻𝘁 𝘀𝗲𝗰𝘁𝗶𝗼𝗻𝘀 ✪ 𝗣𝗿𝗼𝘃𝗶𝗱𝗲 𝗱𝗲𝘁𝗮𝗶𝗹𝗲𝗱 𝗮𝗻𝘀…"
type textarea "x"
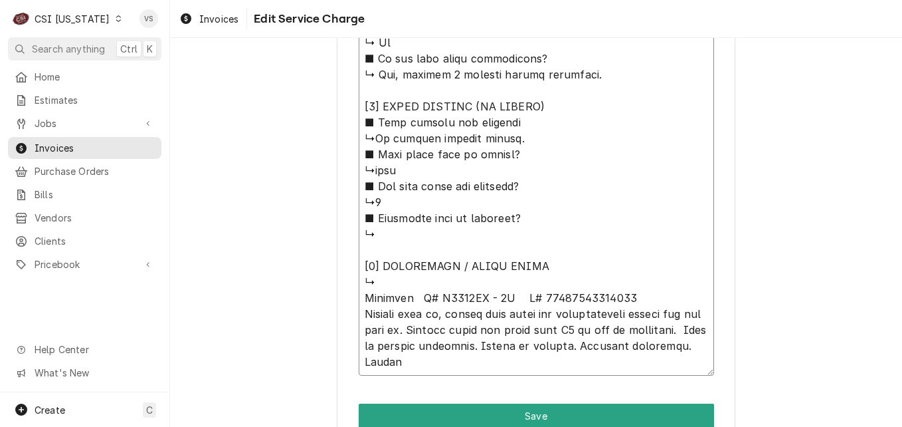
type textarea "⚠️ 𝗙𝗢𝗥𝗠 𝗜𝗡𝗦𝗧𝗥𝗨𝗖𝗧𝗜𝗢𝗡𝗦 ⚠️ ✪ 𝗖𝗼𝗺𝗽𝗹𝗲𝘁𝗲 𝗮𝗹𝗹 𝗿𝗲𝗹𝗲𝘃𝗮𝗻𝘁 𝘀𝗲𝗰𝘁𝗶𝗼𝗻𝘀 ✪ 𝗣𝗿𝗼𝘃𝗶𝗱𝗲 𝗱𝗲𝘁𝗮𝗶𝗹𝗲𝗱 𝗮𝗻𝘀…"
drag, startPoint x: 361, startPoint y: 296, endPoint x: 705, endPoint y: 373, distance: 352.5
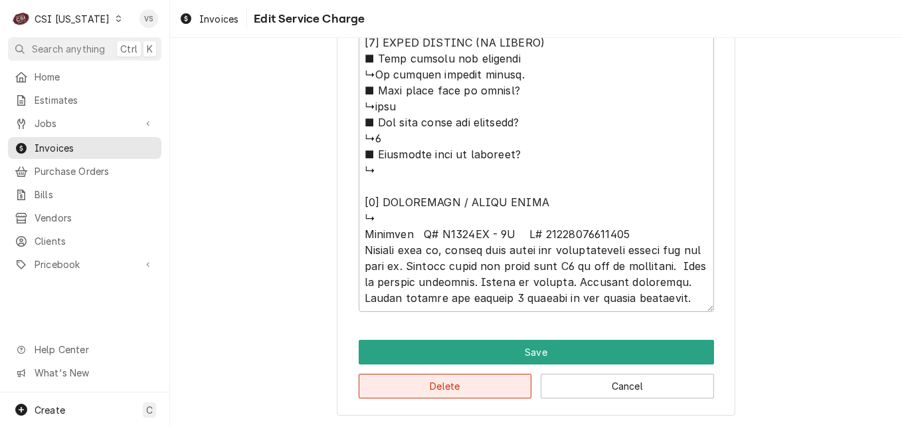
click at [454, 379] on button "Delete" at bounding box center [445, 385] width 173 height 25
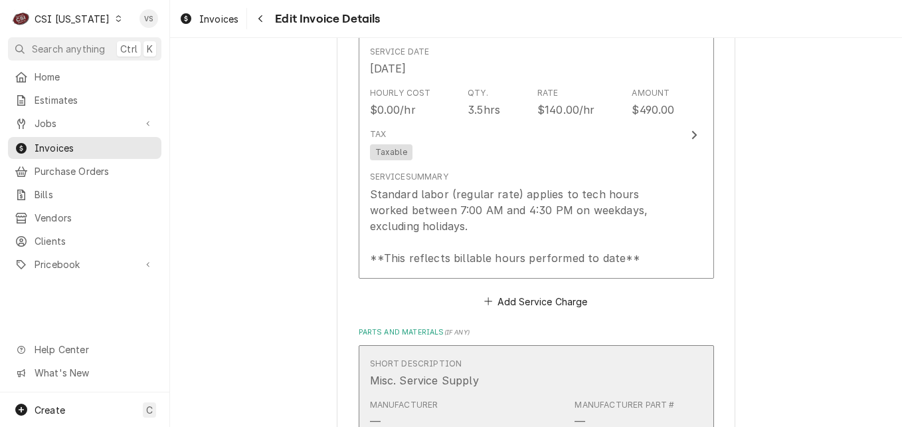
scroll to position [1246, 0]
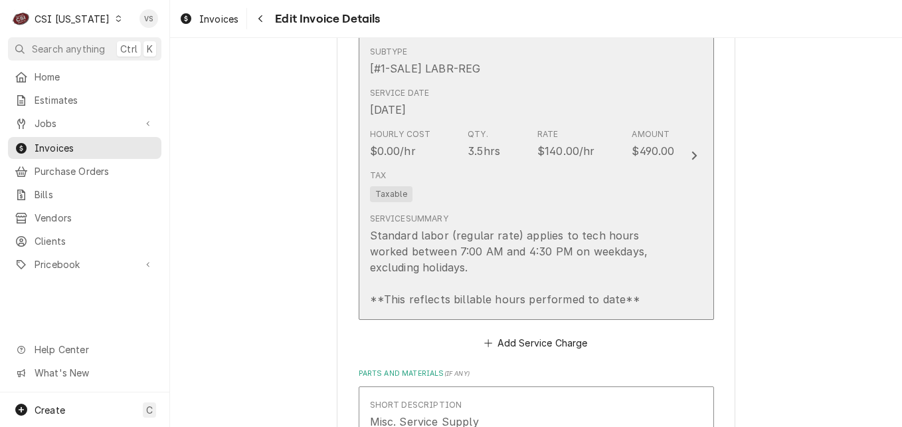
click at [504, 178] on div "Tax Taxable" at bounding box center [522, 185] width 305 height 43
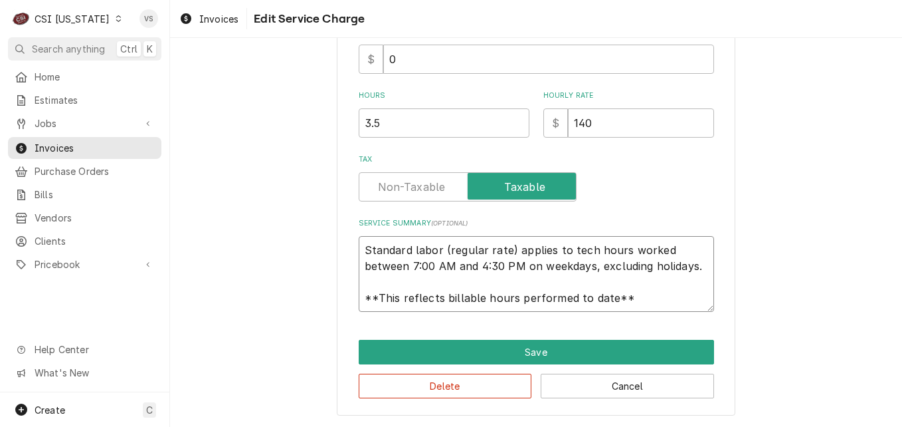
drag, startPoint x: 360, startPoint y: 246, endPoint x: 482, endPoint y: 248, distance: 121.6
click at [482, 248] on textarea "Standard labor (regular rate) applies to tech hours worked between 7:00 AM and …" at bounding box center [536, 274] width 355 height 76
drag, startPoint x: 359, startPoint y: 247, endPoint x: 645, endPoint y: 317, distance: 294.7
click at [645, 317] on div "Use the fields below to edit this service charge Short Description 1-Labor (Ser…" at bounding box center [536, 38] width 399 height 753
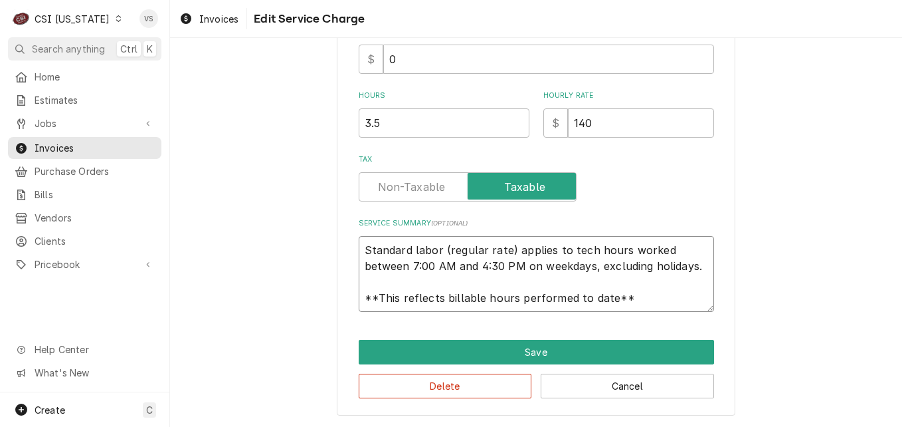
paste textarea "cotsman M# C0530MA - 1D S# 15111320016177 Powered unit on, filled with water bu…"
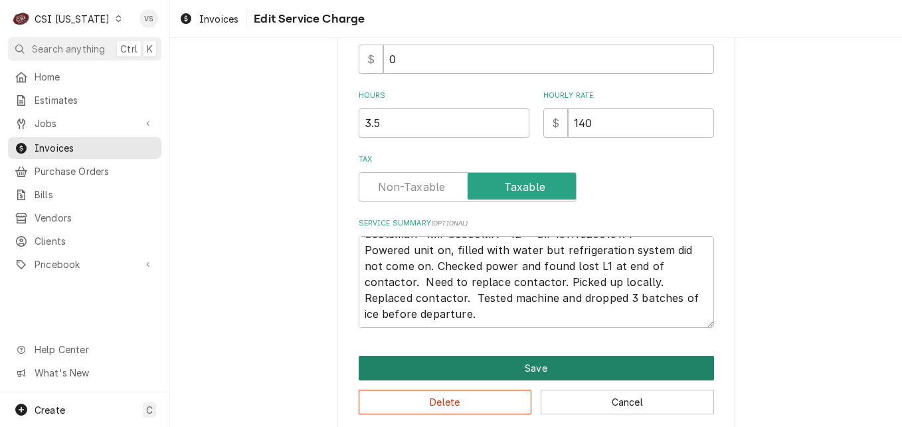
click at [525, 357] on button "Save" at bounding box center [536, 367] width 355 height 25
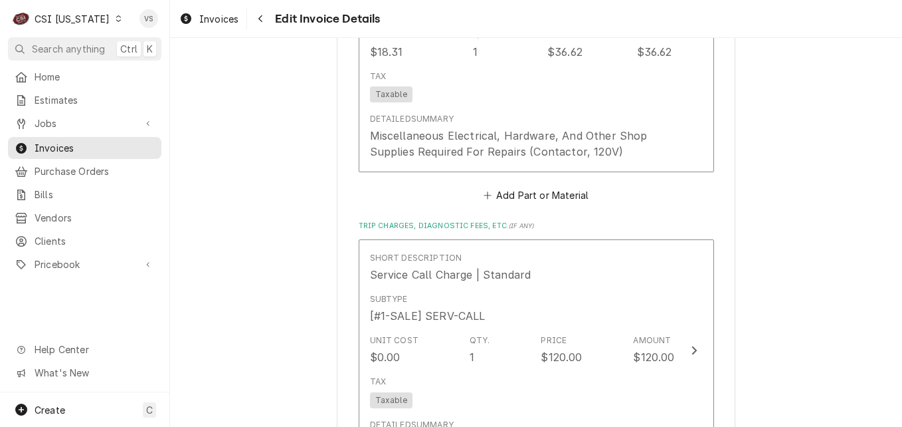
scroll to position [1695, 0]
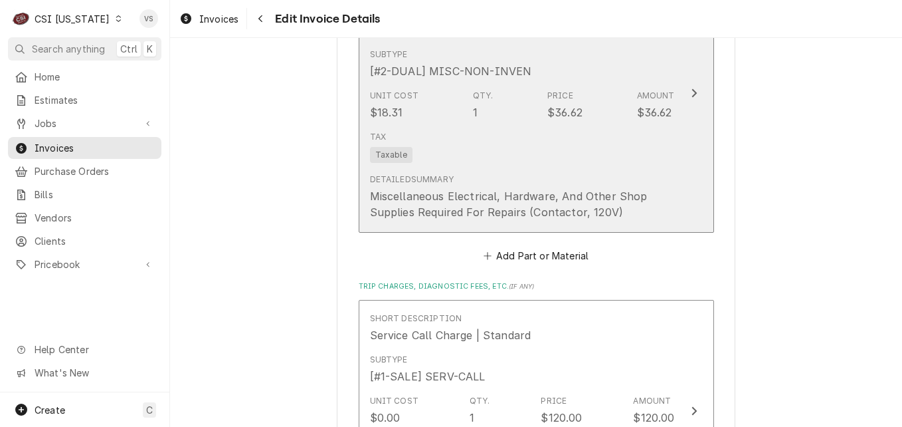
click at [568, 146] on div "Tax Taxable" at bounding box center [522, 147] width 305 height 43
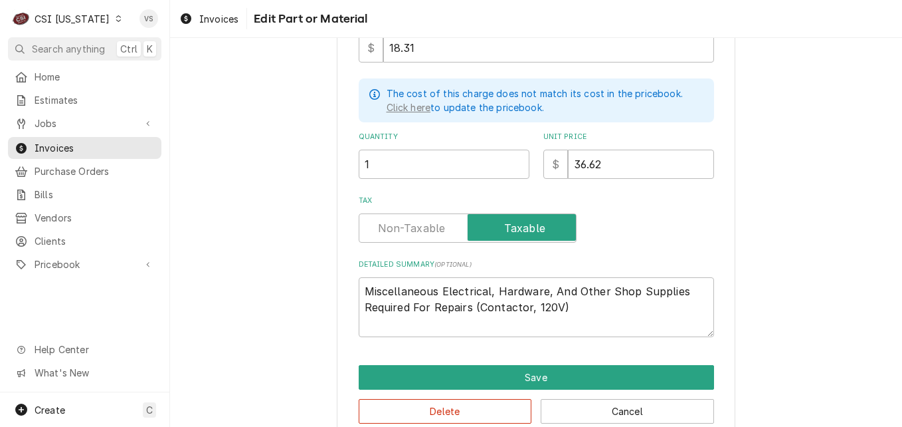
scroll to position [310, 0]
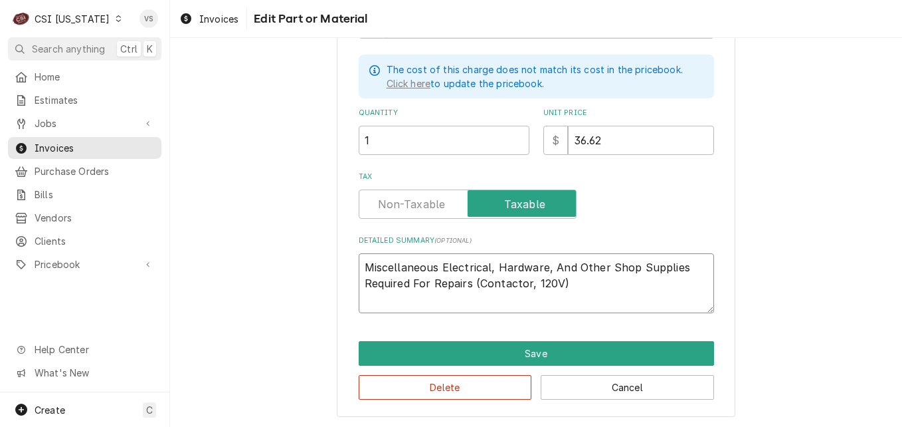
drag, startPoint x: 460, startPoint y: 270, endPoint x: 464, endPoint y: 282, distance: 13.5
click at [464, 282] on textarea "Miscellaneous Electrical, Hardware, And Other Shop Supplies Required For Repair…" at bounding box center [536, 283] width 355 height 60
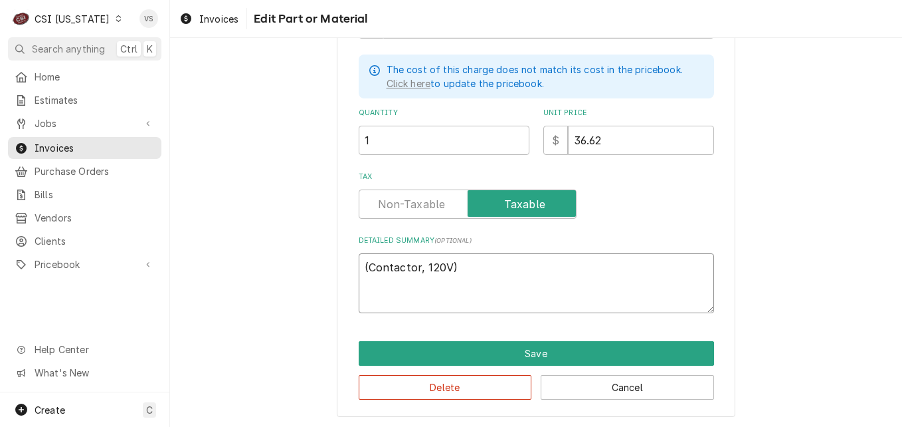
click at [365, 264] on textarea "(Contactor, 120V)" at bounding box center [536, 283] width 355 height 60
click at [459, 267] on textarea "Contactor, 120V)" at bounding box center [536, 283] width 355 height 60
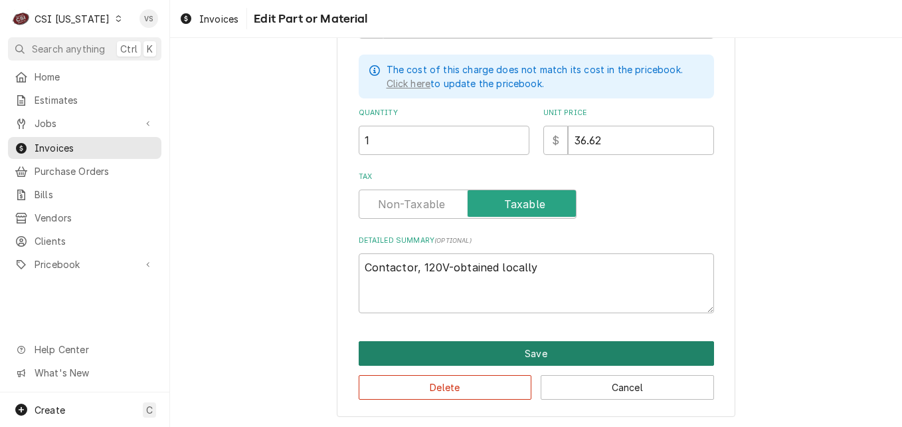
click at [542, 347] on button "Save" at bounding box center [536, 353] width 355 height 25
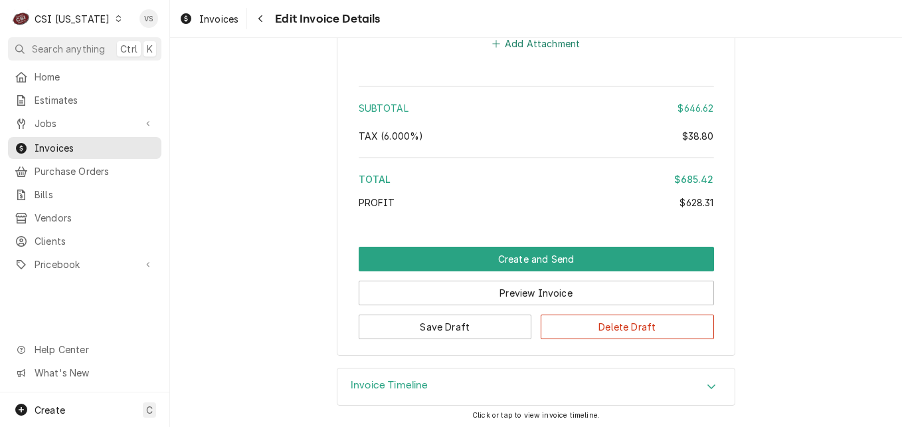
scroll to position [2481, 0]
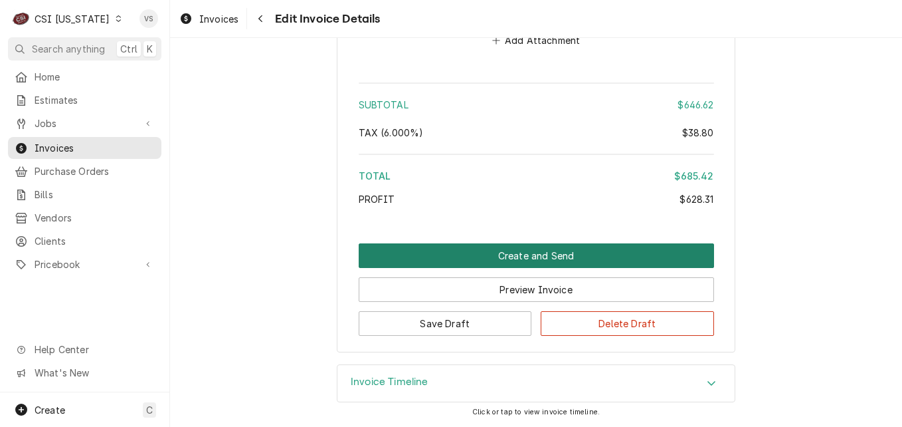
click at [548, 258] on button "Create and Send" at bounding box center [536, 255] width 355 height 25
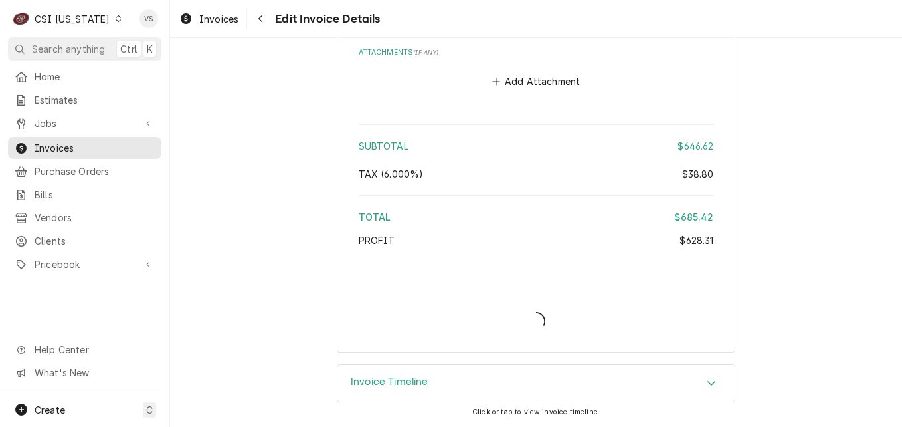
scroll to position [2439, 0]
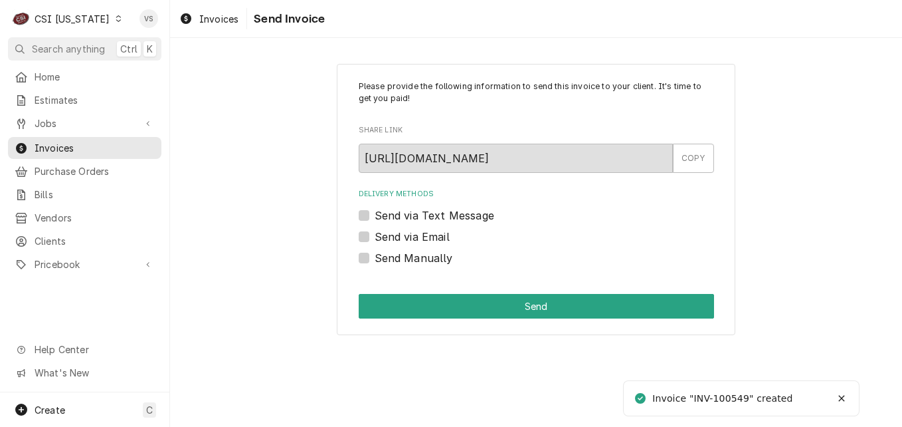
click at [375, 260] on label "Send Manually" at bounding box center [414, 258] width 78 height 16
click at [375, 260] on input "Send Manually" at bounding box center [552, 264] width 355 height 29
checkbox input "true"
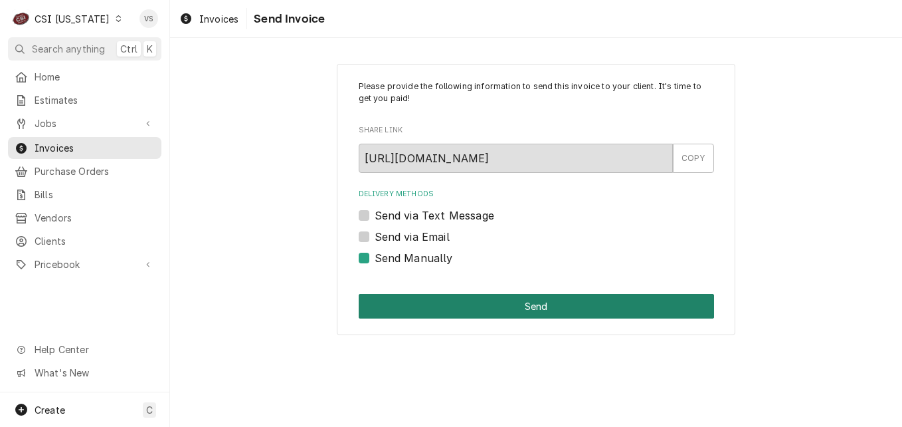
click at [430, 308] on button "Send" at bounding box center [536, 306] width 355 height 25
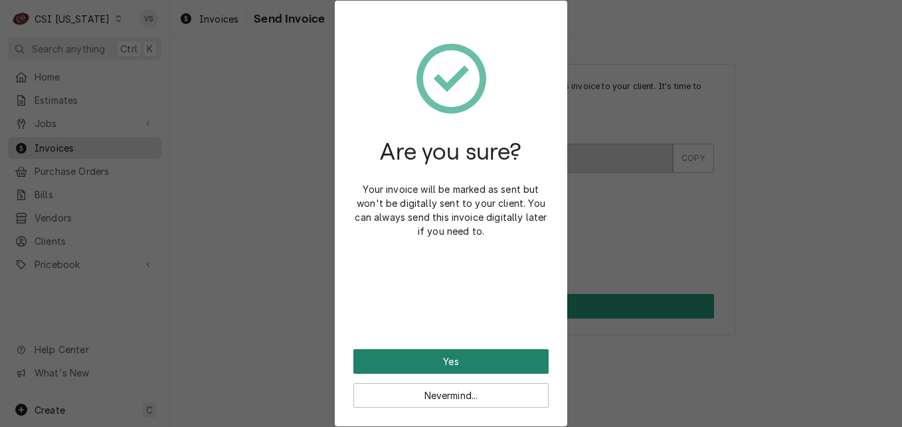
click at [431, 355] on button "Yes" at bounding box center [450, 361] width 195 height 25
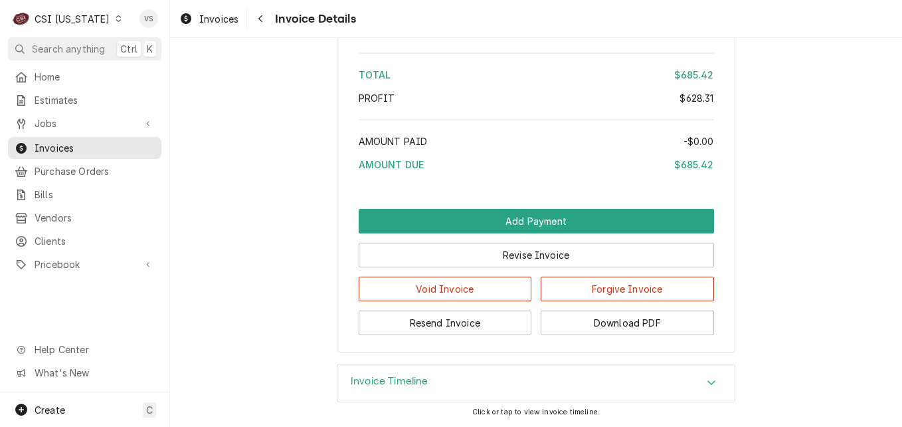
scroll to position [2406, 0]
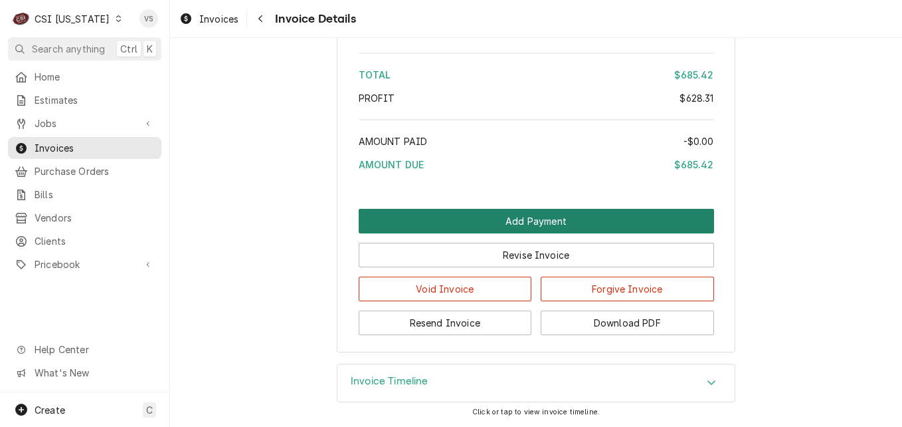
click at [471, 223] on button "Add Payment" at bounding box center [536, 221] width 355 height 25
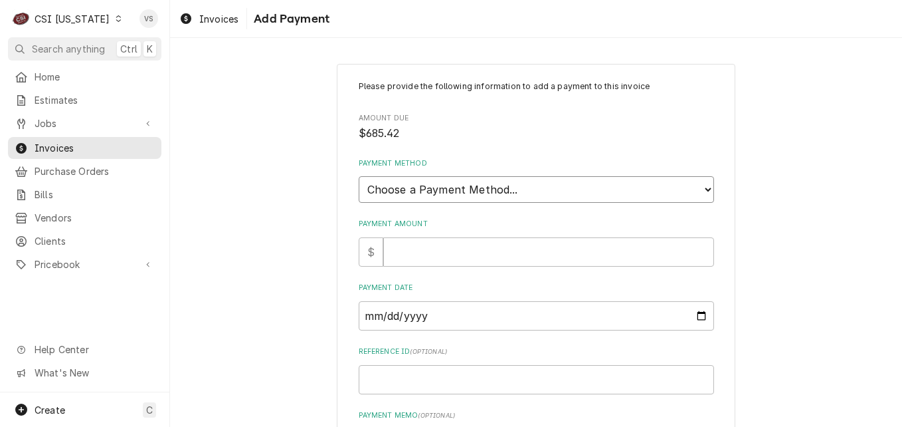
click at [460, 191] on select "Choose a Payment Method... Cash Check Credit/Debit Card ACH/eCheck Other" at bounding box center [536, 189] width 355 height 27
select select "3"
click at [359, 176] on select "Choose a Payment Method... Cash Check Credit/Debit Card ACH/eCheck Other" at bounding box center [536, 189] width 355 height 27
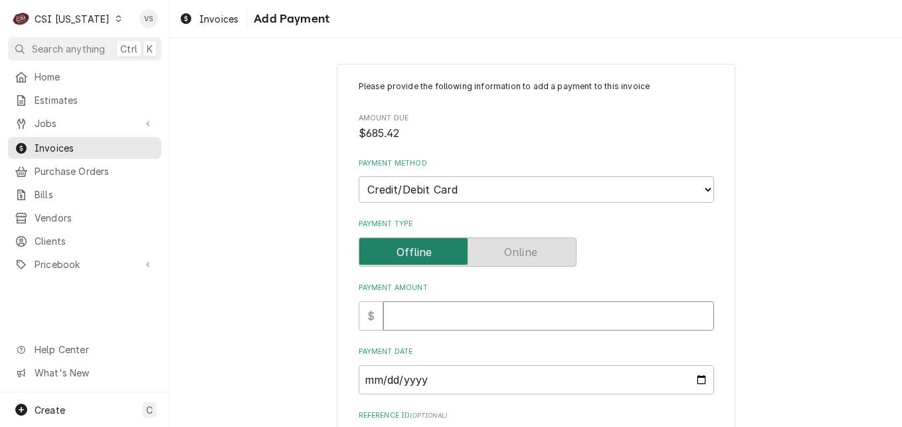
click at [404, 314] on input "Payment Amount" at bounding box center [548, 315] width 331 height 29
type textarea "x"
type input "6"
type textarea "x"
type input "68"
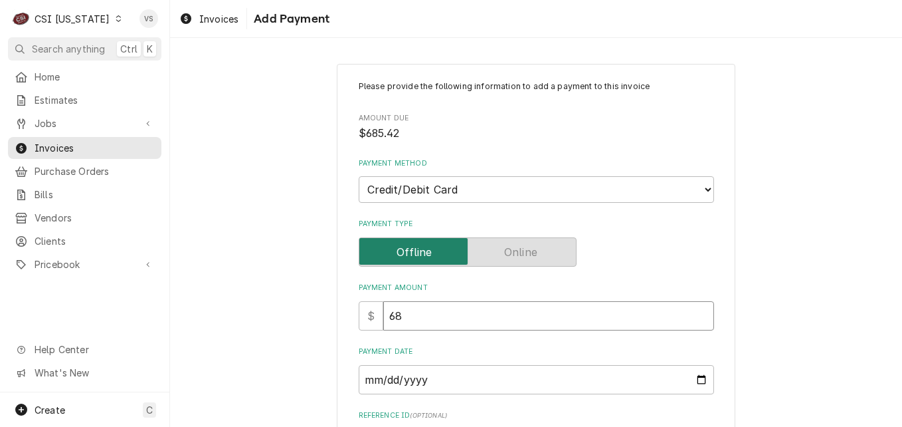
type textarea "x"
type input "685"
type textarea "x"
type input "685.4"
type textarea "x"
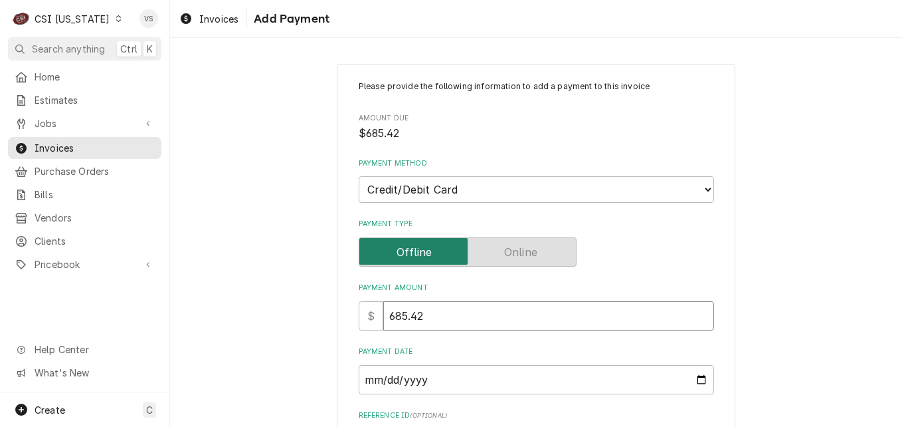
type input "685.42"
click at [698, 382] on input "Payment Date" at bounding box center [536, 379] width 355 height 29
type textarea "x"
type input "[DATE]"
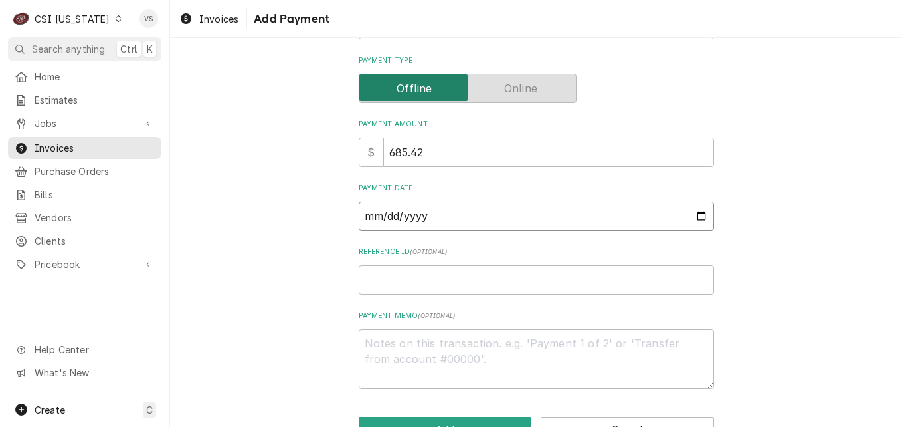
scroll to position [199, 0]
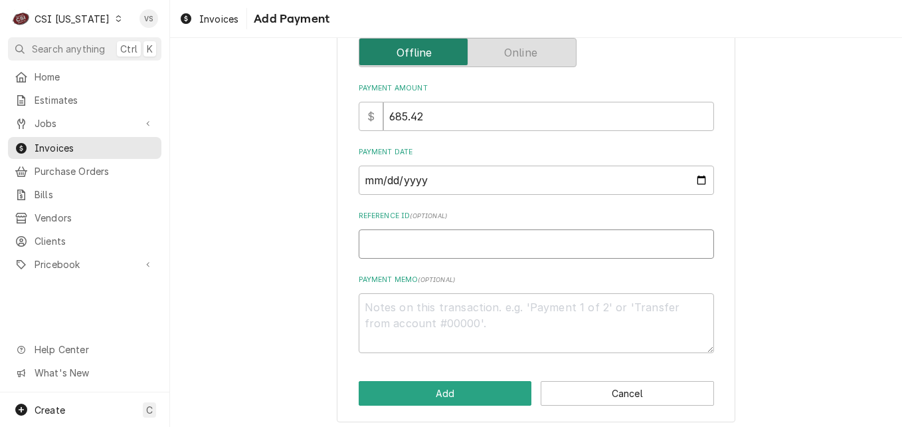
click at [371, 246] on input "Reference ID ( optional )" at bounding box center [536, 243] width 355 height 29
type textarea "x"
type input "2"
type textarea "x"
type input "28"
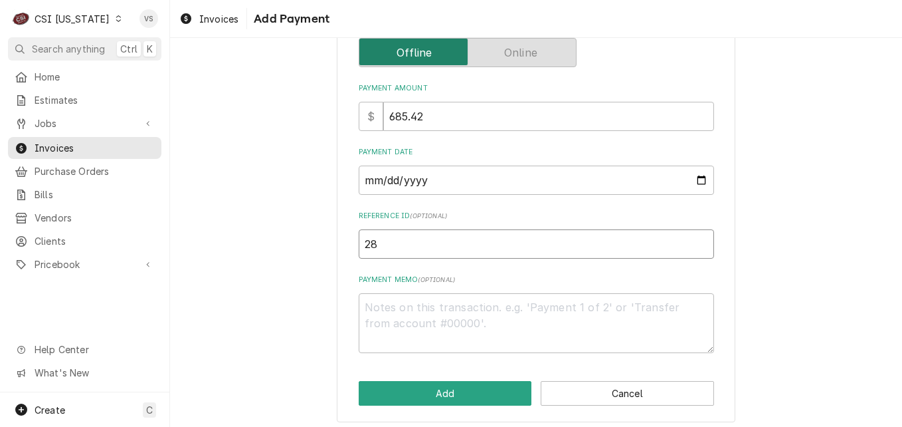
type textarea "x"
type input "288"
type textarea "x"
type input "2882"
type textarea "x"
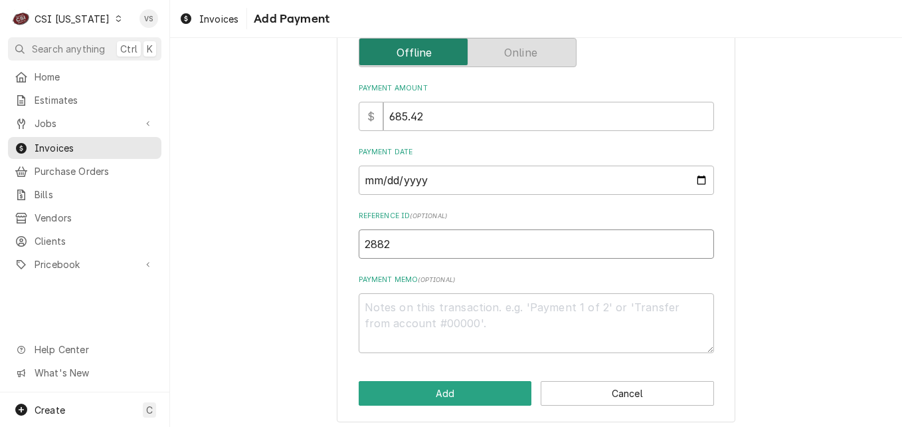
type input "28821"
type textarea "x"
type input "288213"
click at [381, 300] on textarea "Payment Memo ( optional )" at bounding box center [536, 323] width 355 height 60
type textarea "x"
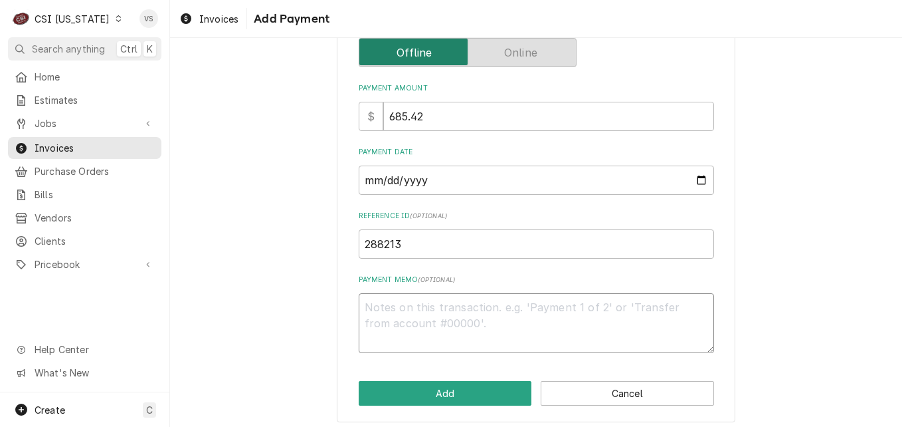
type textarea "A"
type textarea "x"
type textarea "AM"
type textarea "x"
type textarea "AME"
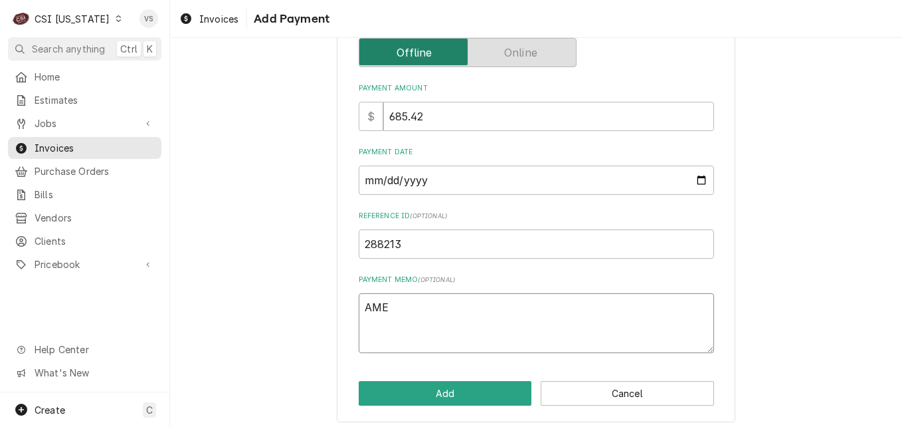
type textarea "x"
type textarea "AMEX"
type textarea "x"
type textarea "AMEX"
type textarea "x"
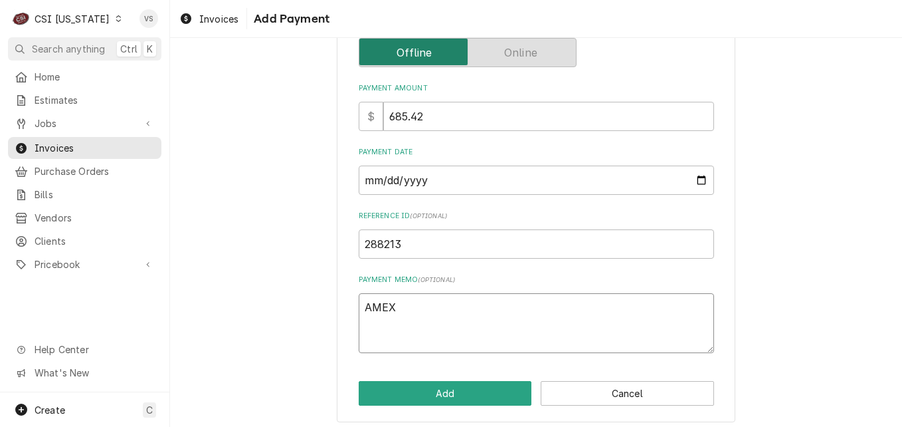
type textarea "AMEX 1"
type textarea "x"
type textarea "AMEX 10"
type textarea "x"
type textarea "AMEX 104"
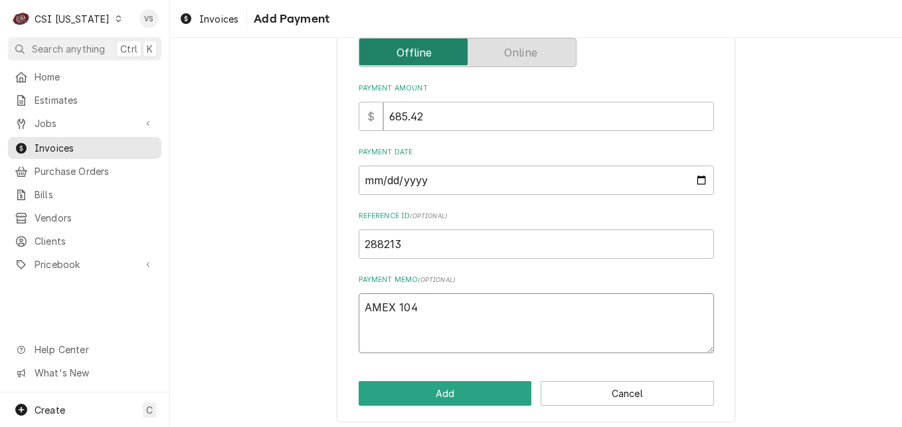
type textarea "x"
type textarea "AMEX 1040"
click at [417, 393] on button "Add" at bounding box center [445, 393] width 173 height 25
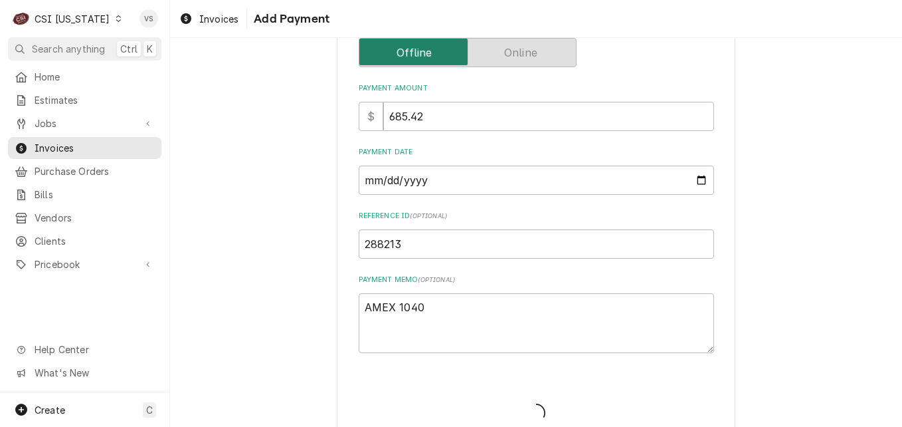
type textarea "x"
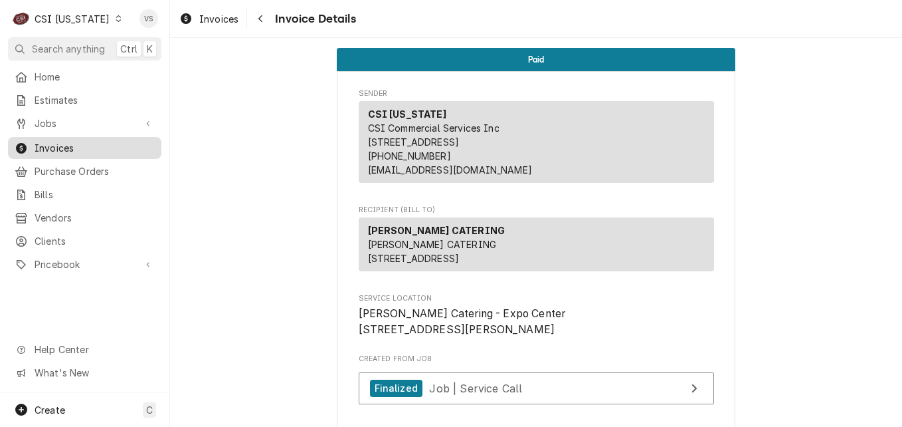
click at [116, 145] on span "Invoices" at bounding box center [95, 148] width 120 height 14
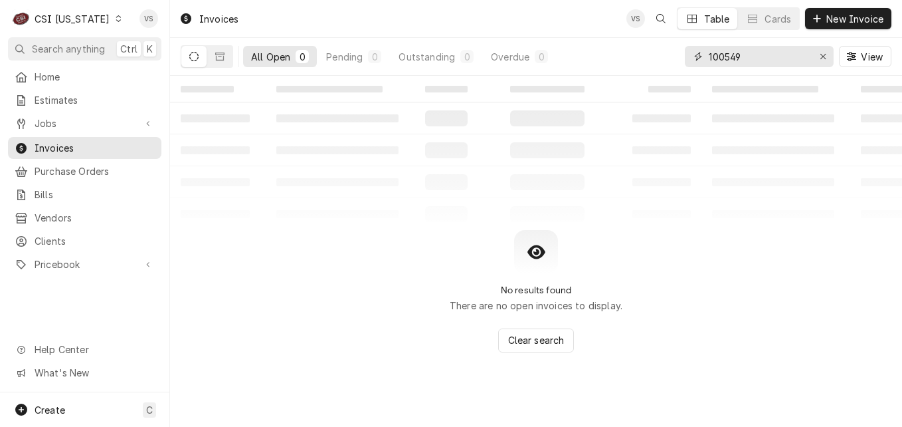
drag, startPoint x: 743, startPoint y: 59, endPoint x: 725, endPoint y: 61, distance: 18.0
click at [725, 61] on input "100549" at bounding box center [759, 56] width 100 height 21
type input "100356"
click at [219, 60] on icon "Dynamic Content Wrapper" at bounding box center [219, 56] width 9 height 8
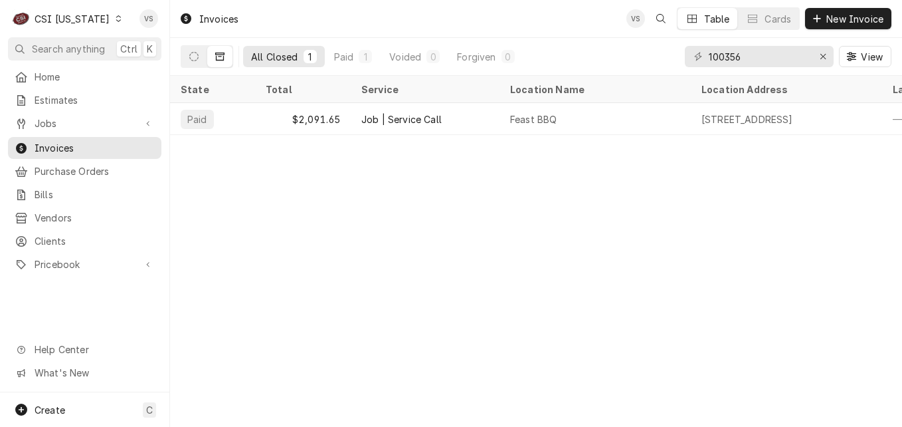
click at [116, 18] on icon "Dynamic Content Wrapper" at bounding box center [119, 18] width 6 height 7
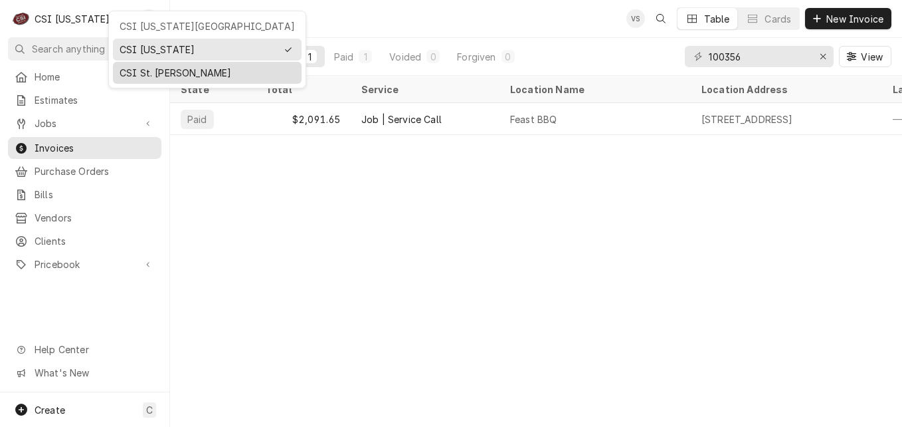
click at [151, 71] on div "CSI St. [PERSON_NAME]" at bounding box center [207, 73] width 175 height 14
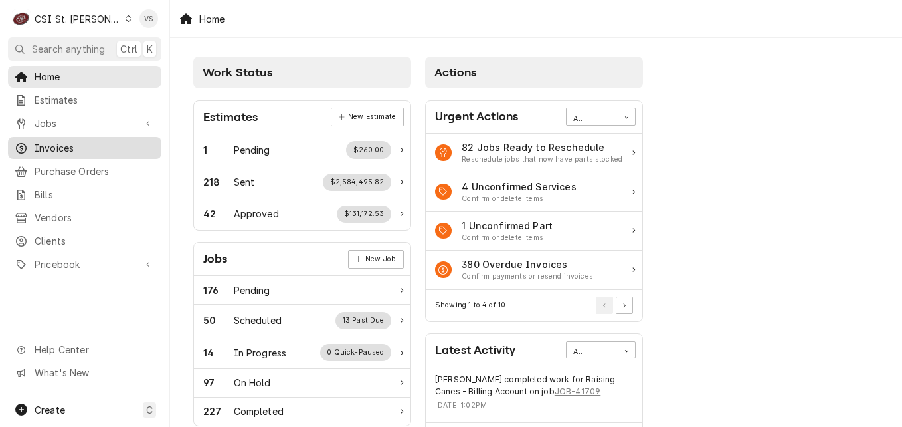
click at [59, 143] on span "Invoices" at bounding box center [95, 148] width 120 height 14
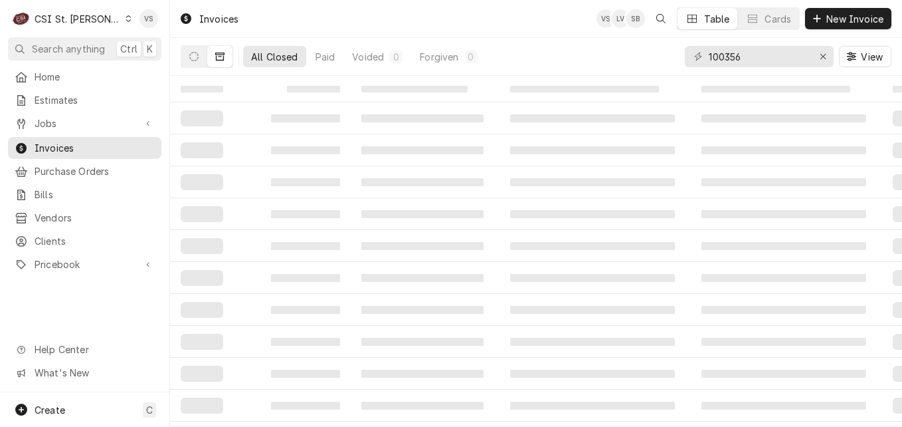
click at [193, 60] on icon "Dynamic Content Wrapper" at bounding box center [193, 56] width 9 height 9
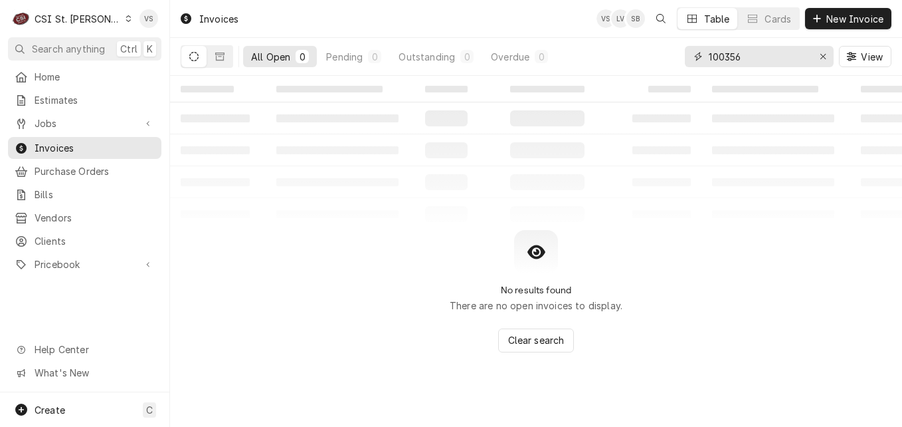
drag, startPoint x: 754, startPoint y: 59, endPoint x: 673, endPoint y: 59, distance: 81.0
click at [677, 59] on div "All Open 0 Pending 0 Outstanding 0 Overdue 0 100356 View" at bounding box center [536, 56] width 711 height 37
type input "d"
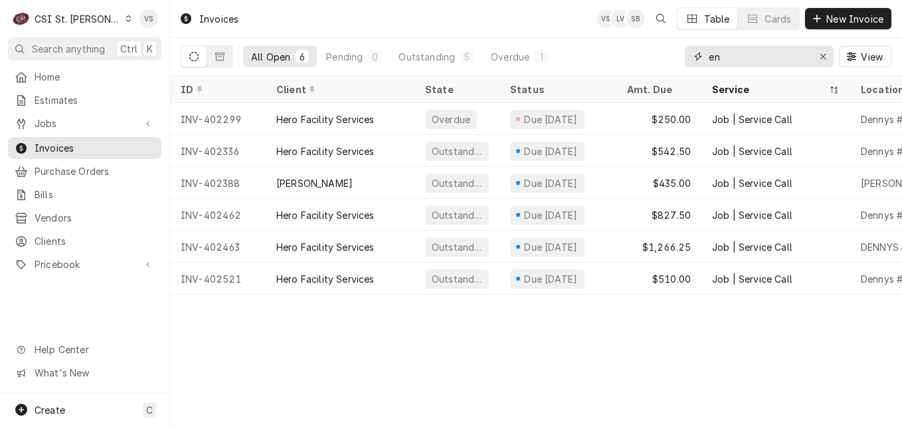
type input "e"
type input "[PERSON_NAME]"
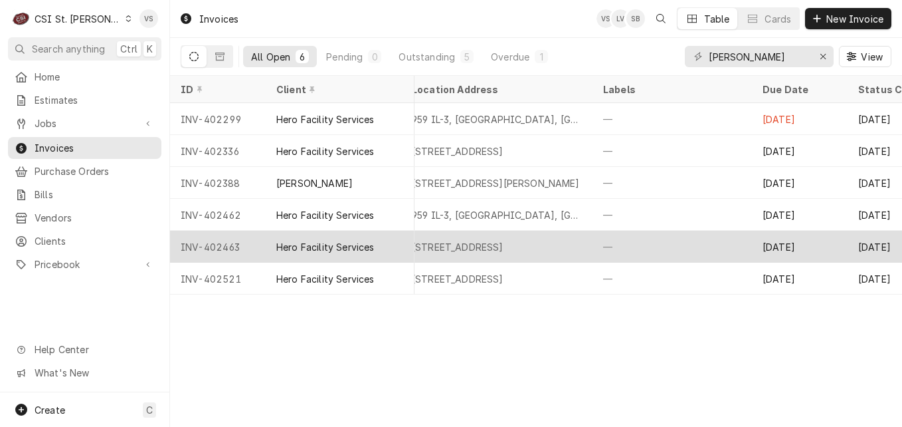
click at [504, 249] on div "[STREET_ADDRESS]" at bounding box center [458, 247] width 92 height 14
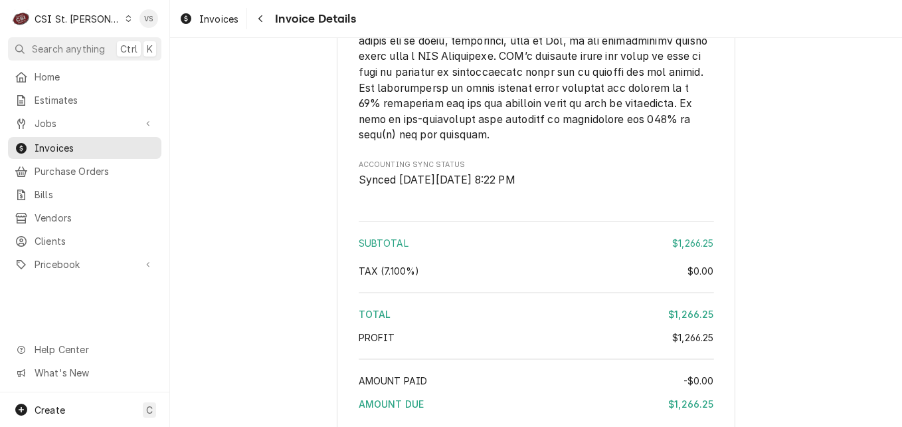
scroll to position [2340, 0]
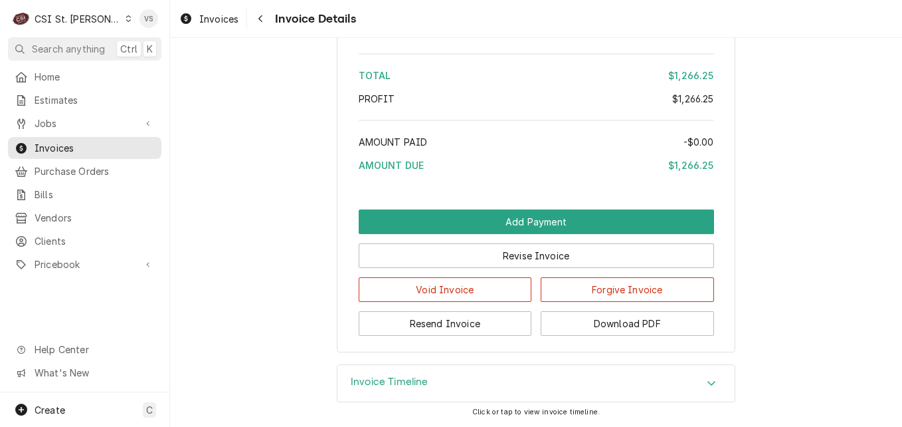
click at [702, 378] on div "Accordion Header" at bounding box center [712, 383] width 20 height 16
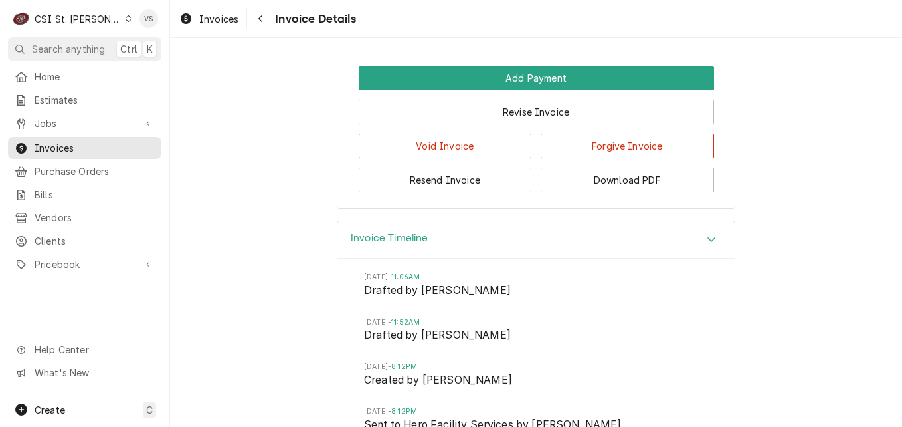
scroll to position [2422, 0]
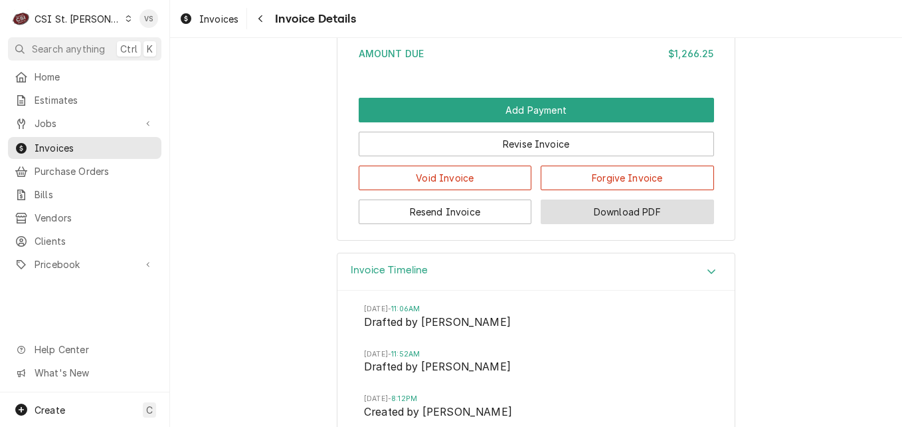
click at [605, 224] on button "Download PDF" at bounding box center [627, 211] width 173 height 25
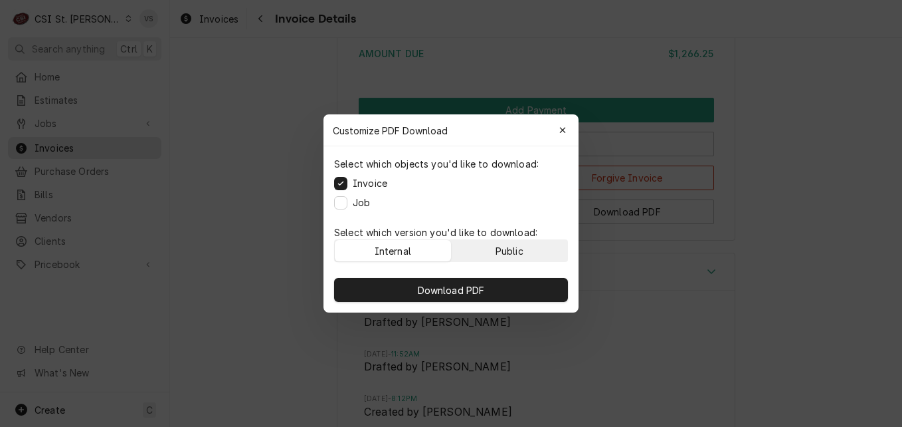
click at [503, 248] on div "Public" at bounding box center [510, 251] width 28 height 14
click at [341, 205] on button "Job" at bounding box center [340, 202] width 13 height 13
click at [494, 251] on button "Public" at bounding box center [510, 250] width 116 height 21
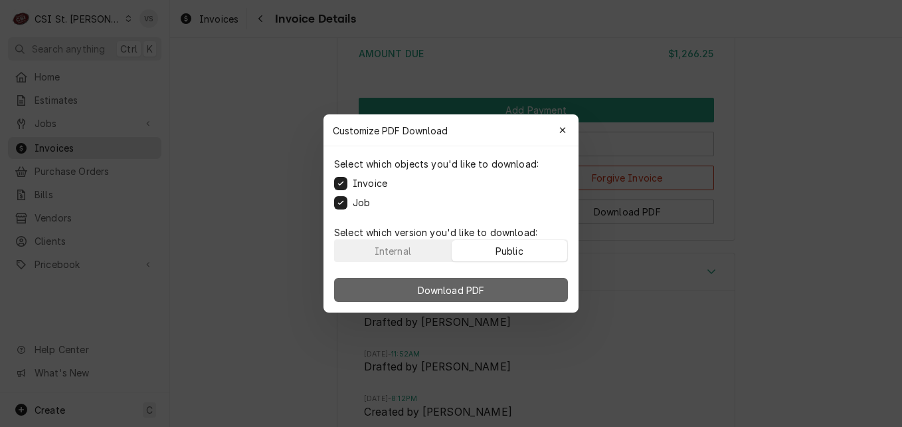
click at [489, 284] on button "Download PDF" at bounding box center [451, 290] width 234 height 24
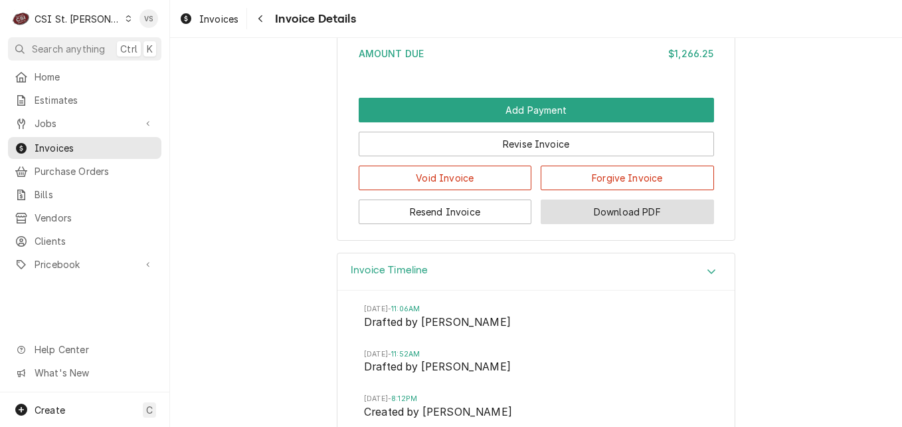
click at [612, 224] on button "Download PDF" at bounding box center [627, 211] width 173 height 25
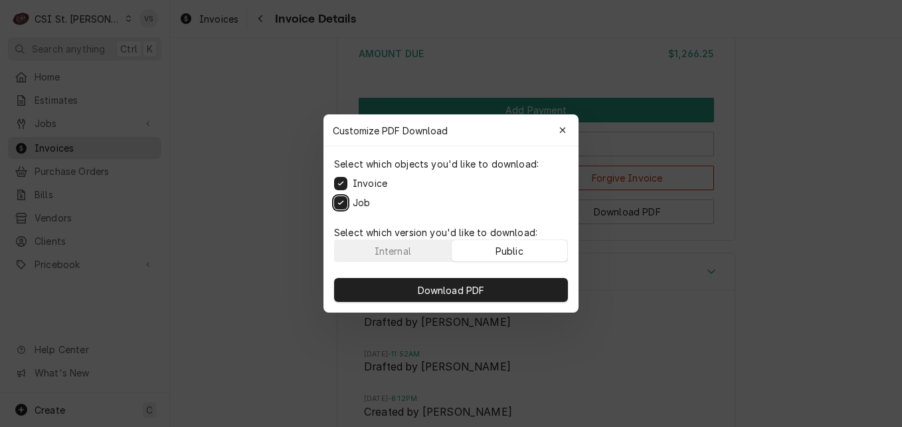
click at [337, 205] on button "Job" at bounding box center [340, 202] width 13 height 13
click at [512, 248] on div "Public" at bounding box center [510, 251] width 28 height 14
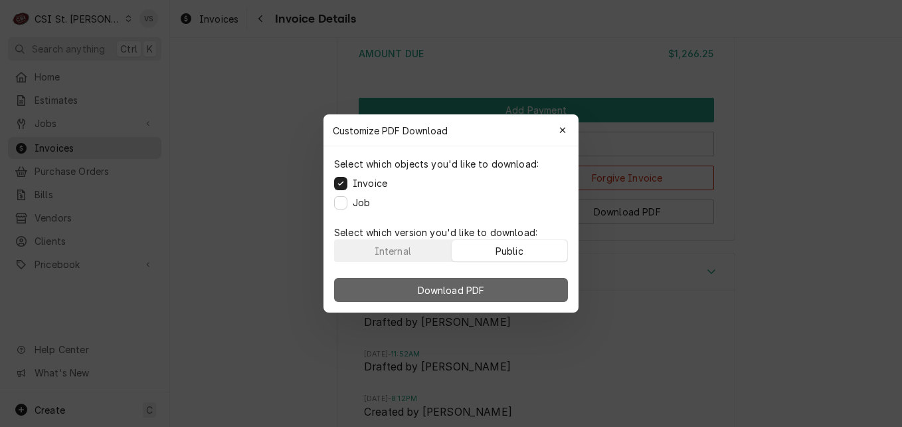
click at [516, 287] on button "Download PDF" at bounding box center [451, 290] width 234 height 24
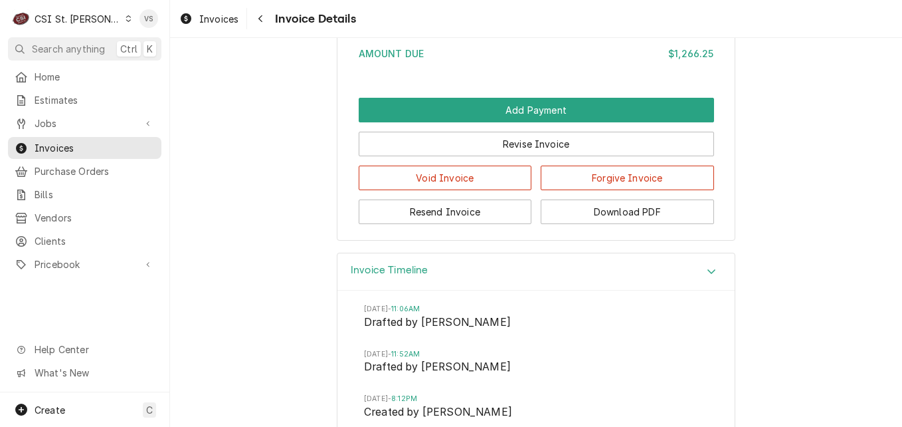
click at [583, 224] on button "Download PDF" at bounding box center [627, 211] width 173 height 25
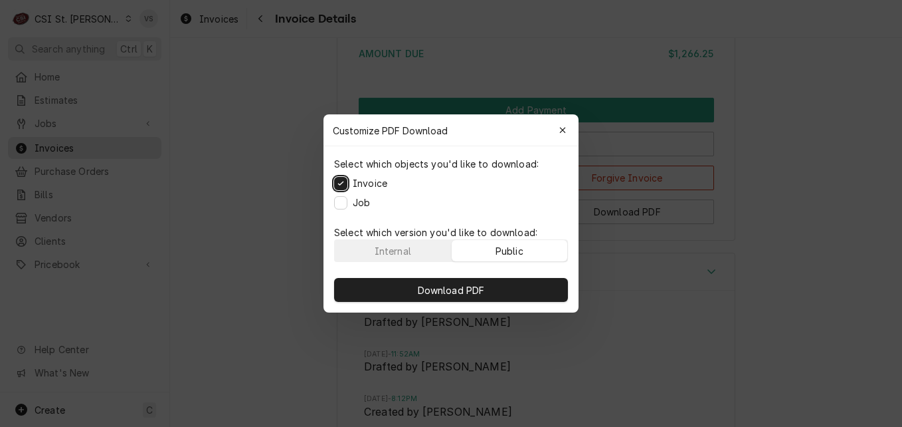
click at [343, 184] on button "Invoice" at bounding box center [340, 183] width 13 height 13
click at [344, 201] on button "Job" at bounding box center [340, 202] width 13 height 13
click at [507, 245] on div "Public" at bounding box center [510, 251] width 28 height 14
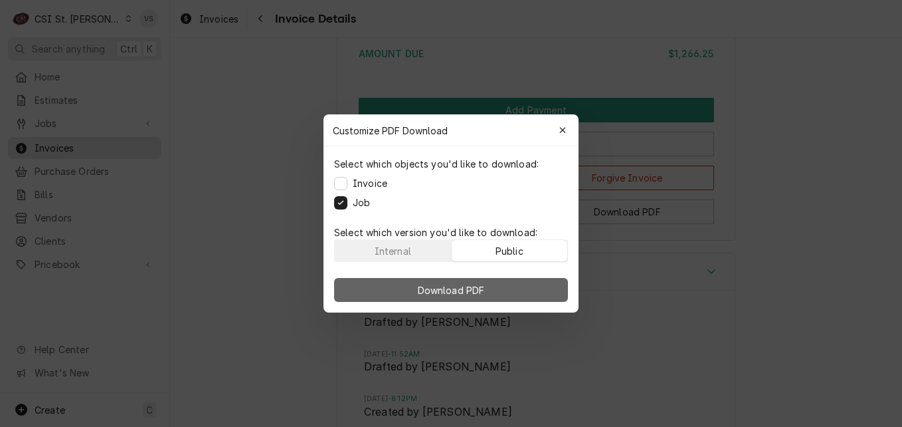
click at [505, 287] on button "Download PDF" at bounding box center [451, 290] width 234 height 24
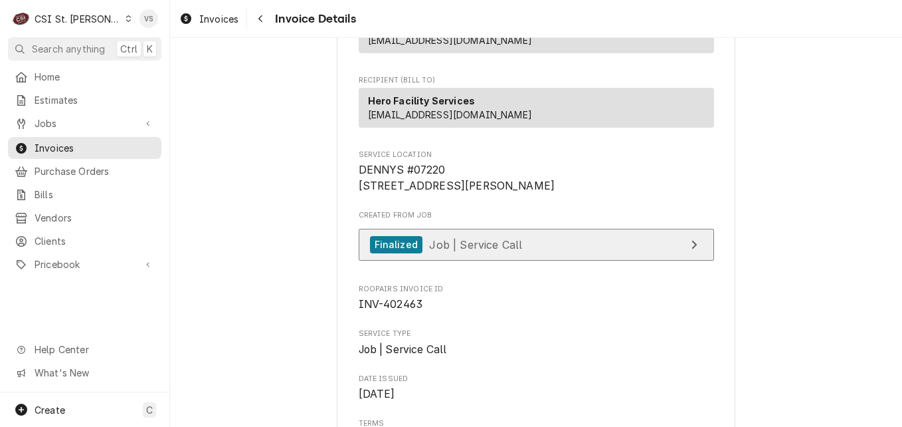
scroll to position [133, 0]
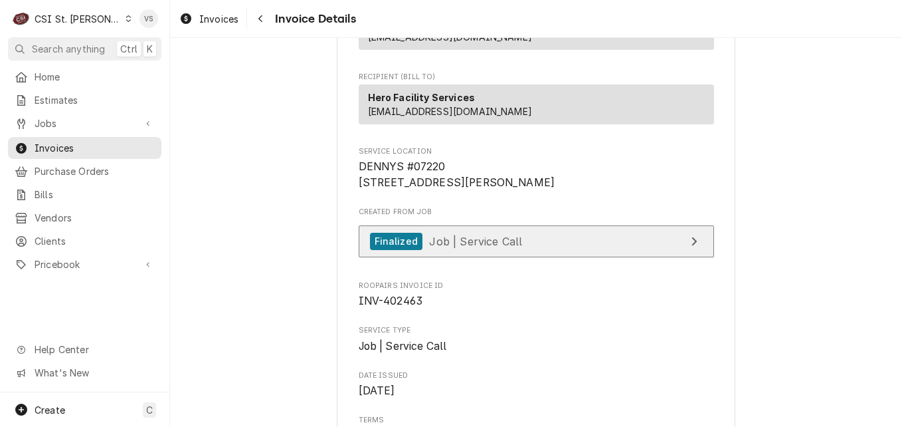
click at [502, 247] on span "Job | Service Call" at bounding box center [475, 240] width 93 height 13
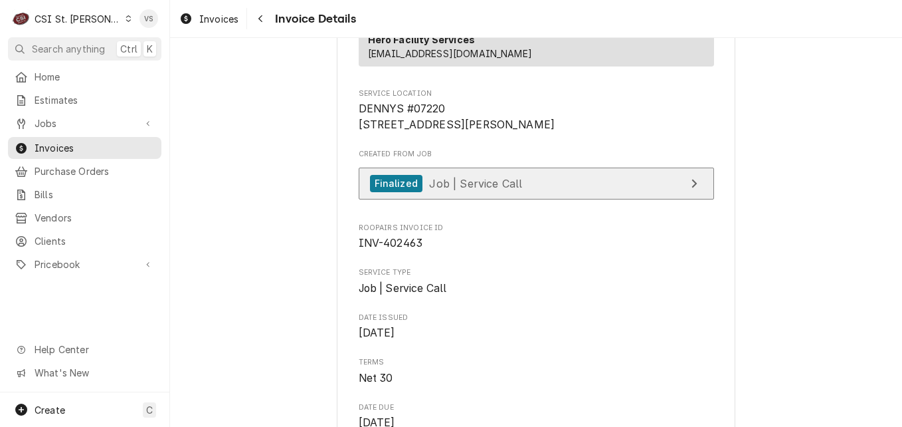
scroll to position [199, 0]
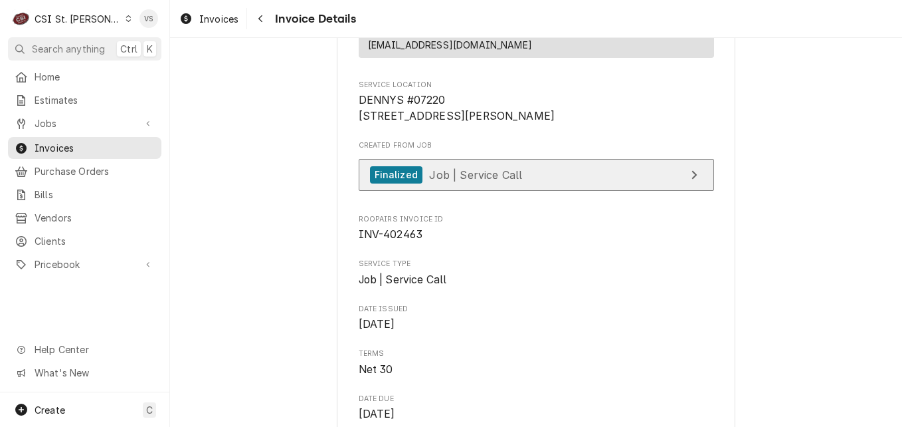
click at [486, 181] on span "Job | Service Call" at bounding box center [475, 173] width 93 height 13
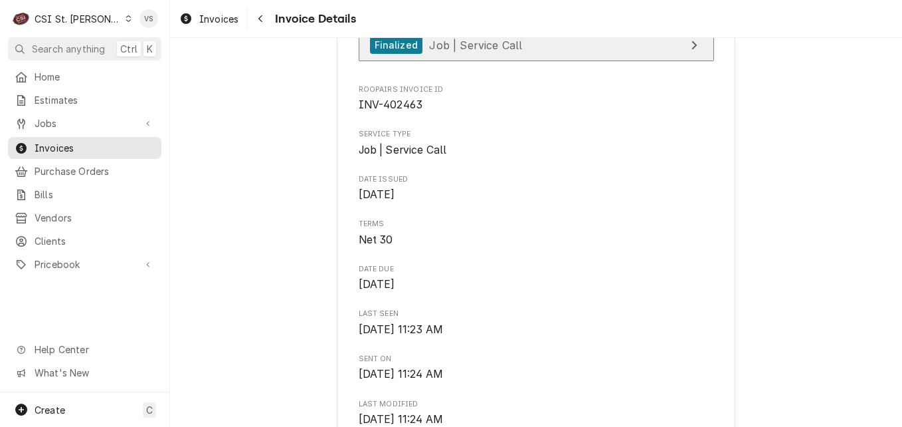
scroll to position [332, 0]
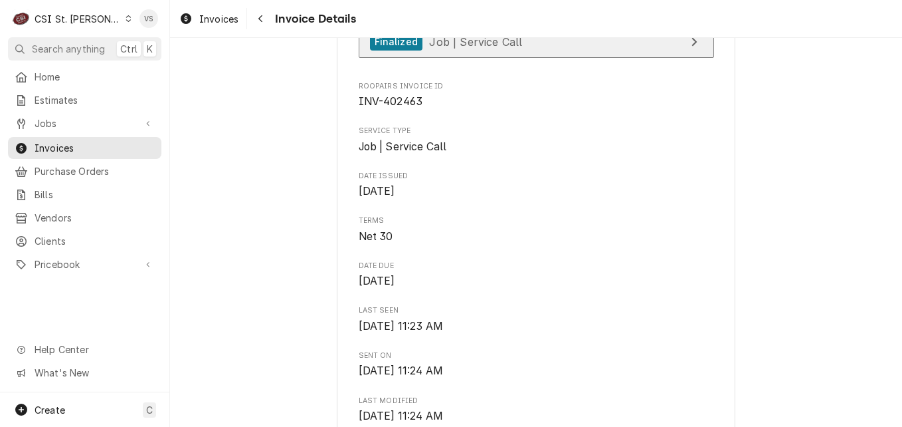
click at [487, 48] on span "Job | Service Call" at bounding box center [475, 41] width 93 height 13
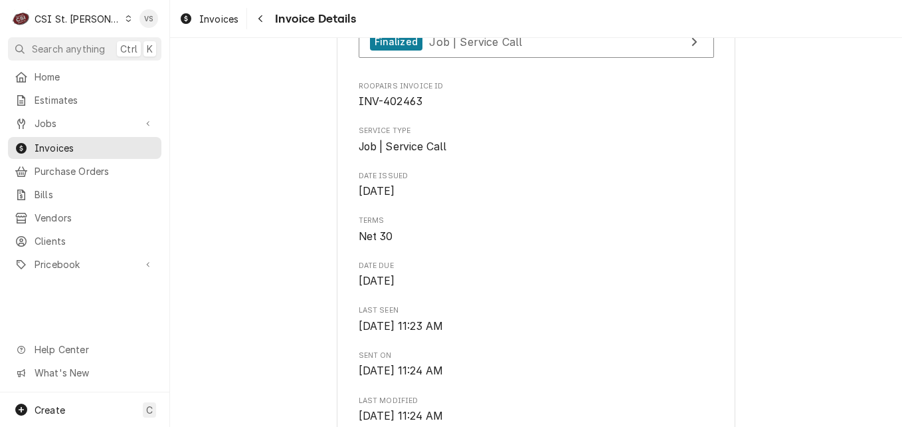
click at [126, 19] on icon "Dynamic Content Wrapper" at bounding box center [129, 18] width 6 height 7
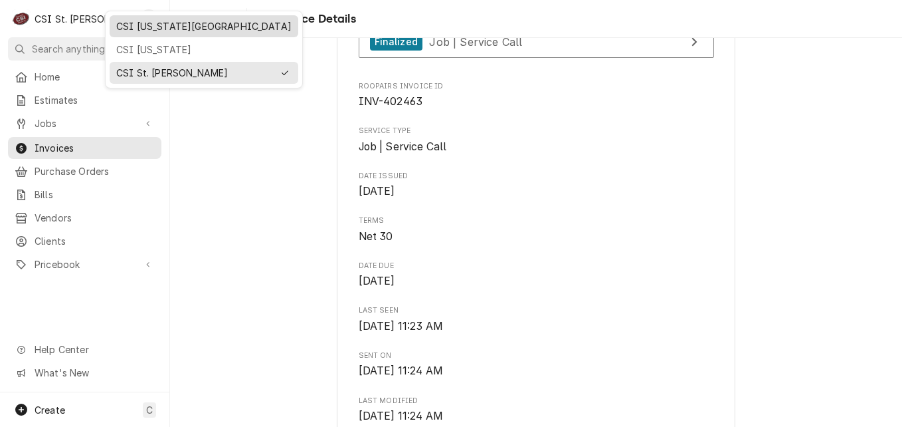
click at [138, 27] on div "CSI Kansas City" at bounding box center [203, 26] width 175 height 14
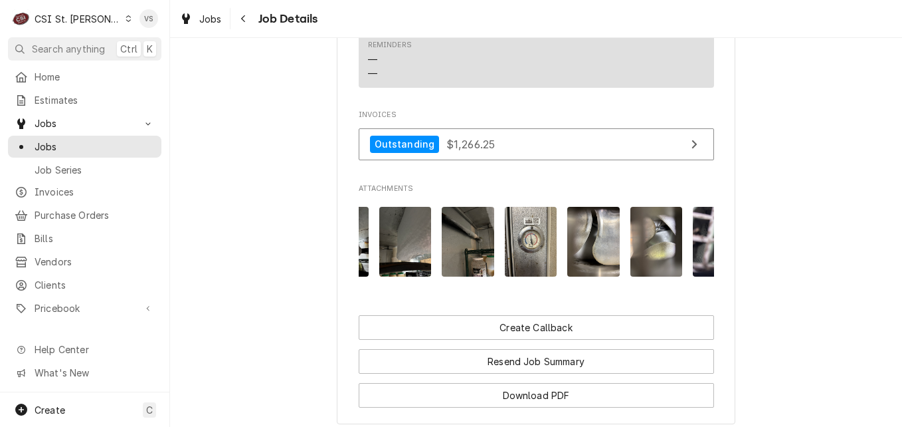
scroll to position [0, 224]
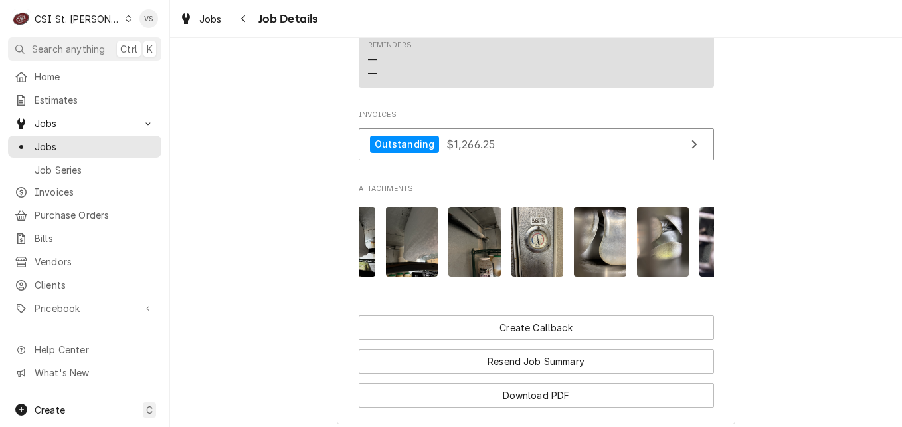
click at [527, 276] on img "Attachments" at bounding box center [538, 242] width 52 height 70
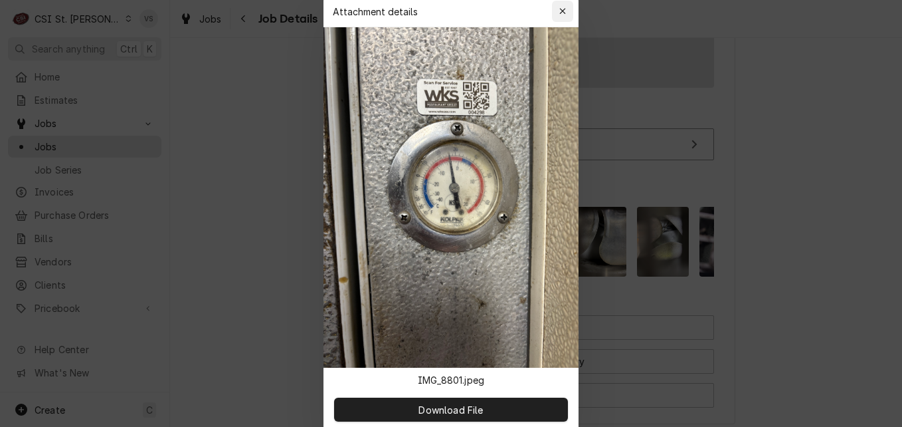
click at [559, 15] on icon "button" at bounding box center [562, 11] width 7 height 9
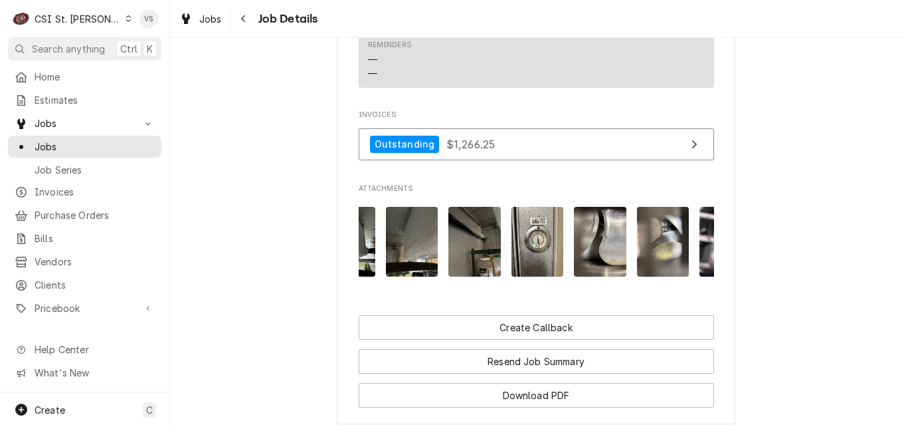
click at [469, 265] on img "Attachments" at bounding box center [474, 242] width 52 height 70
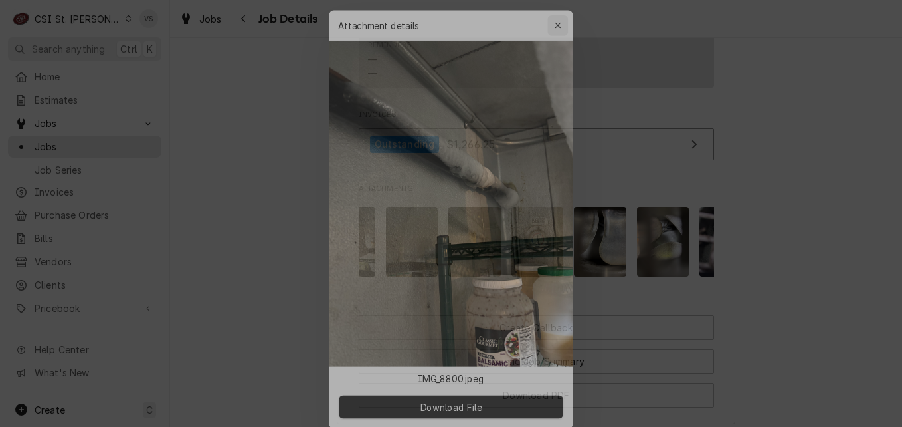
click at [557, 9] on div "button" at bounding box center [562, 11] width 13 height 13
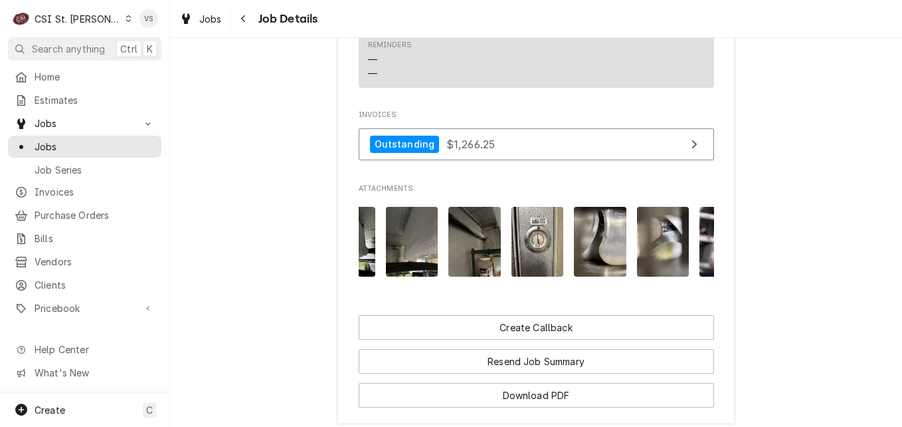
click at [421, 251] on img "Attachments" at bounding box center [412, 242] width 52 height 70
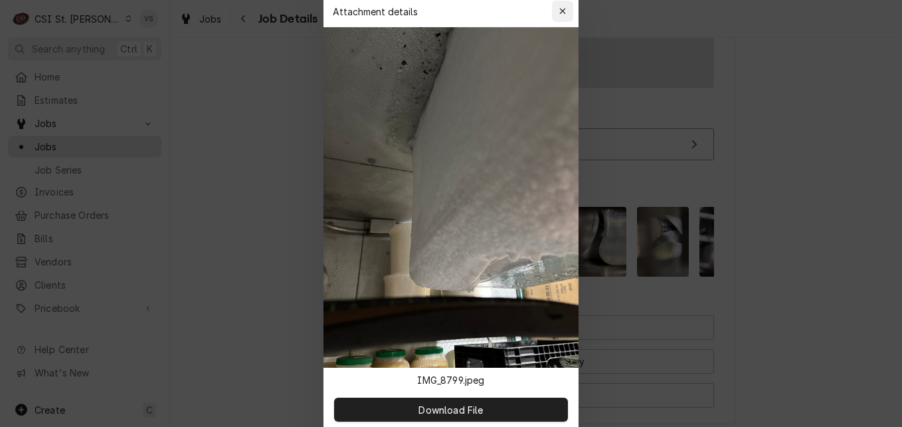
click at [561, 11] on icon "button" at bounding box center [562, 11] width 7 height 9
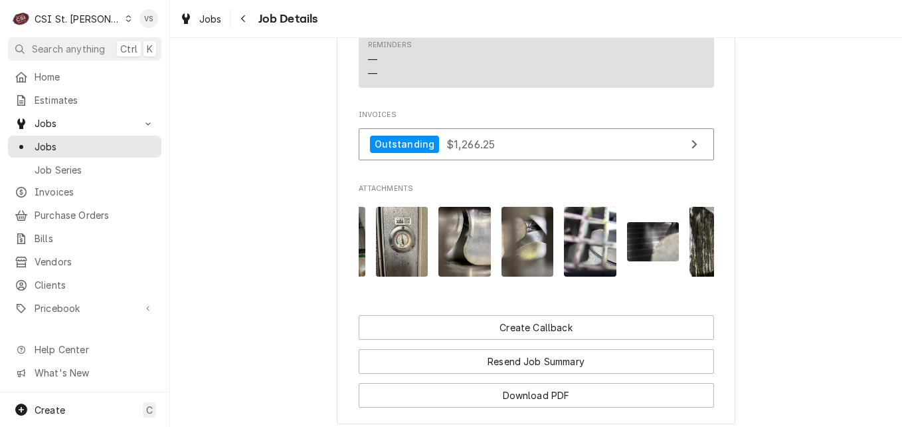
scroll to position [0, 314]
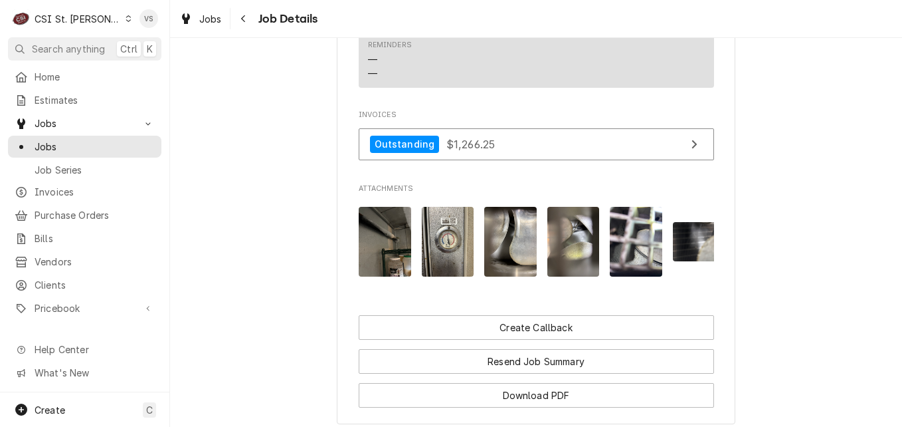
click at [518, 274] on img "Attachments" at bounding box center [510, 242] width 52 height 70
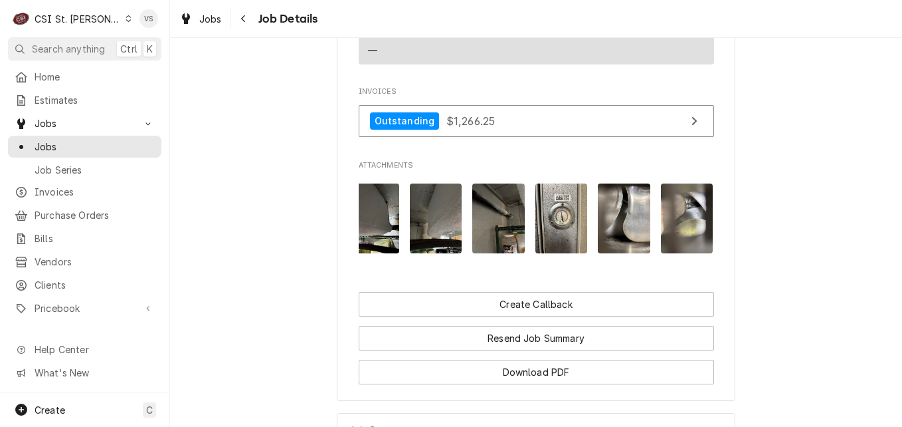
scroll to position [0, 213]
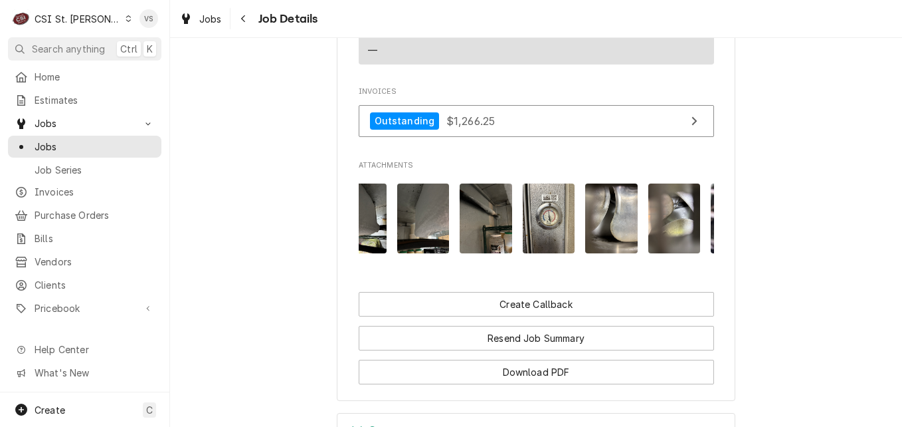
click at [658, 246] on img "Attachments" at bounding box center [674, 218] width 52 height 70
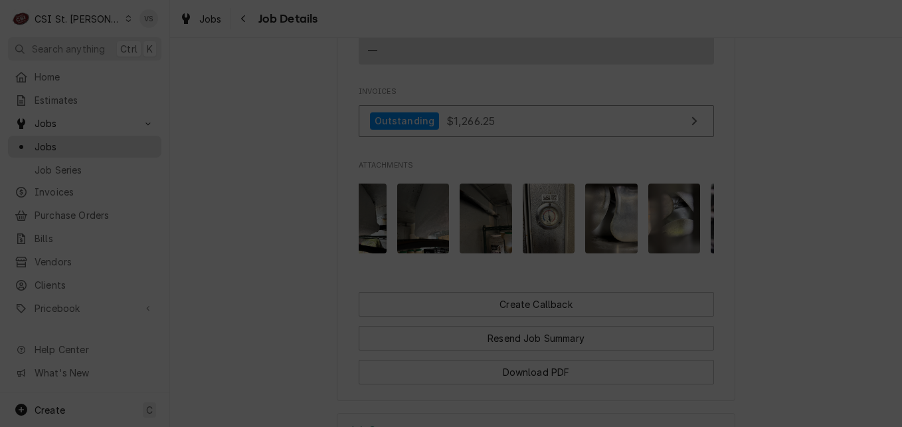
click at [561, 11] on icon "button" at bounding box center [562, 11] width 7 height 9
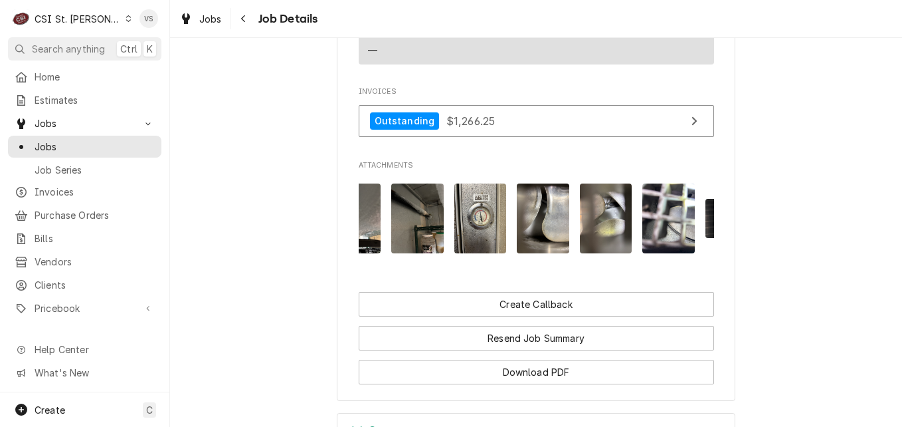
scroll to position [0, 319]
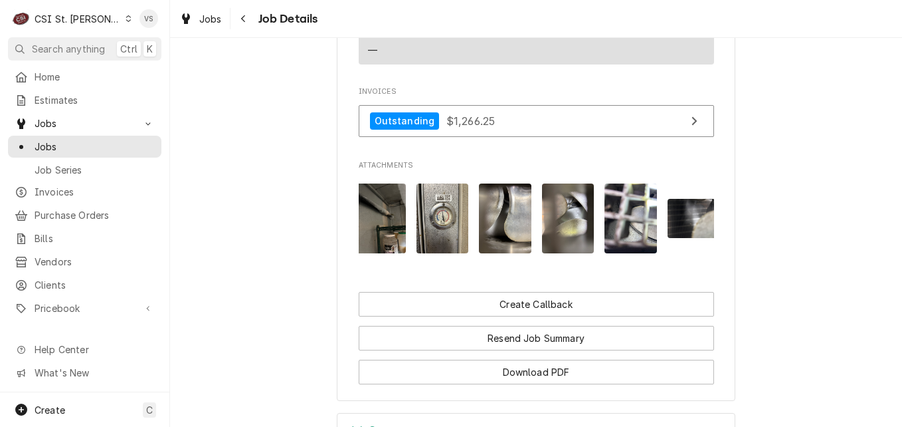
click at [550, 264] on div "pdf" at bounding box center [536, 218] width 355 height 91
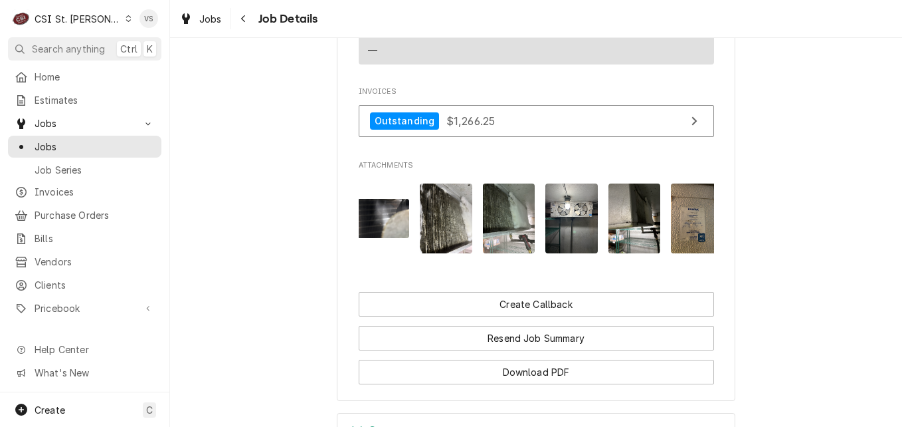
scroll to position [0, 630]
drag, startPoint x: 493, startPoint y: 248, endPoint x: 319, endPoint y: 192, distance: 183.0
click at [561, 229] on img "Attachments" at bounding box center [571, 218] width 52 height 70
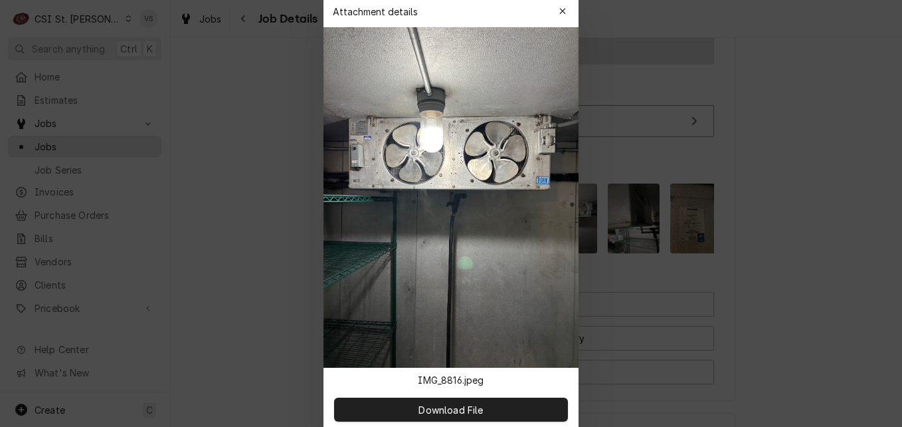
drag, startPoint x: 454, startPoint y: 415, endPoint x: -689, endPoint y: 237, distance: 1156.5
click at [0, 237] on html "C CSI St. Louis VS Search anything Ctrl K Home Estimates Jobs Jobs Job Series I…" at bounding box center [451, 213] width 902 height 427
drag, startPoint x: 448, startPoint y: 409, endPoint x: -668, endPoint y: 233, distance: 1130.5
click at [0, 233] on html "C CSI St. Louis VS Search anything Ctrl K Home Estimates Jobs Jobs Job Series I…" at bounding box center [451, 213] width 902 height 427
click at [565, 15] on icon "button" at bounding box center [562, 11] width 7 height 9
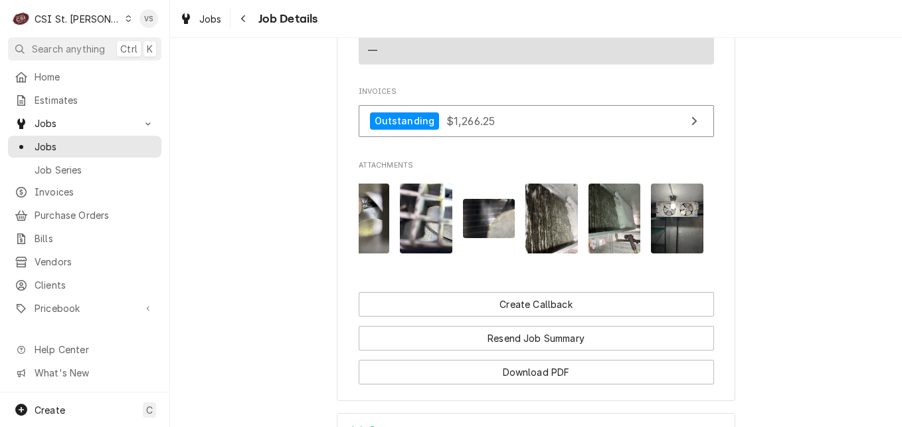
scroll to position [0, 213]
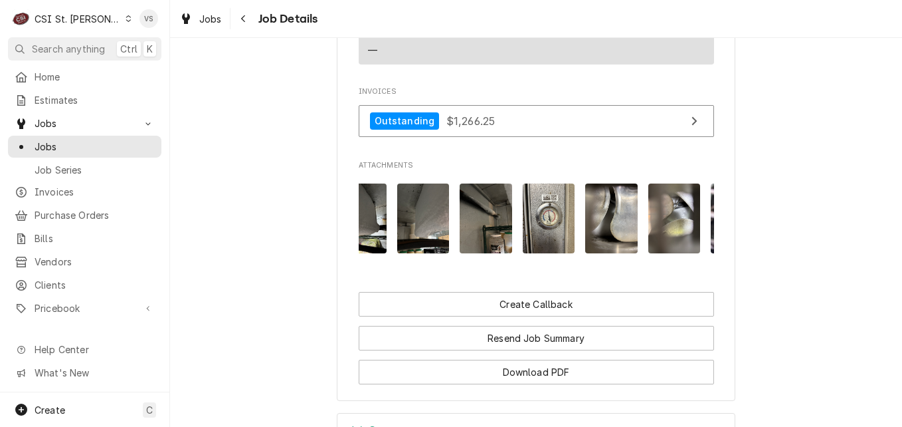
click at [655, 249] on img "Attachments" at bounding box center [674, 218] width 52 height 70
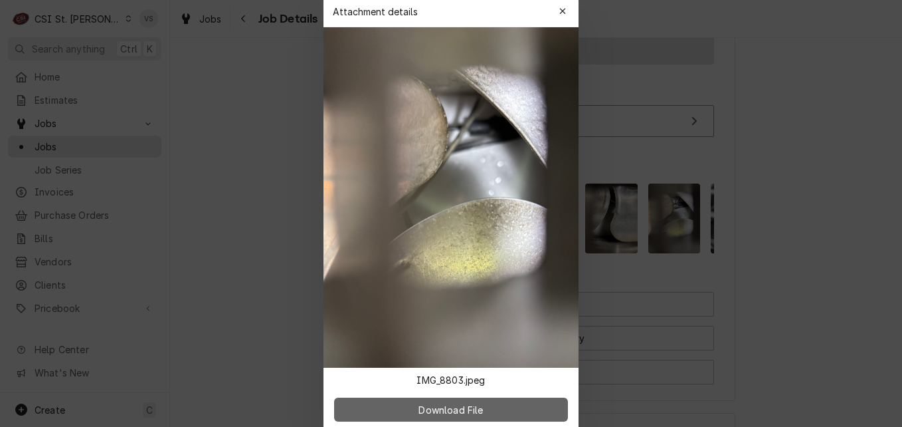
click at [460, 409] on span "Download File" at bounding box center [451, 409] width 70 height 14
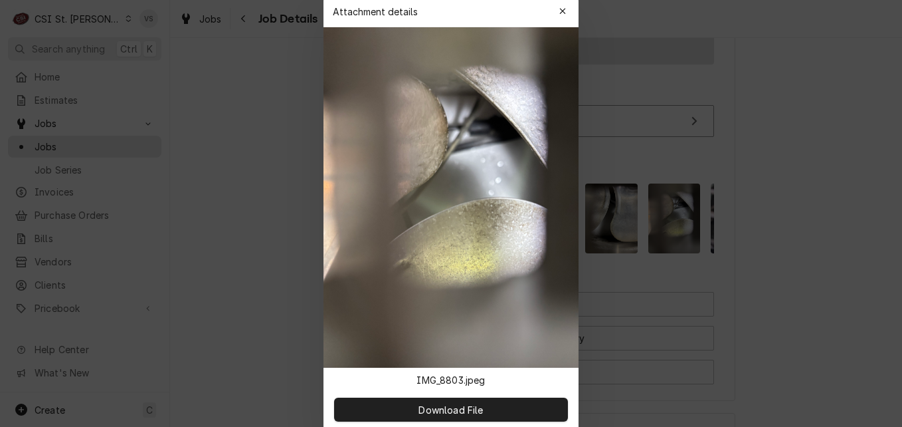
click at [559, 10] on icon "button" at bounding box center [562, 11] width 7 height 9
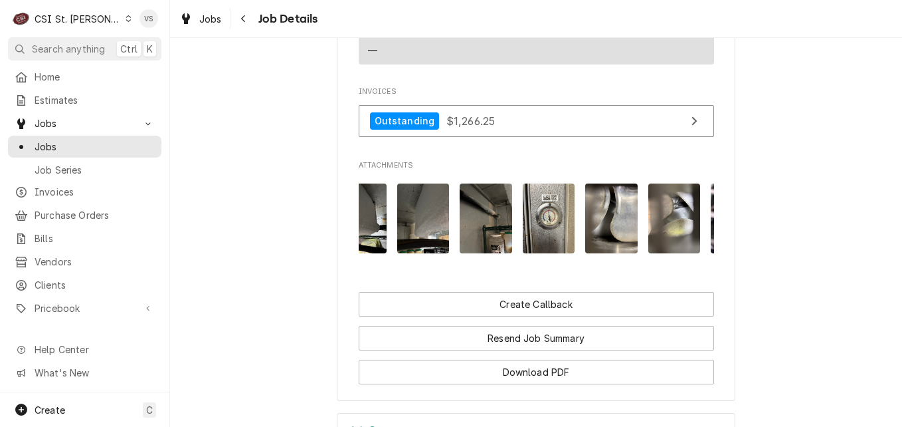
click at [676, 235] on img "Attachments" at bounding box center [674, 218] width 52 height 70
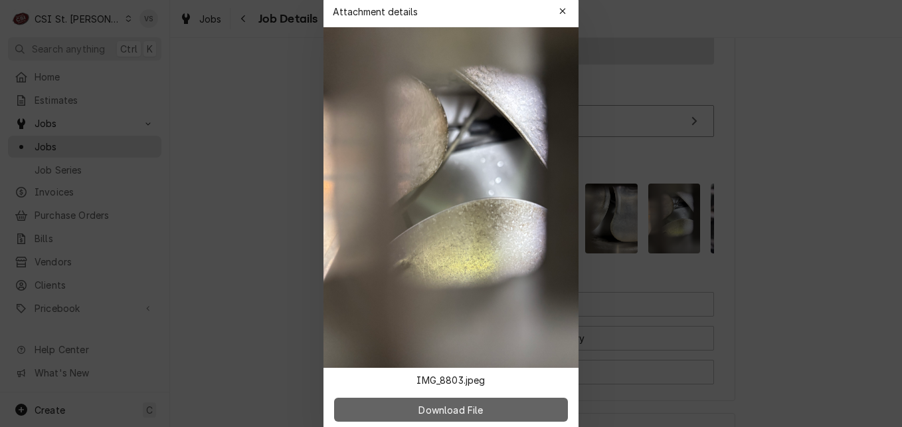
click at [474, 410] on span "Download File" at bounding box center [451, 409] width 70 height 14
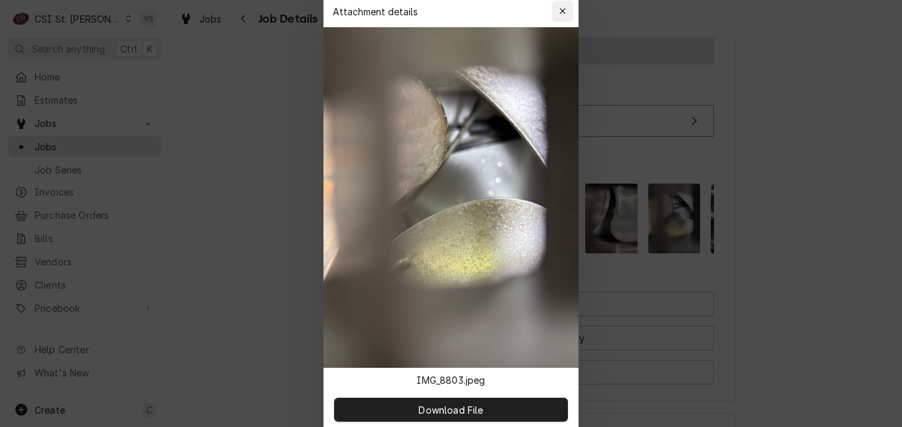
click at [560, 10] on icon "button" at bounding box center [562, 11] width 7 height 9
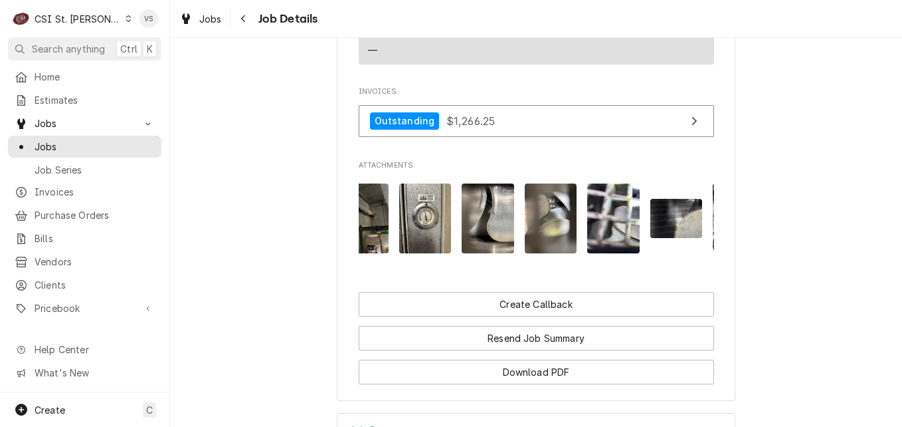
scroll to position [0, 345]
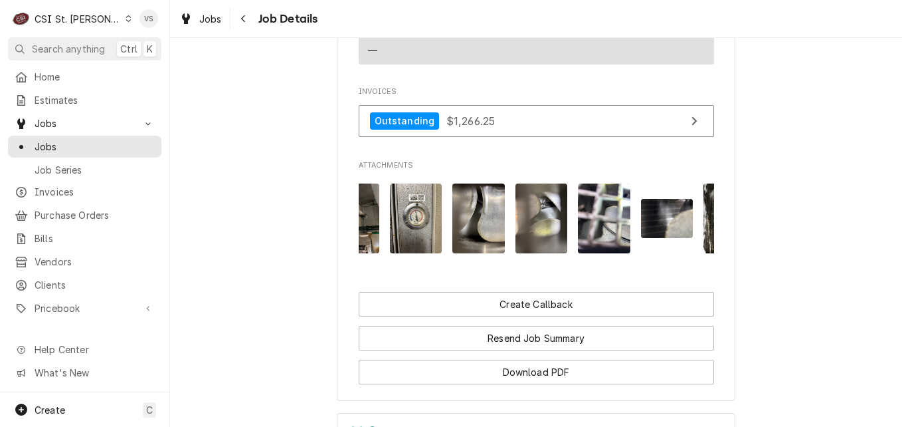
click at [601, 239] on img "Attachments" at bounding box center [604, 218] width 52 height 70
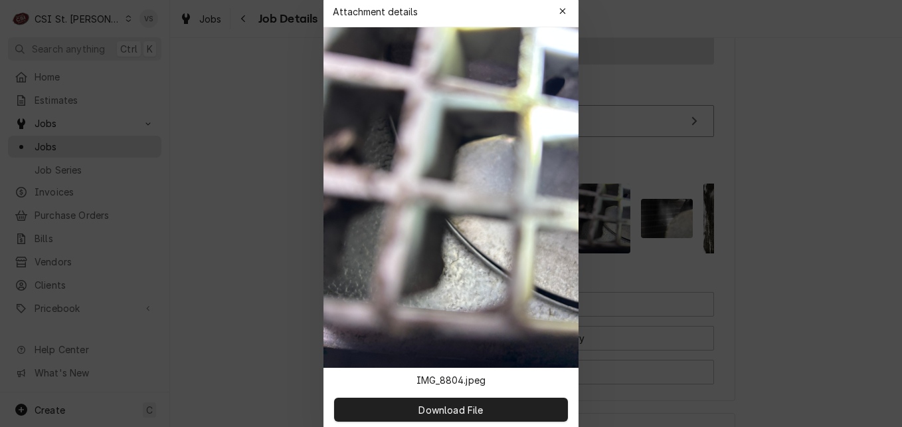
click at [601, 239] on div at bounding box center [451, 213] width 902 height 427
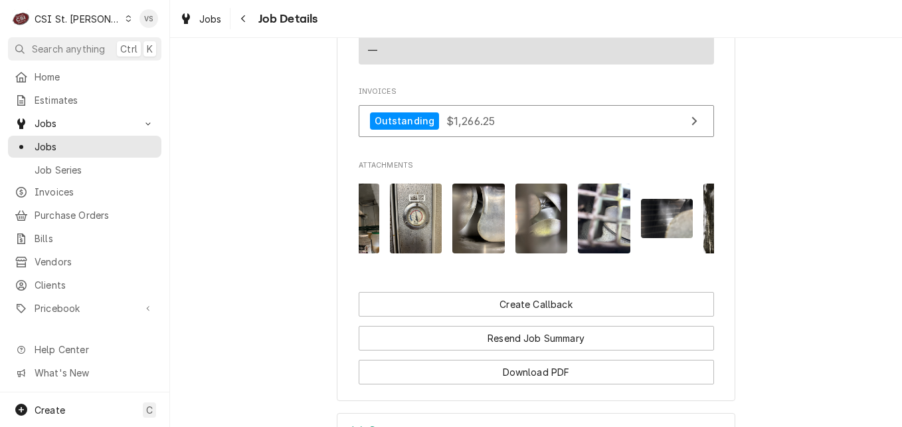
click at [595, 241] on img "Attachments" at bounding box center [604, 218] width 52 height 70
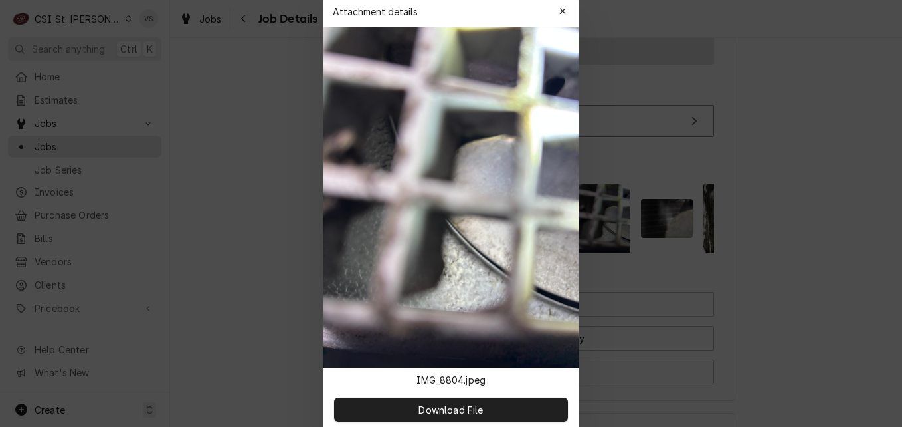
click at [595, 241] on div at bounding box center [451, 213] width 902 height 427
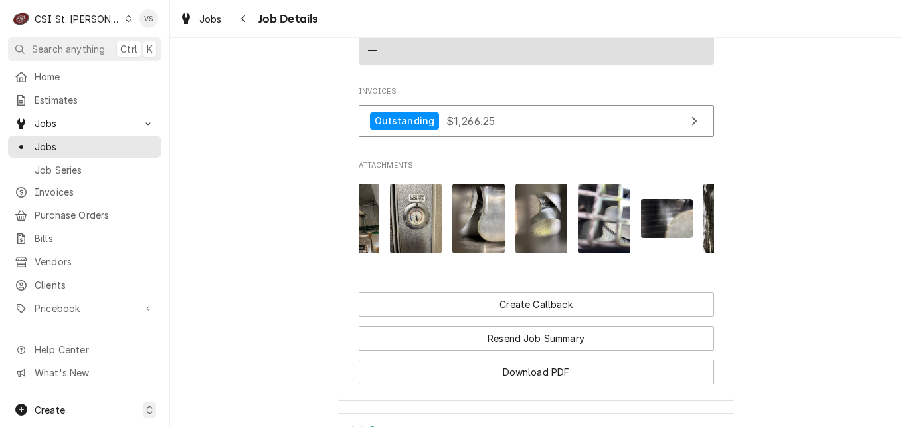
click at [595, 241] on img "Attachments" at bounding box center [604, 218] width 52 height 70
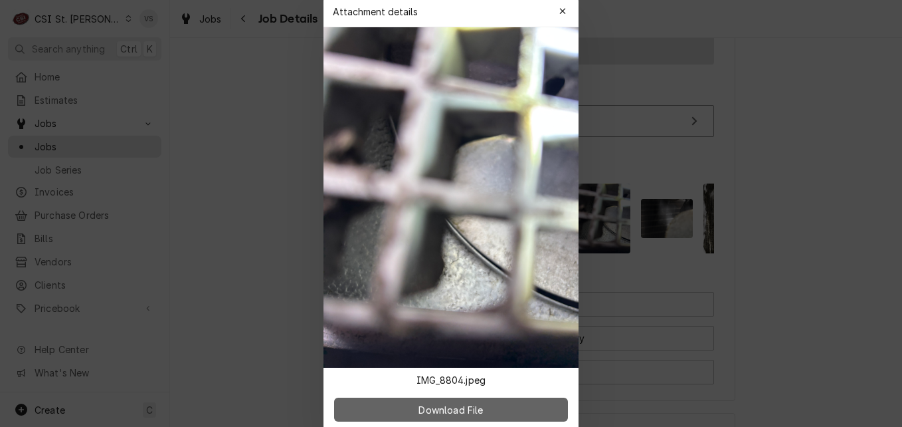
click at [498, 409] on button "Download File" at bounding box center [451, 409] width 234 height 24
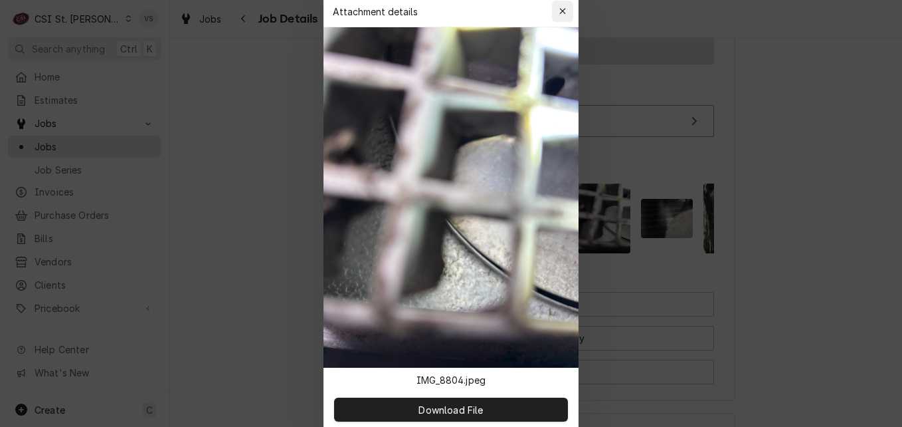
click at [566, 14] on icon "button" at bounding box center [562, 11] width 7 height 9
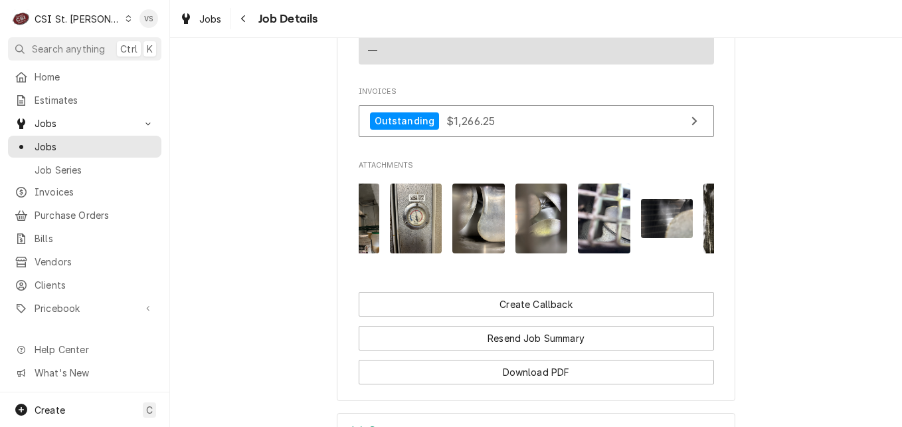
click at [662, 235] on img "Attachments" at bounding box center [667, 218] width 52 height 39
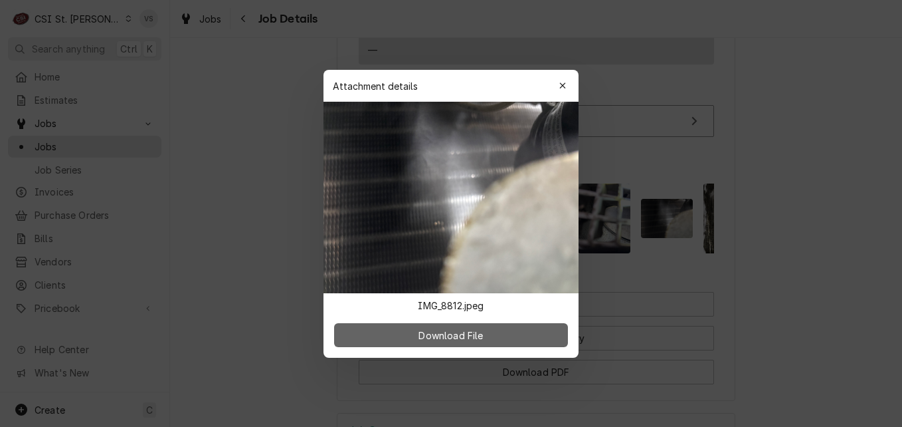
click at [479, 337] on span "Download File" at bounding box center [451, 335] width 70 height 14
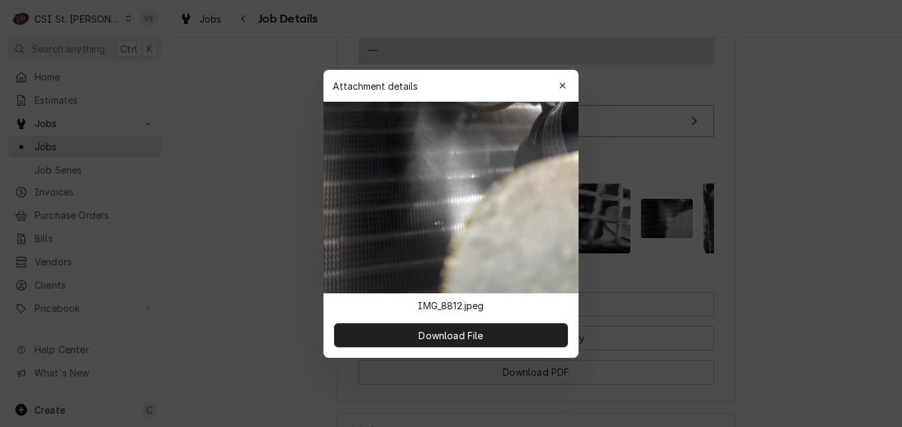
click at [564, 86] on icon "button" at bounding box center [562, 85] width 7 height 9
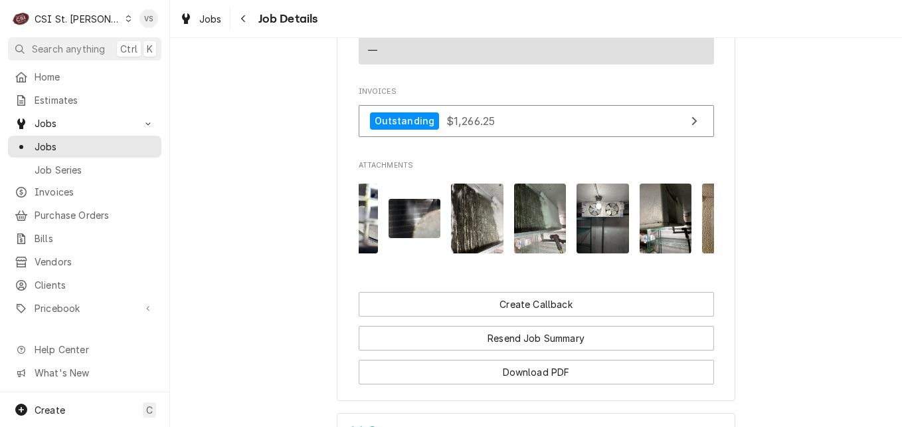
scroll to position [0, 611]
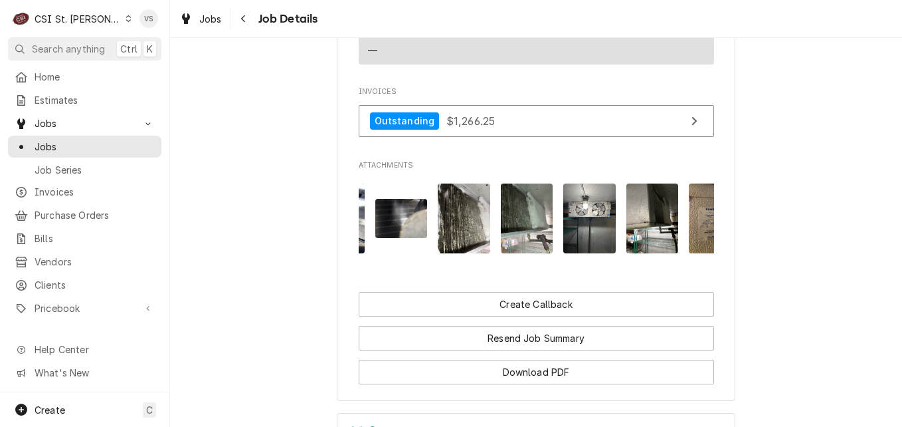
click at [452, 237] on img "Attachments" at bounding box center [464, 218] width 52 height 70
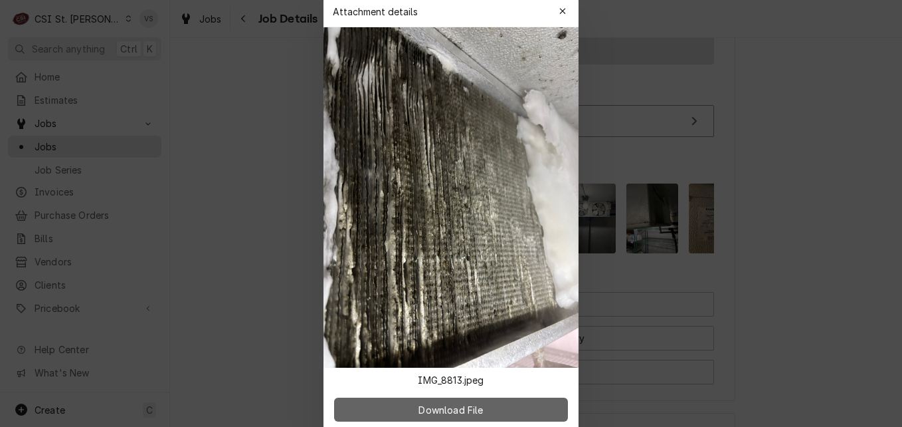
click at [448, 418] on button "Download File" at bounding box center [451, 409] width 234 height 24
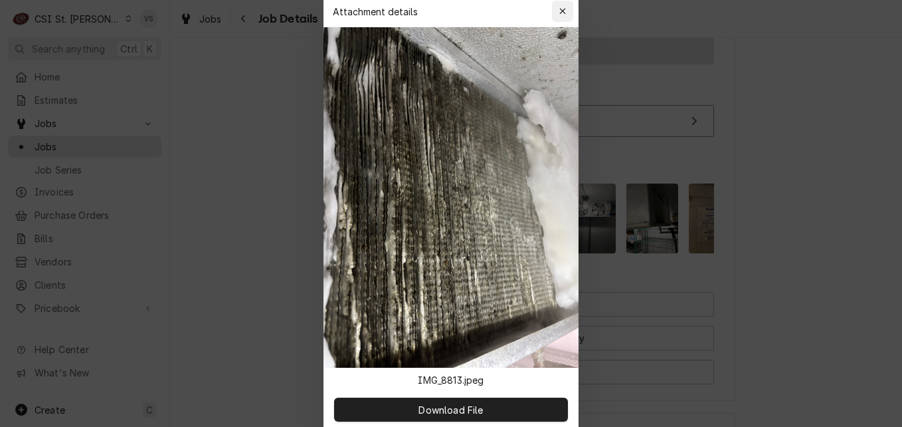
click at [560, 14] on icon "button" at bounding box center [562, 11] width 6 height 6
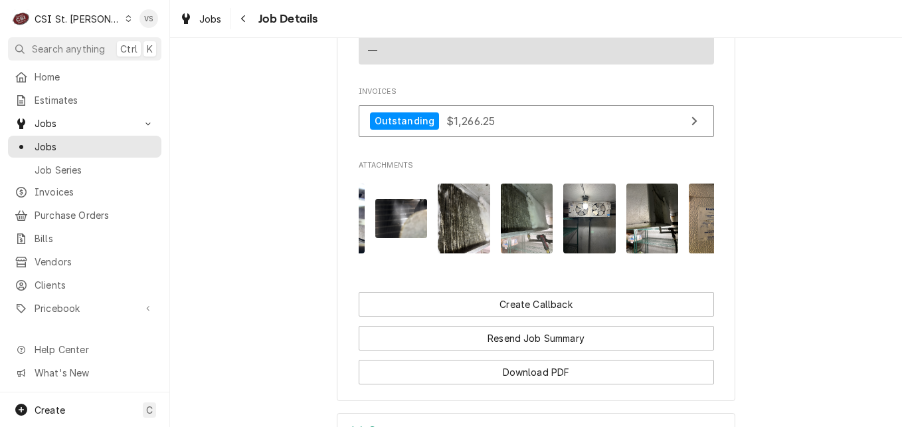
click at [521, 237] on img "Attachments" at bounding box center [527, 218] width 52 height 70
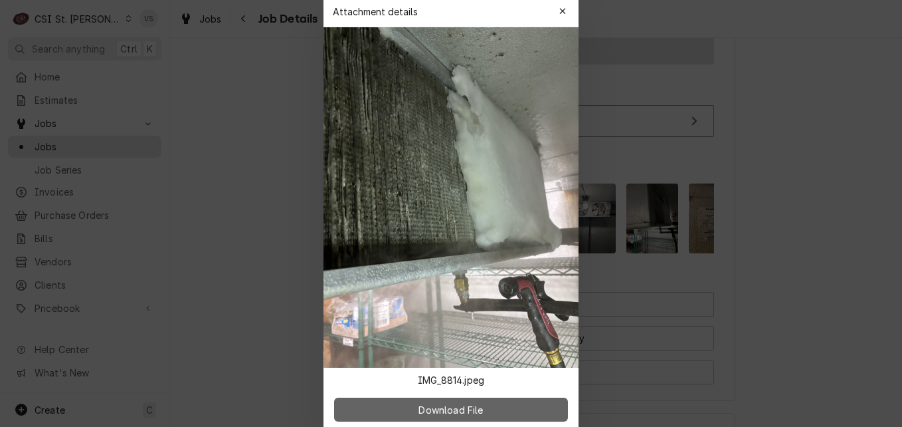
click at [456, 411] on span "Download File" at bounding box center [451, 409] width 70 height 14
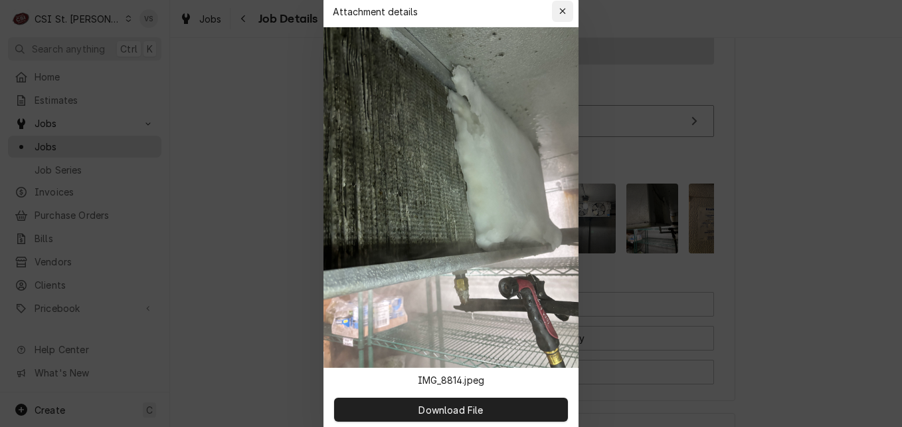
click at [566, 12] on icon "button" at bounding box center [562, 11] width 7 height 9
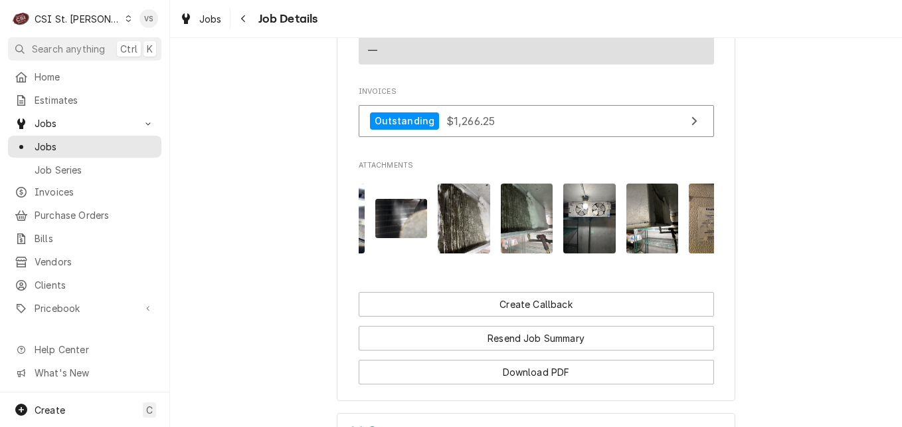
click at [579, 247] on img "Attachments" at bounding box center [589, 218] width 52 height 70
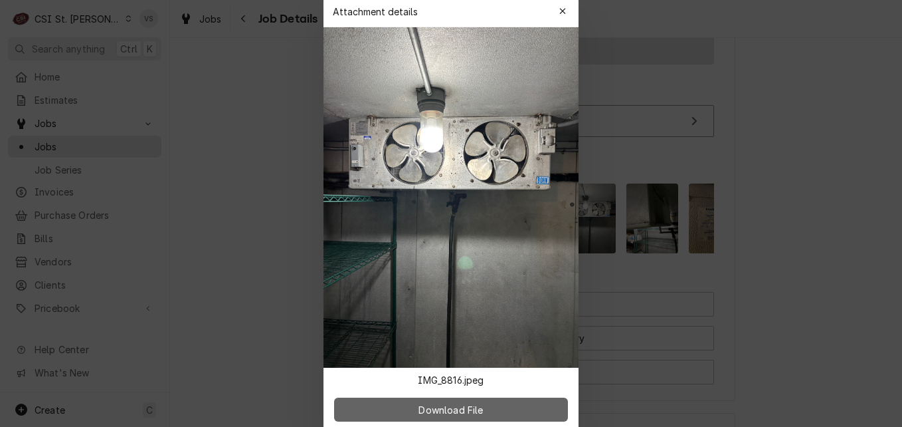
click at [460, 407] on span "Download File" at bounding box center [451, 409] width 70 height 14
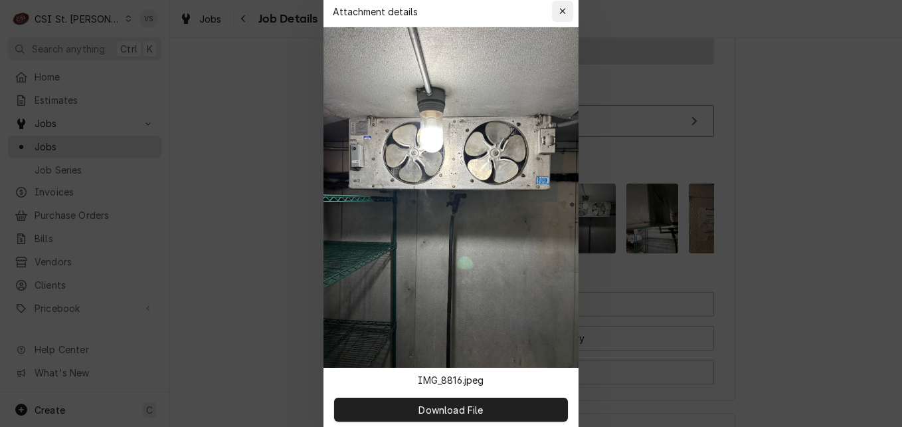
click at [559, 10] on icon "button" at bounding box center [562, 11] width 7 height 9
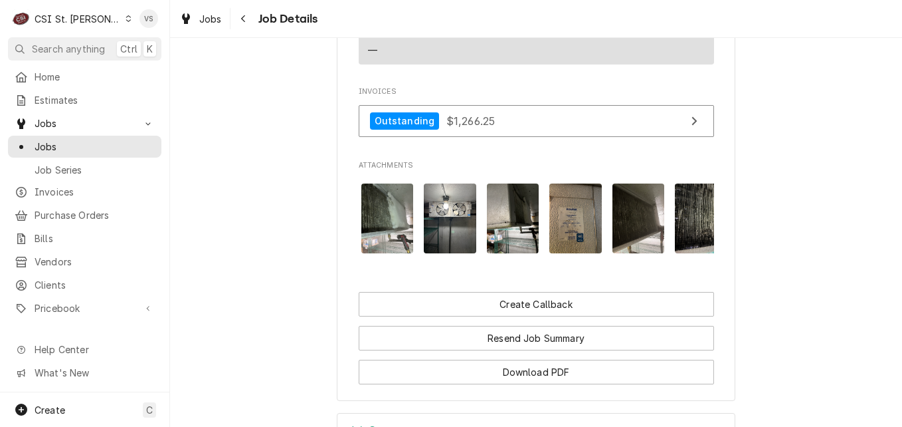
scroll to position [0, 771]
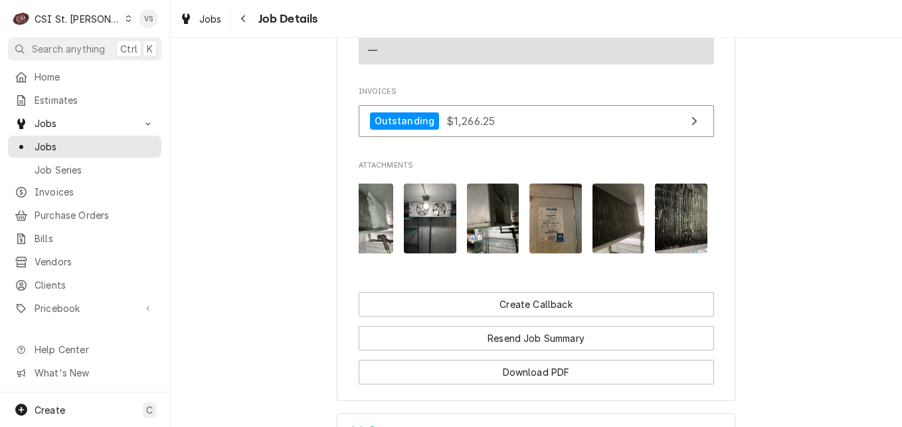
click at [477, 248] on img "Attachments" at bounding box center [493, 218] width 52 height 70
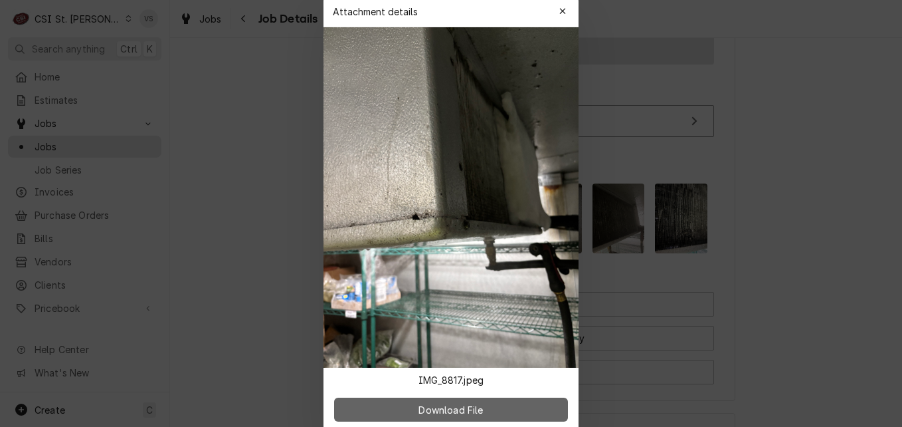
click at [505, 410] on button "Download File" at bounding box center [451, 409] width 234 height 24
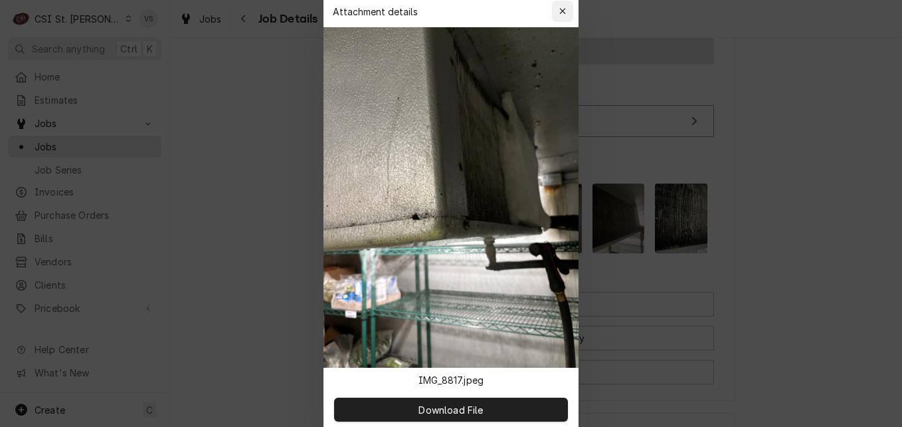
click at [563, 9] on icon "button" at bounding box center [562, 11] width 7 height 9
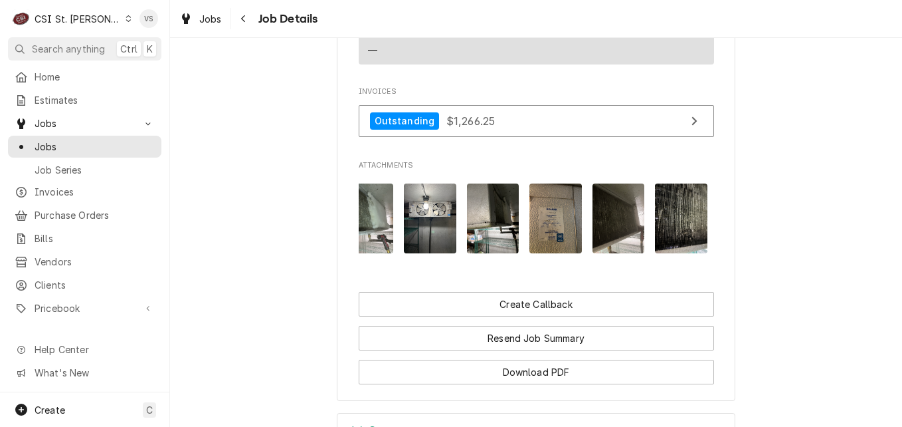
click at [546, 250] on img "Attachments" at bounding box center [555, 218] width 52 height 70
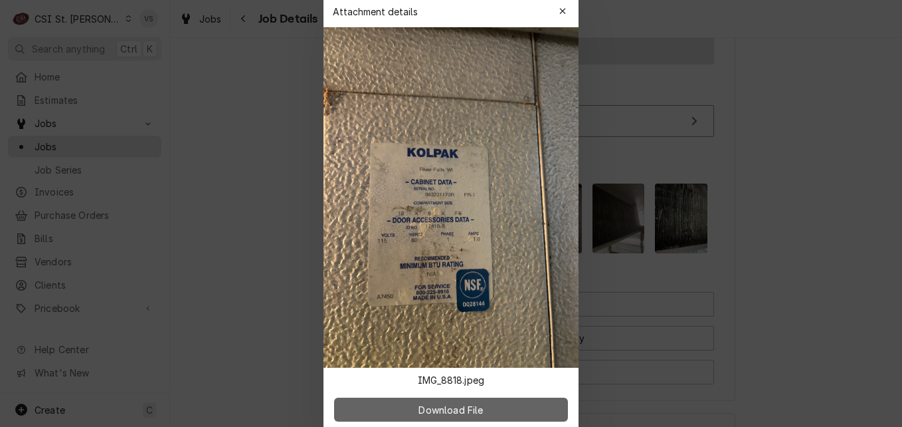
click at [478, 411] on span "Download File" at bounding box center [451, 409] width 70 height 14
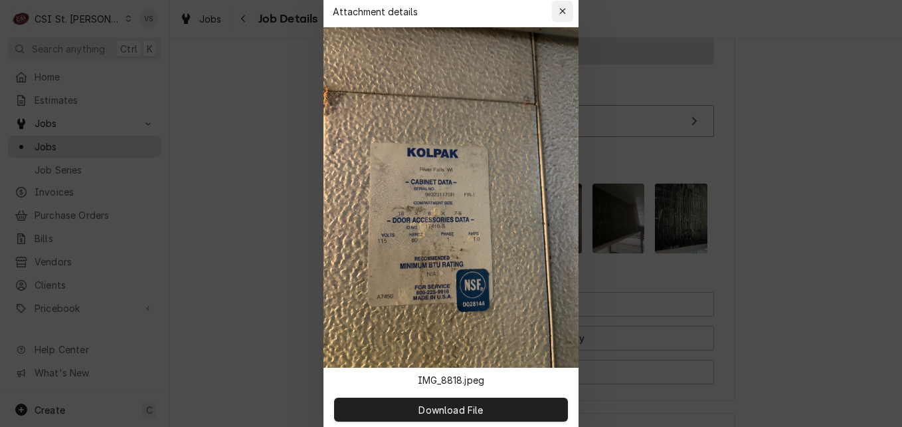
click at [560, 15] on icon "button" at bounding box center [562, 11] width 7 height 9
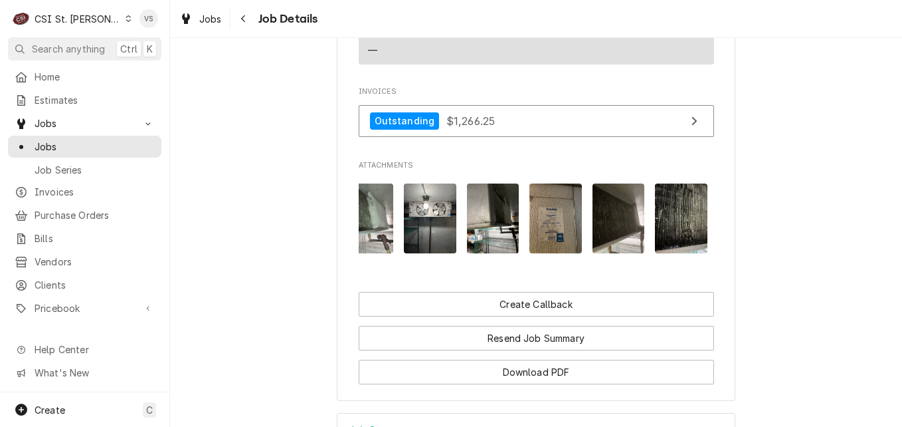
click at [624, 244] on img "Attachments" at bounding box center [619, 218] width 52 height 70
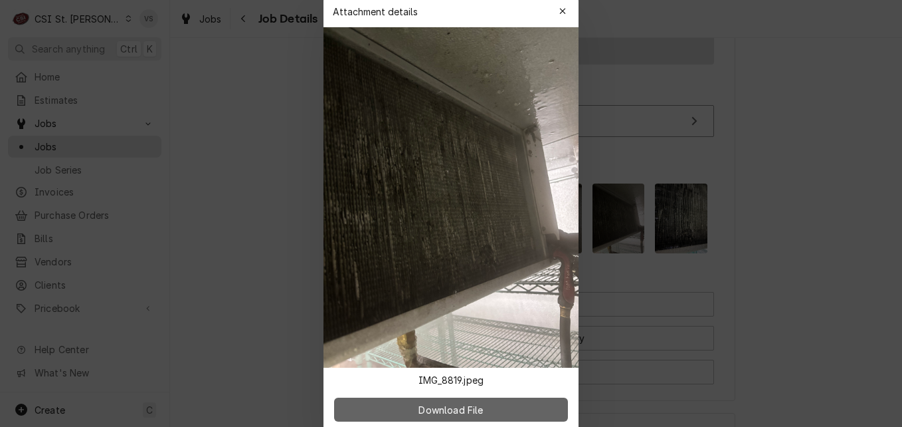
click at [507, 405] on button "Download File" at bounding box center [451, 409] width 234 height 24
click at [468, 410] on span "Download File" at bounding box center [451, 409] width 70 height 14
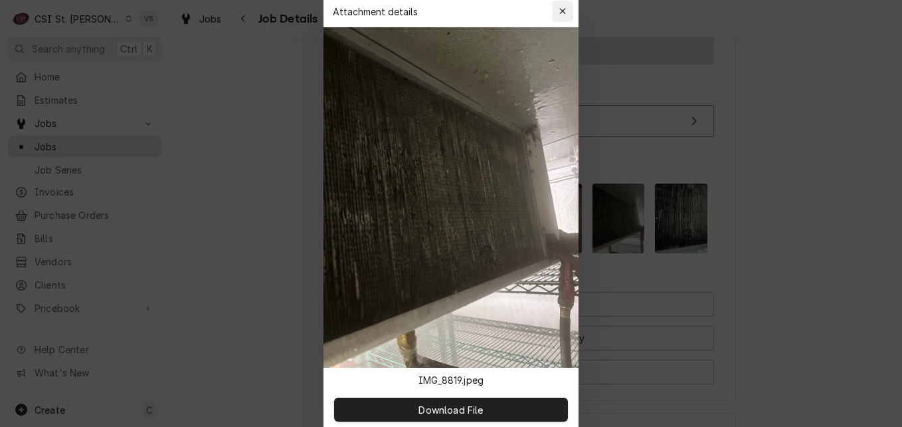
click at [560, 8] on icon "button" at bounding box center [562, 11] width 7 height 9
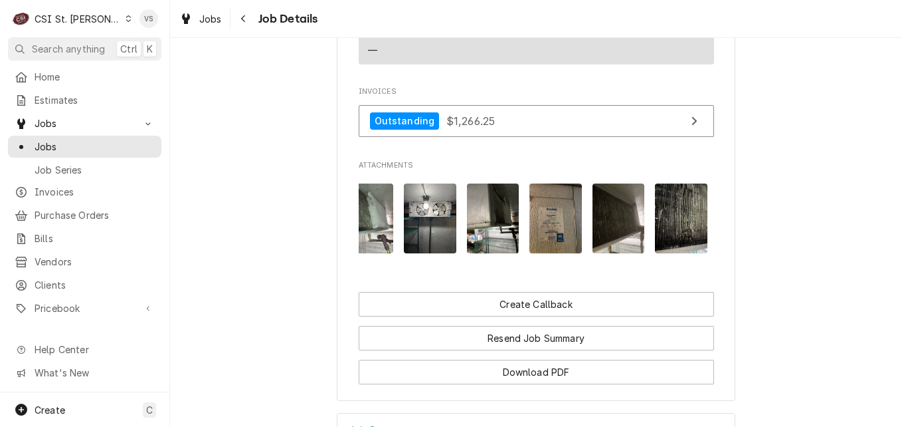
click at [616, 252] on img "Attachments" at bounding box center [619, 218] width 52 height 70
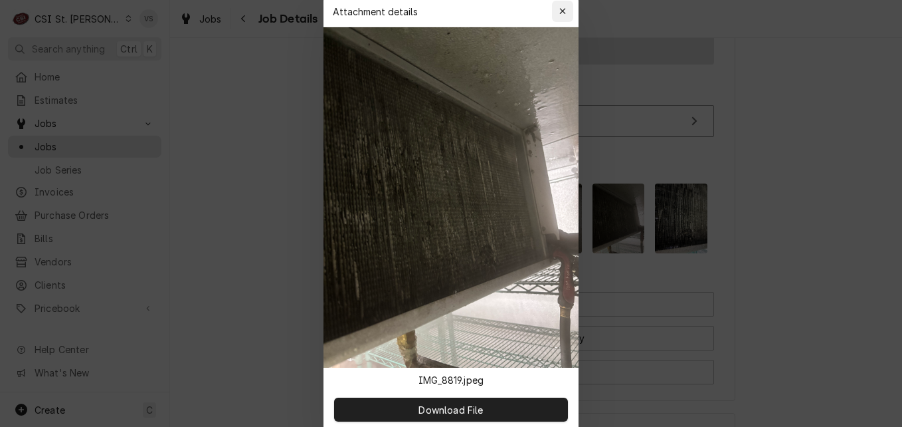
click at [560, 9] on icon "button" at bounding box center [562, 11] width 7 height 9
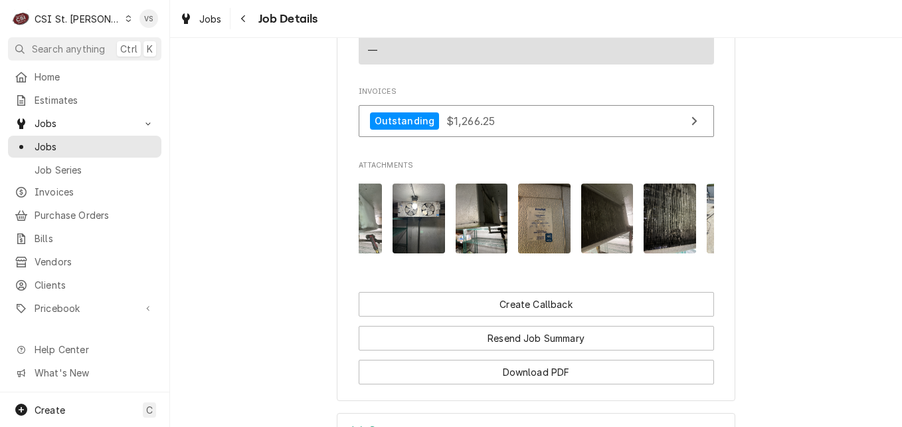
scroll to position [0, 824]
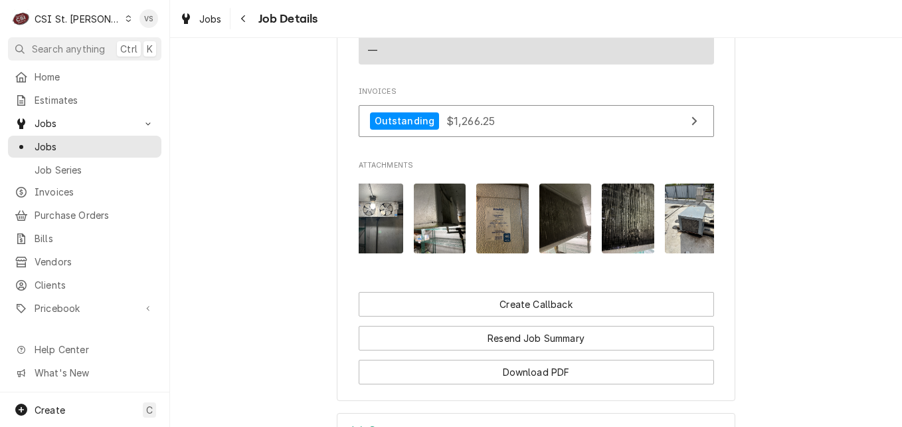
click at [629, 244] on img "Attachments" at bounding box center [628, 218] width 52 height 70
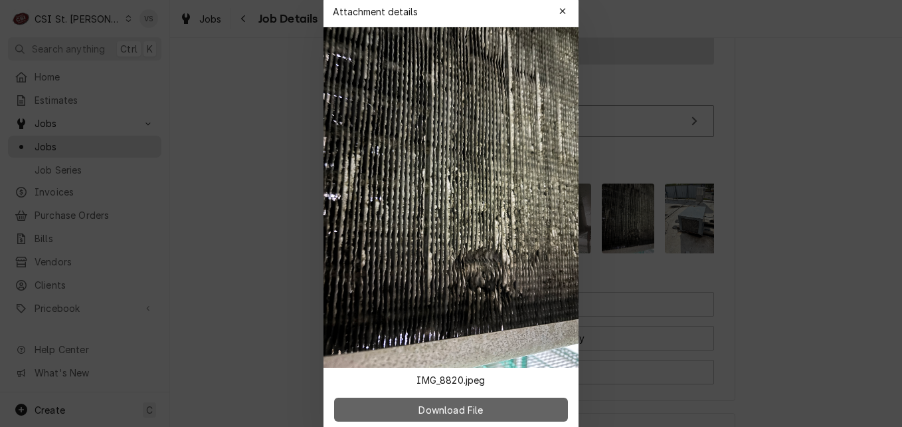
click at [489, 405] on button "Download File" at bounding box center [451, 409] width 234 height 24
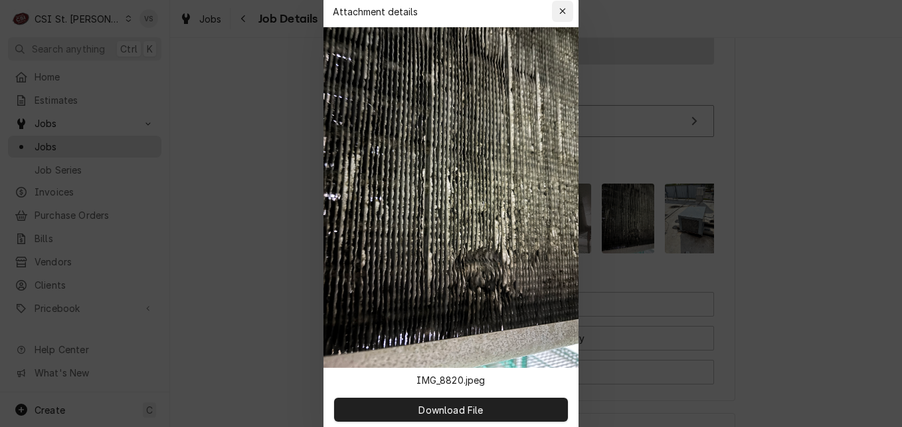
click at [560, 7] on icon "button" at bounding box center [562, 11] width 7 height 9
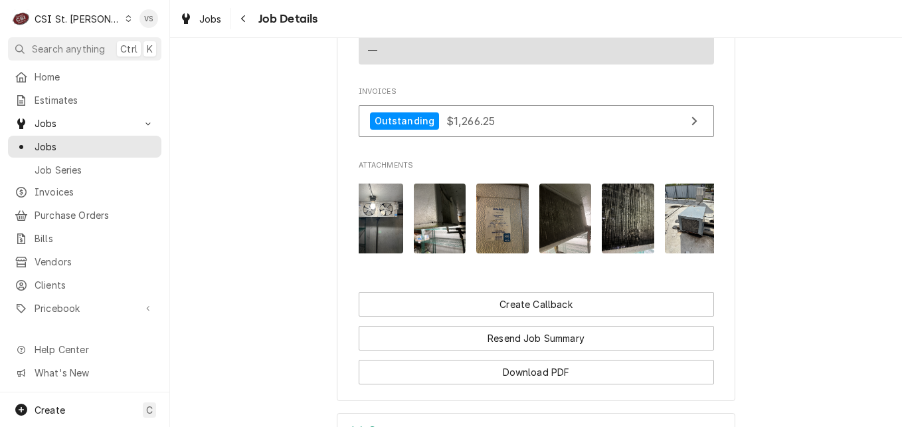
click at [680, 244] on img "Attachments" at bounding box center [691, 218] width 52 height 70
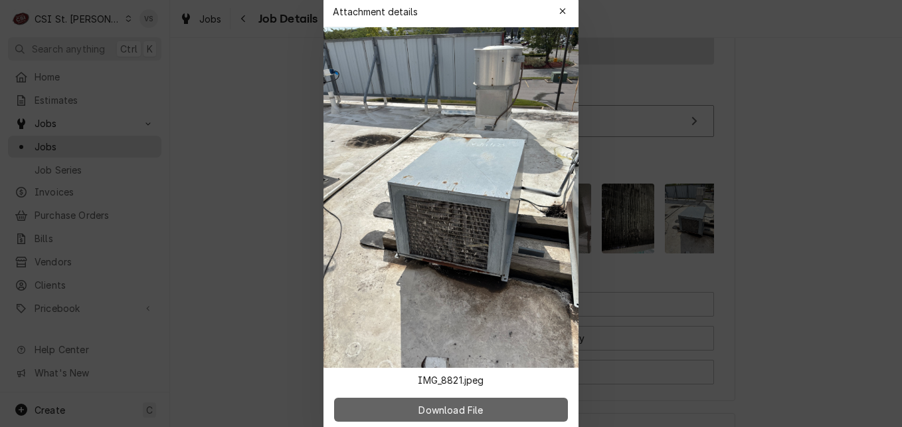
click at [496, 403] on button "Download File" at bounding box center [451, 409] width 234 height 24
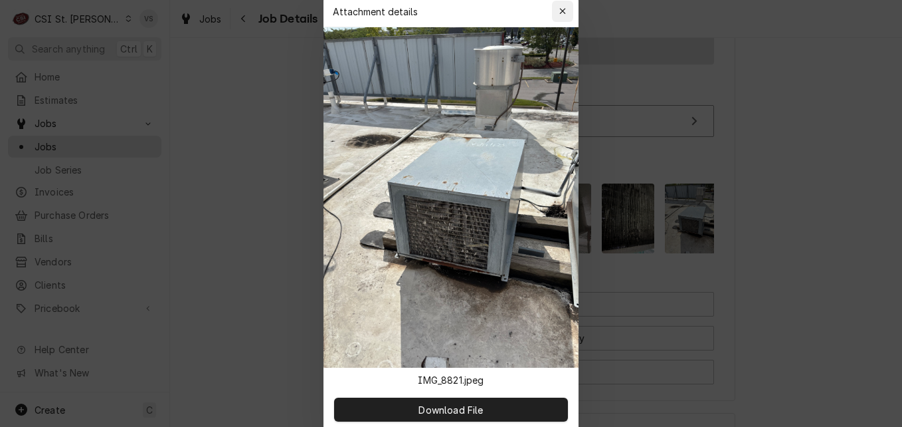
click at [561, 9] on icon "button" at bounding box center [562, 11] width 6 height 6
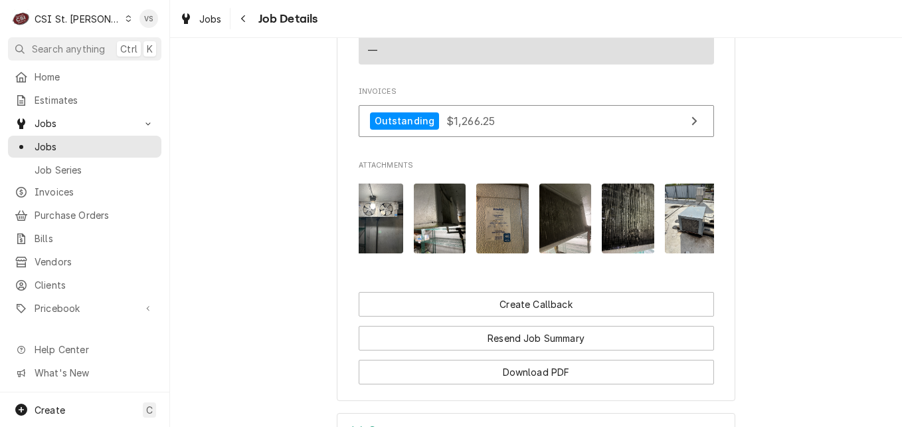
click at [688, 244] on img "Attachments" at bounding box center [691, 218] width 52 height 70
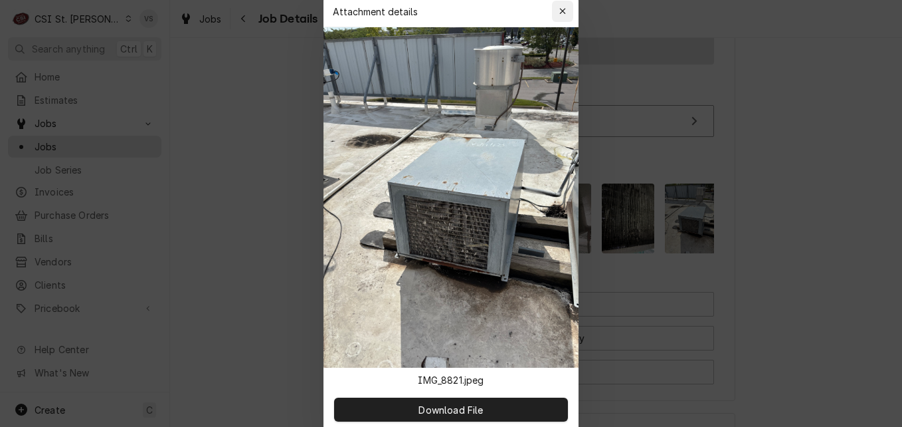
click at [569, 16] on div "button" at bounding box center [562, 11] width 13 height 13
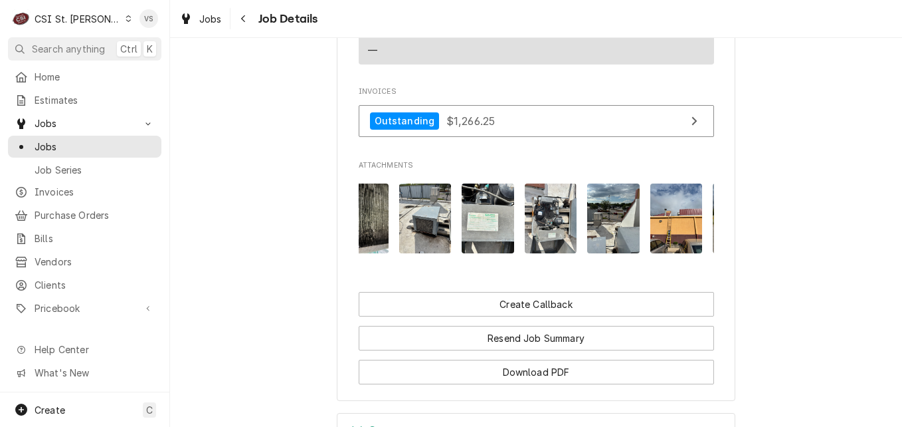
scroll to position [0, 1116]
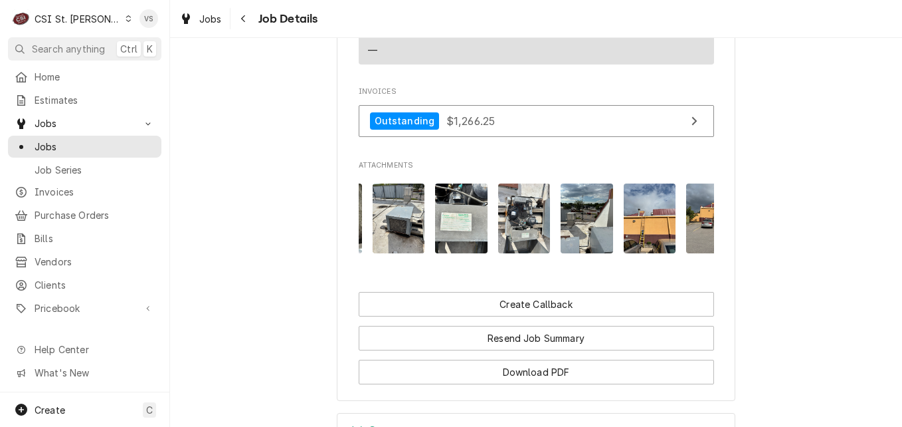
click at [456, 237] on img "Attachments" at bounding box center [461, 218] width 52 height 70
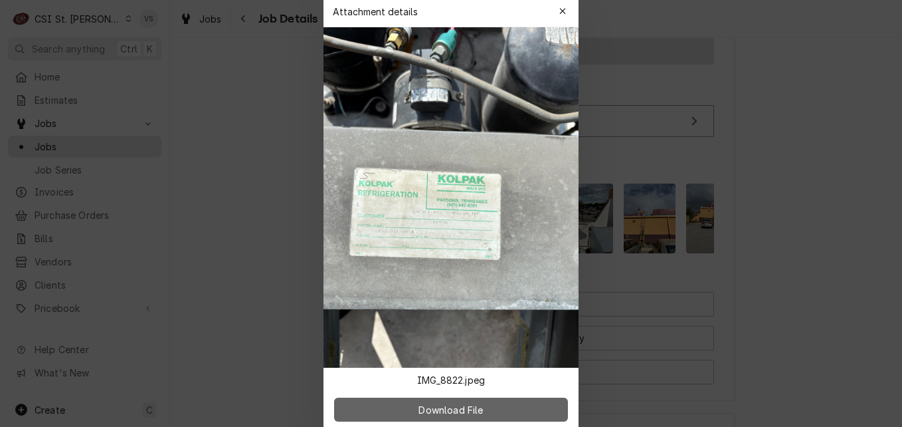
click at [512, 411] on button "Download File" at bounding box center [451, 409] width 234 height 24
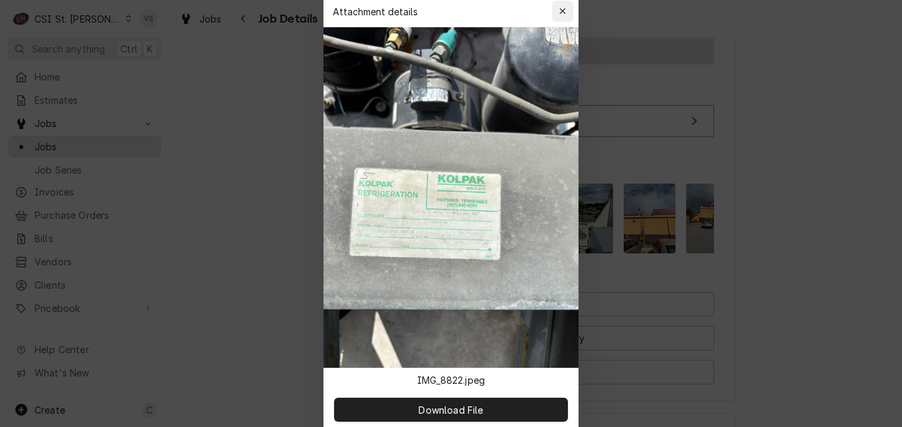
click at [562, 11] on icon "button" at bounding box center [562, 11] width 6 height 6
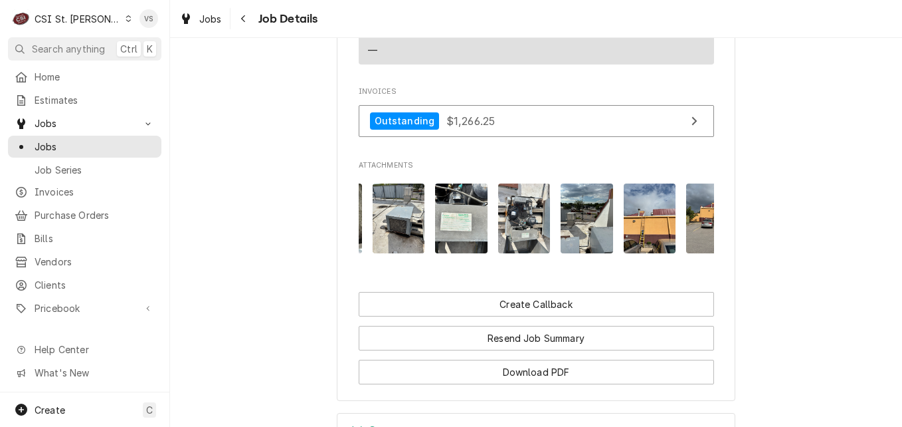
click at [531, 234] on img "Attachments" at bounding box center [524, 218] width 52 height 70
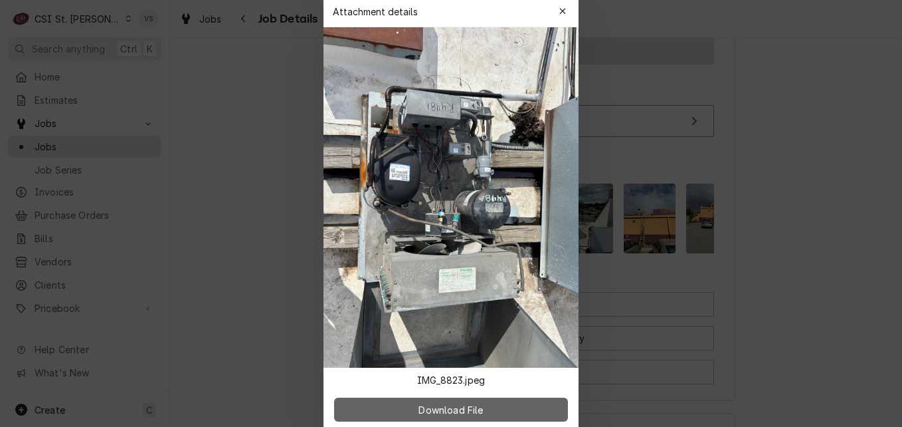
click at [480, 404] on span "Download File" at bounding box center [451, 409] width 70 height 14
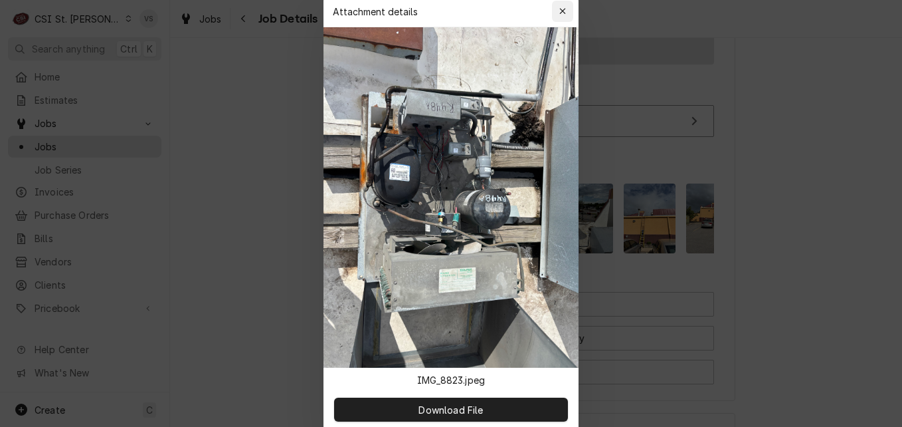
click at [559, 14] on icon "button" at bounding box center [562, 11] width 7 height 9
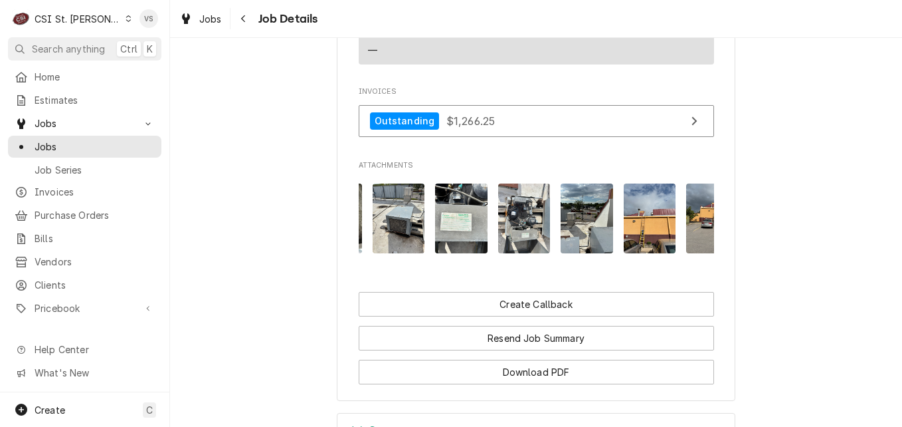
click at [579, 253] on img "Attachments" at bounding box center [587, 218] width 52 height 70
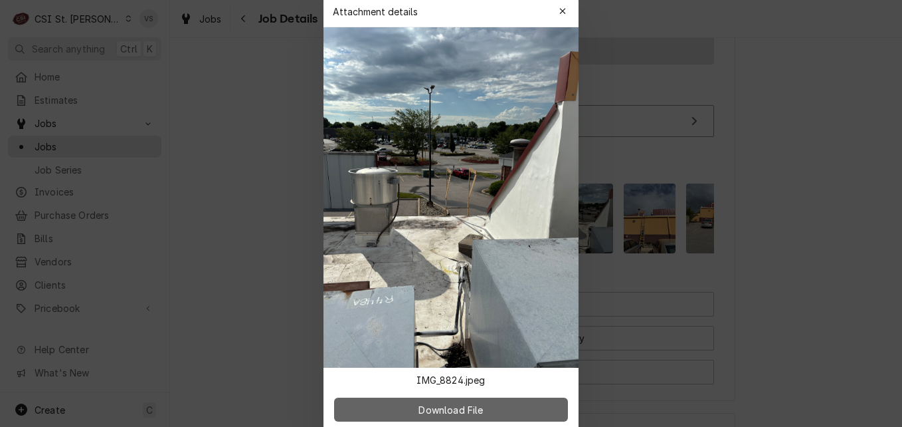
click at [480, 409] on span "Download File" at bounding box center [451, 409] width 70 height 14
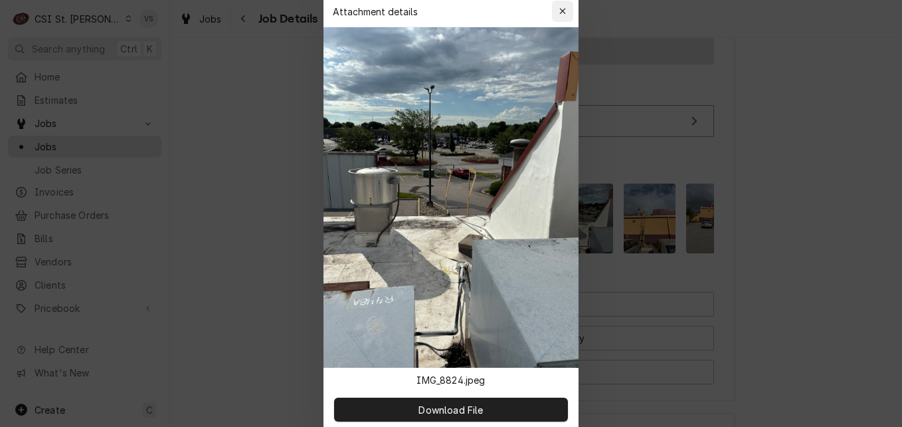
click at [562, 12] on icon "button" at bounding box center [562, 11] width 6 height 6
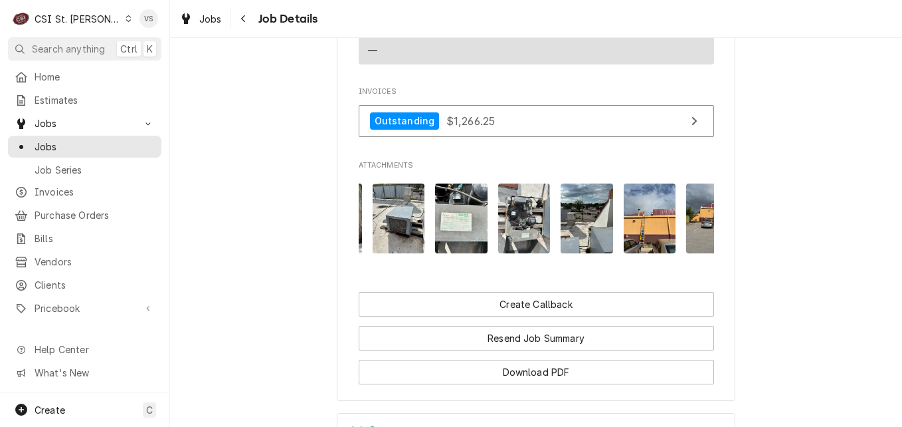
click at [656, 247] on img "Attachments" at bounding box center [650, 218] width 52 height 70
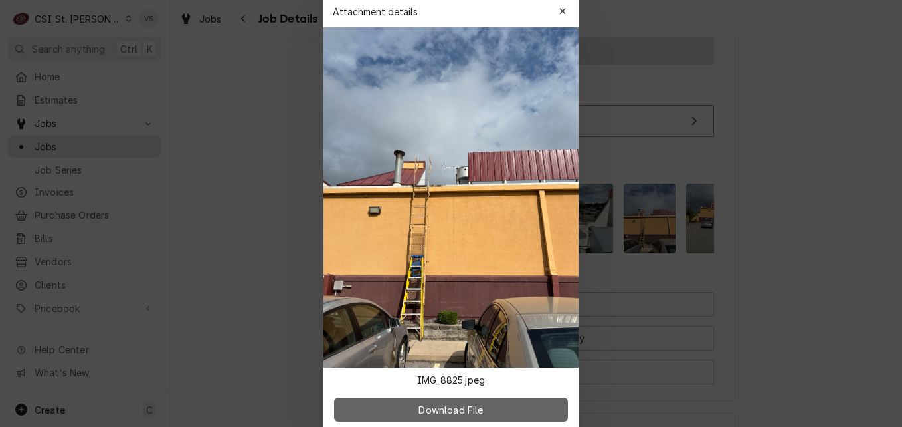
click at [499, 417] on button "Download File" at bounding box center [451, 409] width 234 height 24
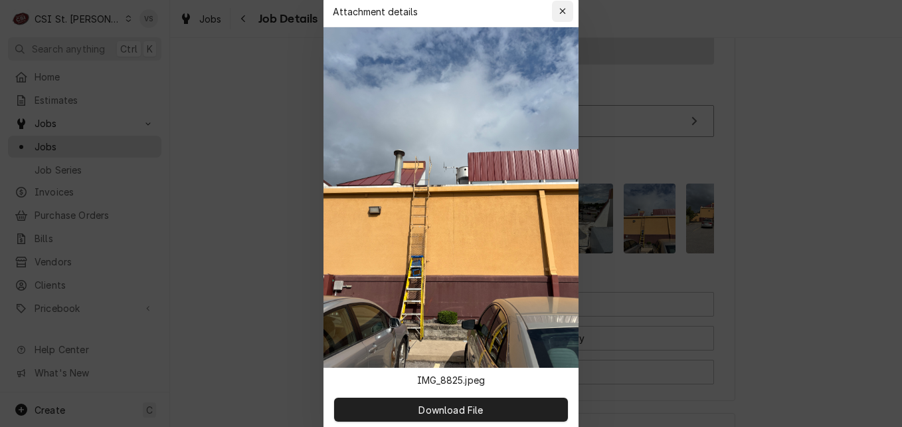
click at [561, 11] on icon "button" at bounding box center [562, 11] width 7 height 9
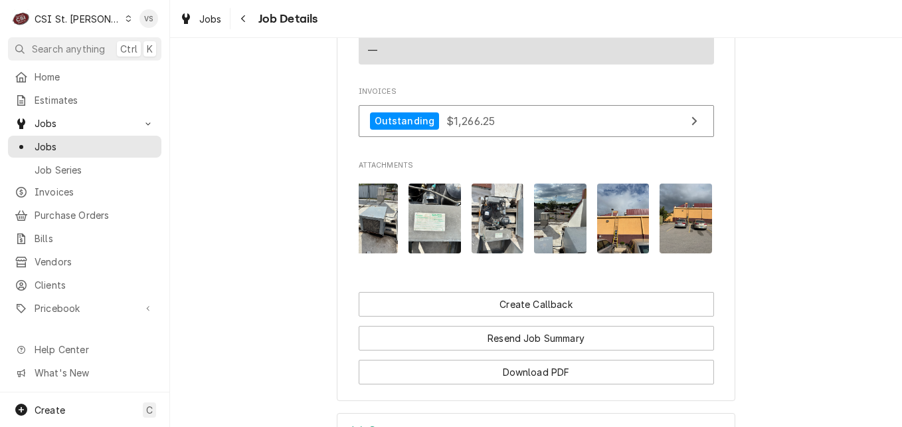
scroll to position [0, 1151]
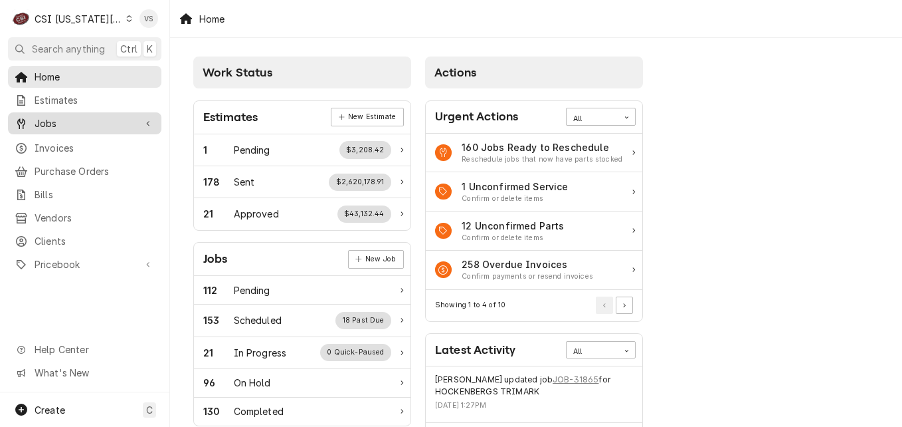
click at [48, 118] on span "Jobs" at bounding box center [85, 123] width 100 height 14
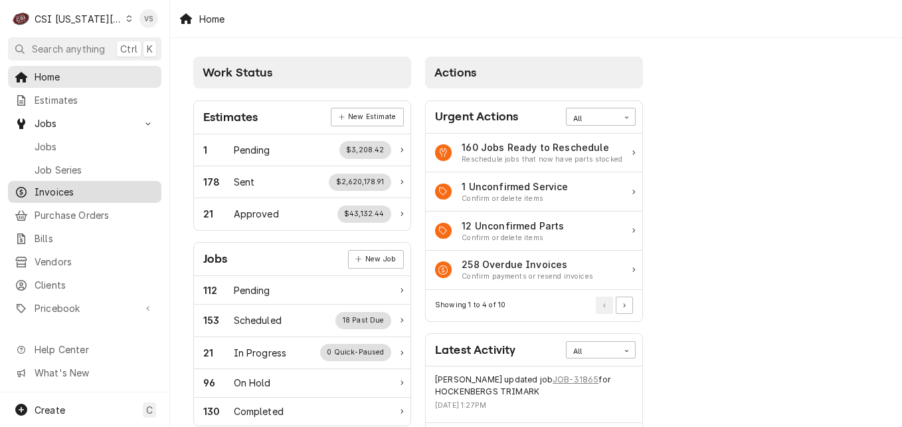
click at [58, 185] on span "Invoices" at bounding box center [95, 192] width 120 height 14
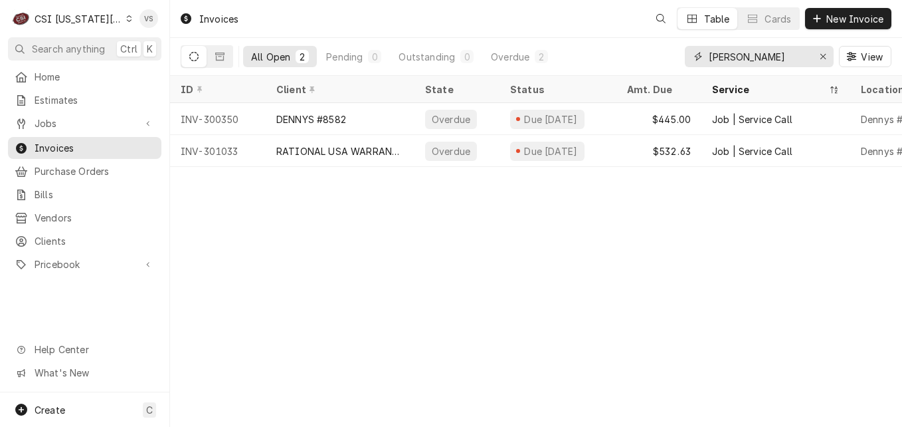
click at [736, 58] on input "[PERSON_NAME]" at bounding box center [759, 56] width 100 height 21
click at [696, 60] on div "[PERSON_NAME]" at bounding box center [759, 56] width 149 height 21
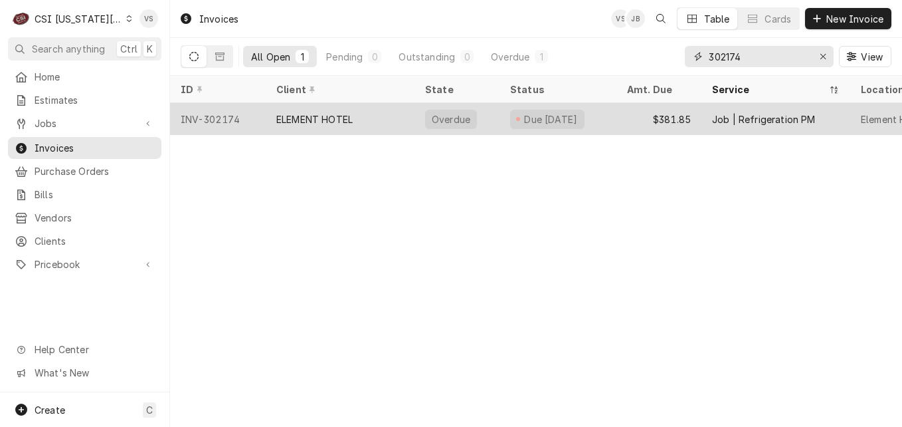
type input "302174"
click at [260, 116] on div "INV-302174" at bounding box center [218, 119] width 96 height 32
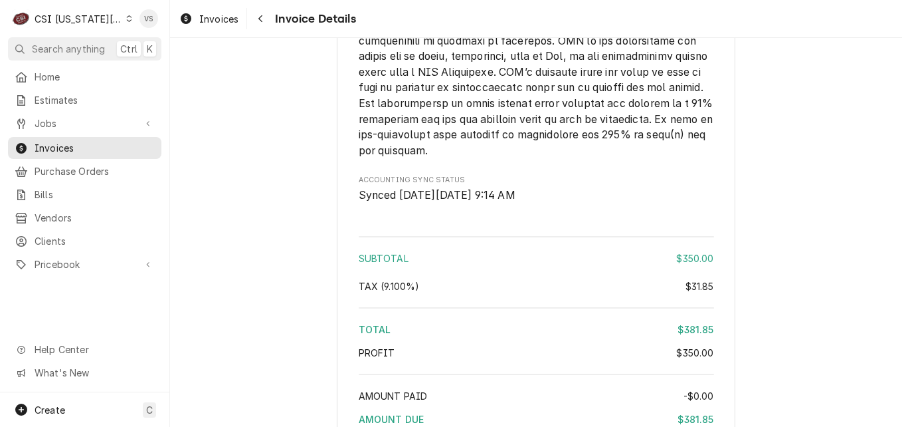
scroll to position [2209, 0]
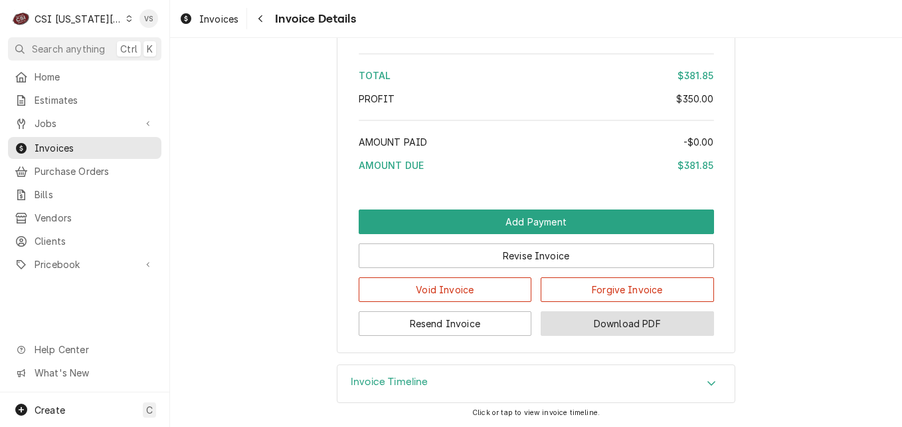
click at [633, 326] on button "Download PDF" at bounding box center [627, 323] width 173 height 25
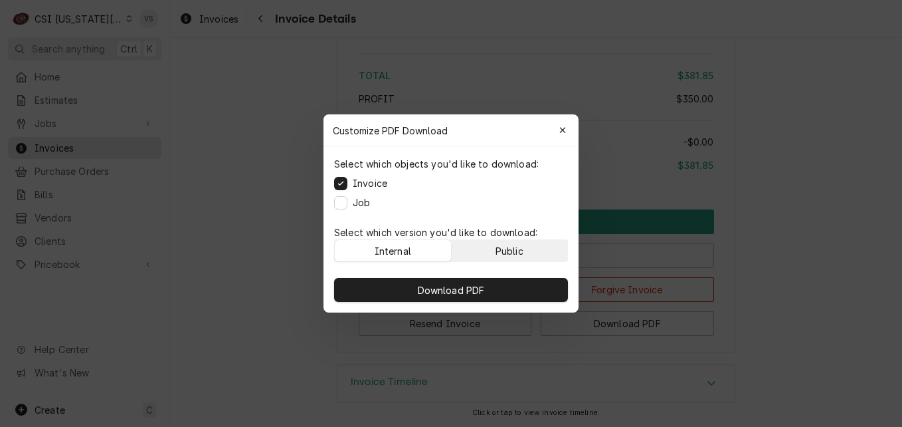
click at [506, 253] on div "Public" at bounding box center [510, 251] width 28 height 14
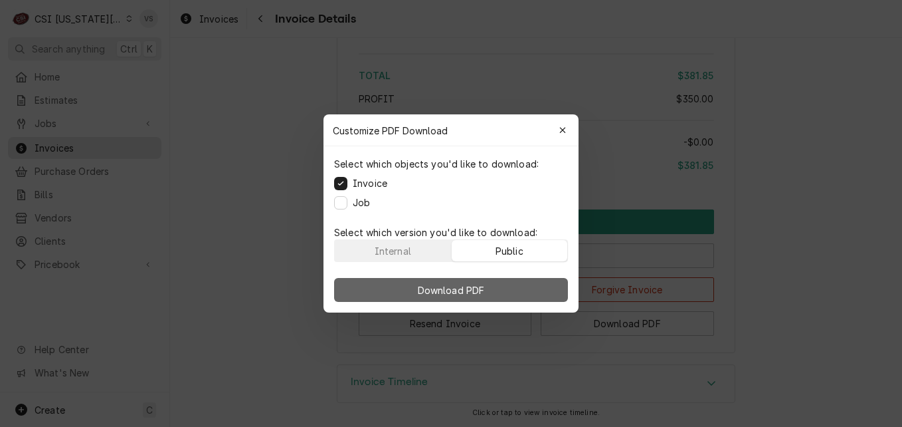
click at [508, 288] on button "Download PDF" at bounding box center [451, 290] width 234 height 24
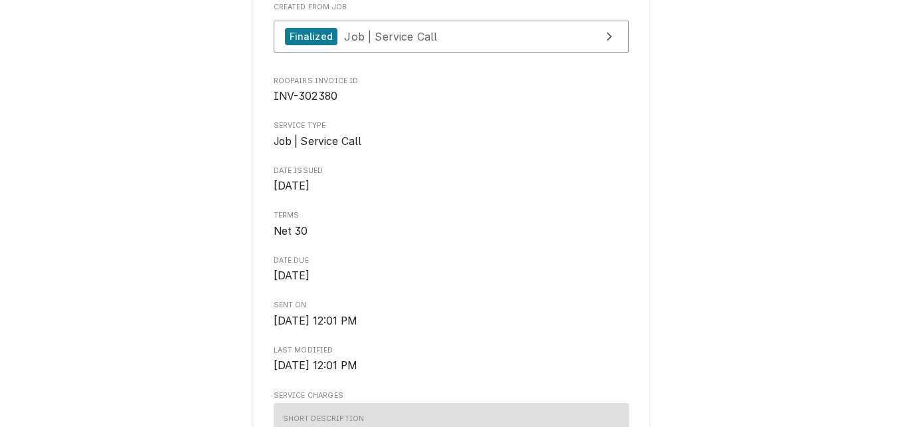
scroll to position [332, 0]
